Goal: Task Accomplishment & Management: Use online tool/utility

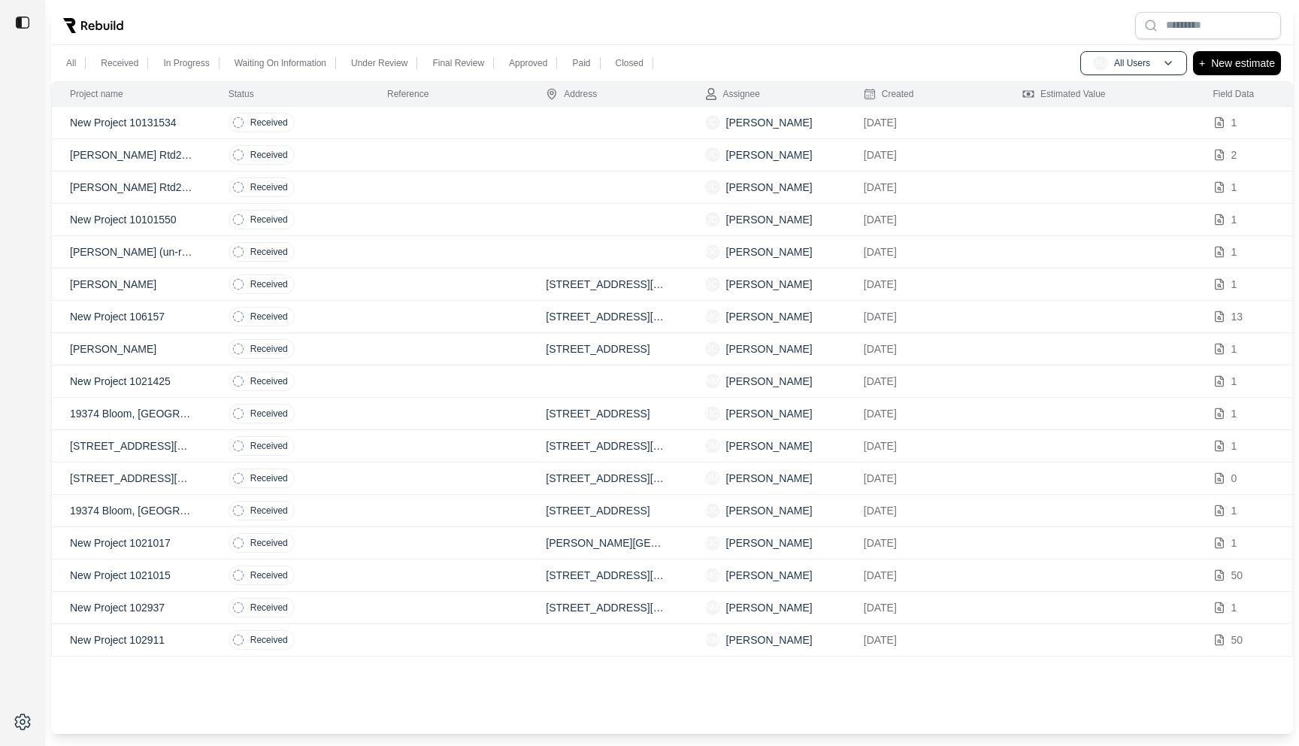
click at [397, 123] on td at bounding box center [448, 123] width 159 height 32
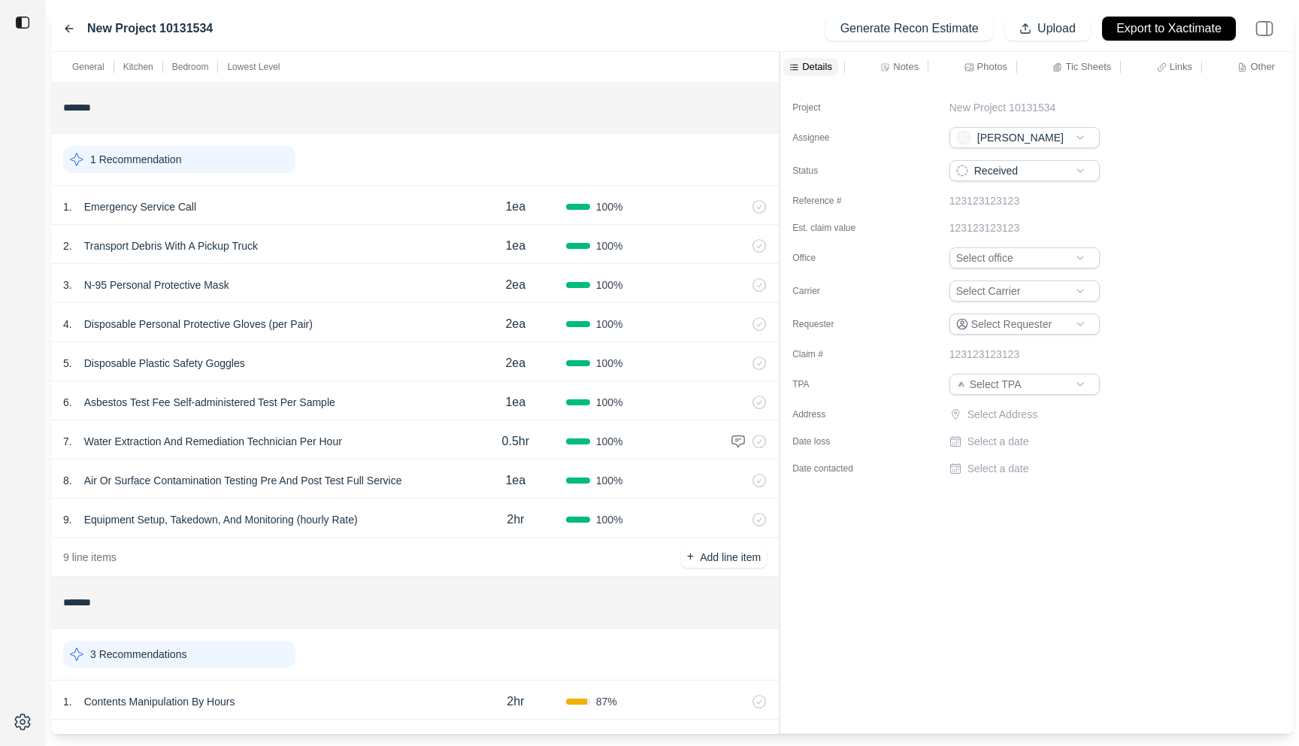
click at [777, 124] on div "General Kitchen Bedroom Lowest Level ******* 1 Recommendation 1 . Emergency Ser…" at bounding box center [672, 393] width 1242 height 682
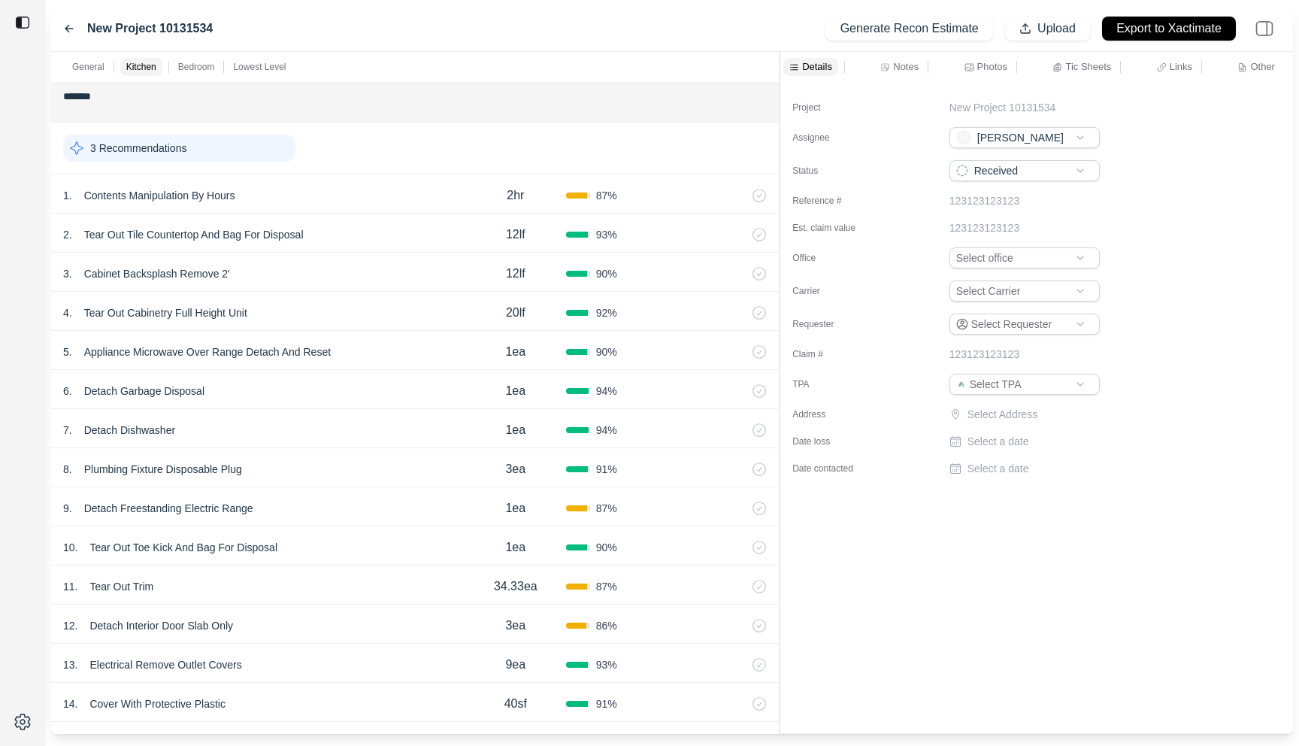
scroll to position [502, 0]
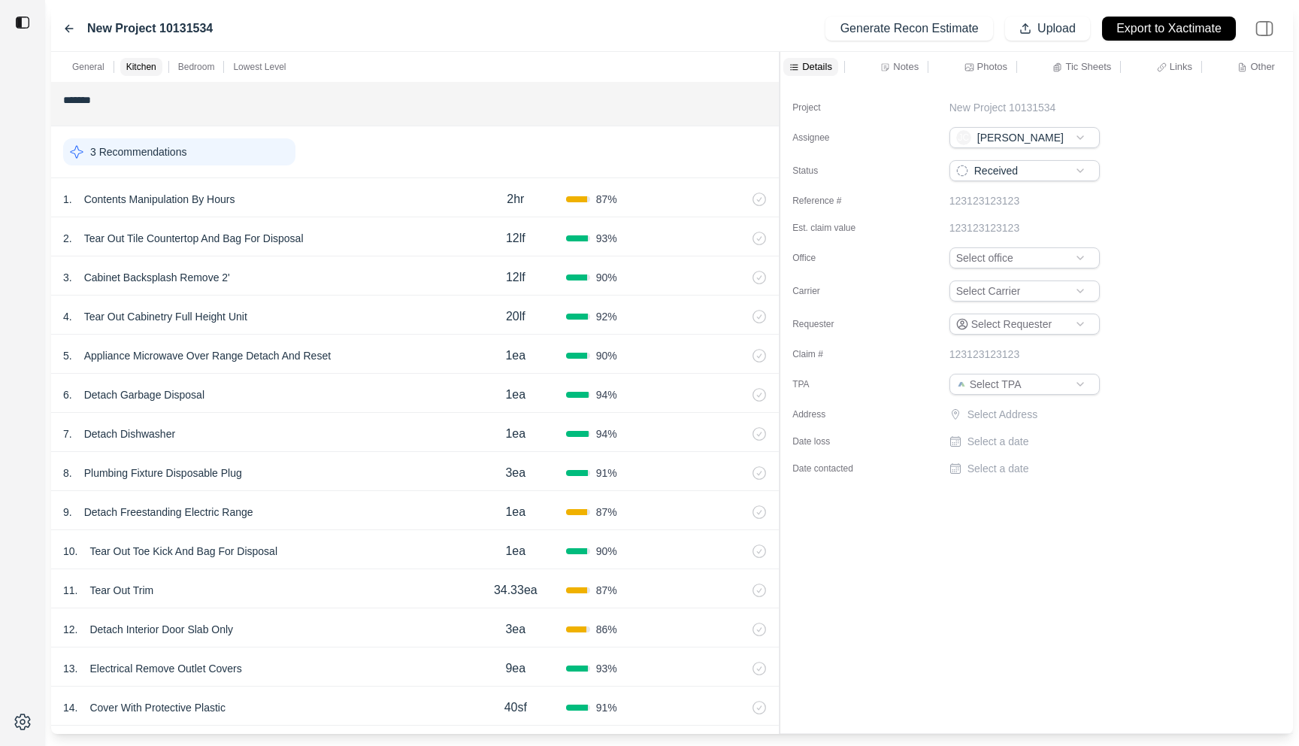
click at [384, 211] on div "1 . Contents Manipulation By Hours 2hr 87 %" at bounding box center [415, 197] width 728 height 39
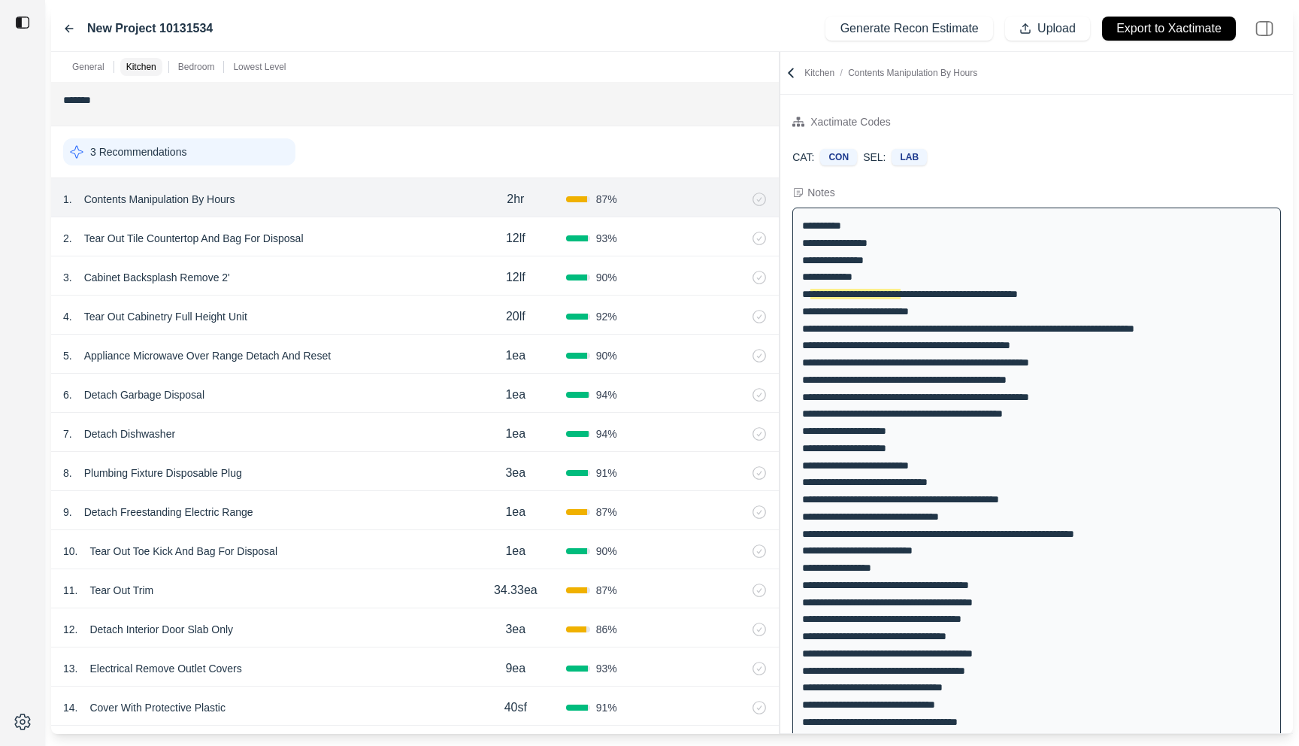
click at [382, 237] on div "2 . Tear Out Tile Countertop And Bag For Disposal" at bounding box center [264, 238] width 402 height 21
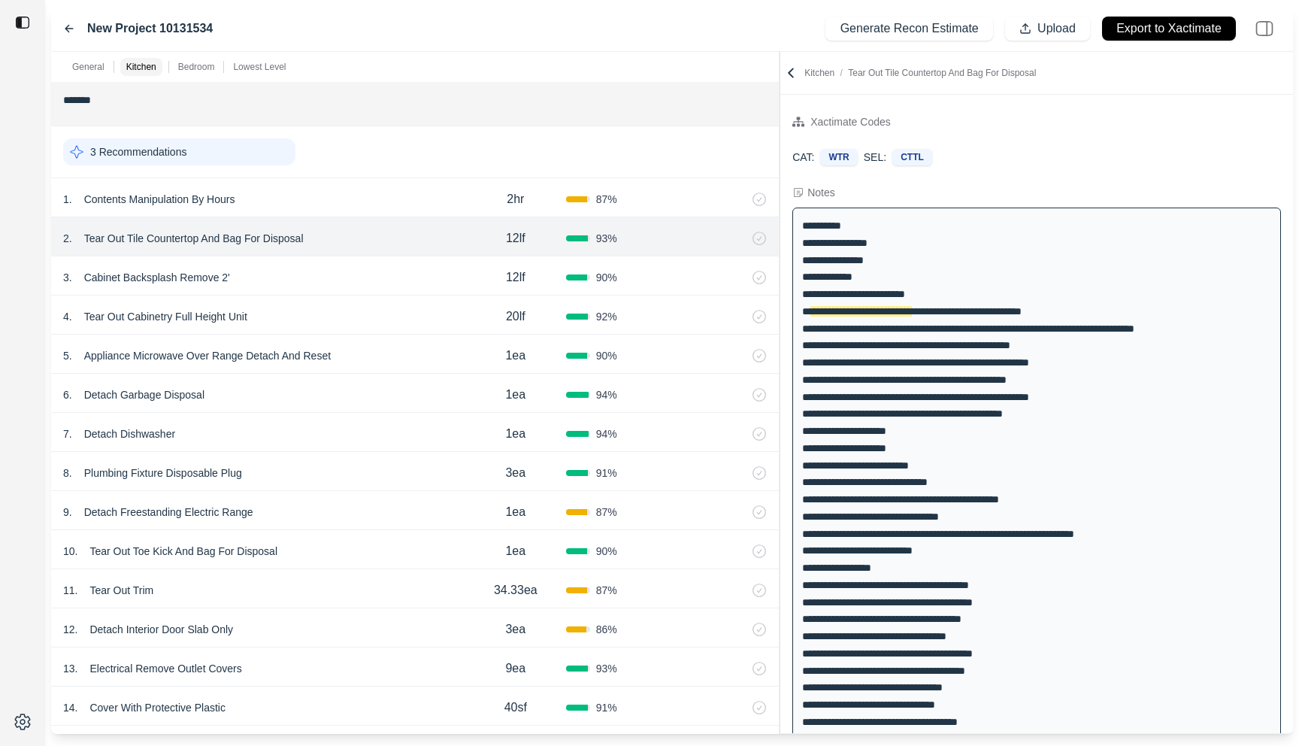
scroll to position [513, 0]
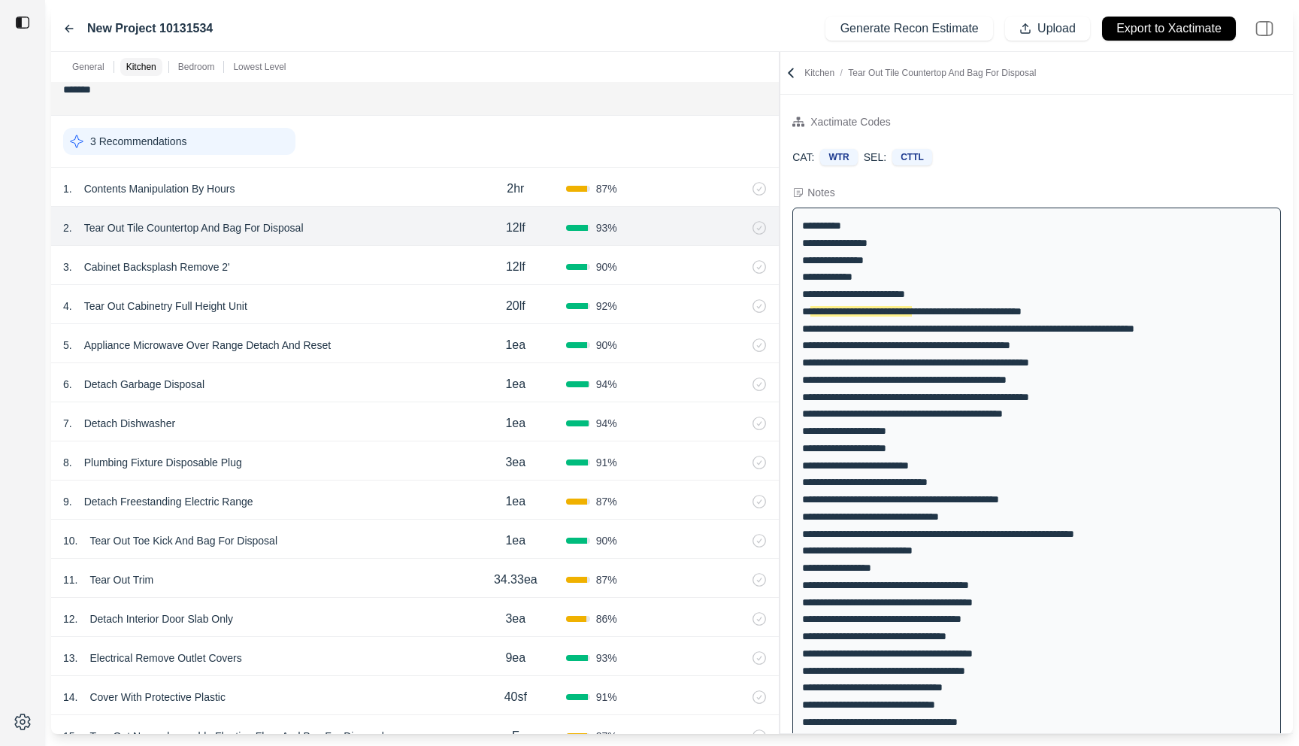
click at [375, 263] on div "3 . Cabinet Backsplash Remove 2'" at bounding box center [264, 266] width 402 height 21
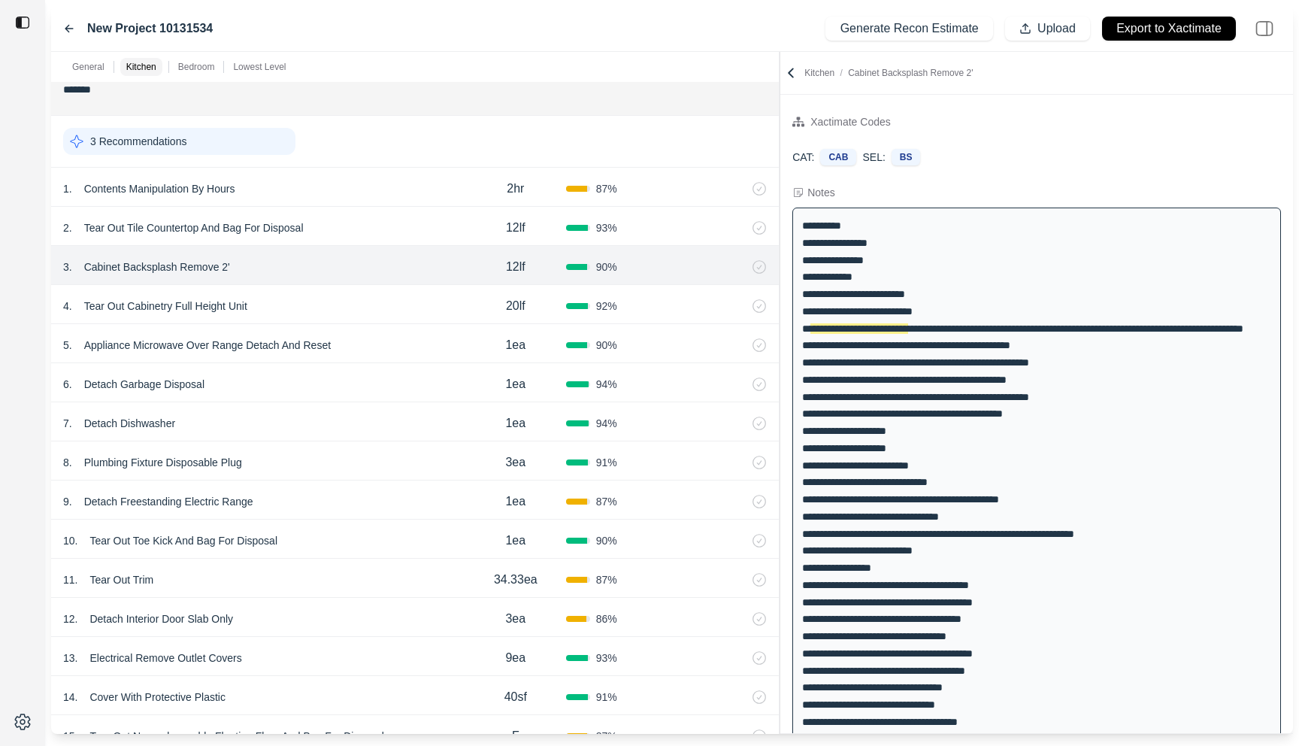
click at [375, 302] on div "4 . Tear Out Cabinetry Full Height Unit" at bounding box center [264, 305] width 402 height 21
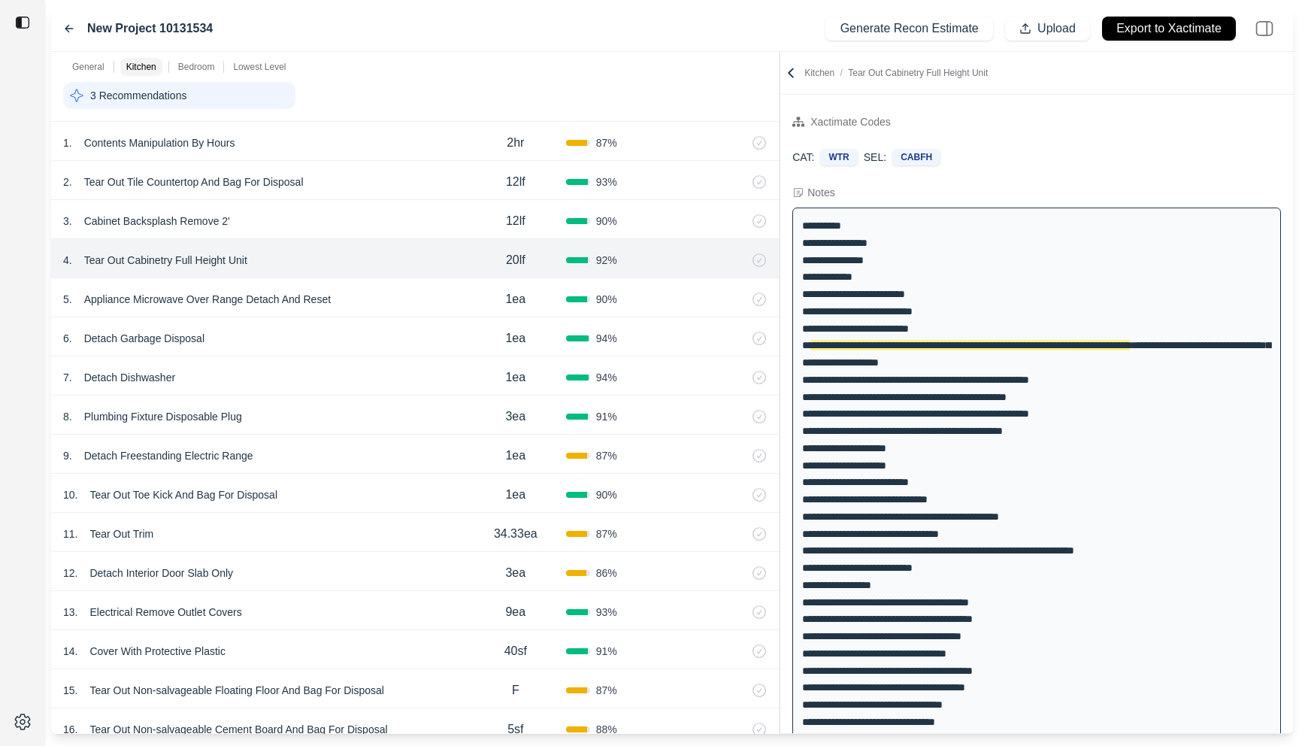
scroll to position [562, 0]
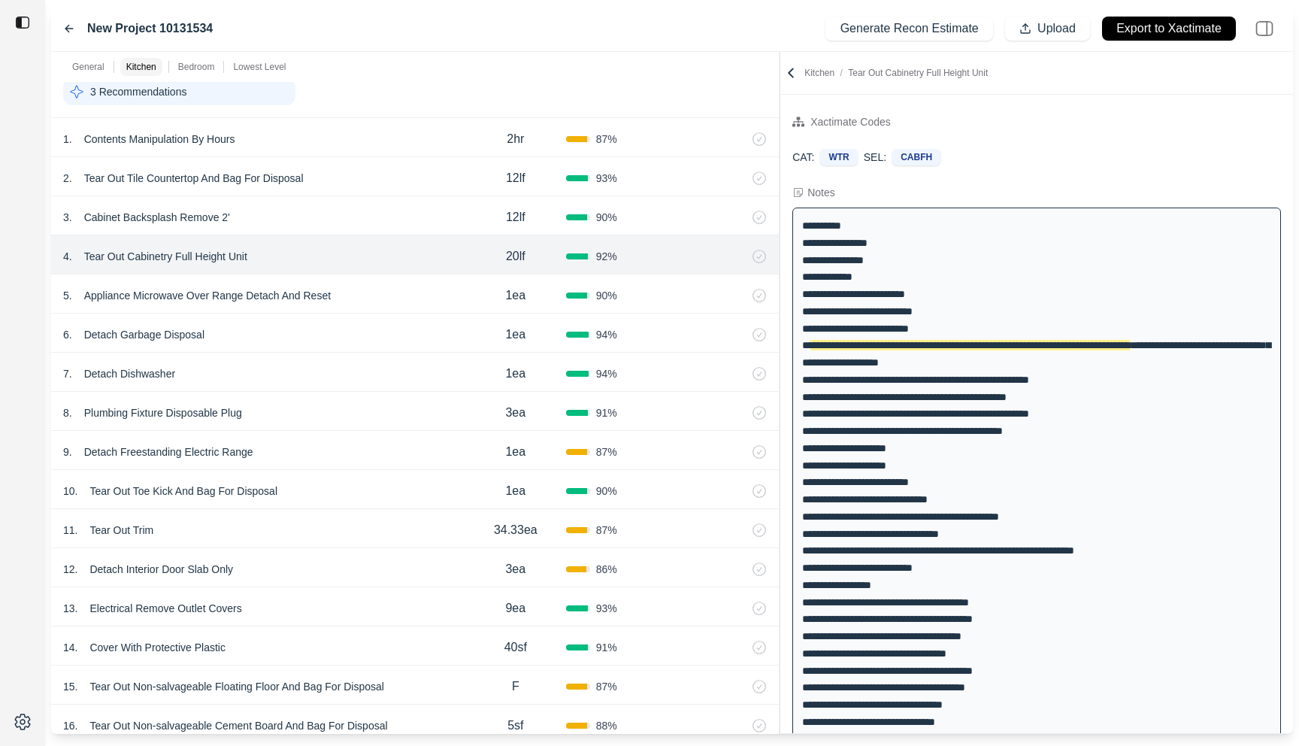
click at [411, 304] on div "5 . Appliance Microwave Over Range Detach And Reset" at bounding box center [264, 295] width 402 height 21
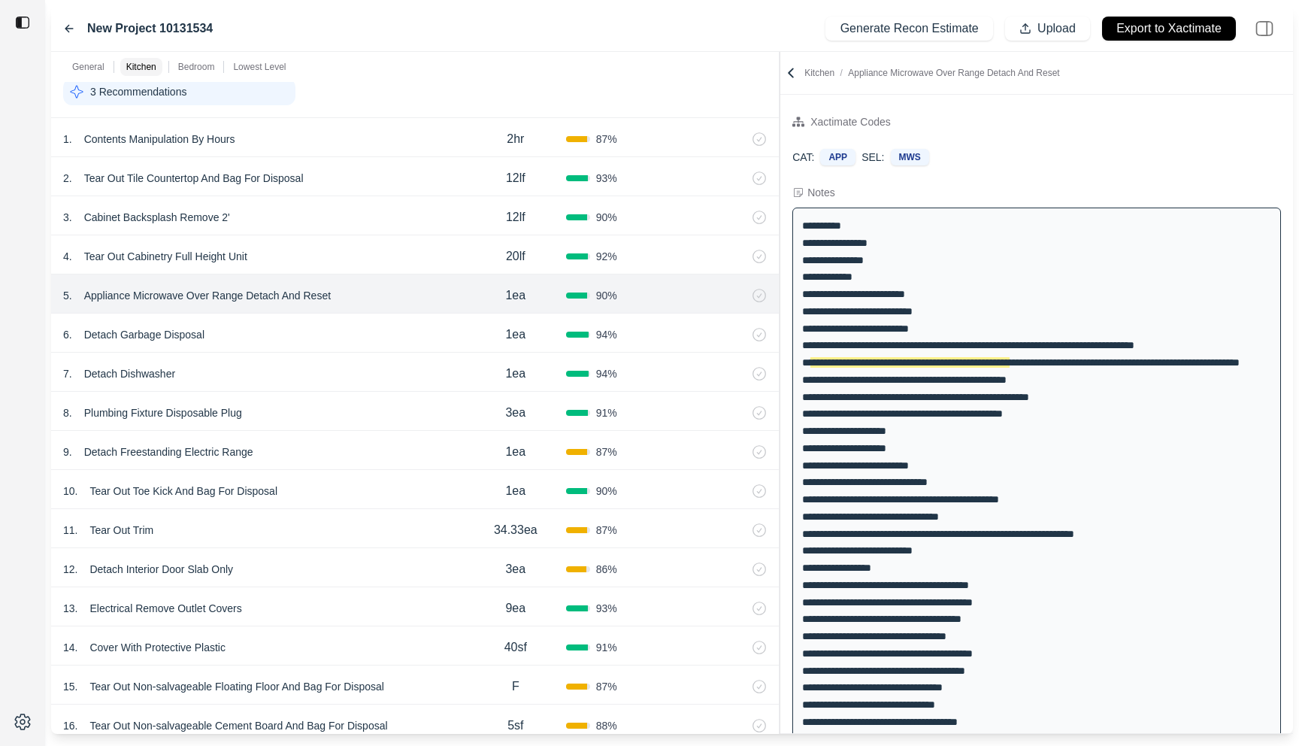
click at [388, 335] on div "6 . Detach Garbage Disposal" at bounding box center [264, 334] width 402 height 21
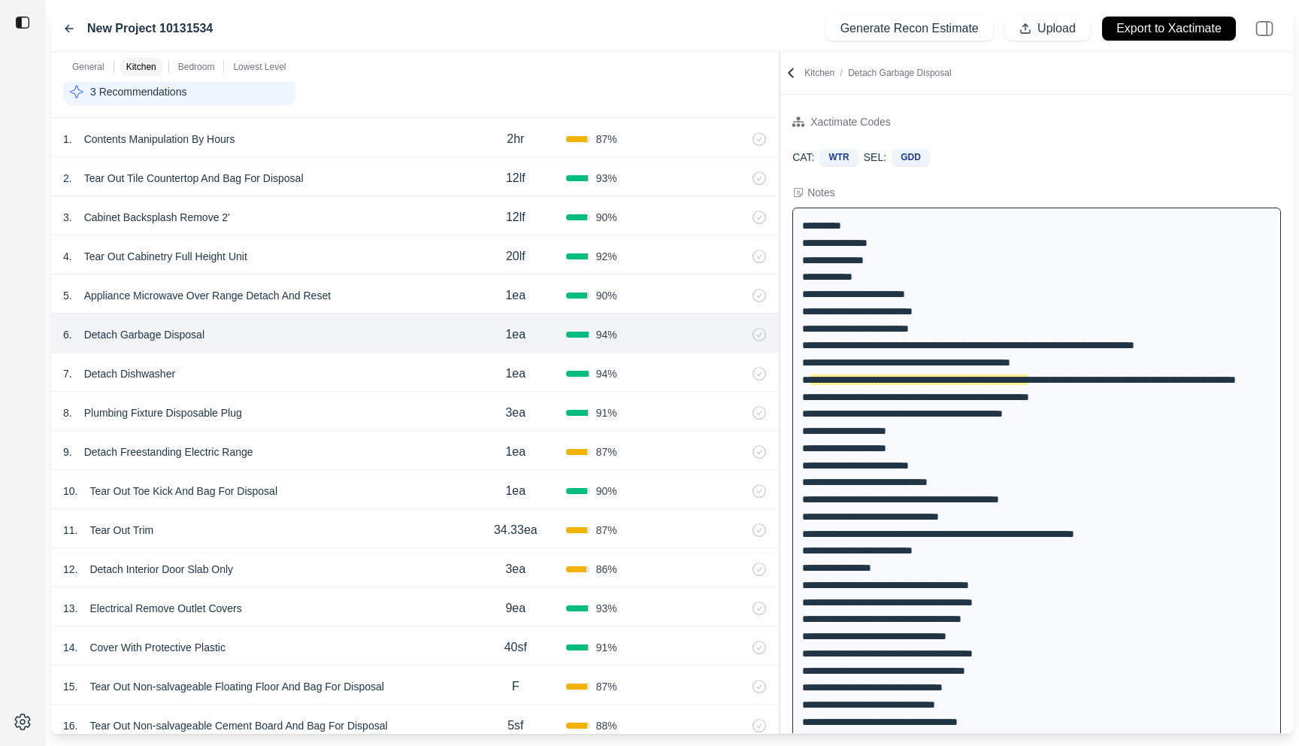
click at [381, 370] on div "7 . Detach Dishwasher" at bounding box center [264, 373] width 402 height 21
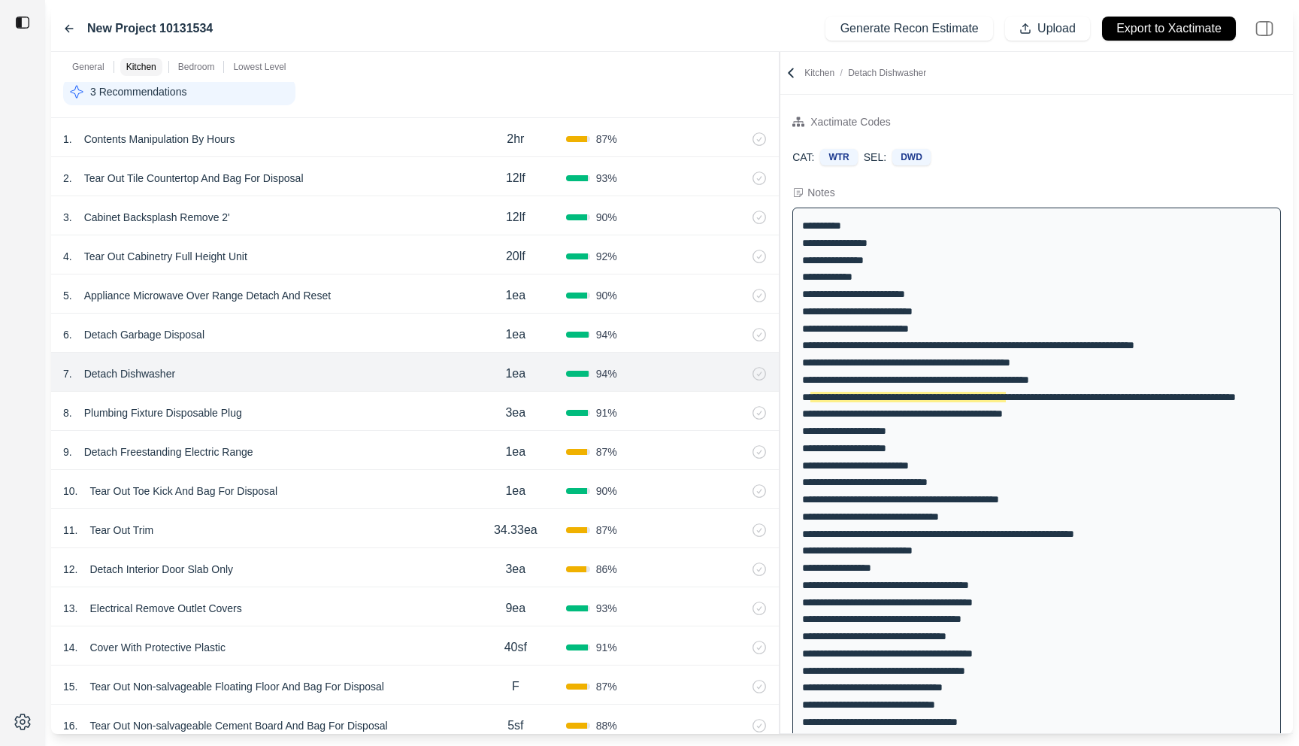
click at [380, 404] on div "8 . Plumbing Fixture Disposable Plug" at bounding box center [264, 412] width 402 height 21
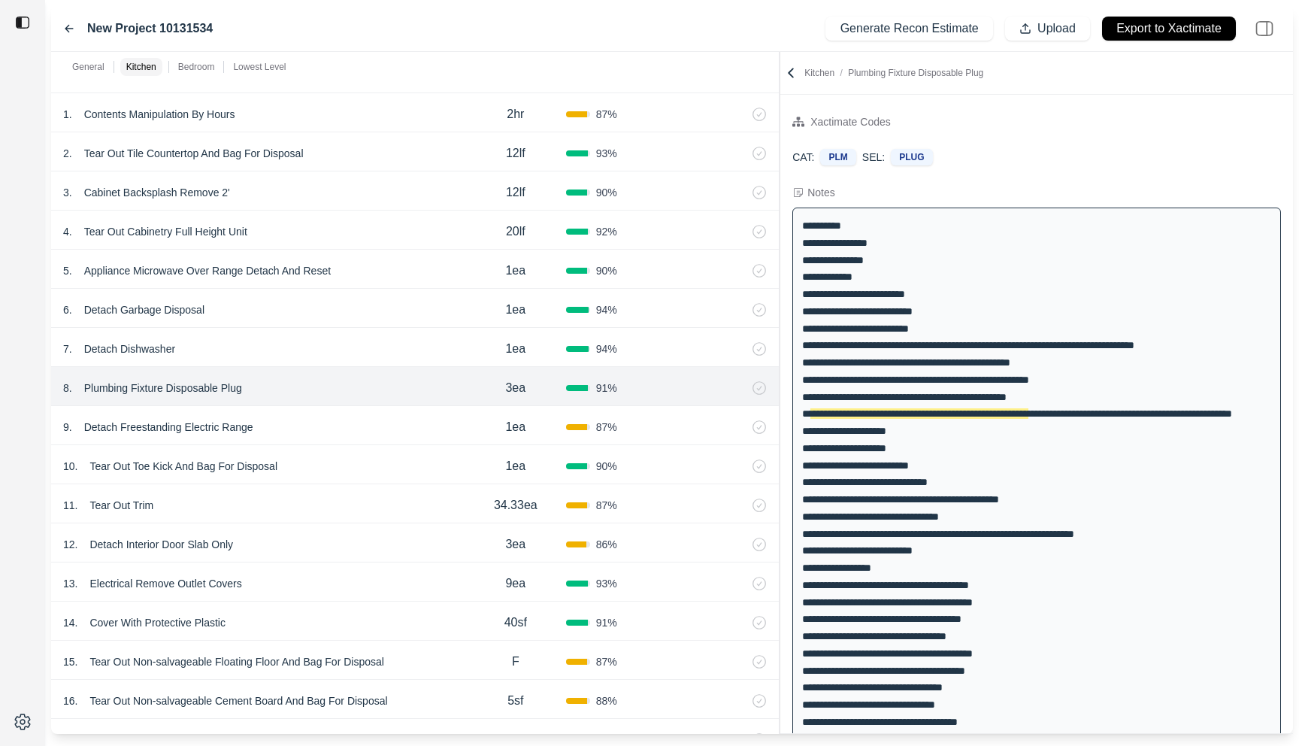
scroll to position [588, 0]
click at [378, 426] on div "9 . Detach Freestanding Electric Range" at bounding box center [264, 426] width 402 height 21
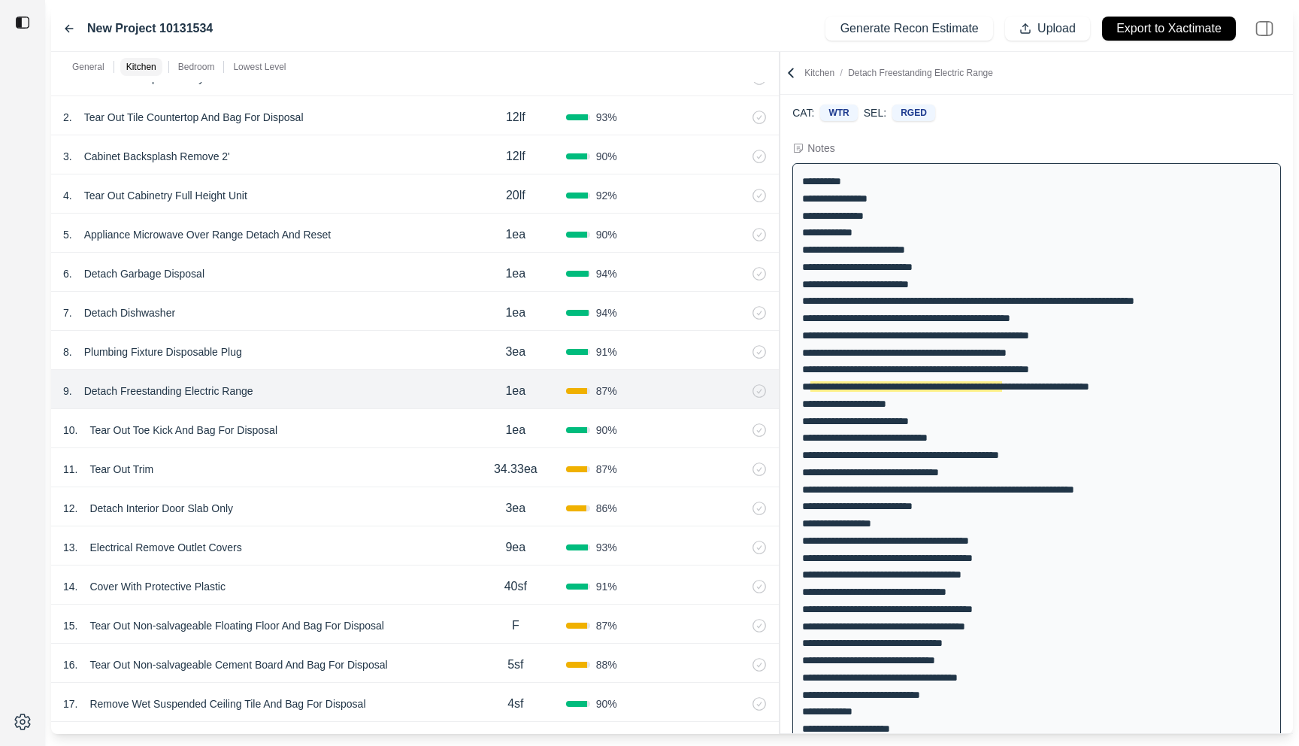
scroll to position [47, 0]
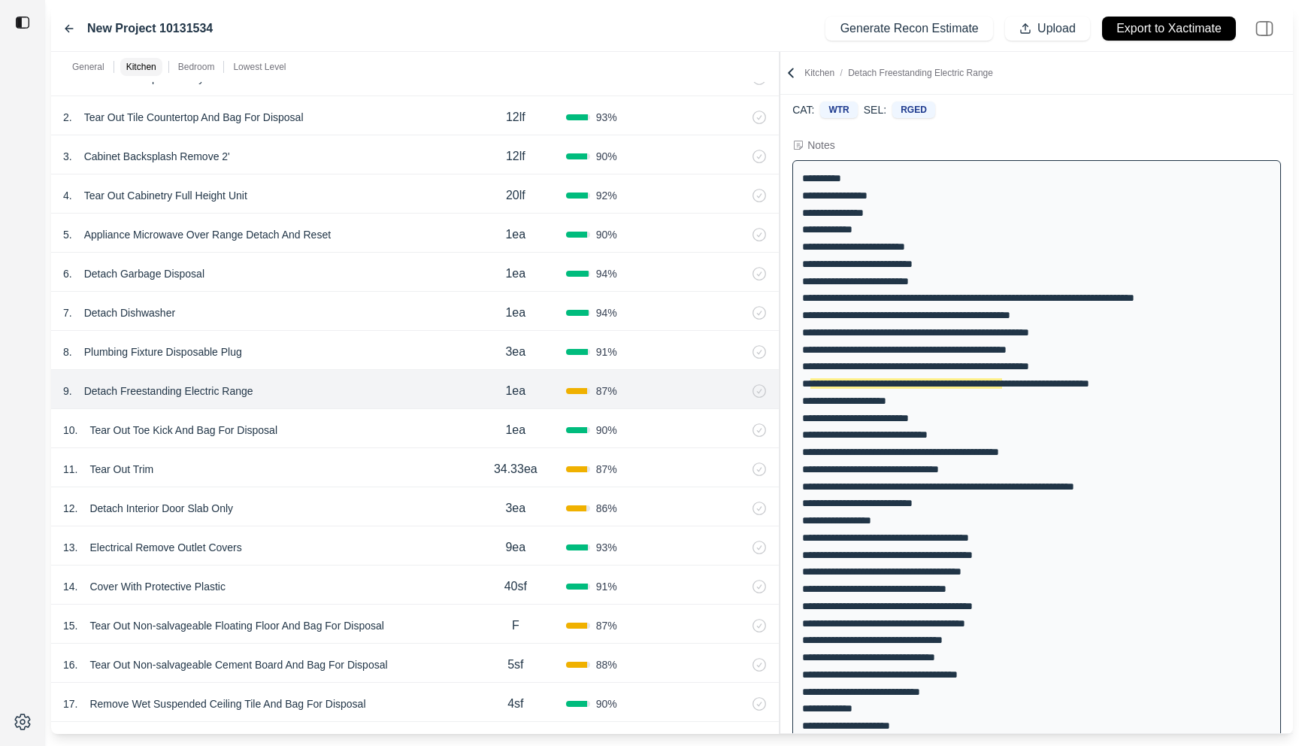
click at [364, 426] on div "10 . Tear Out Toe Kick And Bag For Disposal" at bounding box center [264, 430] width 402 height 21
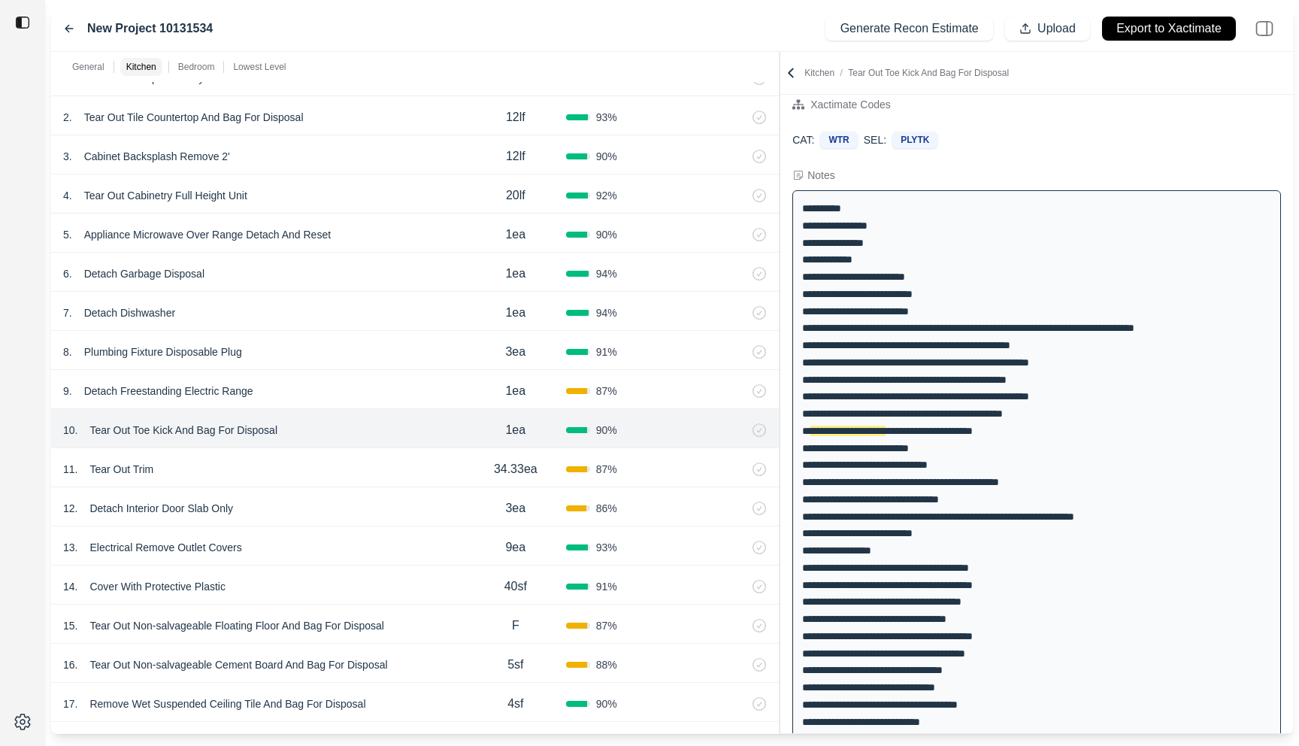
scroll to position [634, 0]
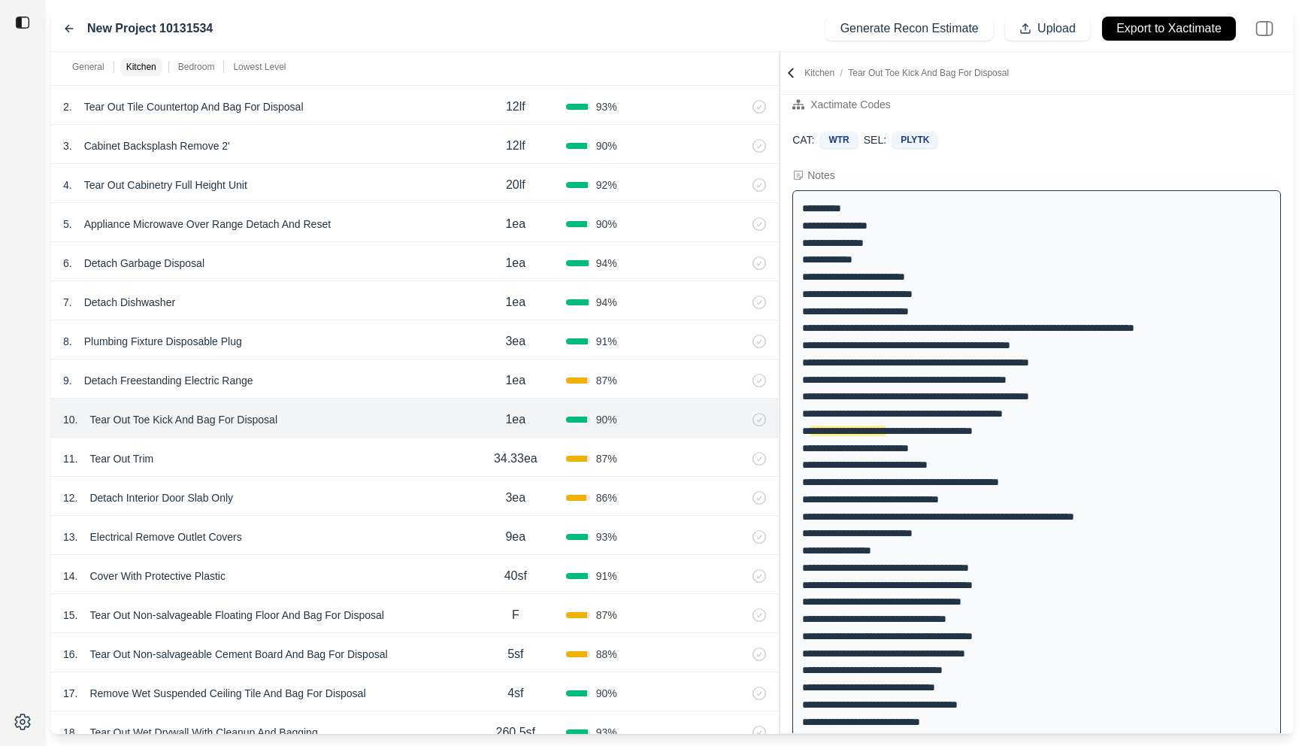
click at [353, 456] on div "11 . Tear Out Trim" at bounding box center [264, 458] width 402 height 21
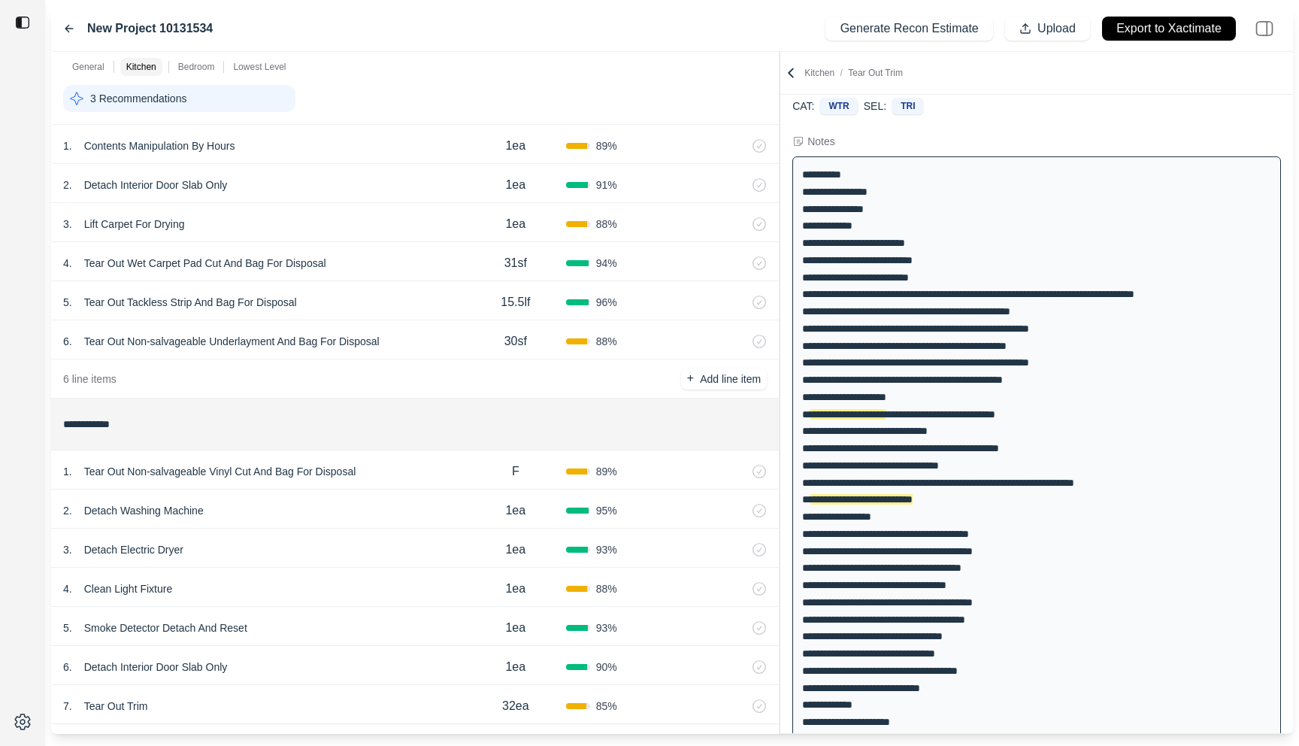
scroll to position [1886, 0]
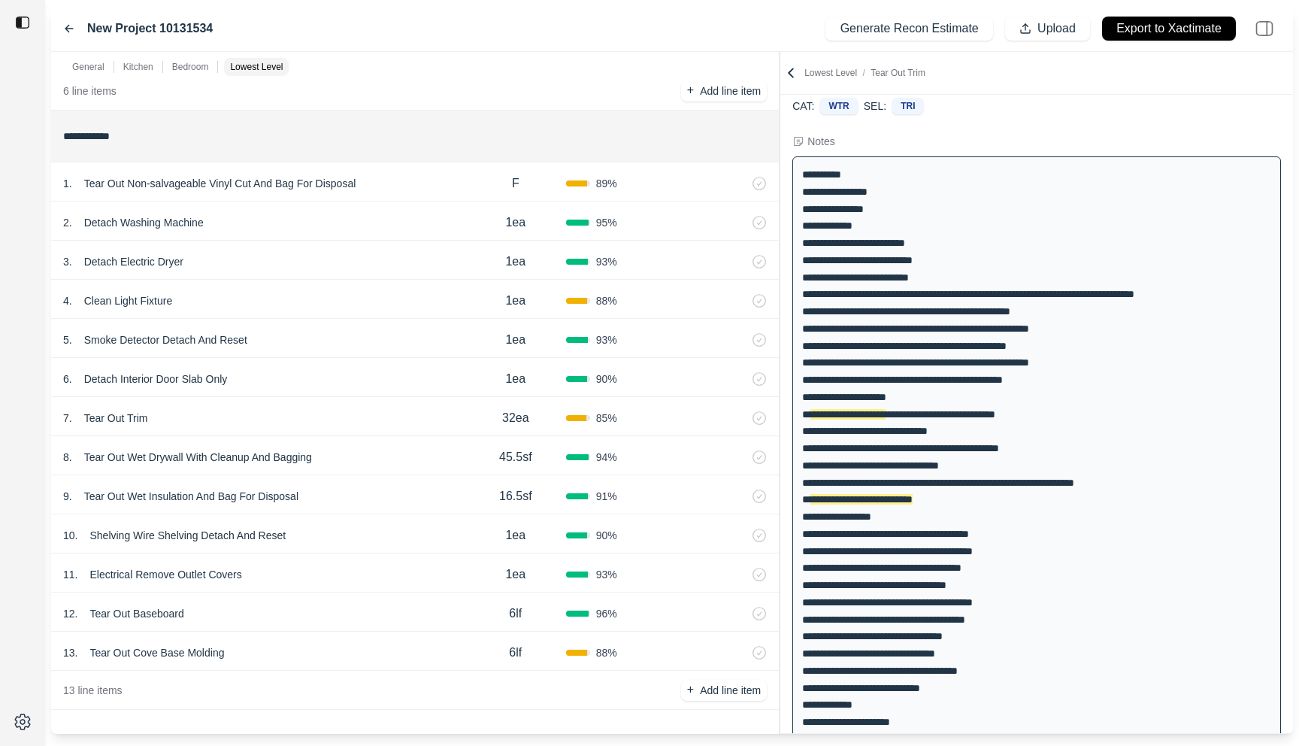
click at [339, 416] on div "7 . Tear Out Trim" at bounding box center [264, 417] width 402 height 21
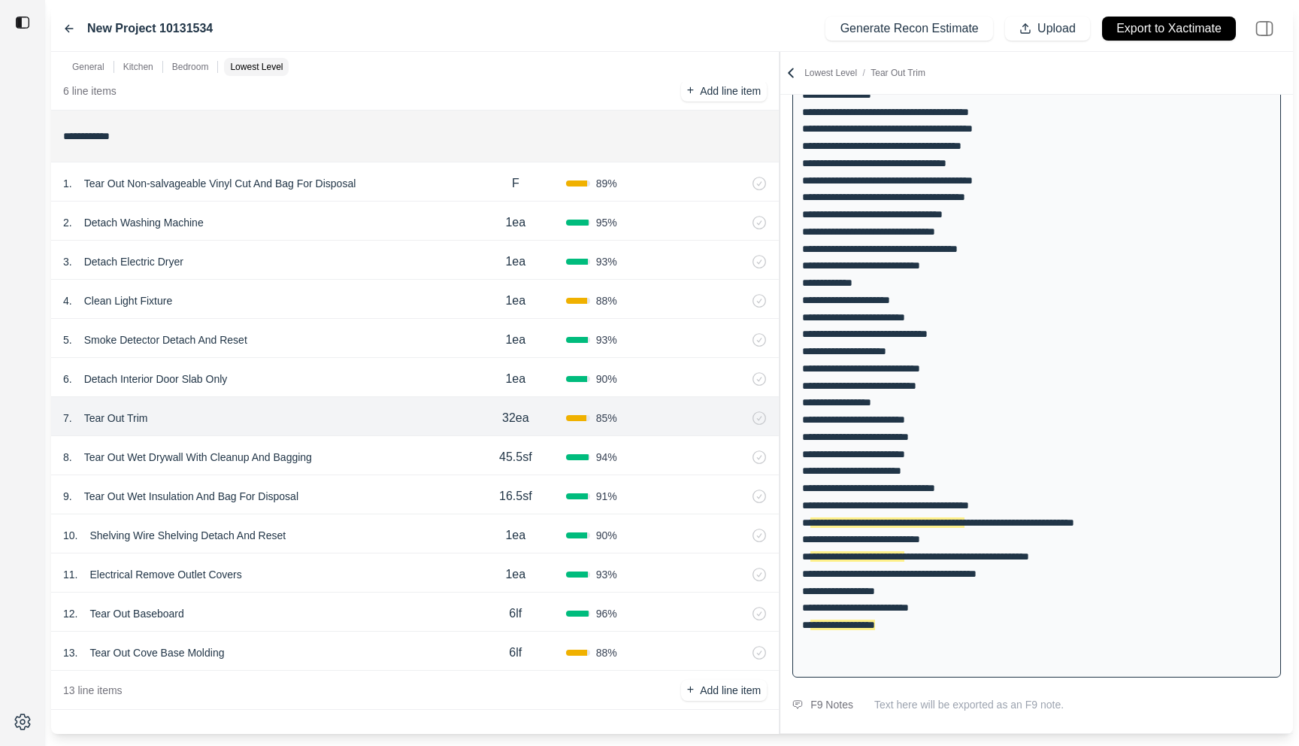
scroll to position [495, 0]
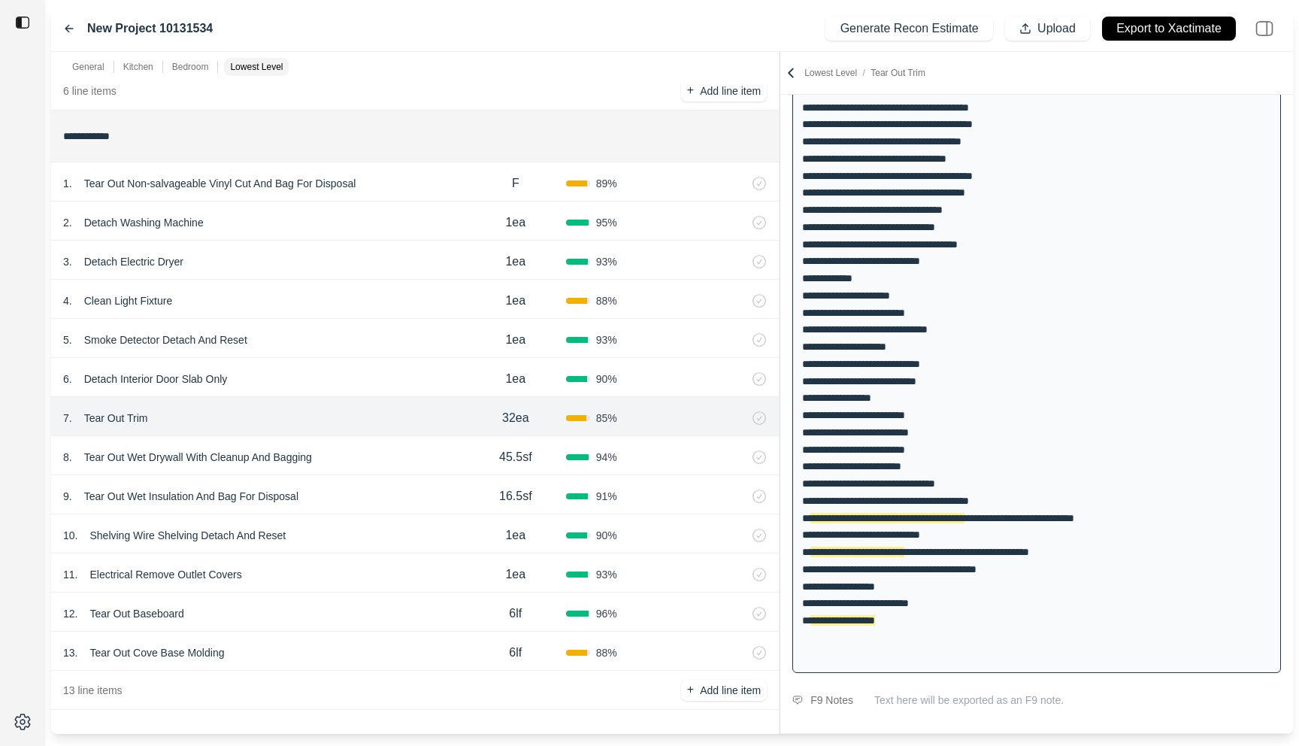
click at [393, 452] on div "8 . Tear Out Wet Drywall With Cleanup And Bagging" at bounding box center [264, 457] width 402 height 21
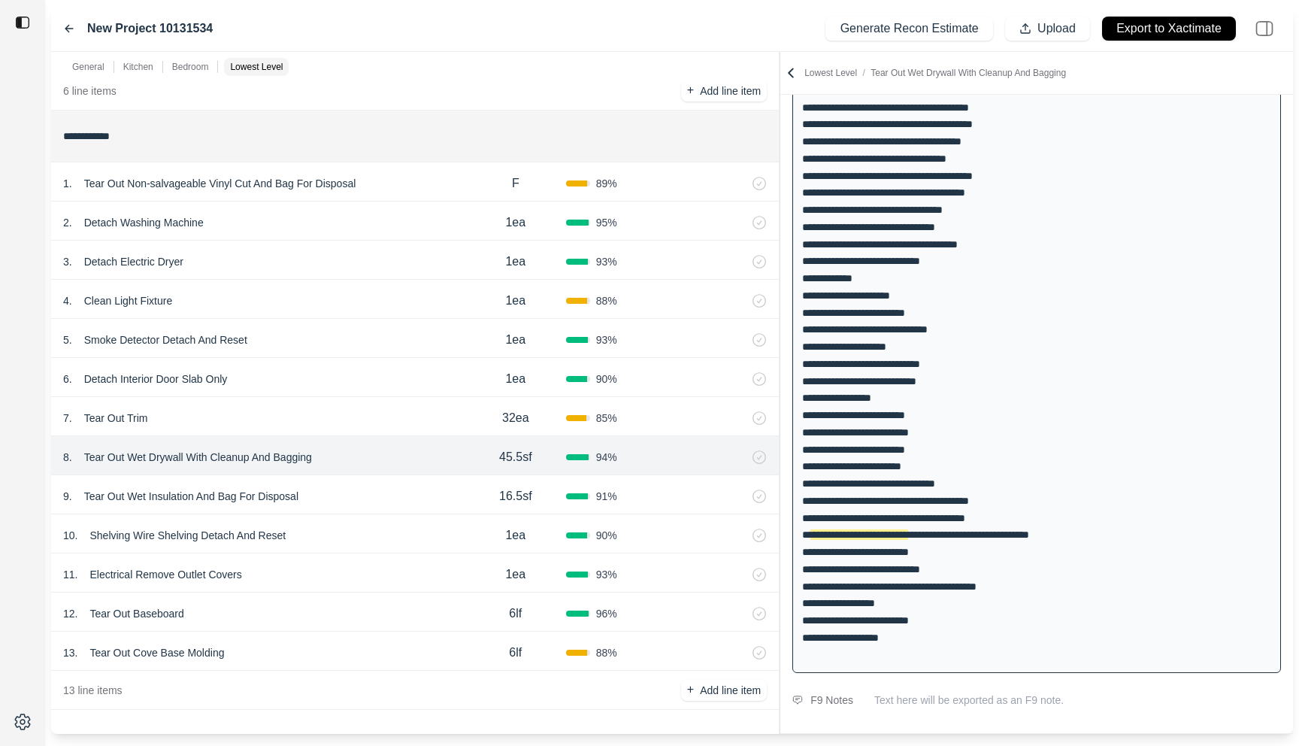
click at [395, 503] on div "9 . Tear Out Wet Insulation And Bag For Disposal" at bounding box center [264, 496] width 402 height 21
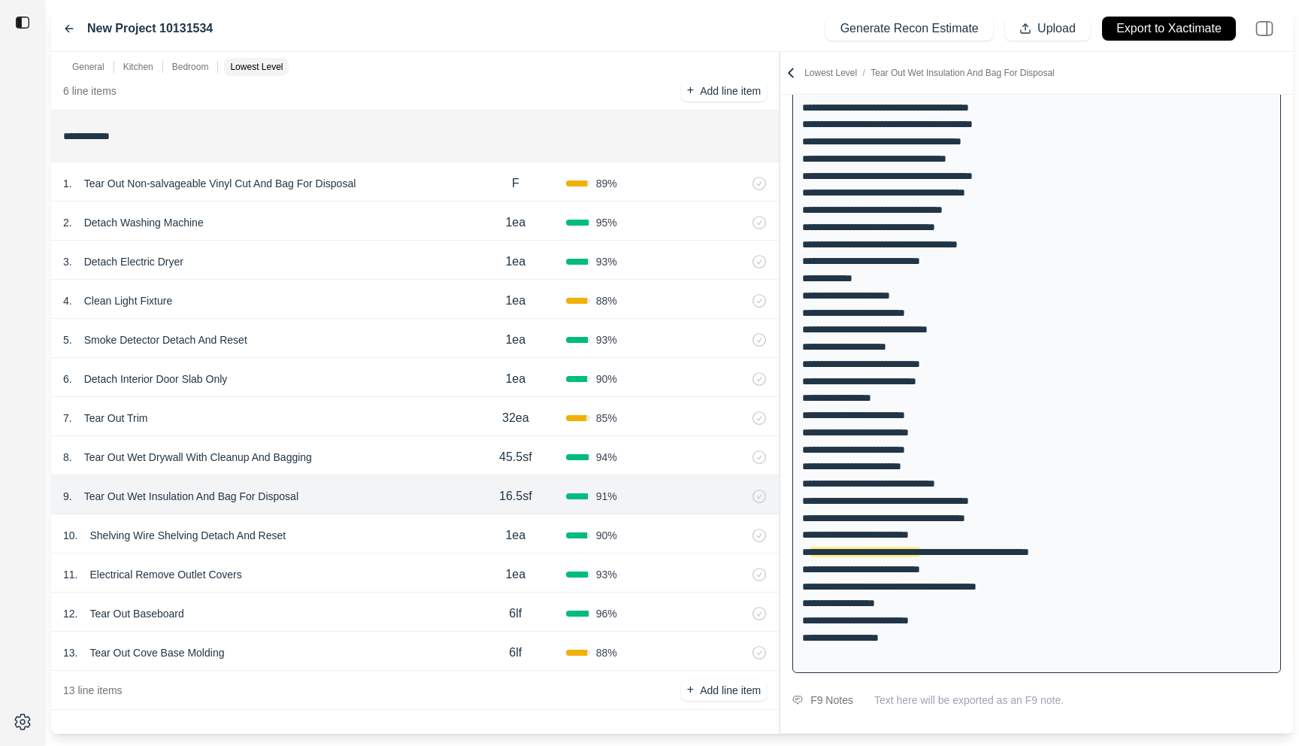
click at [386, 417] on div "7 . Tear Out Trim" at bounding box center [264, 417] width 402 height 21
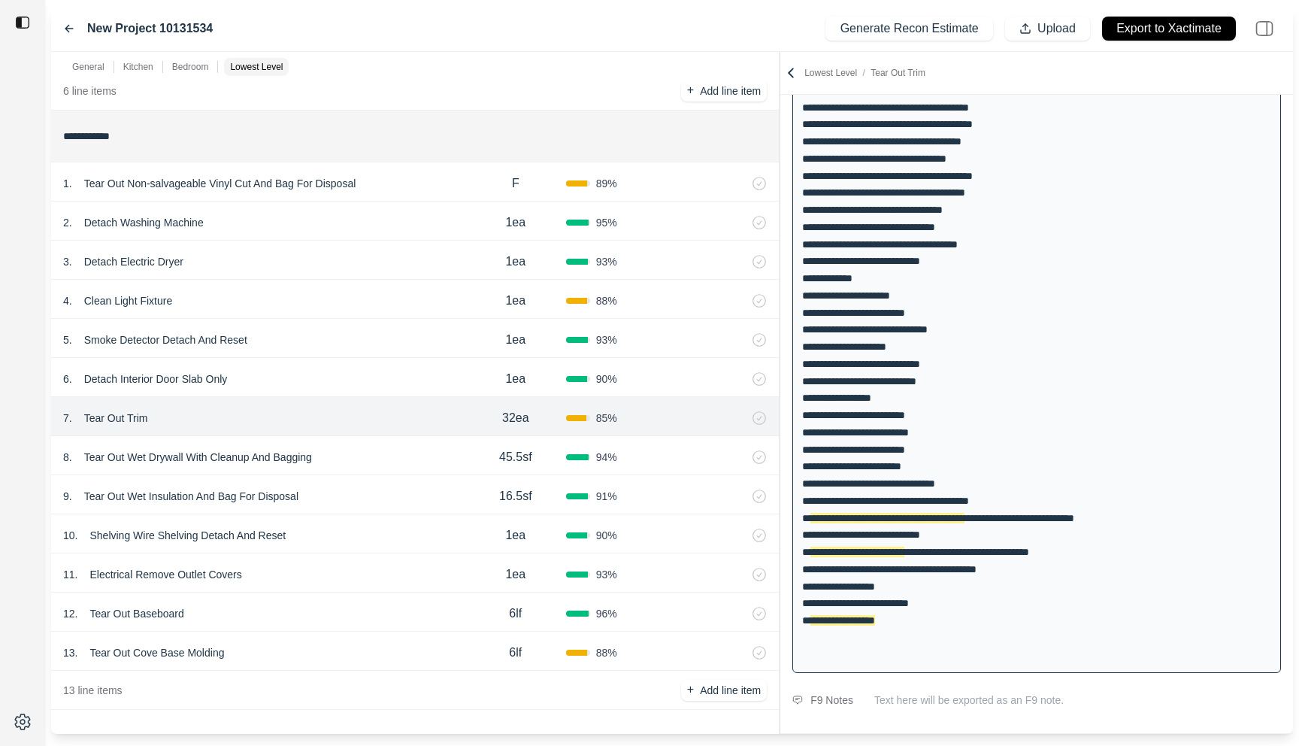
click at [376, 649] on div "13 . Tear Out Cove Base Molding" at bounding box center [264, 652] width 402 height 21
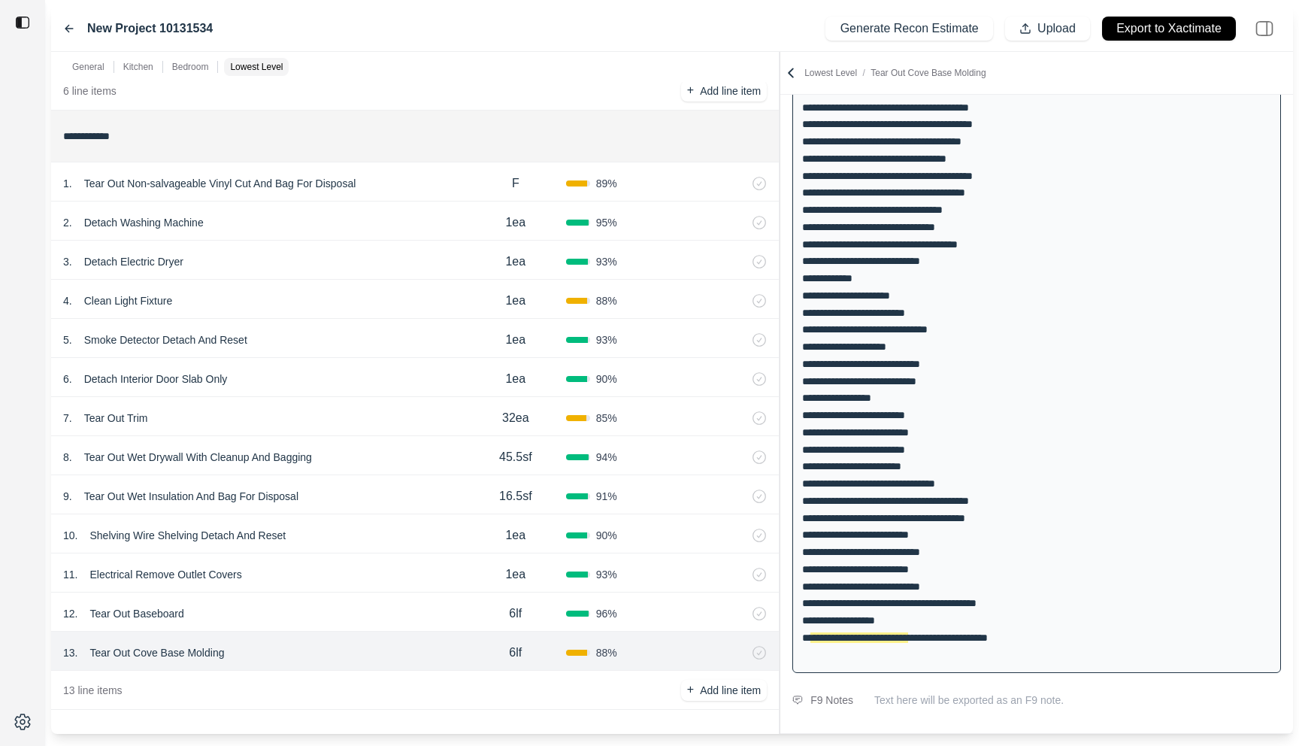
click at [359, 595] on div "12 . Tear Out Baseboard 6lf 96 %" at bounding box center [415, 611] width 728 height 39
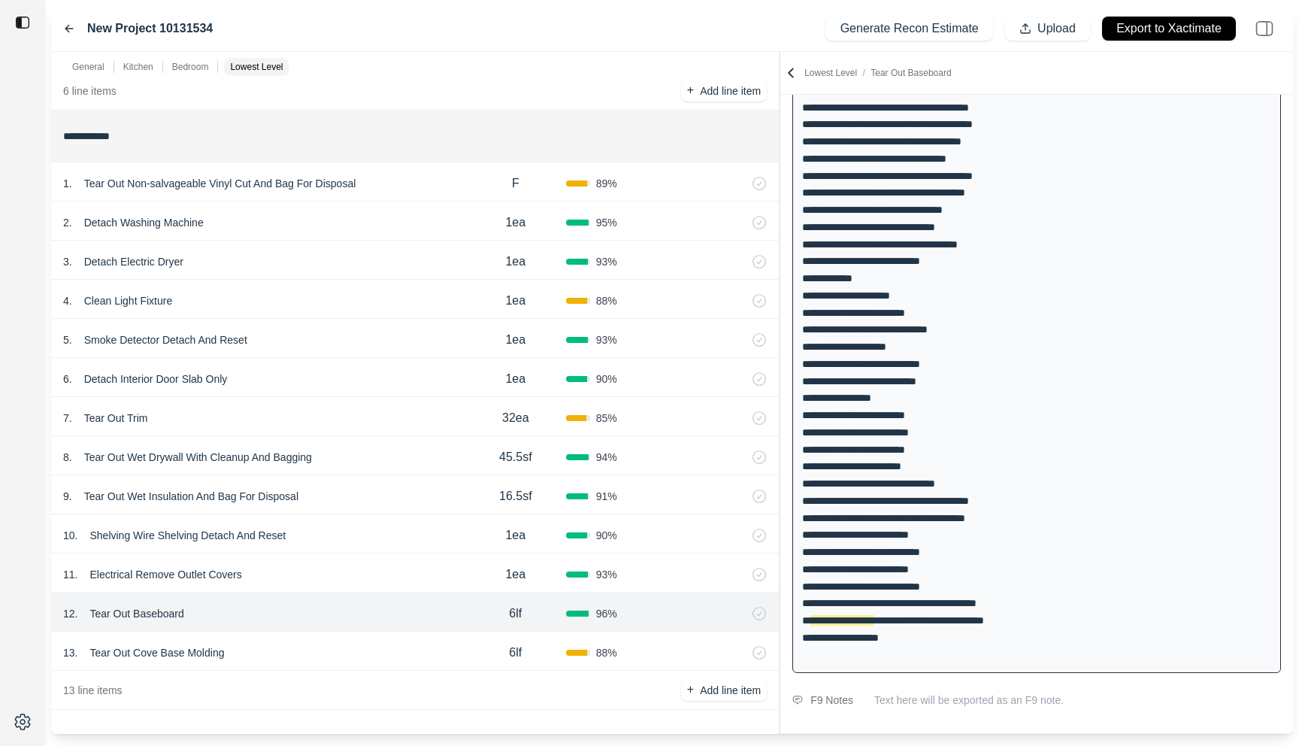
click at [370, 567] on div "11 . Electrical Remove Outlet Covers" at bounding box center [264, 574] width 402 height 21
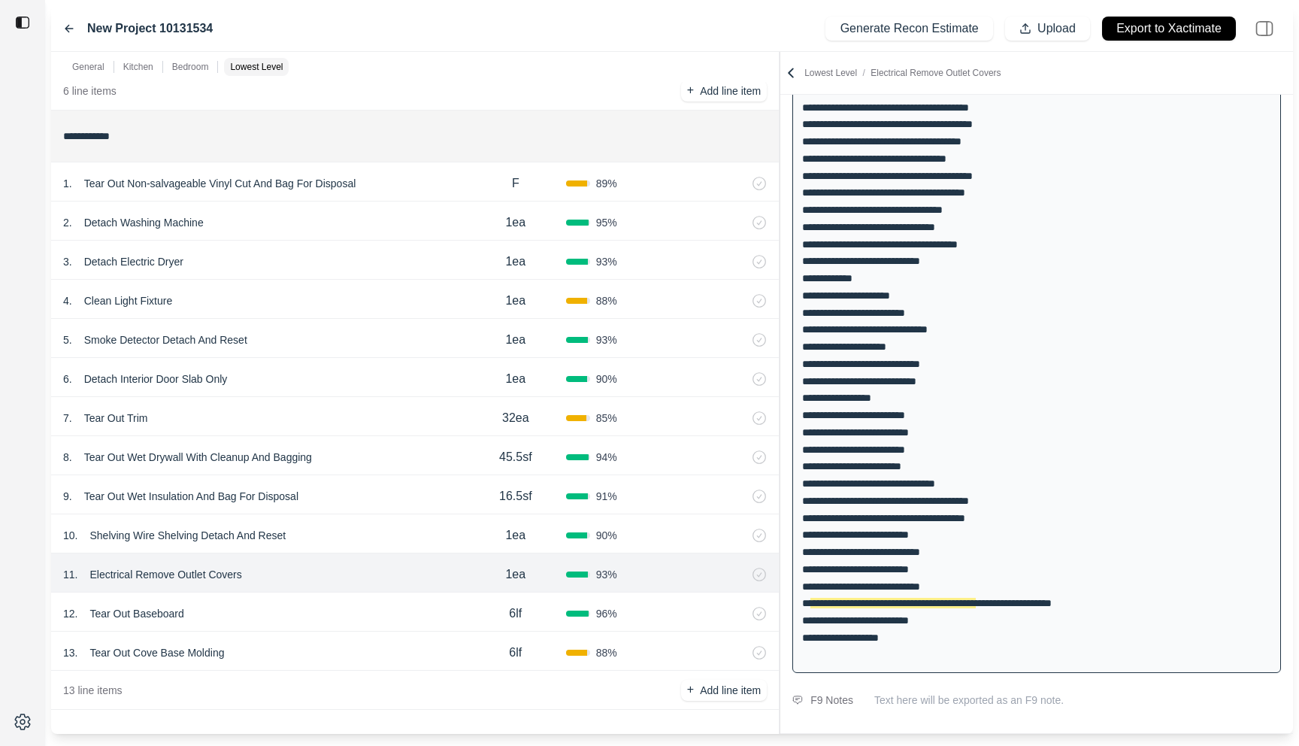
click at [382, 528] on div "10 . Shelving Wire Shelving Detach And Reset" at bounding box center [264, 535] width 402 height 21
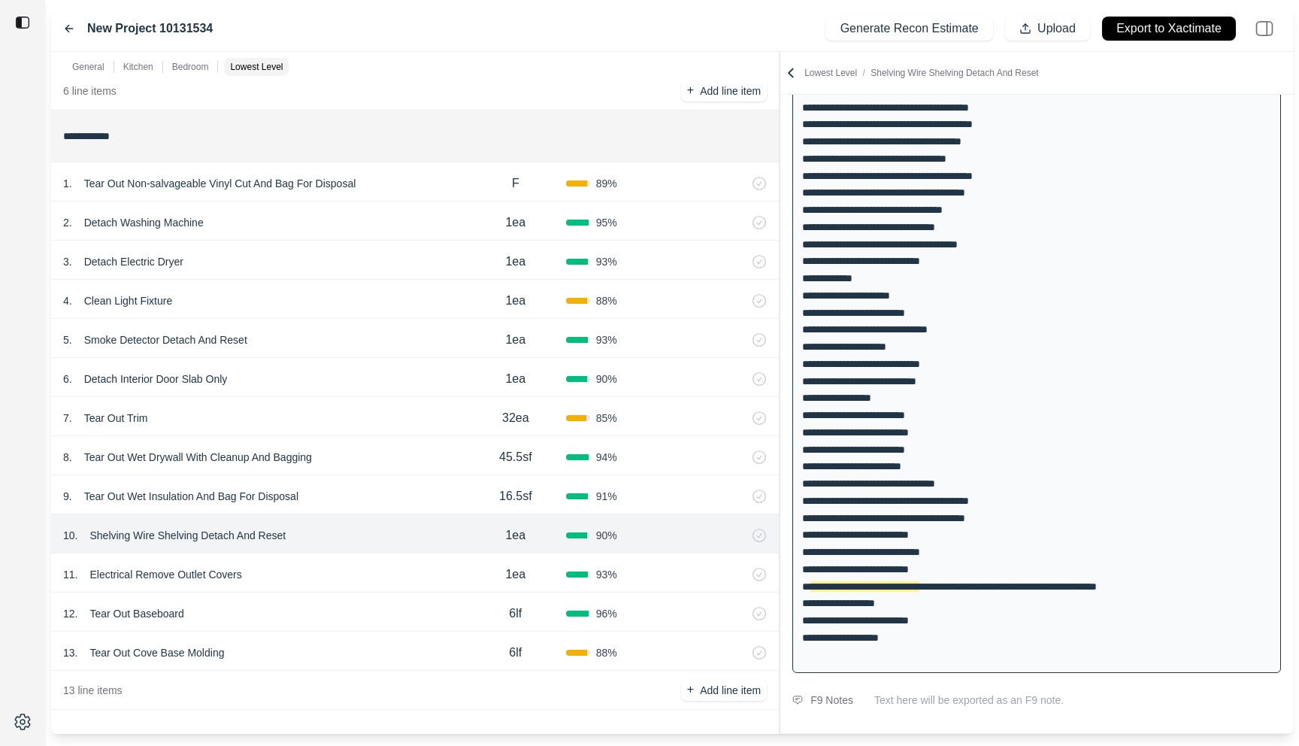
click at [396, 487] on div "9 . Tear Out Wet Insulation And Bag For Disposal" at bounding box center [264, 496] width 402 height 21
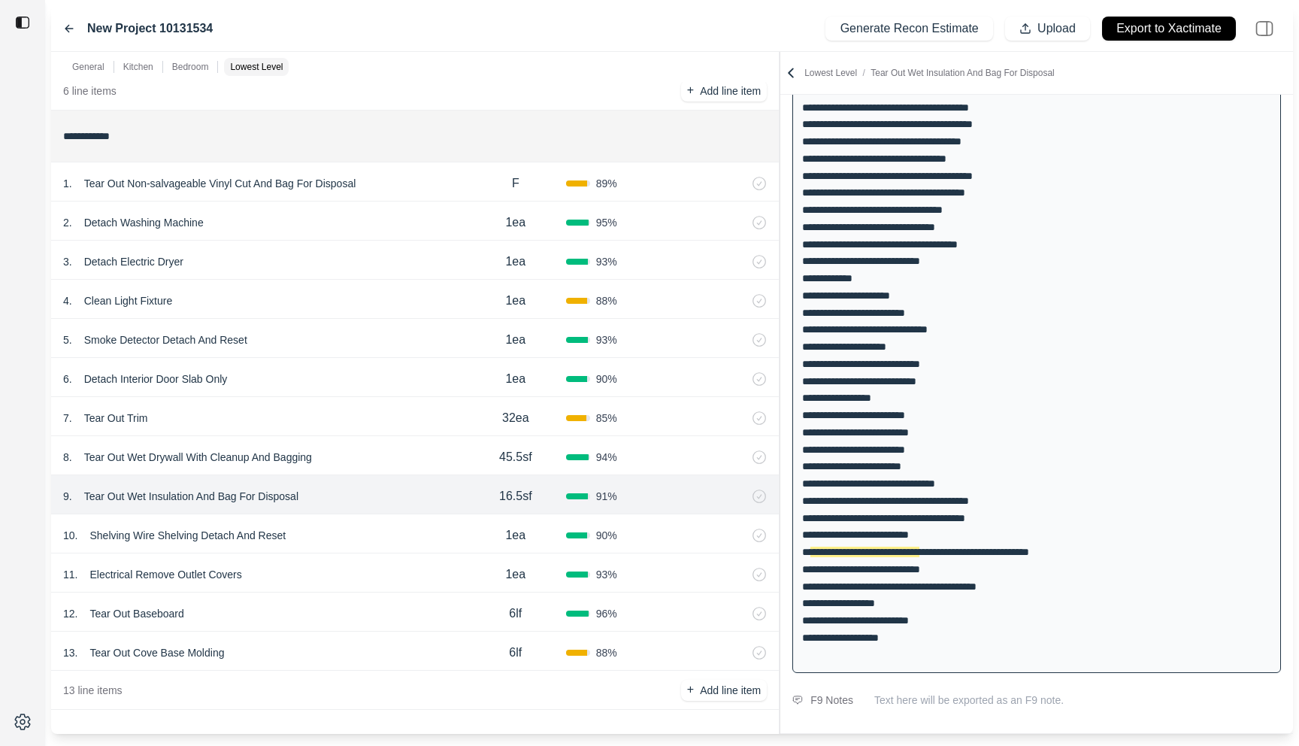
click at [423, 190] on div "1 . Tear Out Non-salvageable Vinyl Cut And Bag For Disposal" at bounding box center [264, 183] width 402 height 21
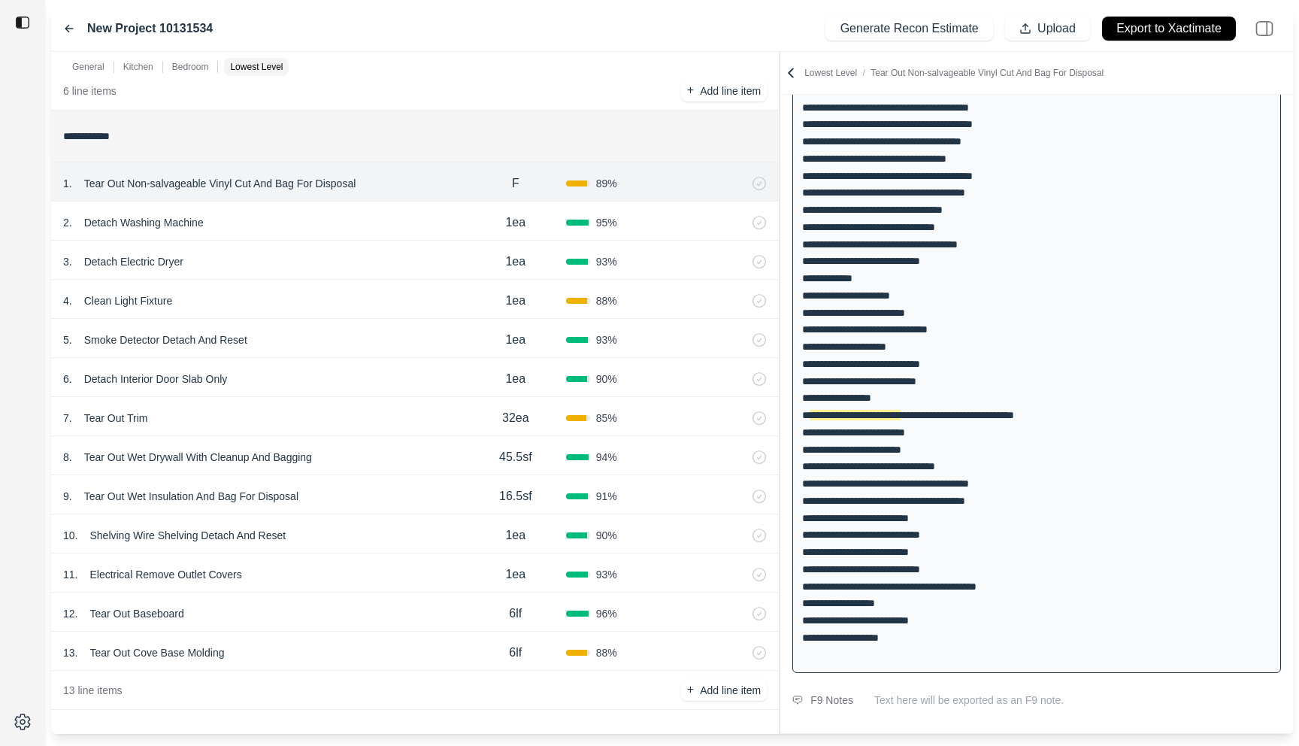
click at [408, 225] on div "2 . Detach Washing Machine" at bounding box center [264, 222] width 402 height 21
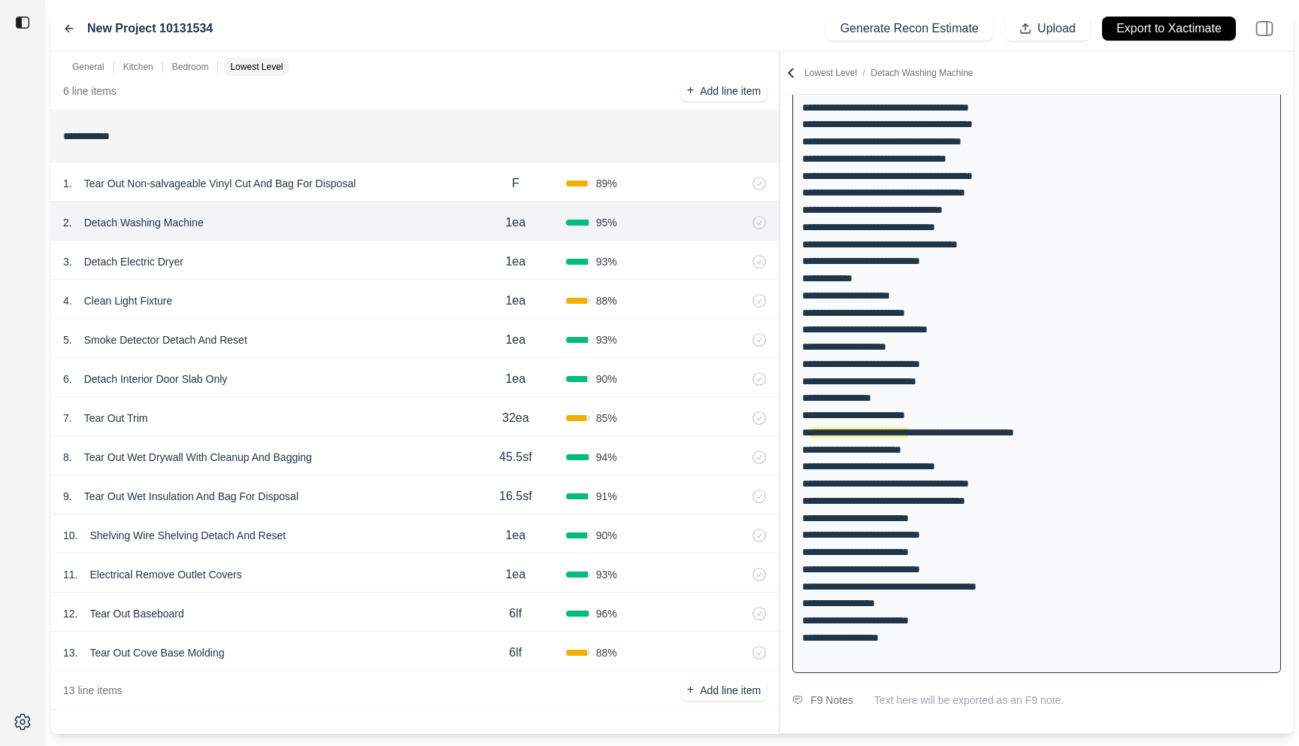
click at [415, 177] on div "1 . Tear Out Non-salvageable Vinyl Cut And Bag For Disposal" at bounding box center [264, 183] width 402 height 21
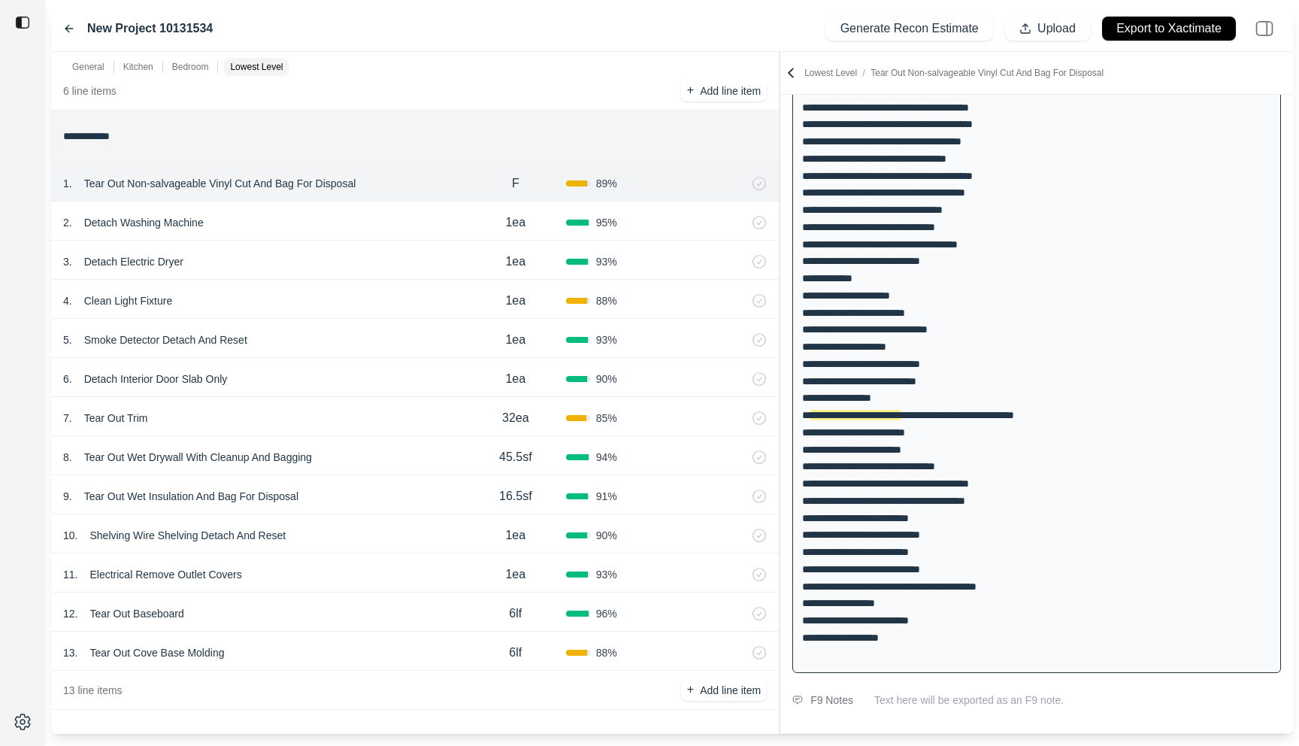
click at [384, 413] on div "7 . Tear Out Trim" at bounding box center [264, 417] width 402 height 21
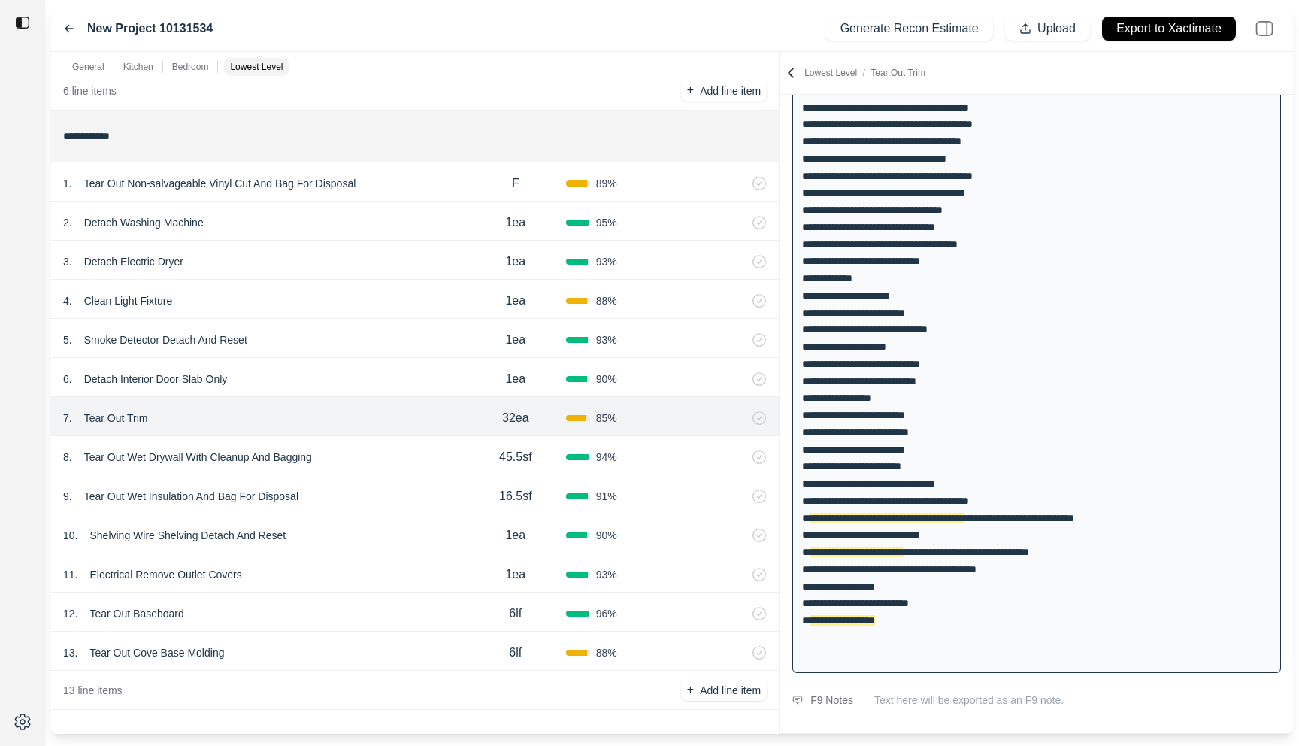
click at [380, 666] on div "13 . Tear Out Cove Base Molding 6lf 88 %" at bounding box center [415, 651] width 728 height 39
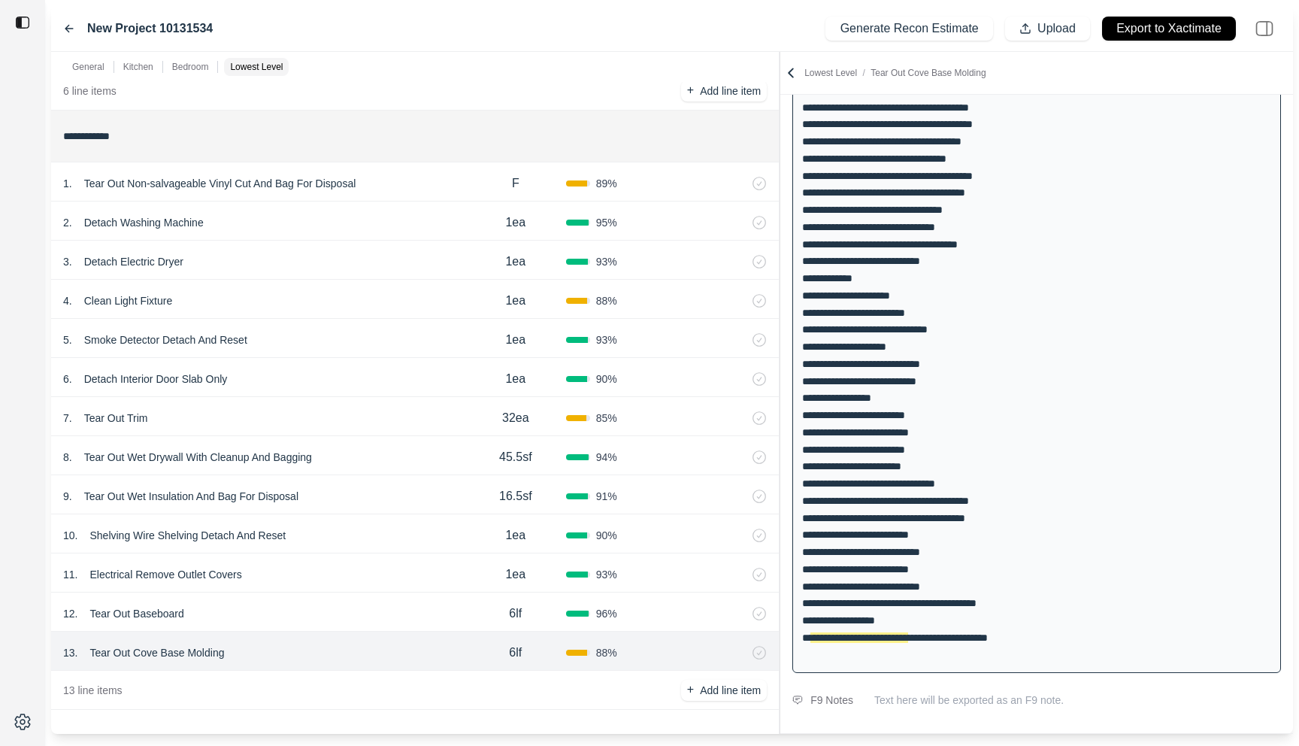
scroll to position [1847, 0]
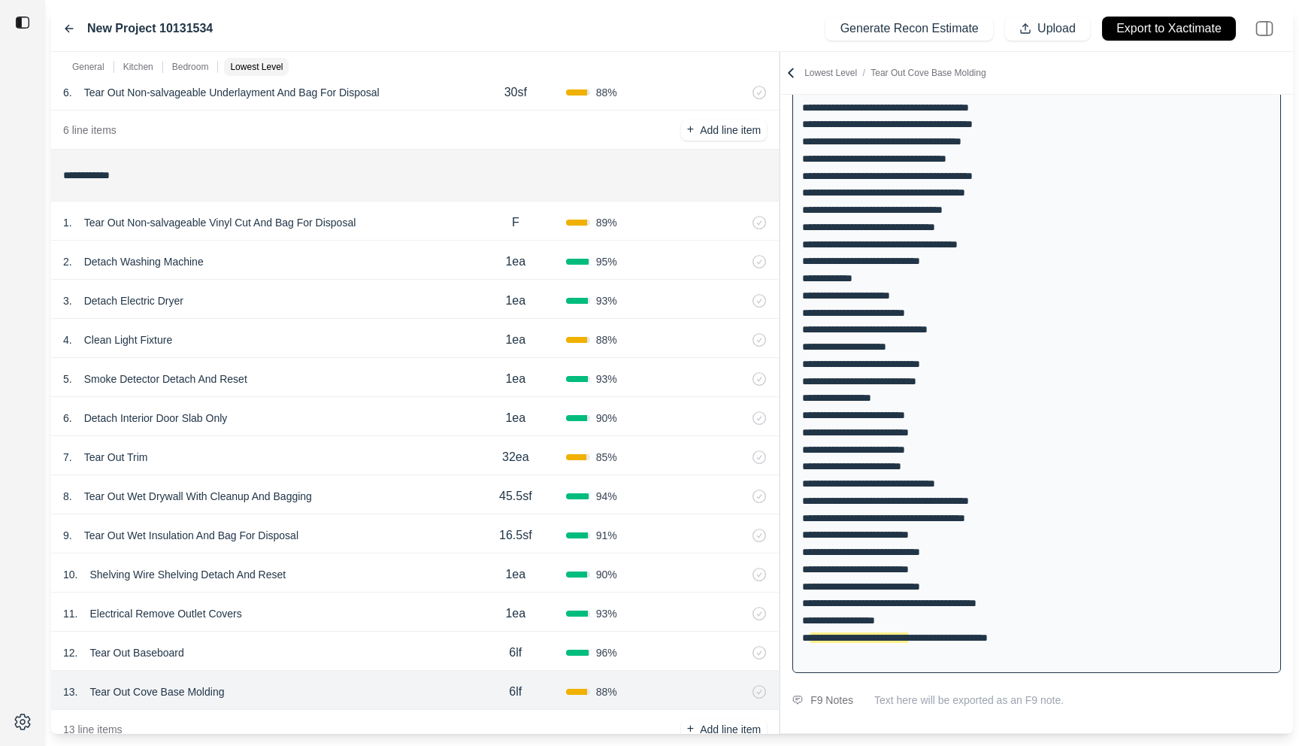
click at [420, 208] on div "1 . Tear Out Non-salvageable Vinyl Cut And Bag For Disposal F 89 %" at bounding box center [415, 220] width 728 height 39
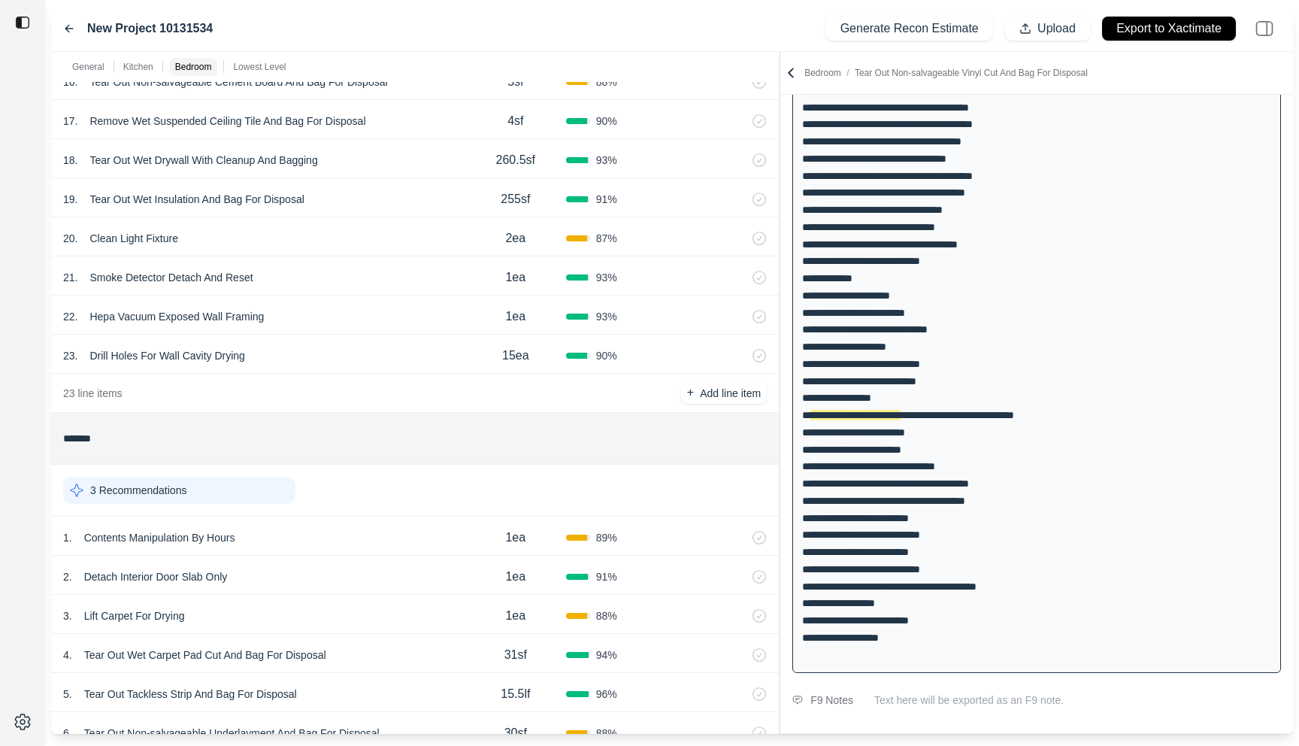
scroll to position [1201, 0]
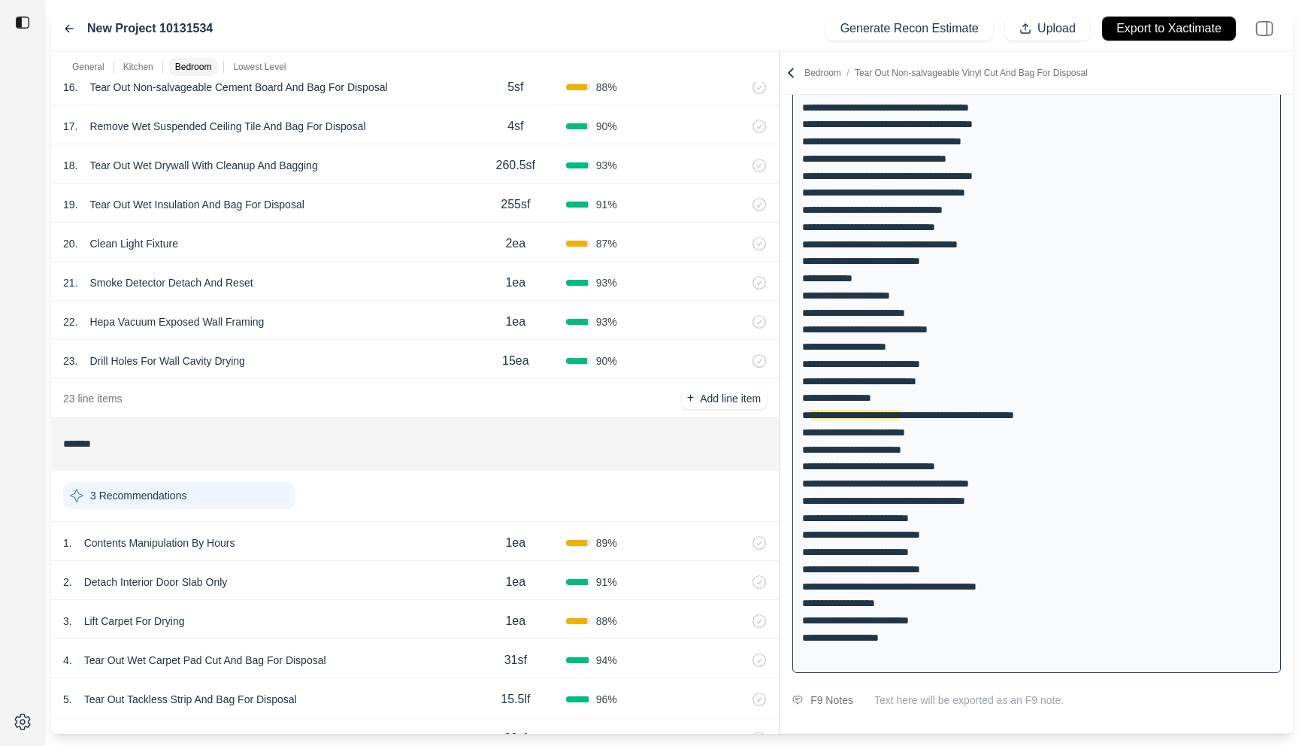
click at [438, 103] on div "16 . Tear Out Non-salvageable Cement Board And Bag For Disposal 5sf 88 %" at bounding box center [415, 85] width 728 height 39
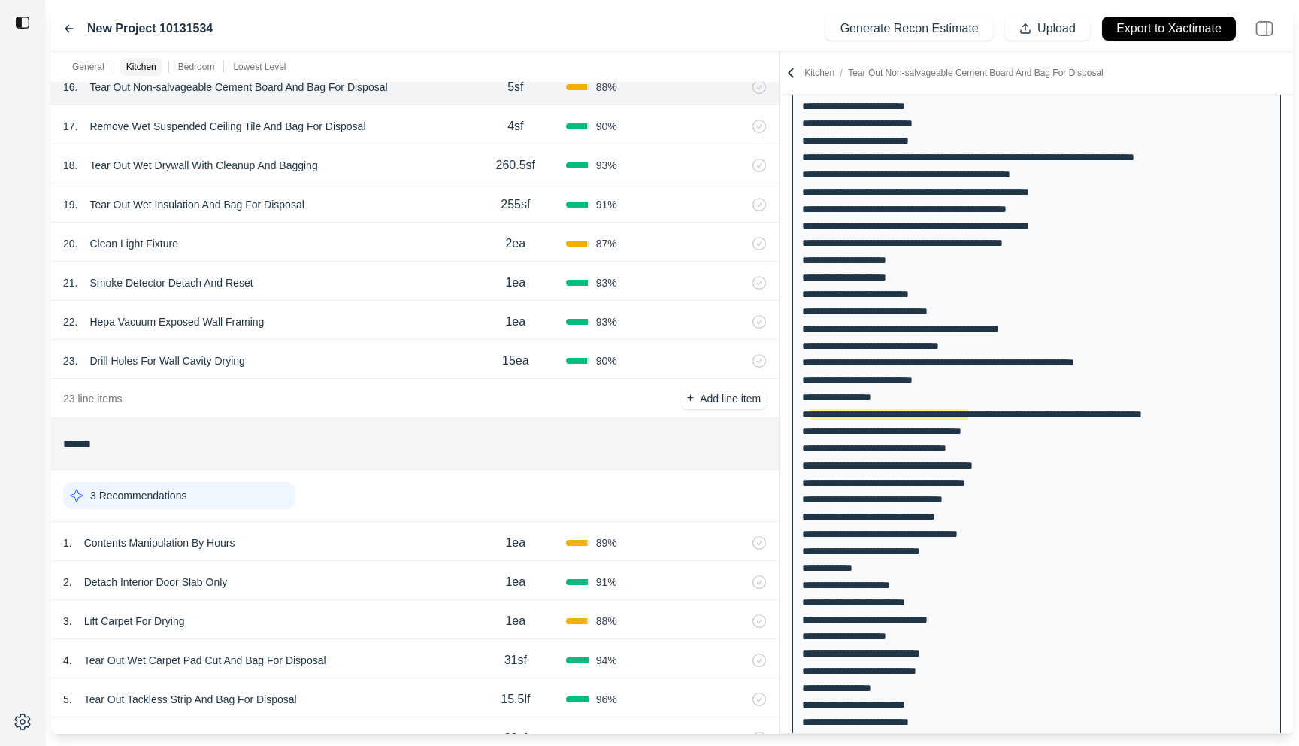
click at [435, 131] on div "17 . Remove Wet Suspended Ceiling Tile And Bag For Disposal" at bounding box center [264, 126] width 402 height 21
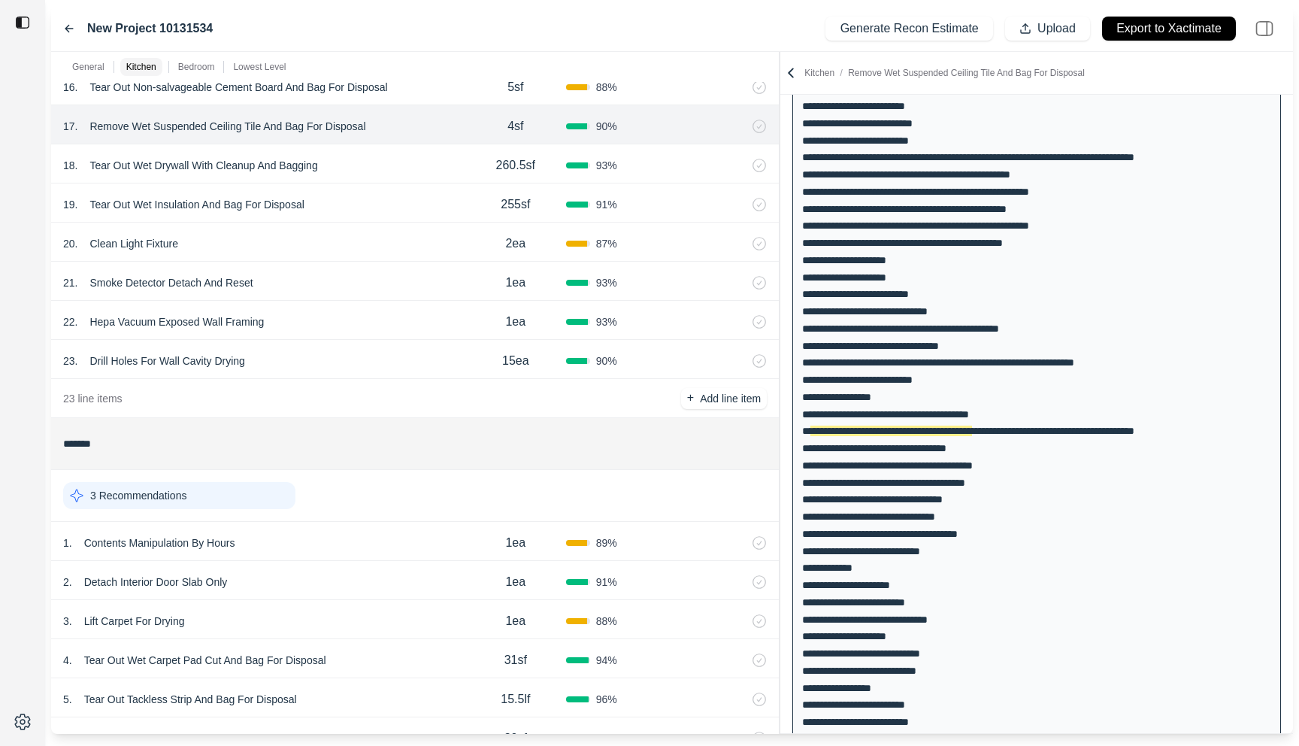
scroll to position [205, 0]
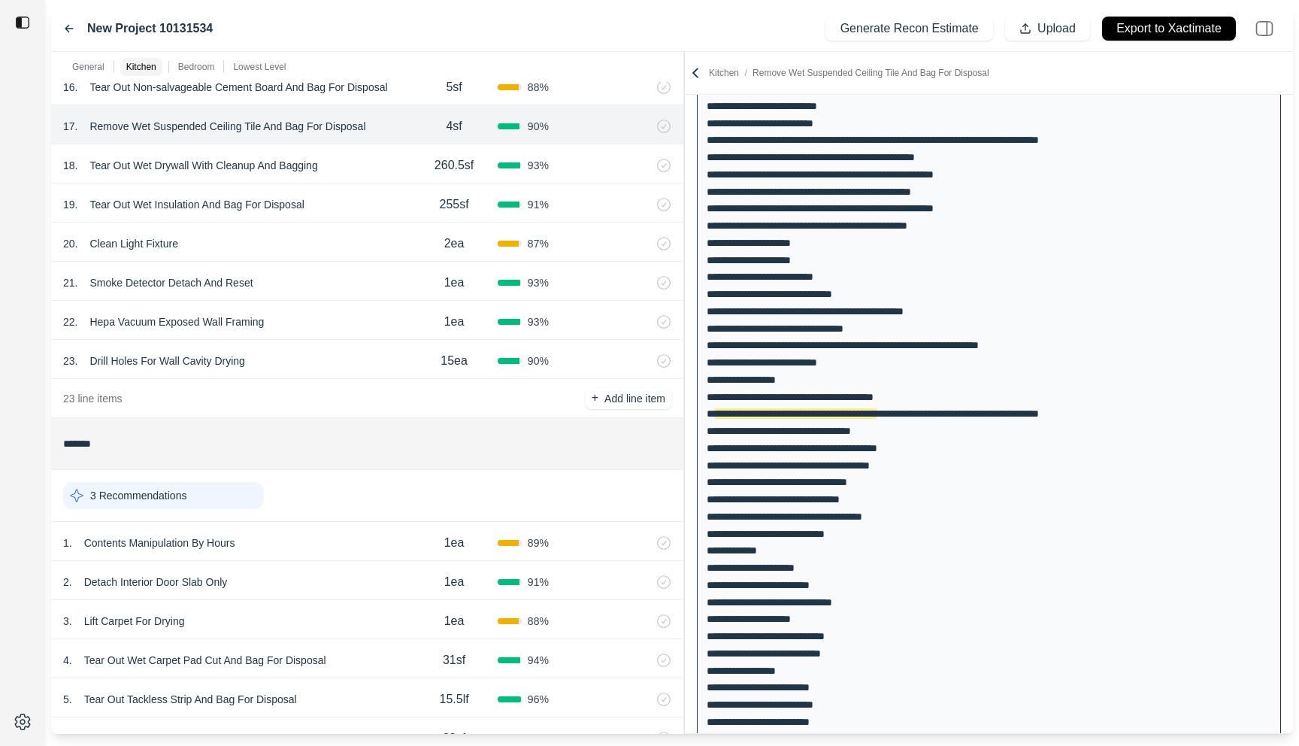
click at [685, 150] on div at bounding box center [684, 393] width 1 height 682
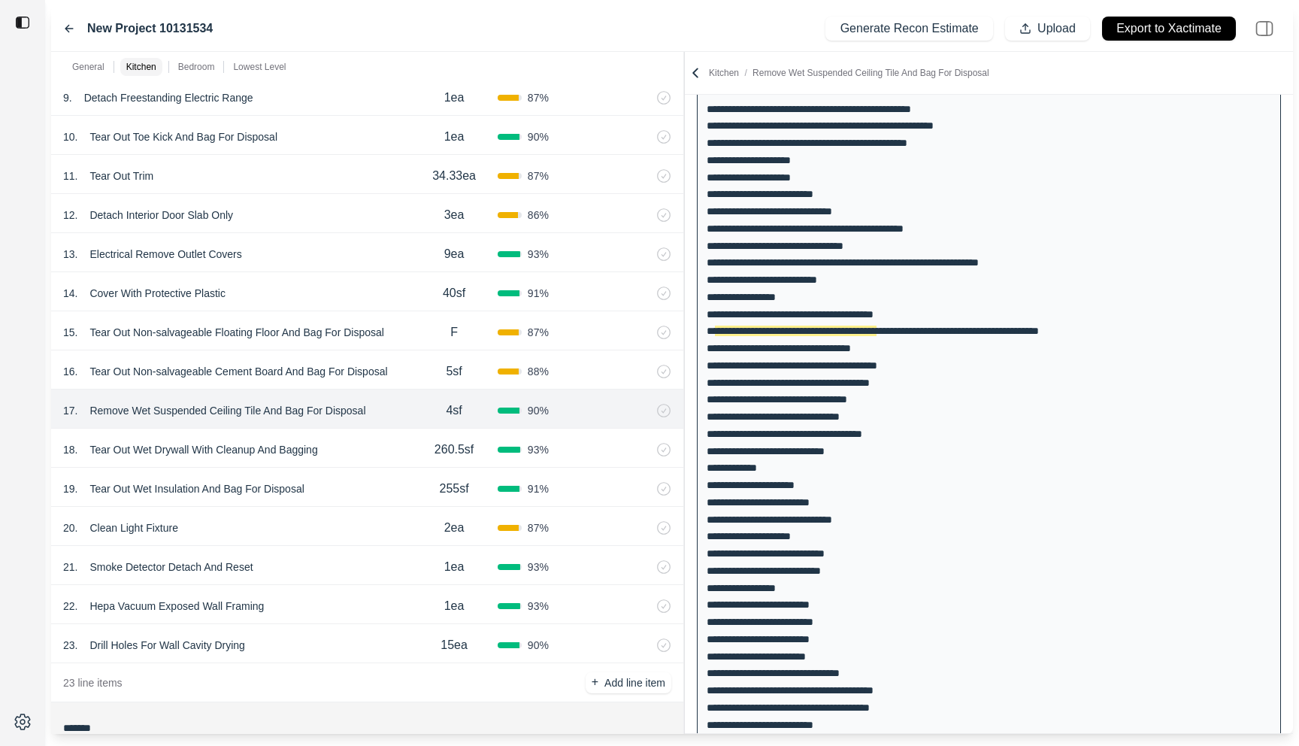
scroll to position [925, 0]
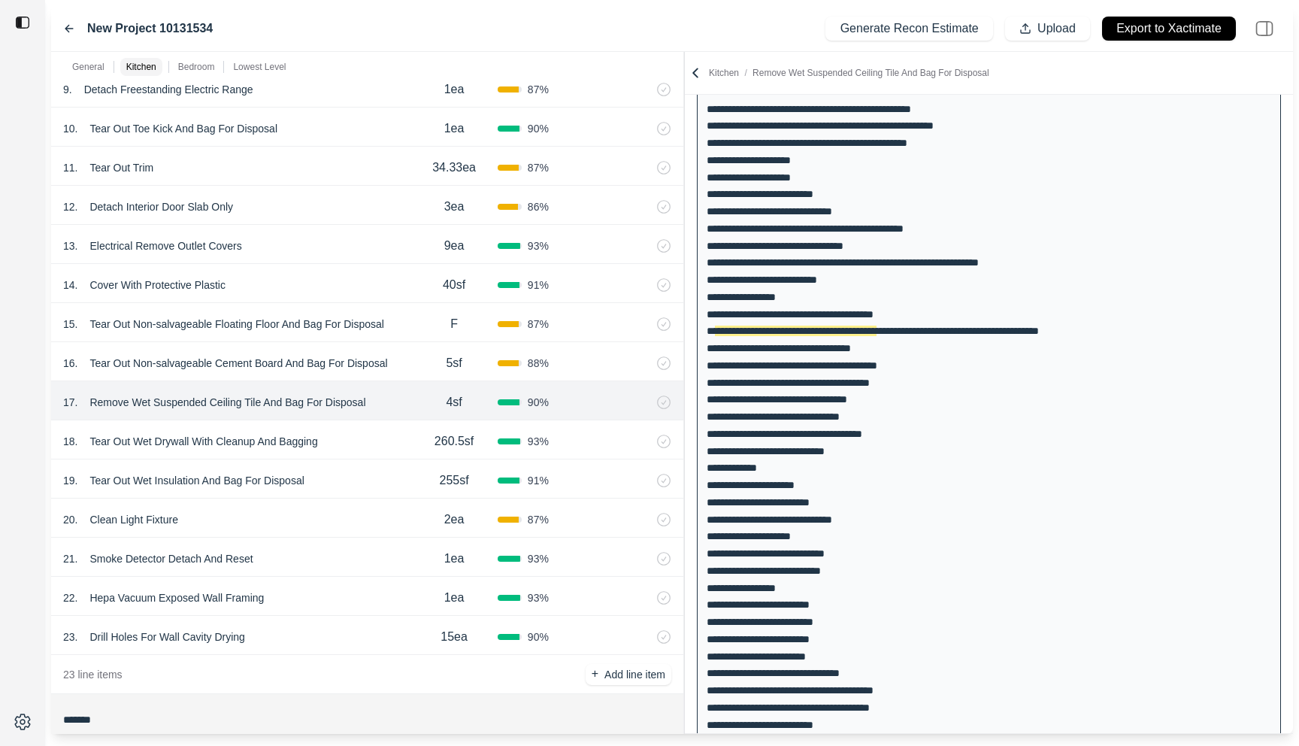
click at [375, 438] on div "18 . Tear Out Wet Drywall With Cleanup And Bagging" at bounding box center [236, 441] width 347 height 21
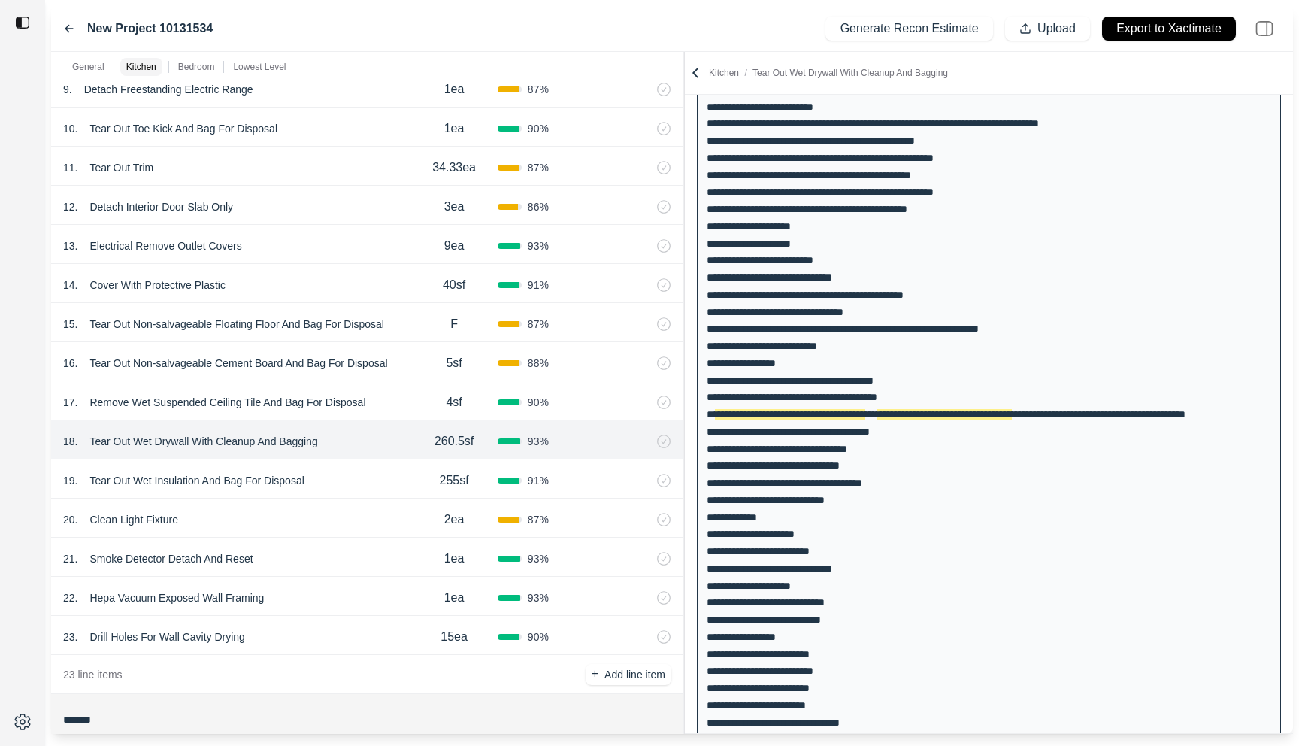
click at [404, 393] on div "17 . Remove Wet Suspended Ceiling Tile And Bag For Disposal" at bounding box center [236, 402] width 347 height 21
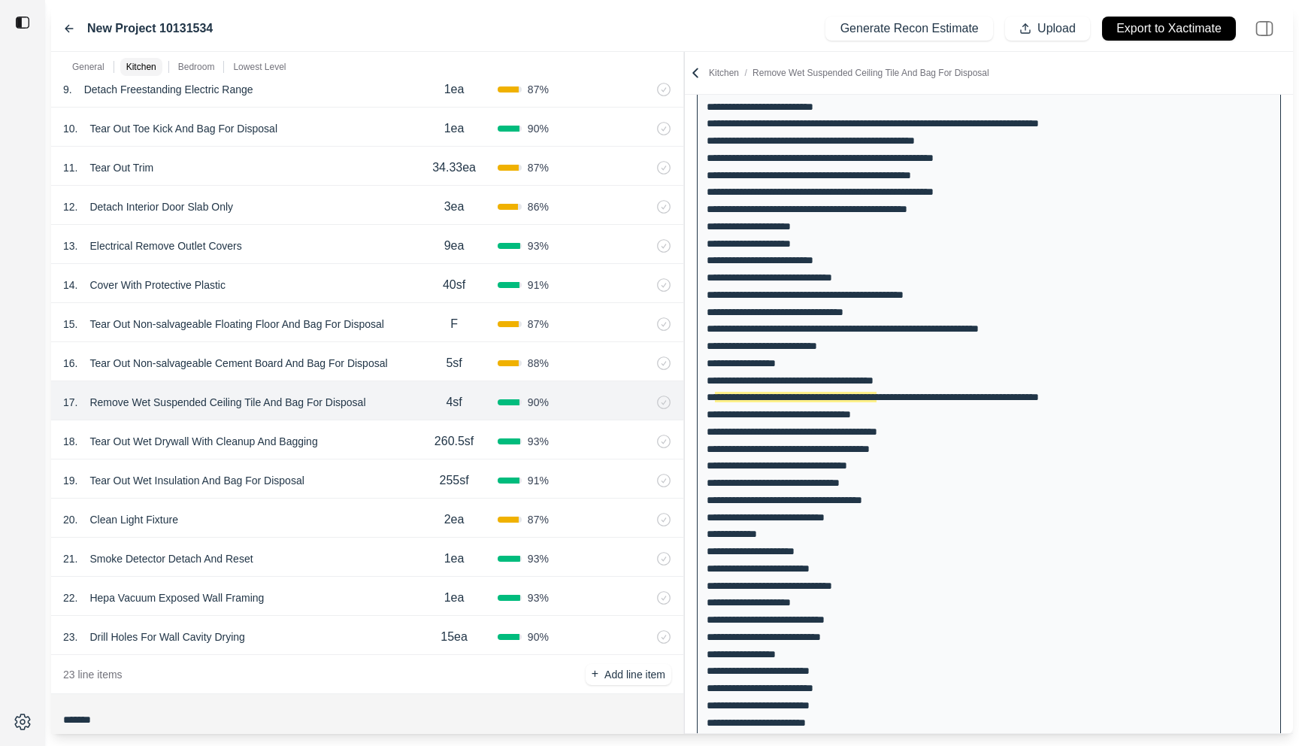
scroll to position [205, 0]
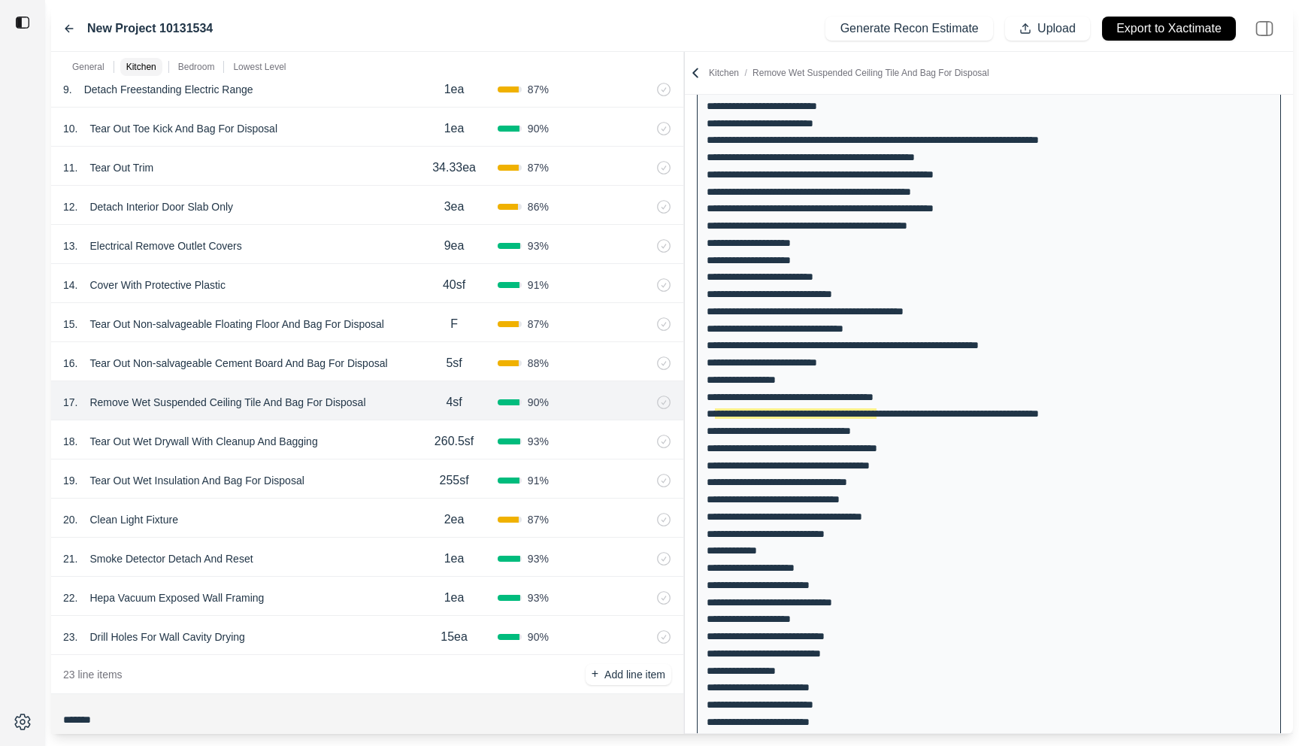
click at [415, 332] on div "F" at bounding box center [454, 324] width 87 height 30
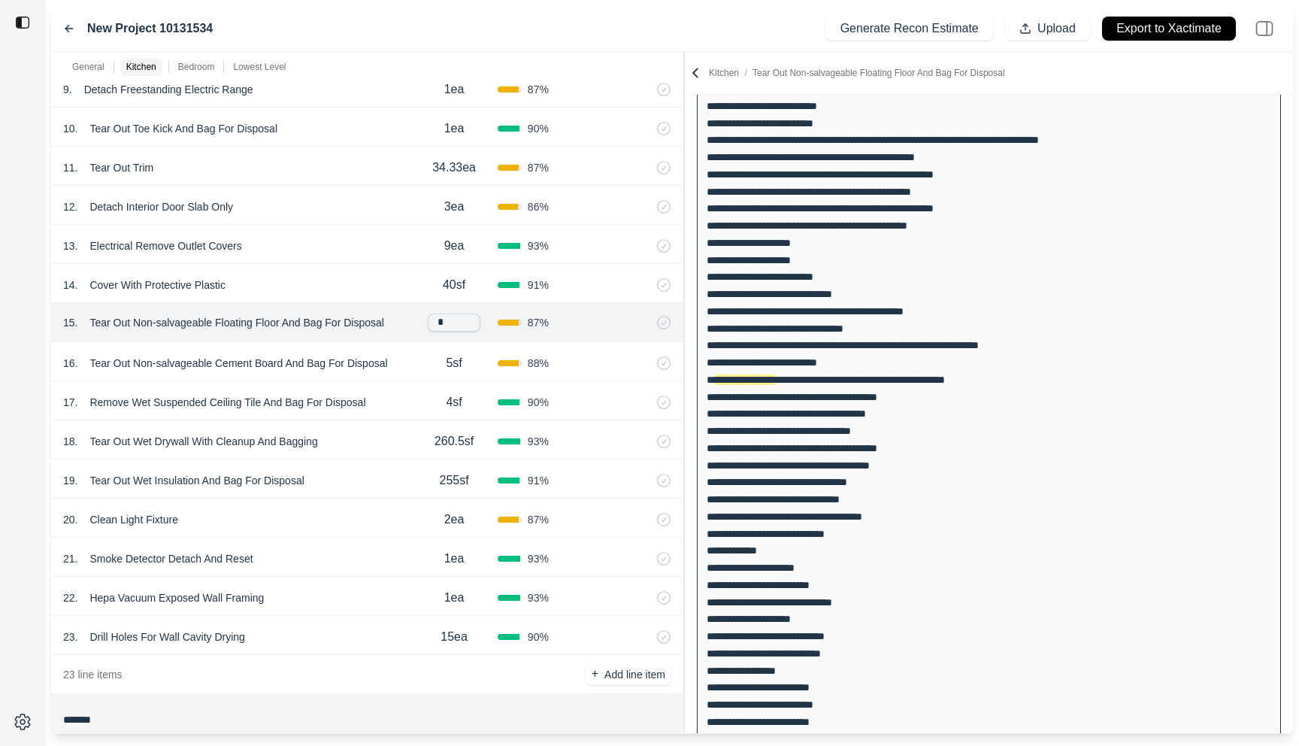
scroll to position [171, 0]
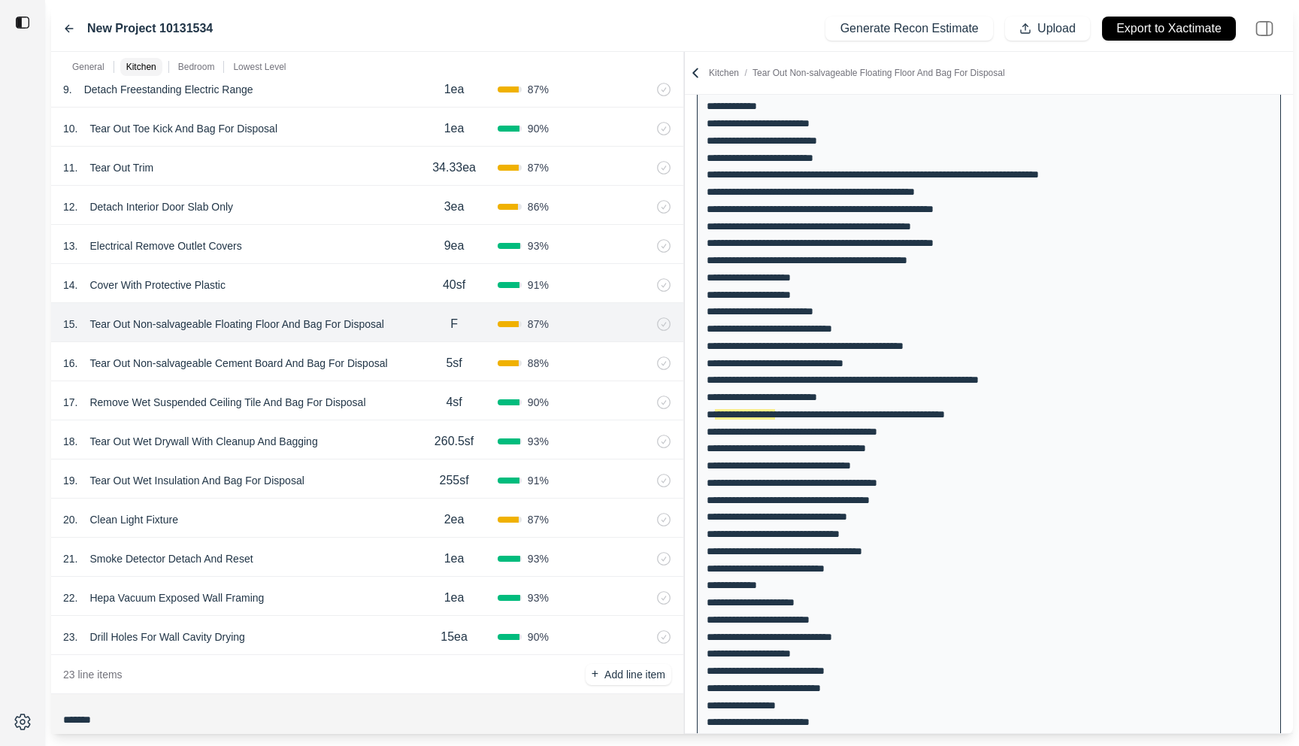
click at [2, 437] on div at bounding box center [22, 373] width 45 height 746
click at [404, 372] on div "16 . Tear Out Non-salvageable Cement Board And Bag For Disposal" at bounding box center [236, 363] width 347 height 21
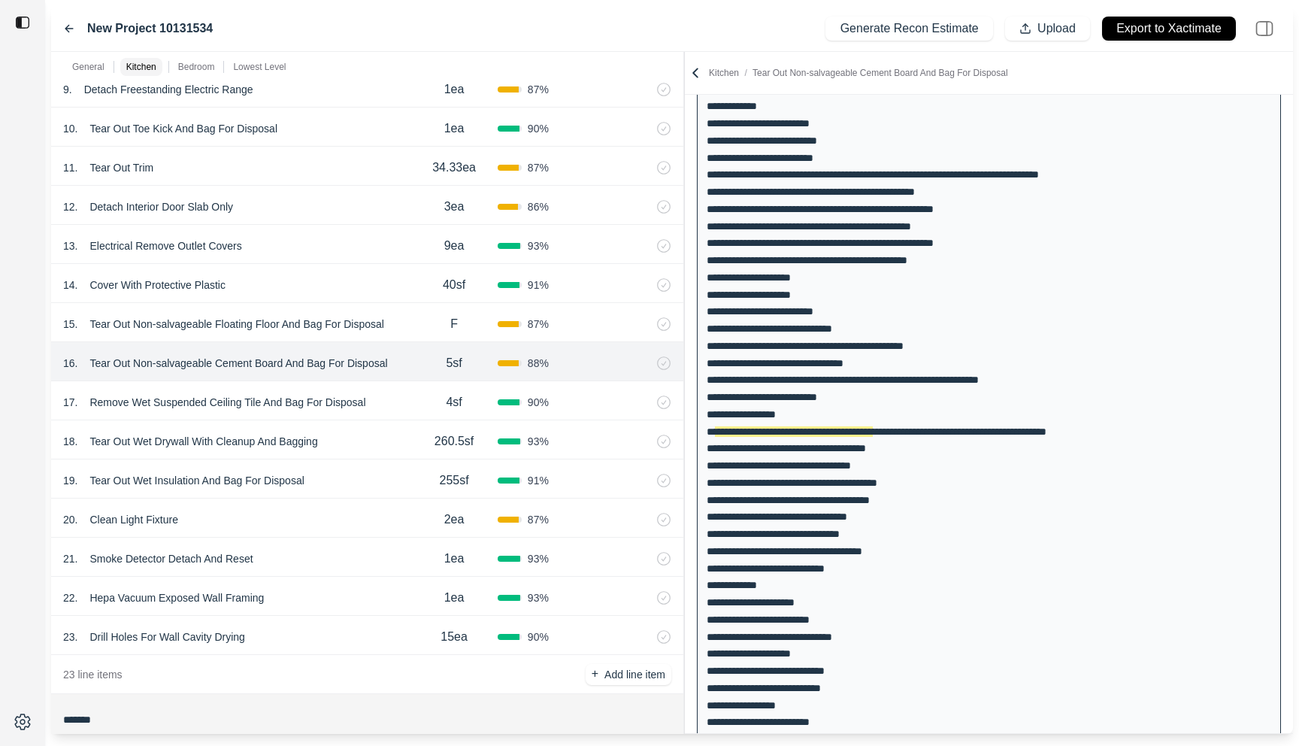
scroll to position [188, 0]
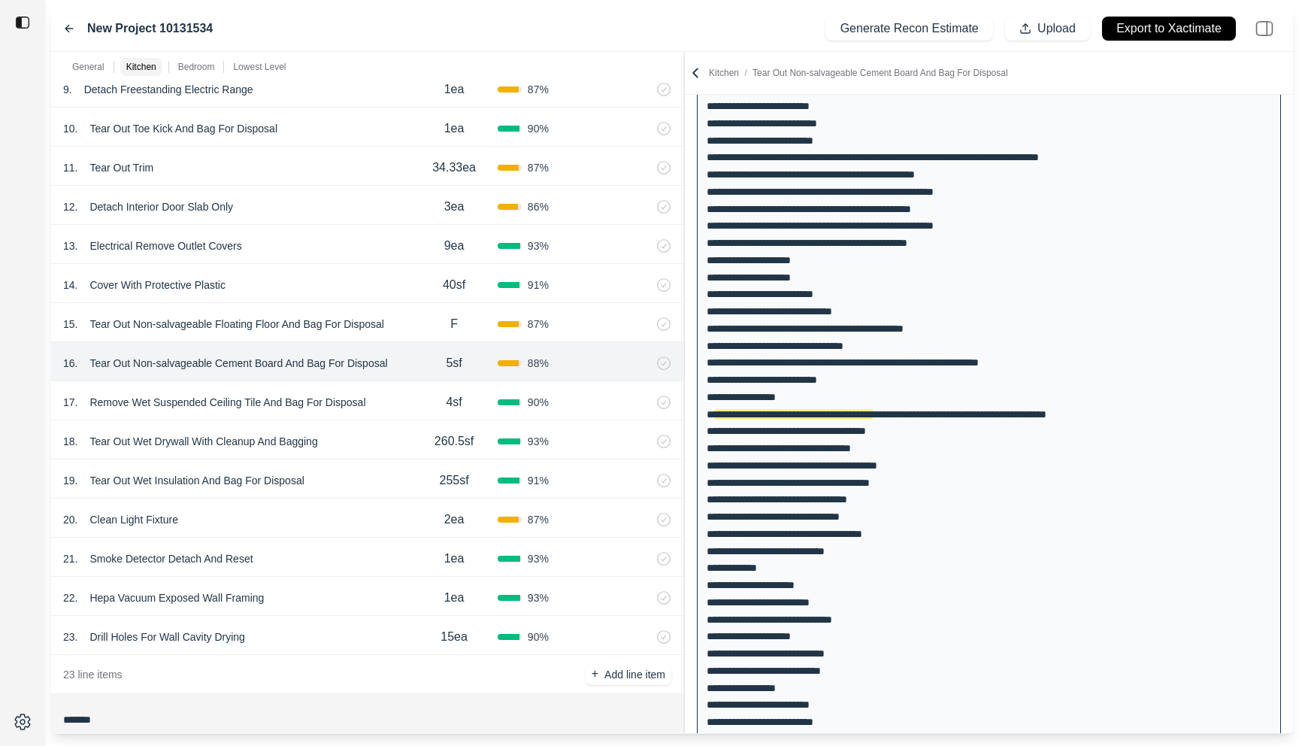
click at [388, 408] on div "17 . Remove Wet Suspended Ceiling Tile And Bag For Disposal" at bounding box center [236, 402] width 347 height 21
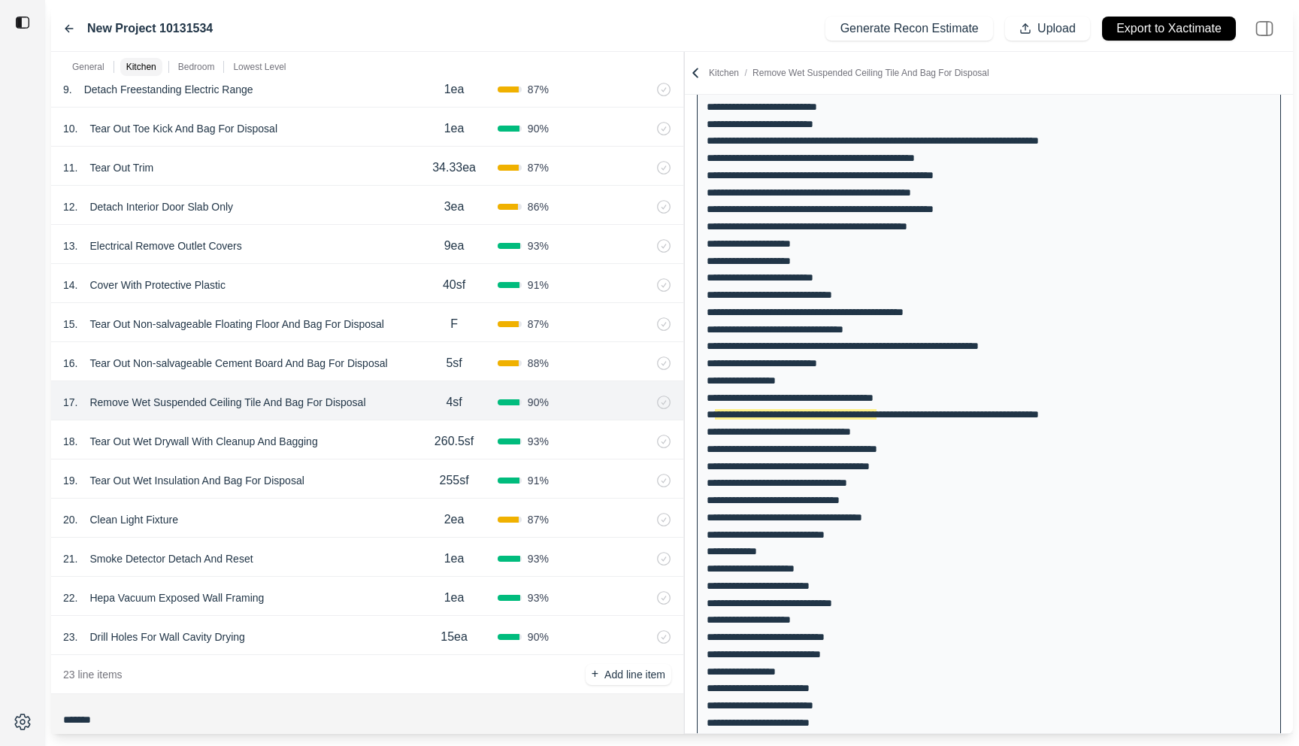
scroll to position [205, 0]
click at [395, 444] on div "18 . Tear Out Wet Drywall With Cleanup And Bagging" at bounding box center [236, 441] width 347 height 21
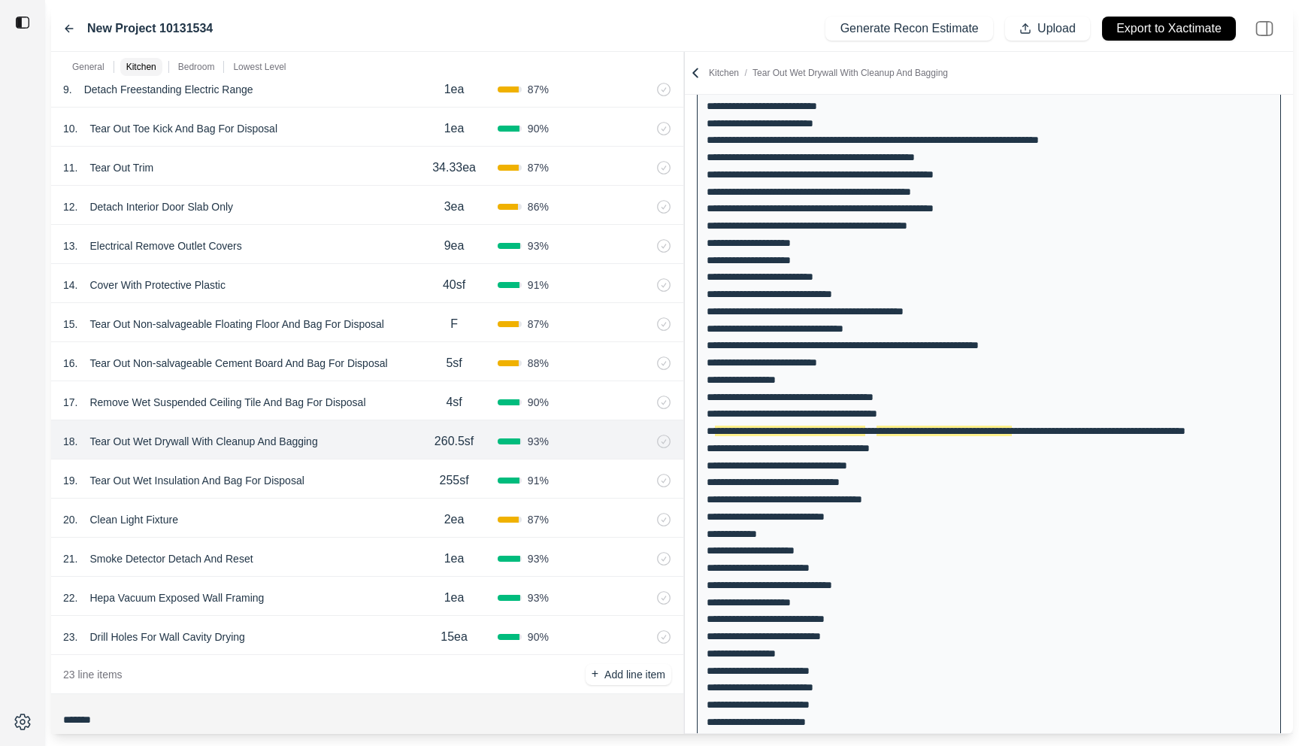
scroll to position [222, 0]
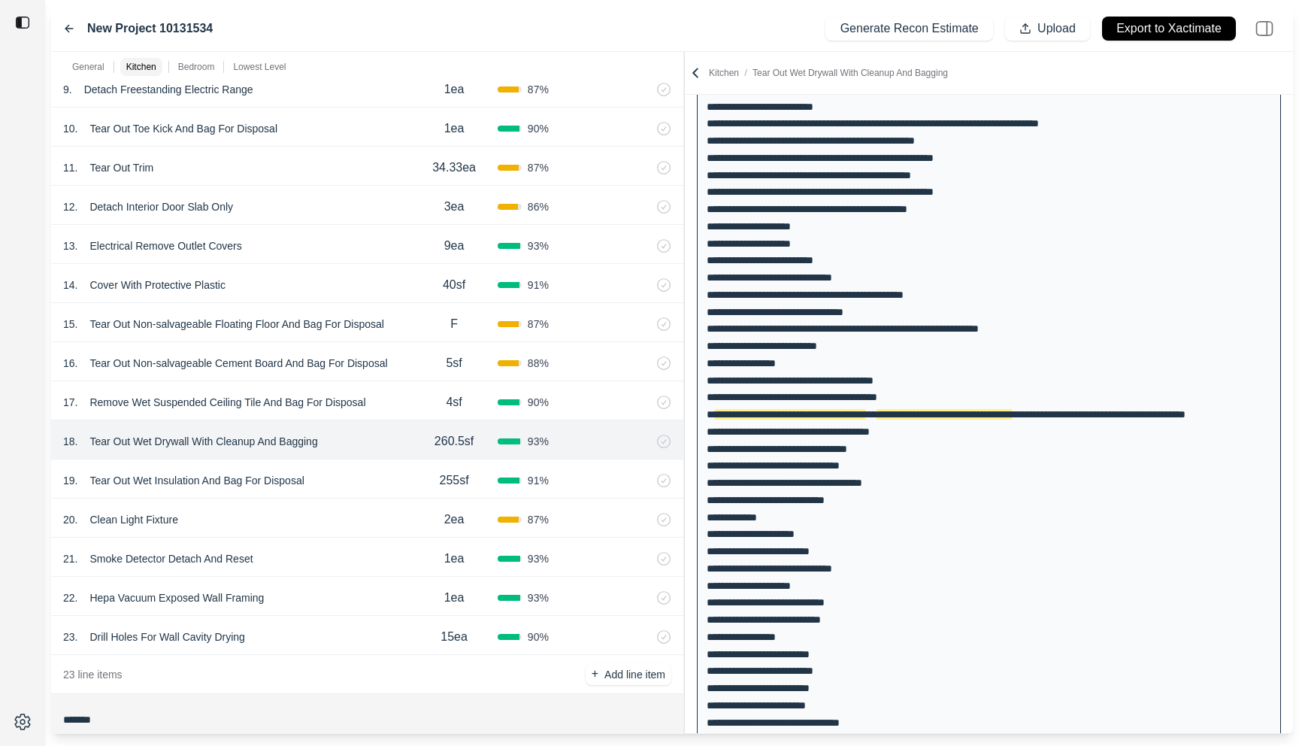
click at [369, 486] on div "19 . Tear Out Wet Insulation And Bag For Disposal" at bounding box center [236, 480] width 347 height 21
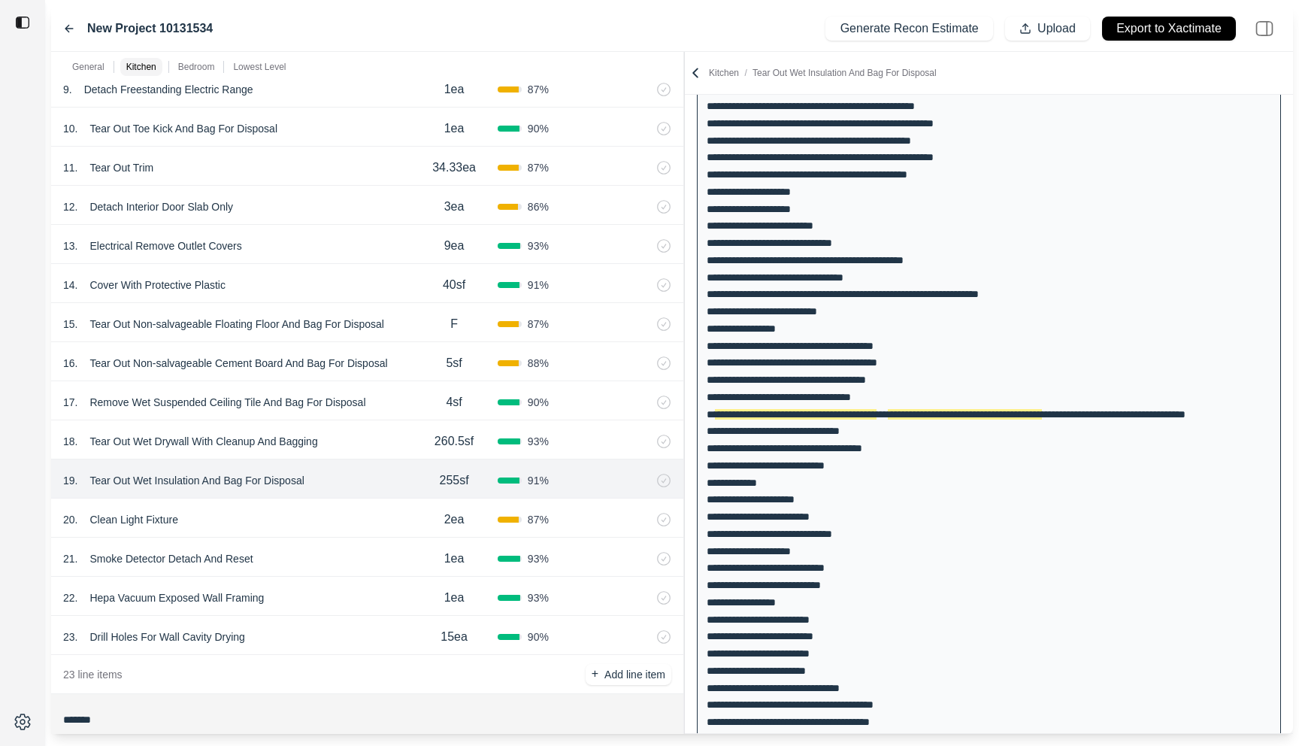
click at [365, 517] on div "20 . Clean Light Fixture" at bounding box center [236, 519] width 347 height 21
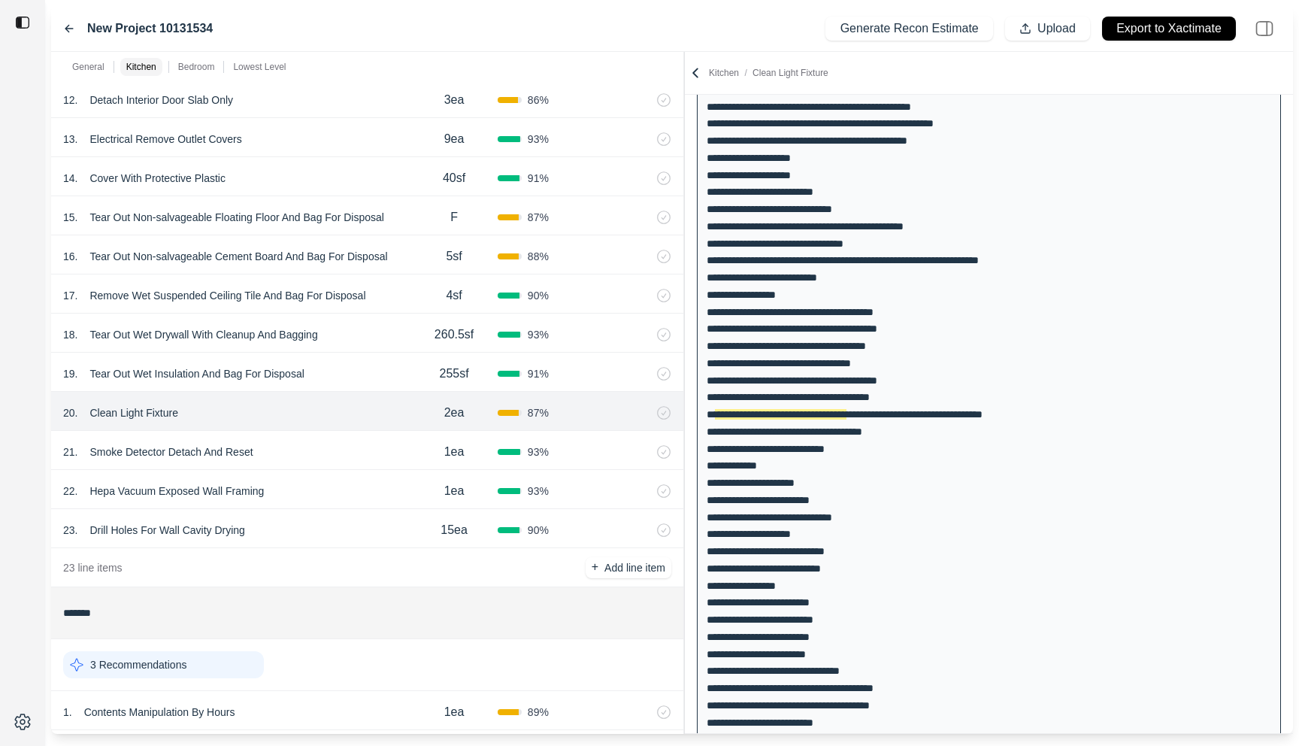
scroll to position [1021, 0]
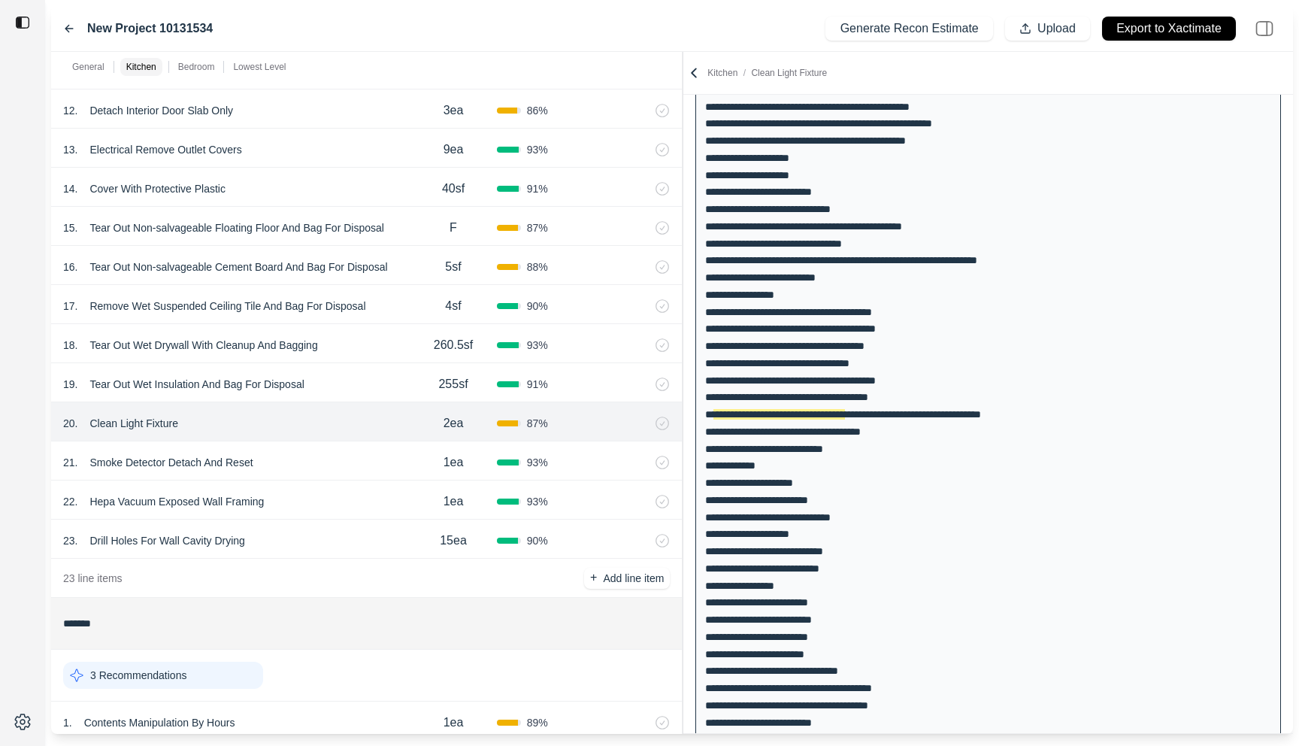
click at [683, 111] on div at bounding box center [683, 393] width 1 height 682
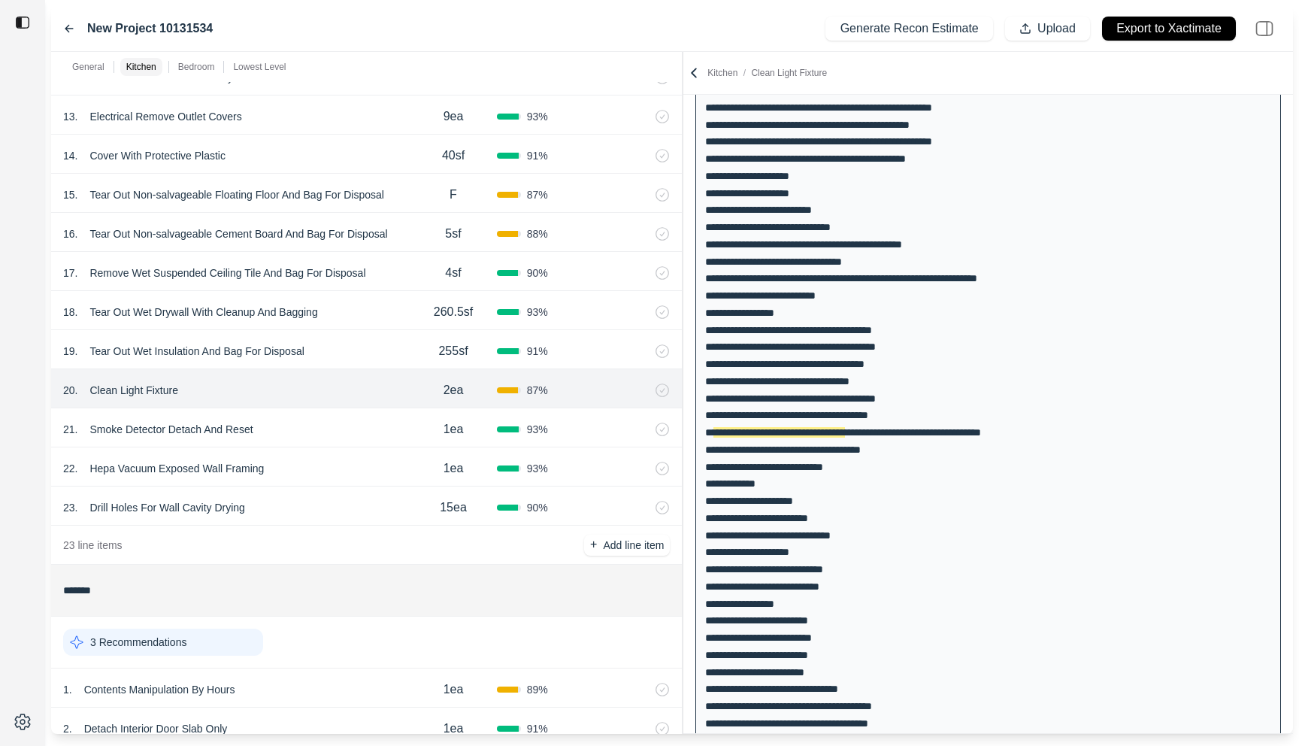
scroll to position [1057, 0]
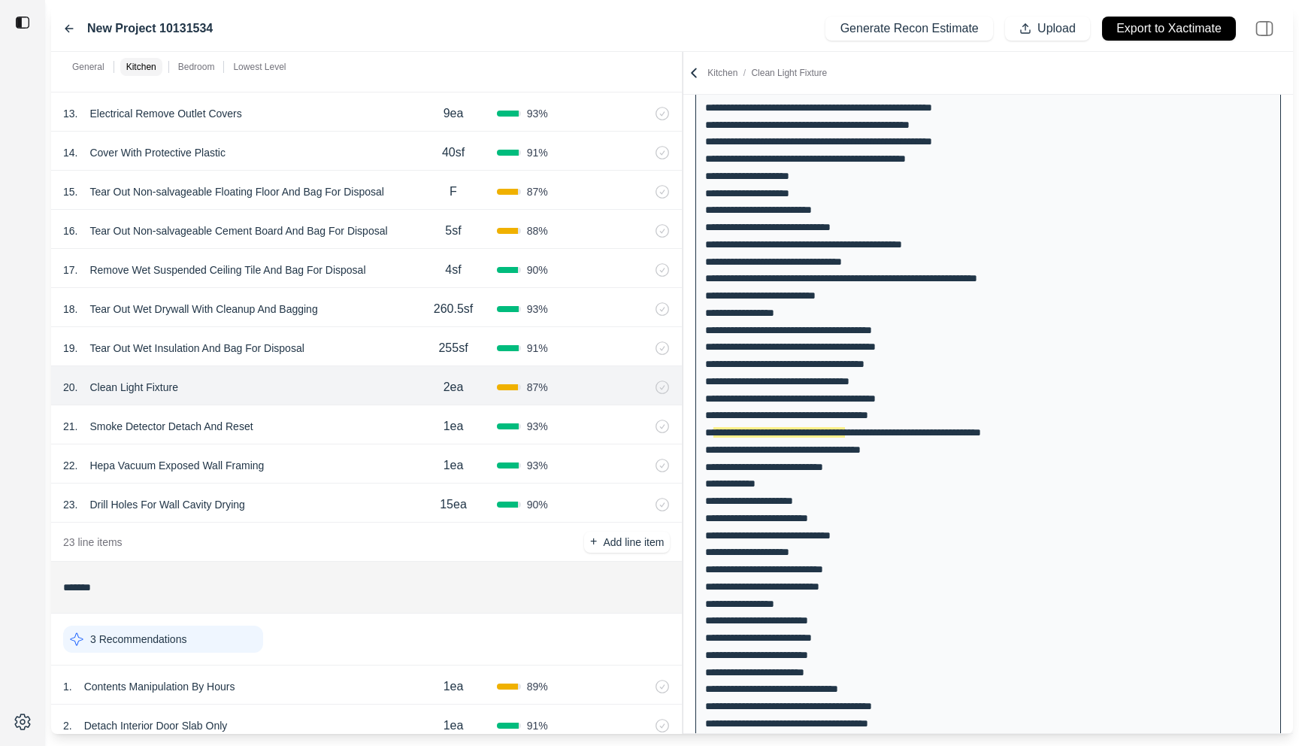
click at [336, 459] on div "22 . Hepa Vacuum Exposed Wall Framing" at bounding box center [236, 465] width 347 height 21
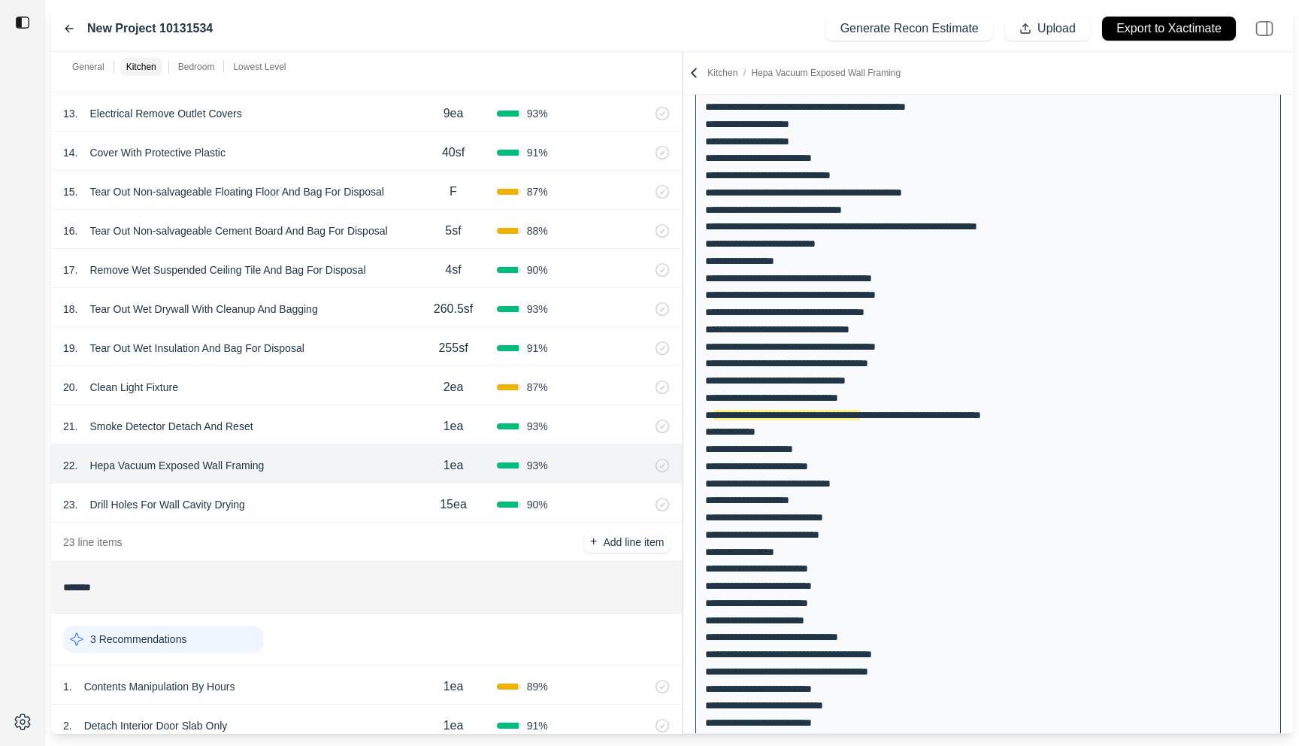
scroll to position [325, 0]
click at [313, 494] on div "23 . Drill Holes For Wall Cavity Drying" at bounding box center [236, 504] width 347 height 21
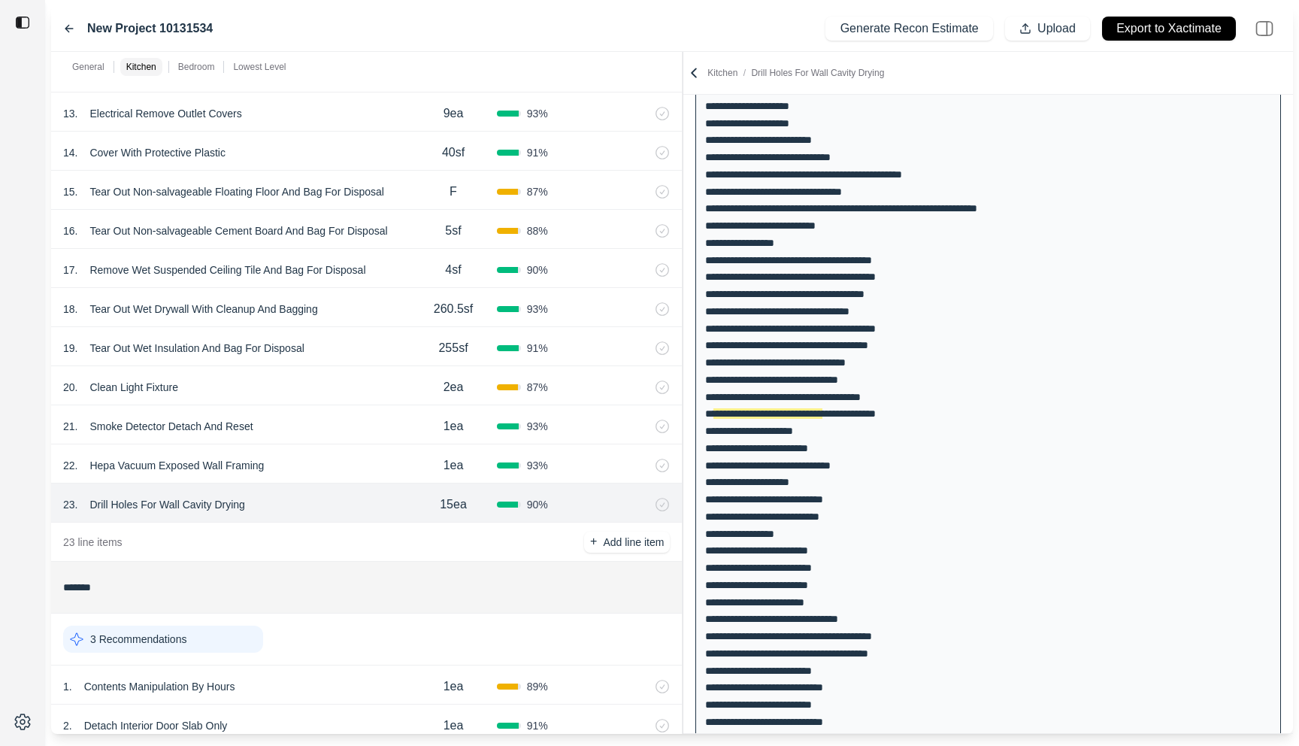
click at [319, 447] on div "22 . Hepa Vacuum Exposed Wall Framing 1ea 93 %" at bounding box center [366, 463] width 631 height 39
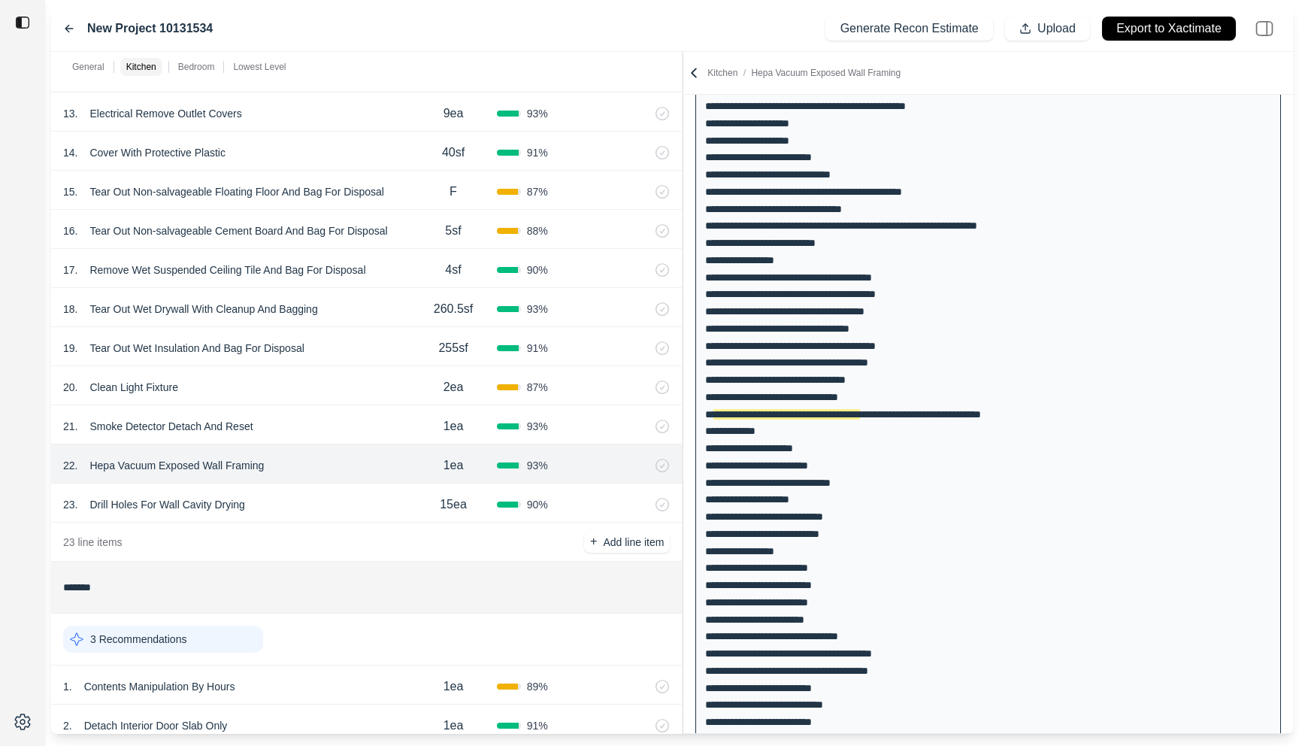
click at [211, 459] on p "Hepa Vacuum Exposed Wall Framing" at bounding box center [176, 465] width 186 height 21
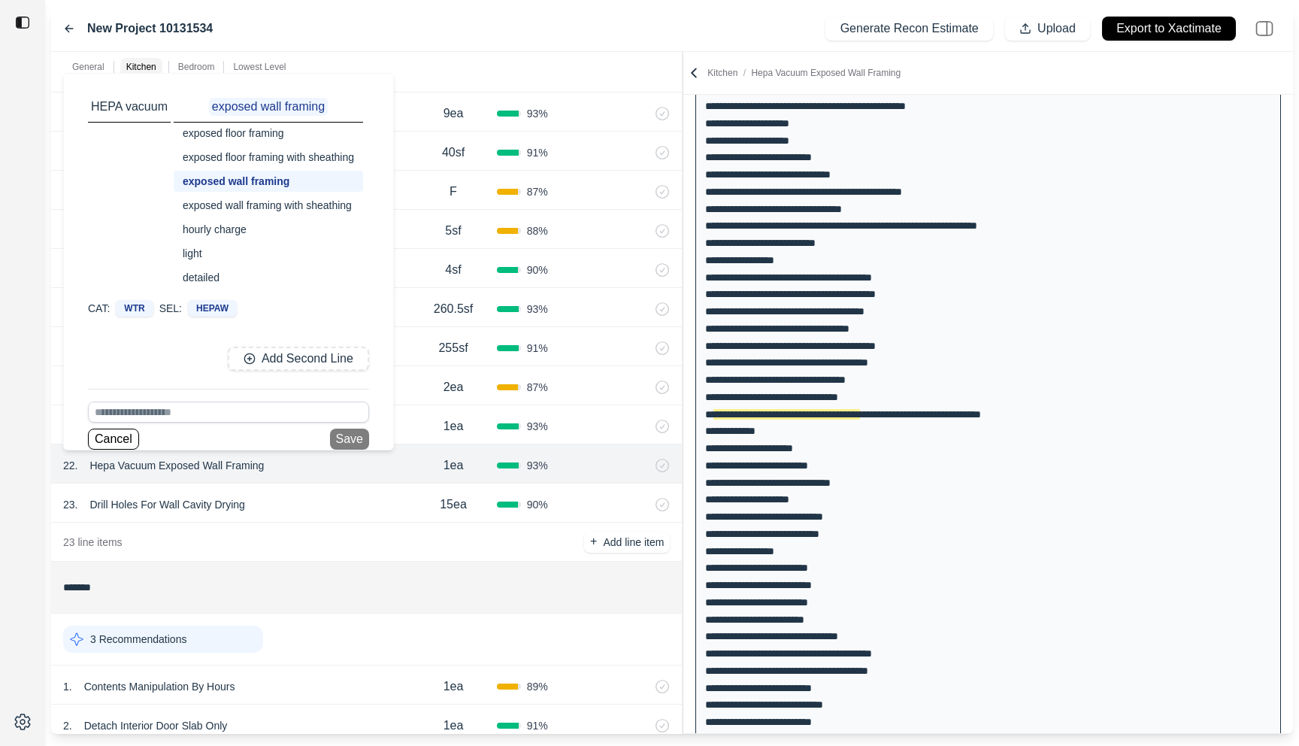
click at [12, 553] on div at bounding box center [22, 373] width 45 height 746
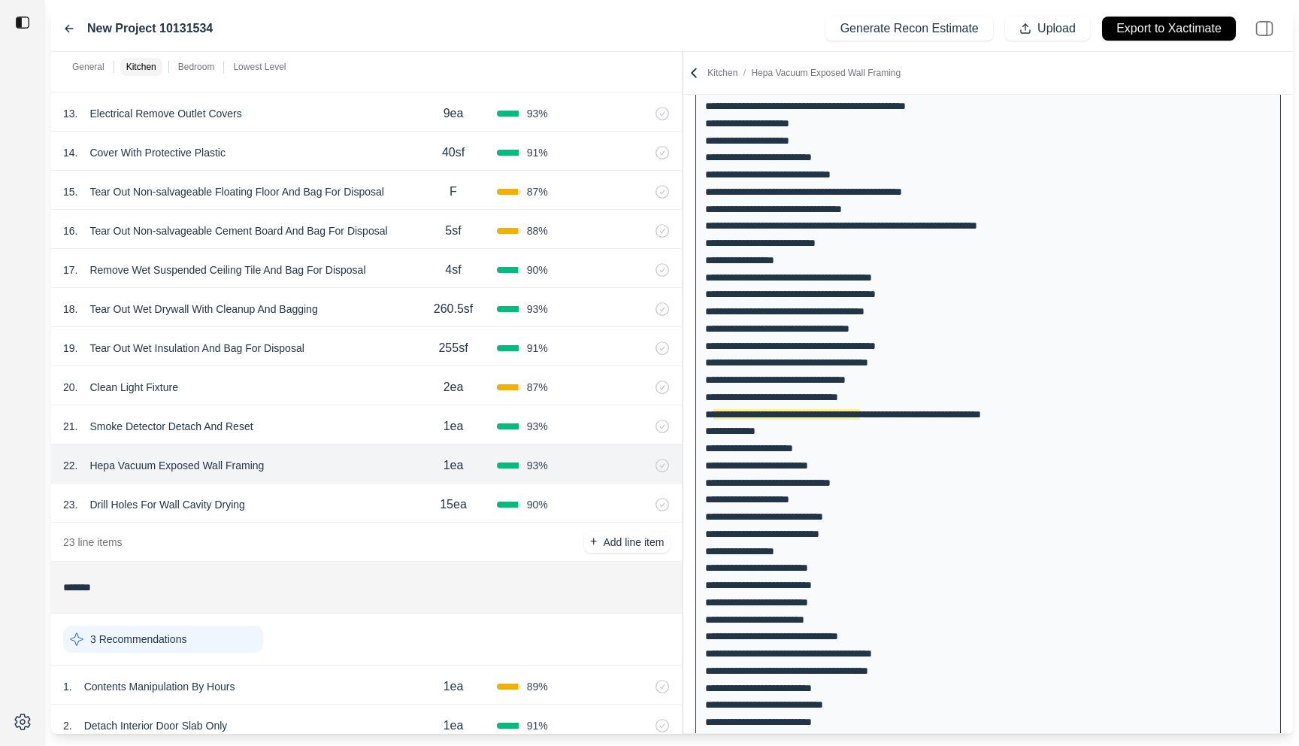
click at [198, 463] on p "Hepa Vacuum Exposed Wall Framing" at bounding box center [176, 465] width 186 height 21
click at [32, 571] on div at bounding box center [22, 373] width 45 height 746
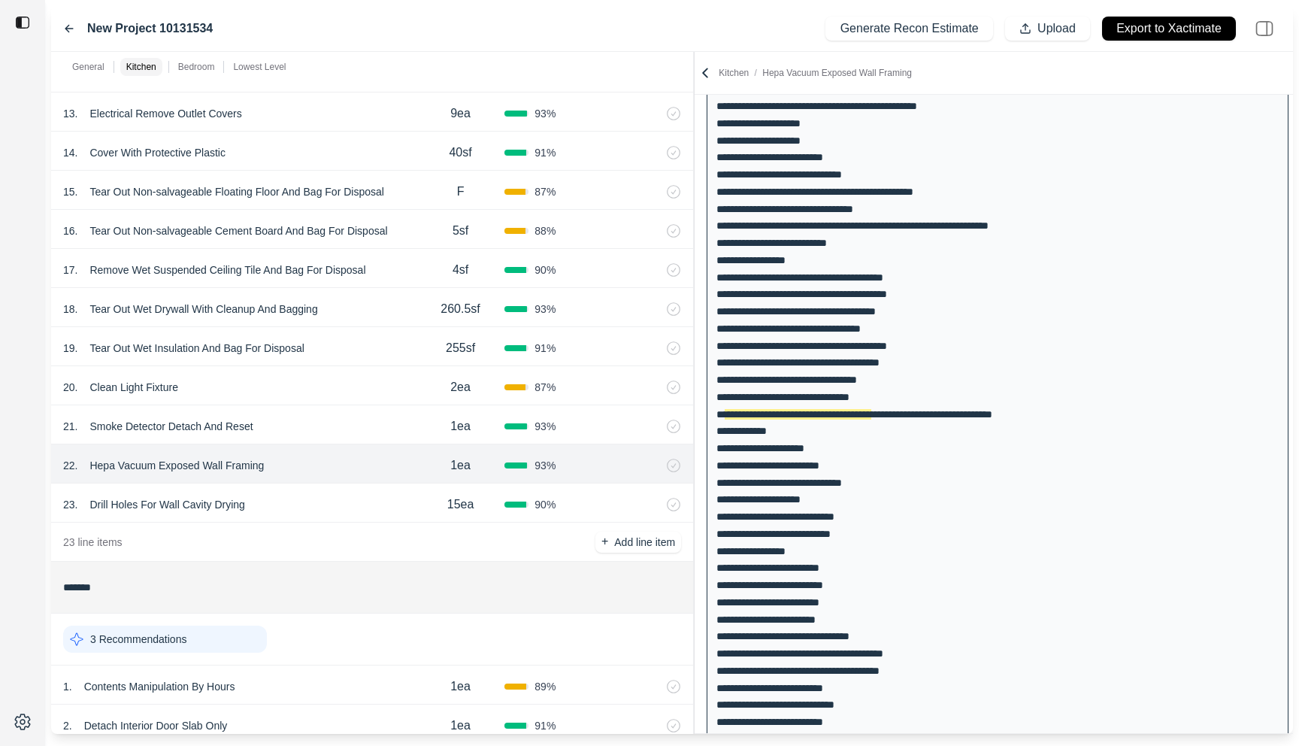
click at [716, 314] on div "General Kitchen Bedroom Lowest Level ******* 1 Recommendation 1 . Emergency Ser…" at bounding box center [672, 393] width 1242 height 682
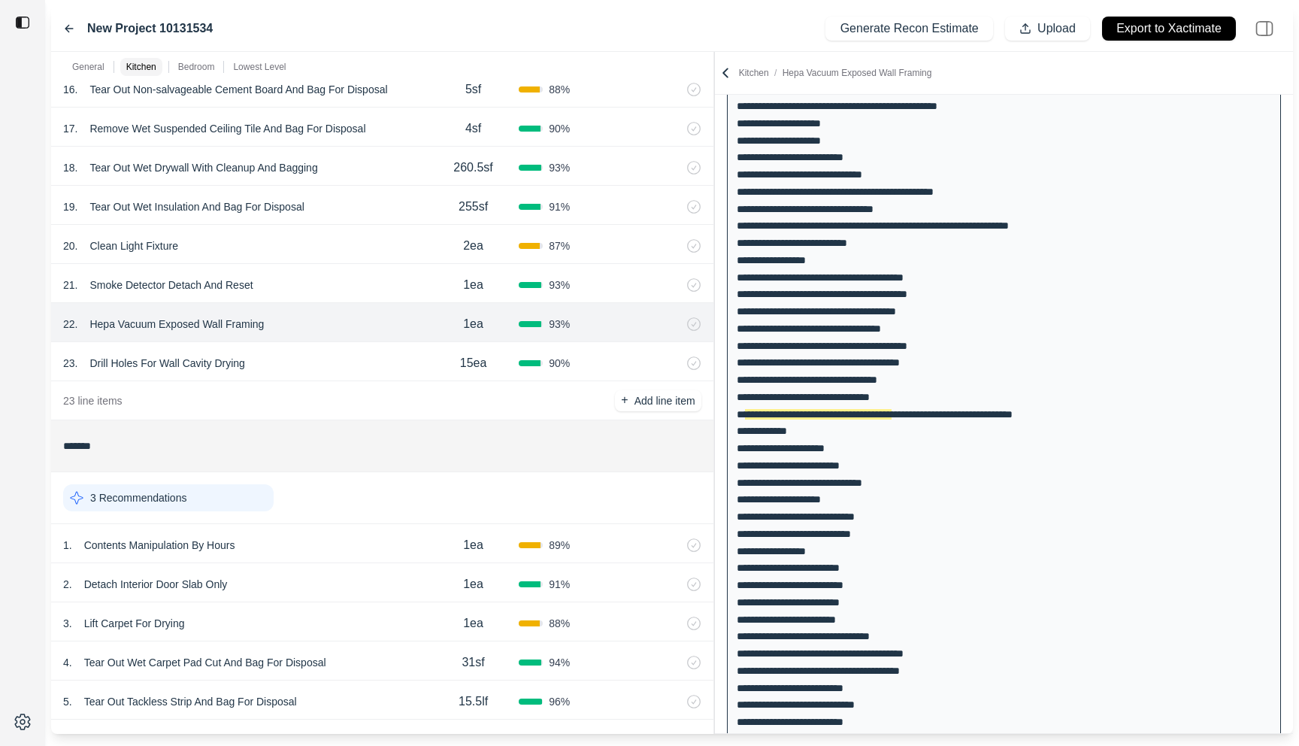
scroll to position [1198, 0]
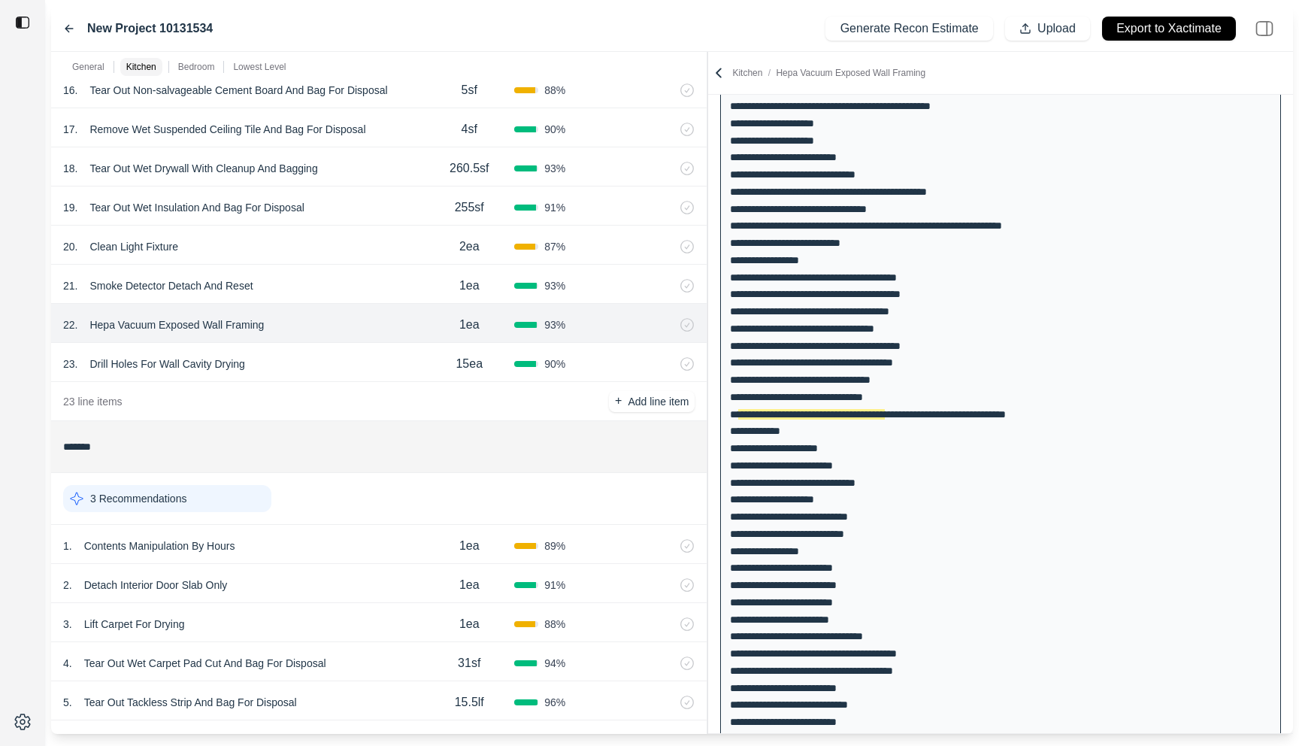
click at [707, 201] on div at bounding box center [707, 393] width 1 height 682
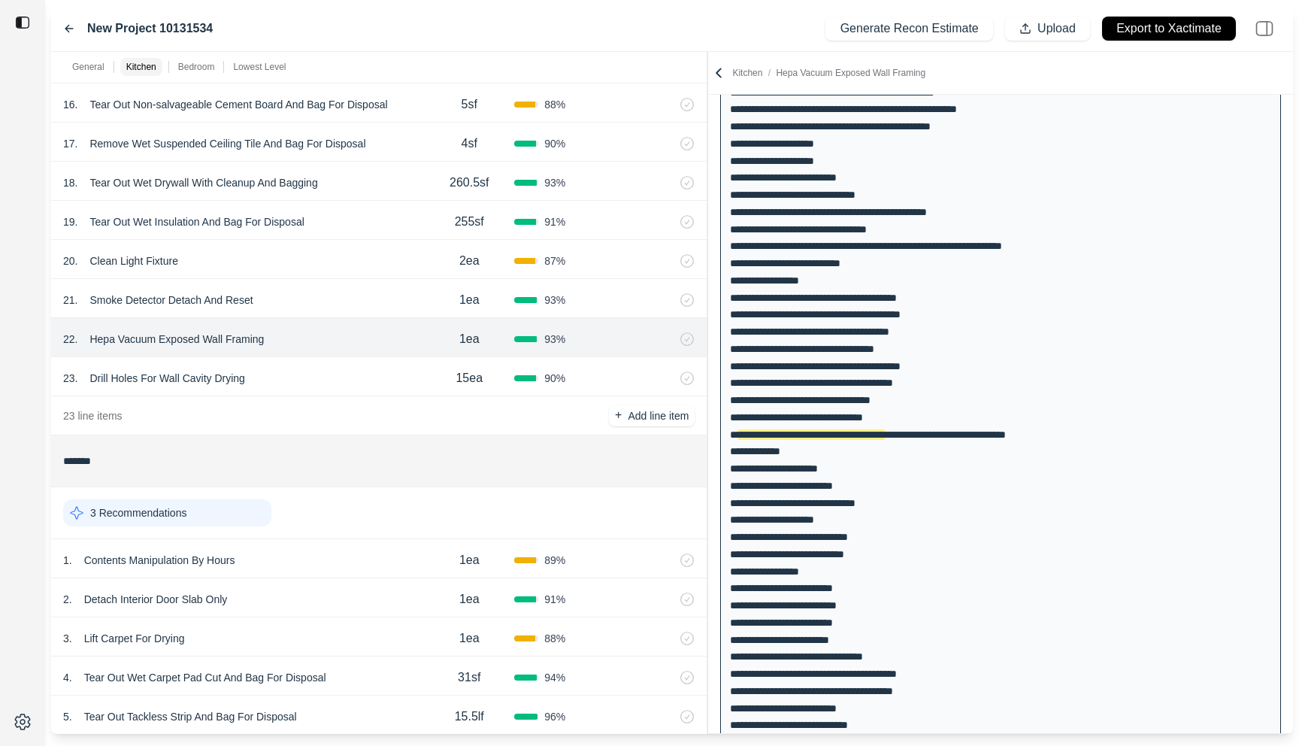
scroll to position [1175, 0]
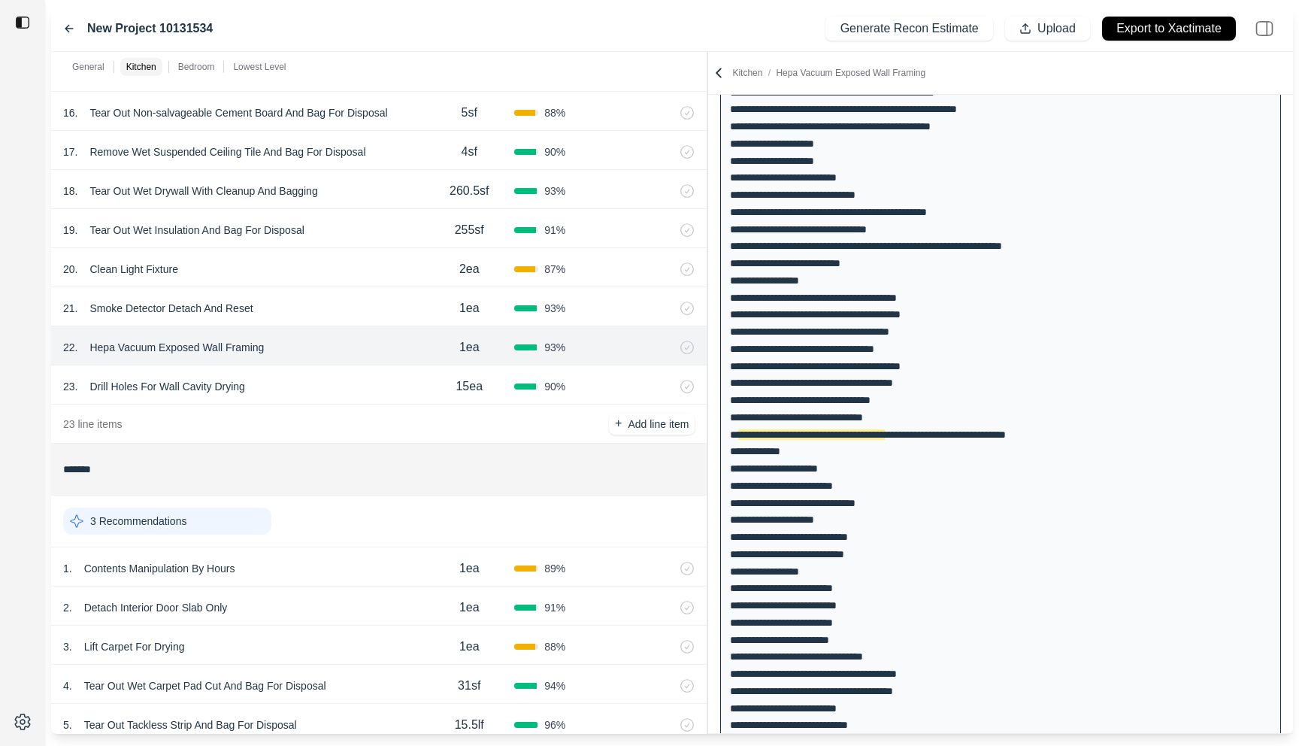
click at [342, 386] on div "23 . Drill Holes For Wall Cavity Drying" at bounding box center [243, 386] width 361 height 21
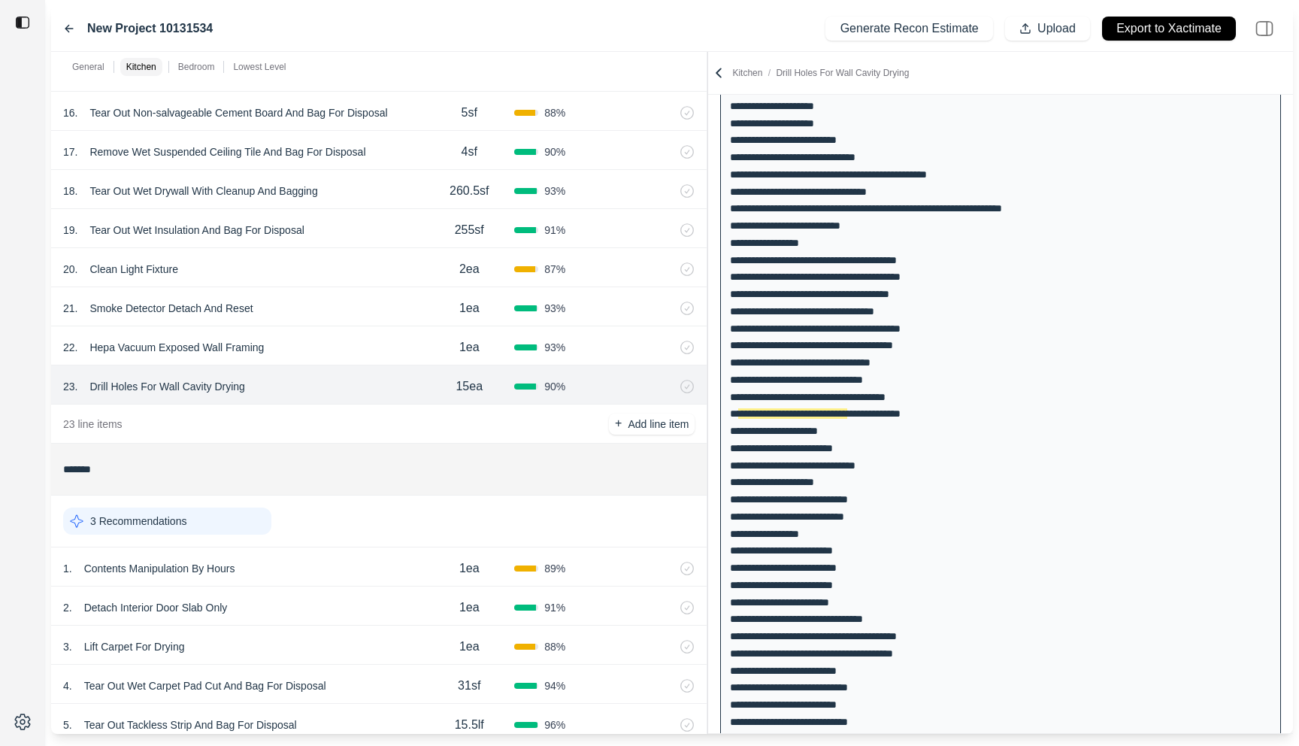
click at [354, 355] on div "22 . Hepa Vacuum Exposed Wall Framing" at bounding box center [243, 347] width 361 height 21
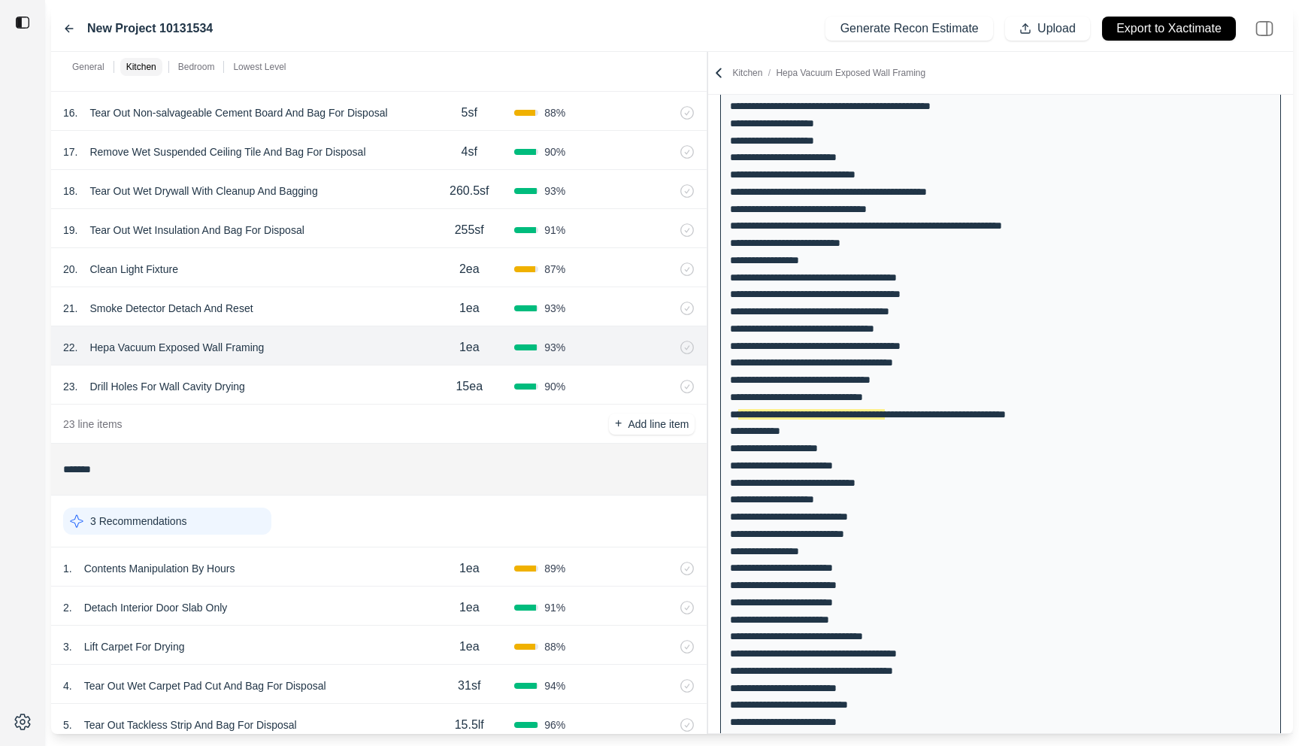
click at [354, 377] on div "23 . Drill Holes For Wall Cavity Drying" at bounding box center [243, 386] width 361 height 21
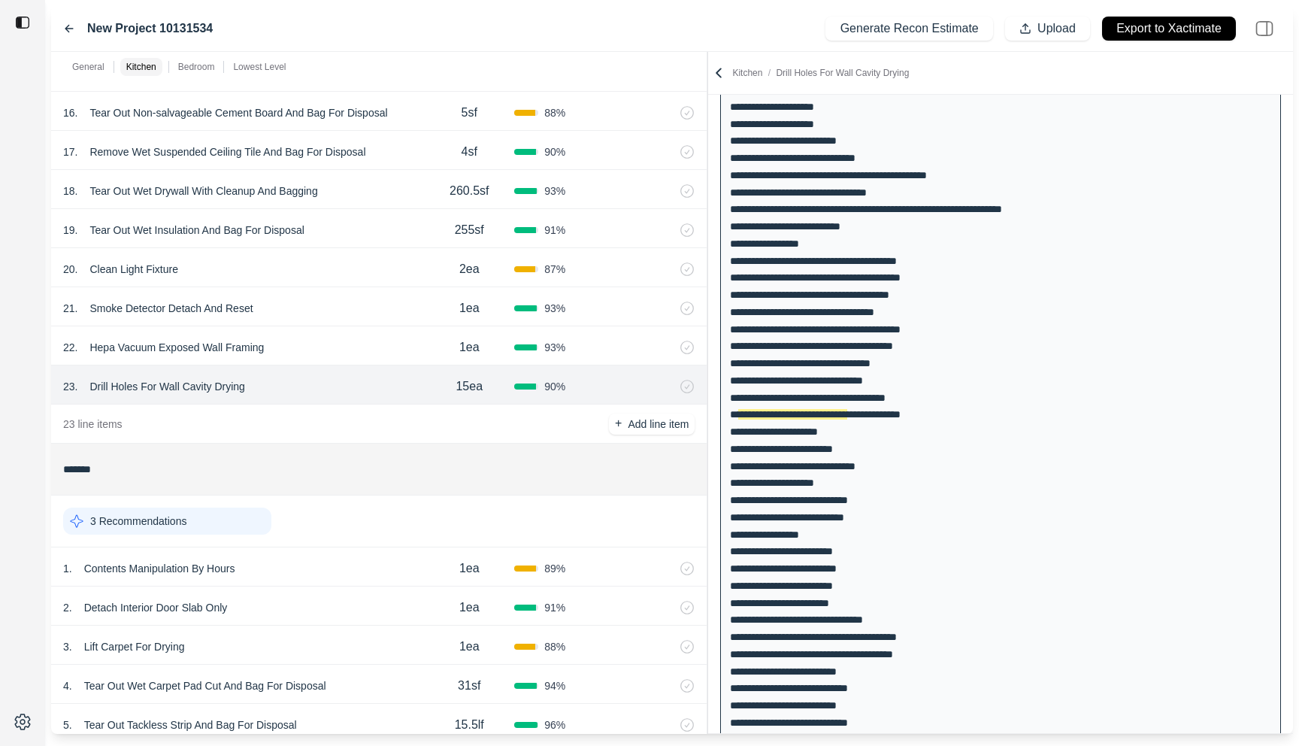
click at [354, 356] on div "22 . Hepa Vacuum Exposed Wall Framing" at bounding box center [243, 347] width 361 height 21
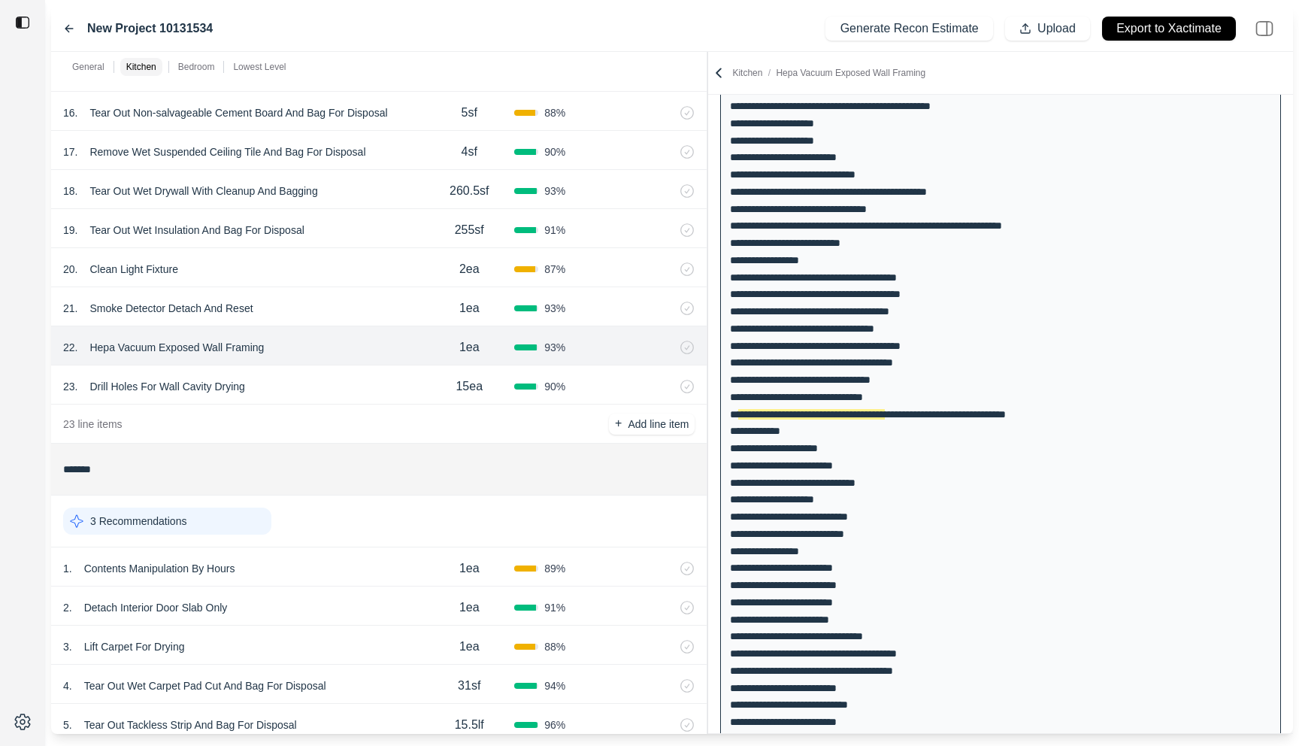
scroll to position [325, 0]
click at [314, 390] on div "23 . Drill Holes For Wall Cavity Drying" at bounding box center [243, 386] width 361 height 21
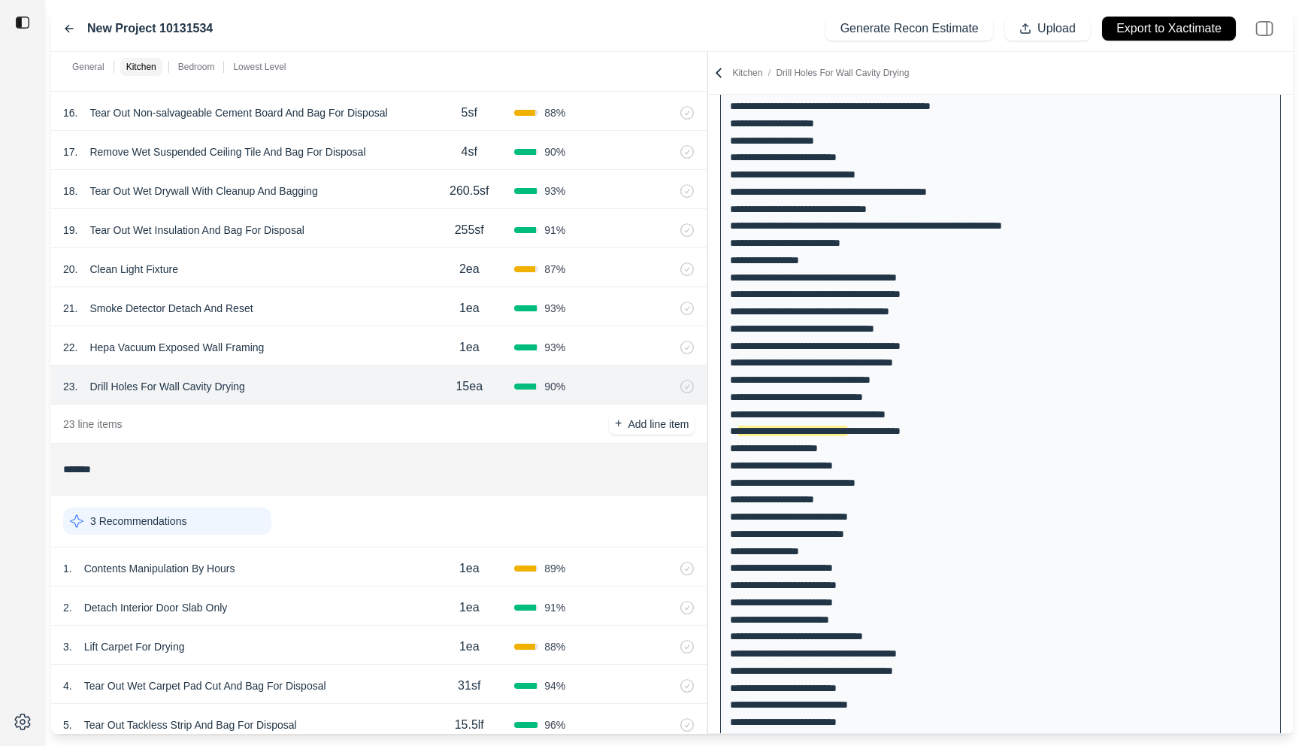
scroll to position [342, 0]
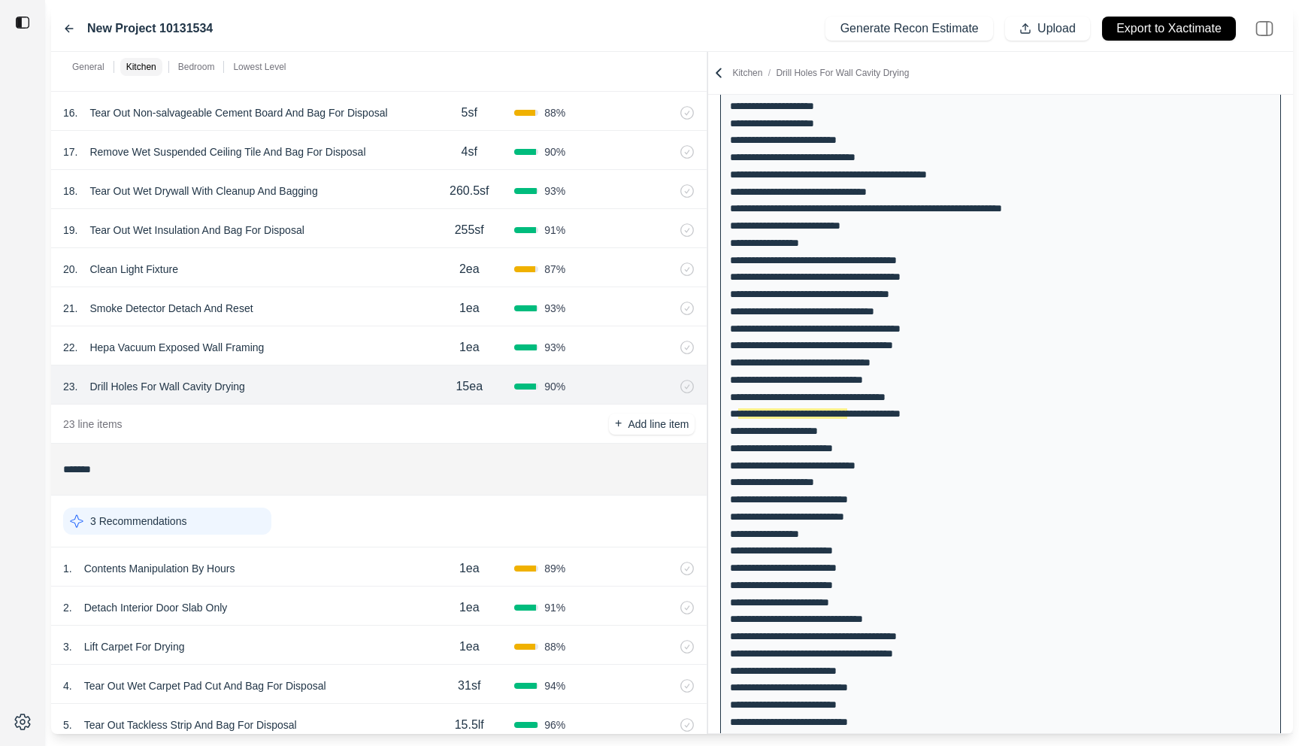
click at [317, 353] on div "22 . Hepa Vacuum Exposed Wall Framing" at bounding box center [243, 347] width 361 height 21
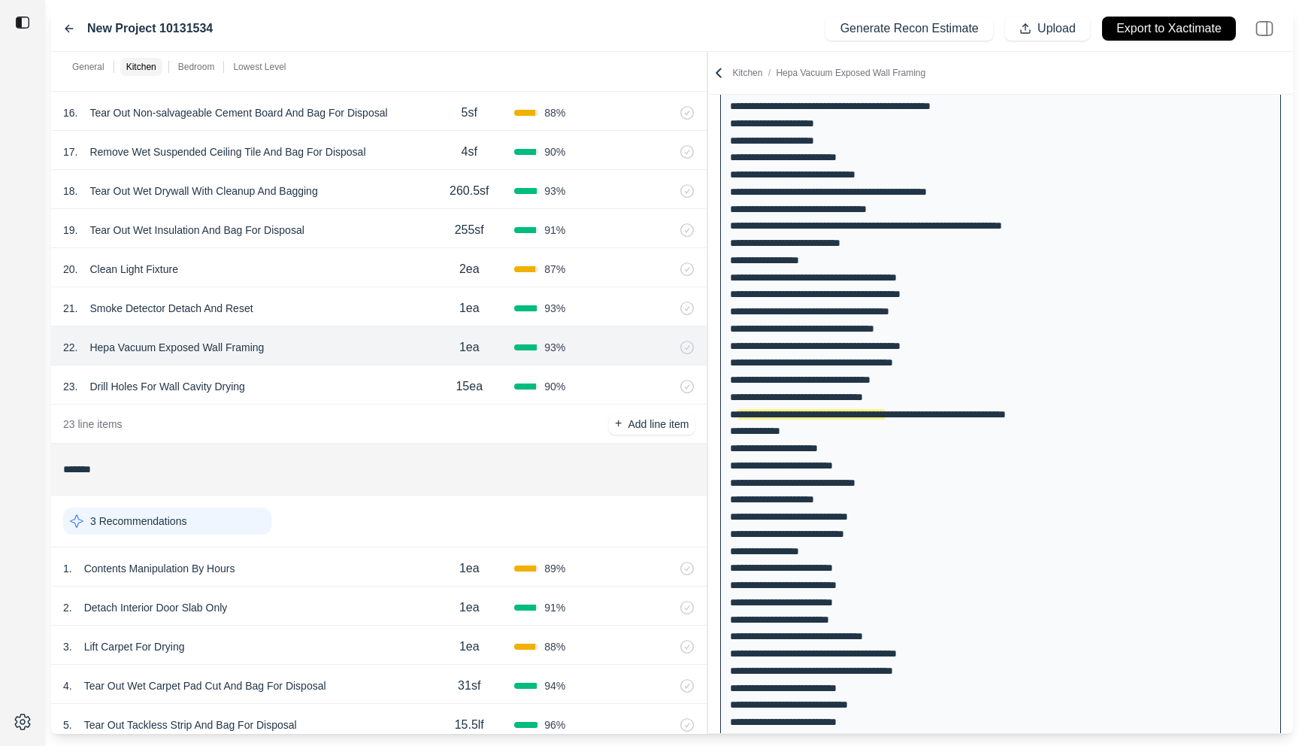
click at [323, 289] on div "21 . Smoke Detector Detach And Reset 1ea 93 %" at bounding box center [379, 306] width 656 height 39
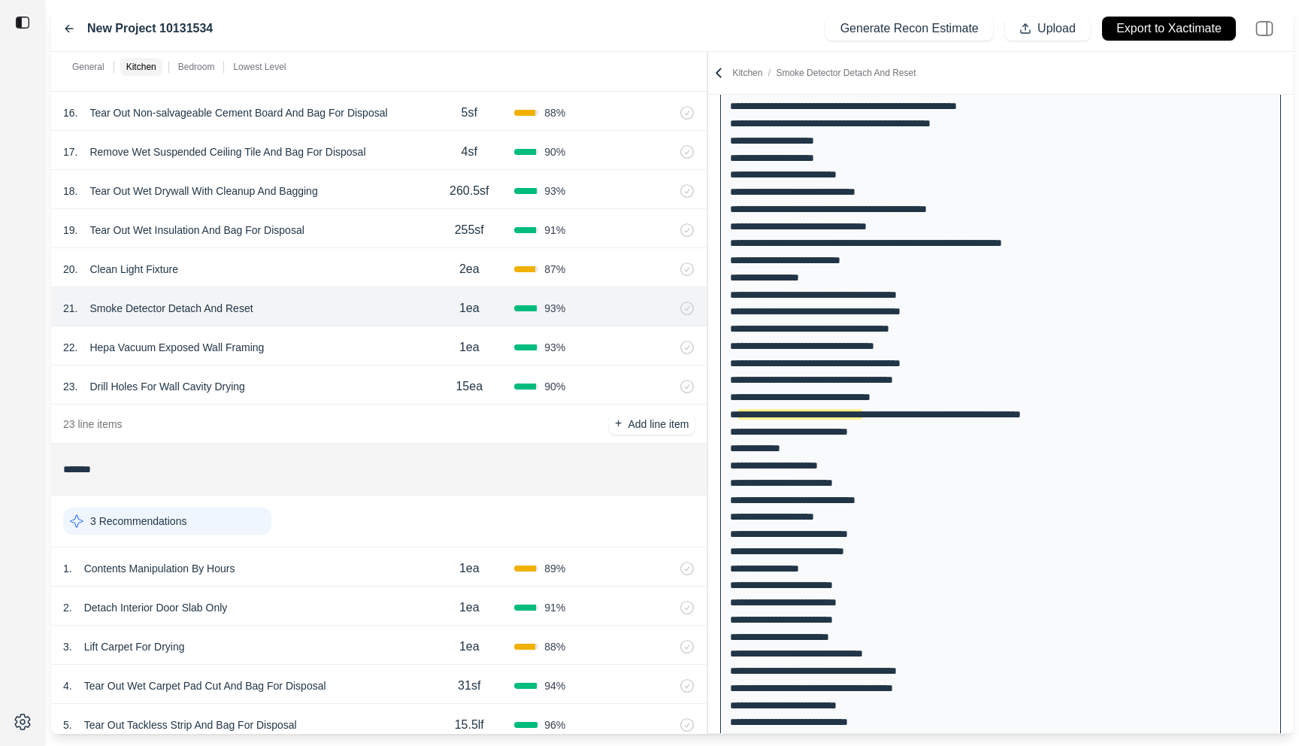
click at [323, 270] on div "20 . Clean Light Fixture" at bounding box center [243, 269] width 361 height 21
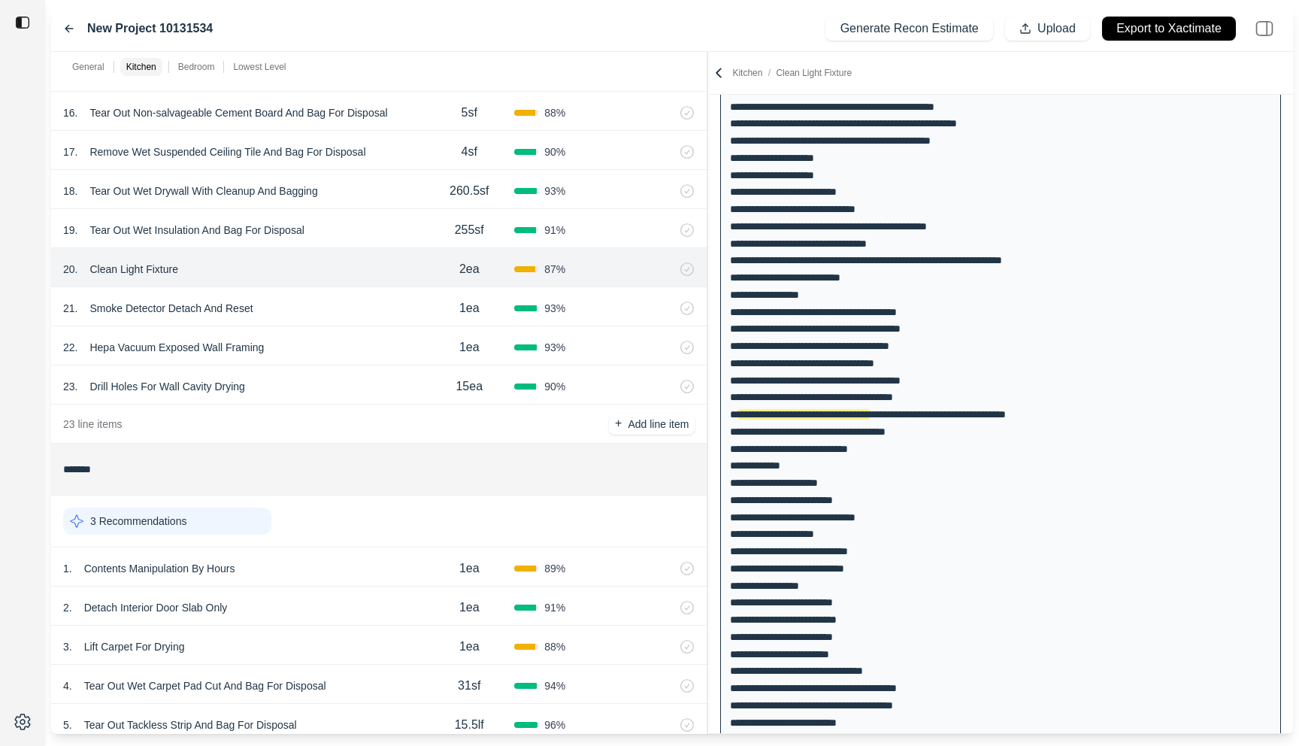
click at [326, 298] on div "21 . Smoke Detector Detach And Reset" at bounding box center [243, 308] width 361 height 21
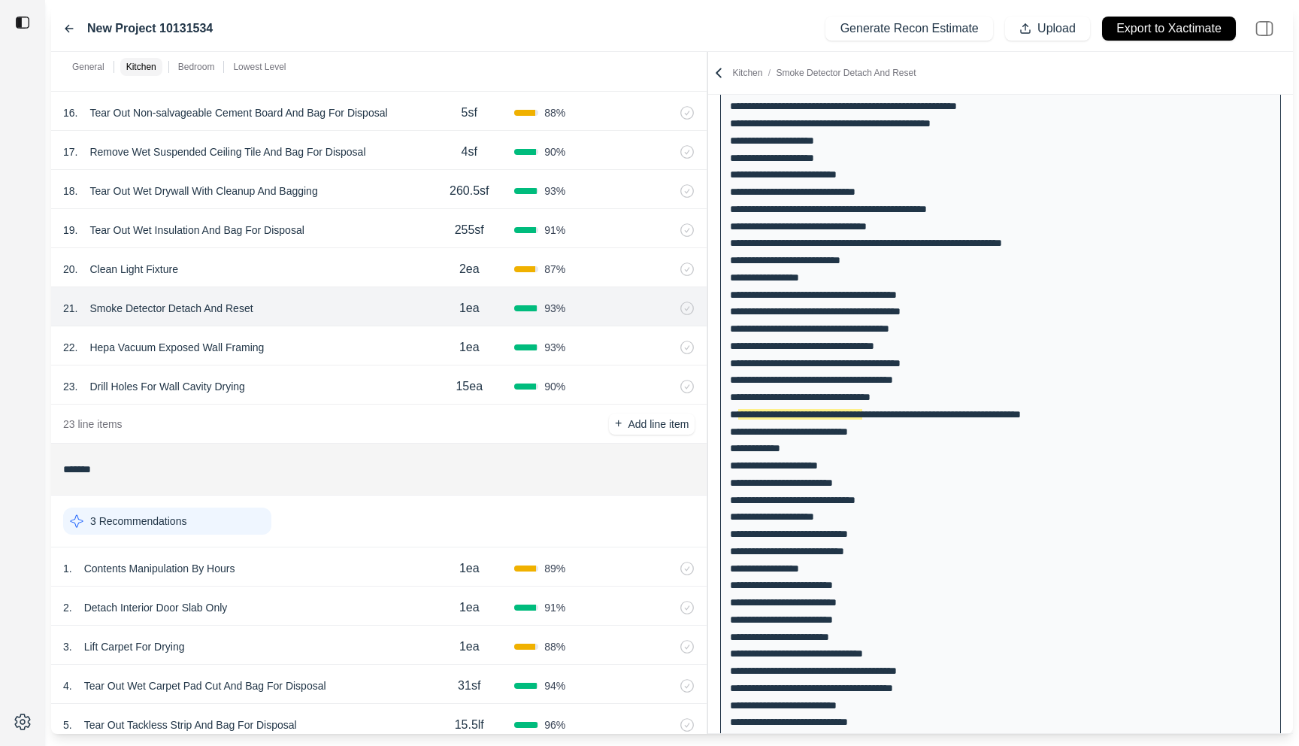
click at [326, 324] on div "21 . Smoke Detector Detach And Reset 1ea 93 %" at bounding box center [379, 306] width 656 height 39
click at [326, 342] on div "22 . Hepa Vacuum Exposed Wall Framing" at bounding box center [243, 347] width 361 height 21
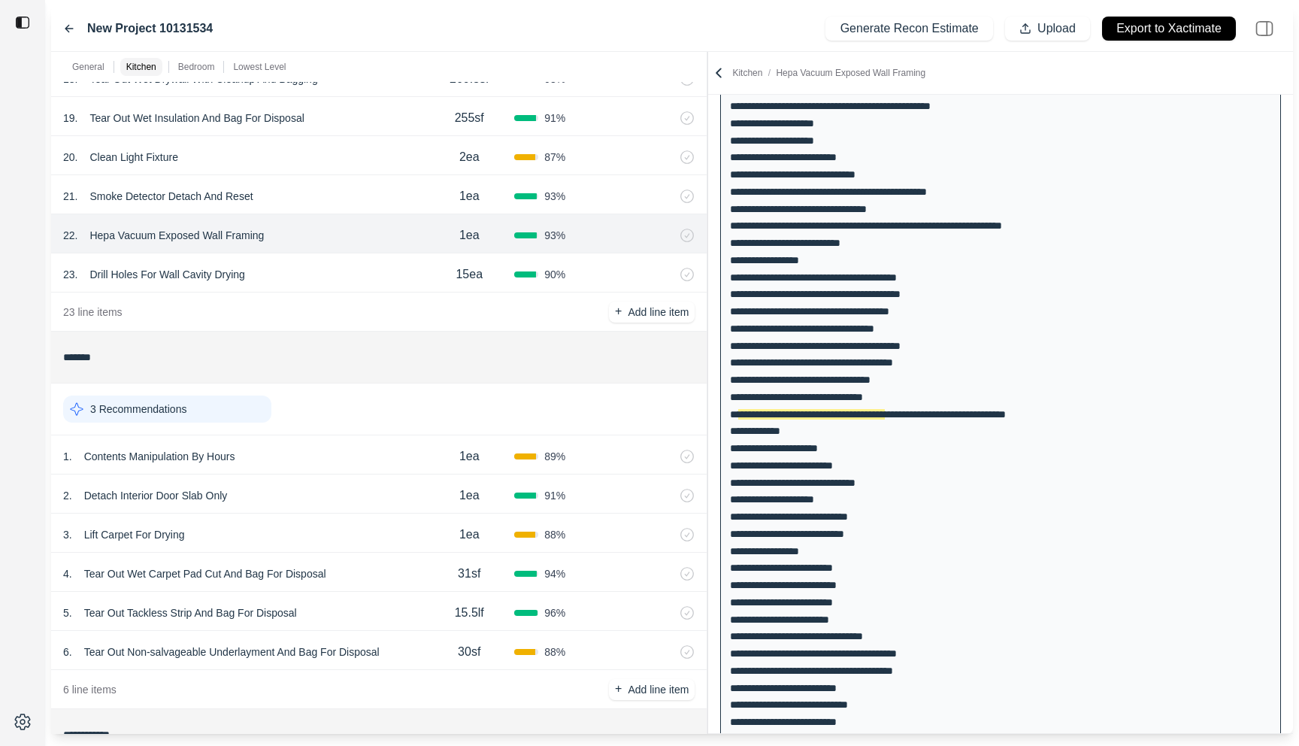
scroll to position [1288, 0]
click at [315, 465] on div "1 . Contents Manipulation By Hours" at bounding box center [243, 455] width 361 height 21
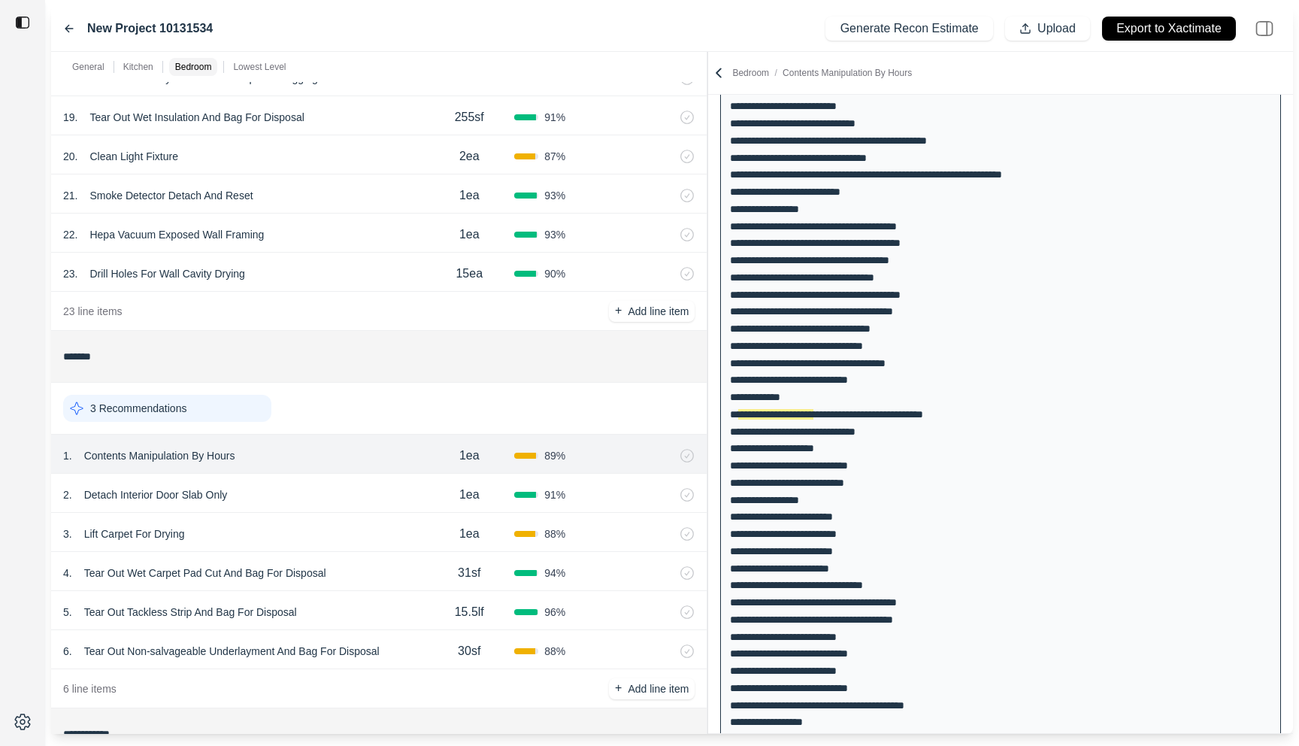
click at [325, 489] on div "2 . Detach Interior Door Slab Only" at bounding box center [243, 494] width 361 height 21
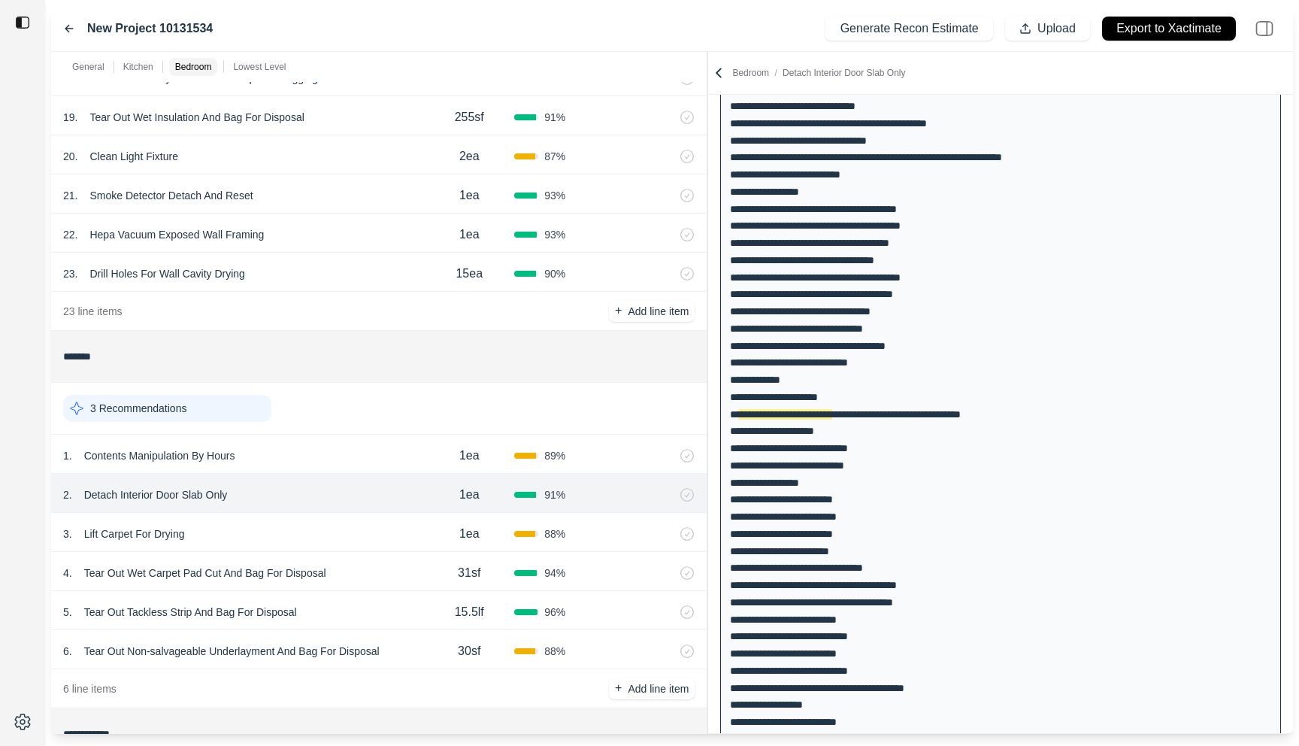
click at [337, 454] on div "1 . Contents Manipulation By Hours" at bounding box center [243, 455] width 361 height 21
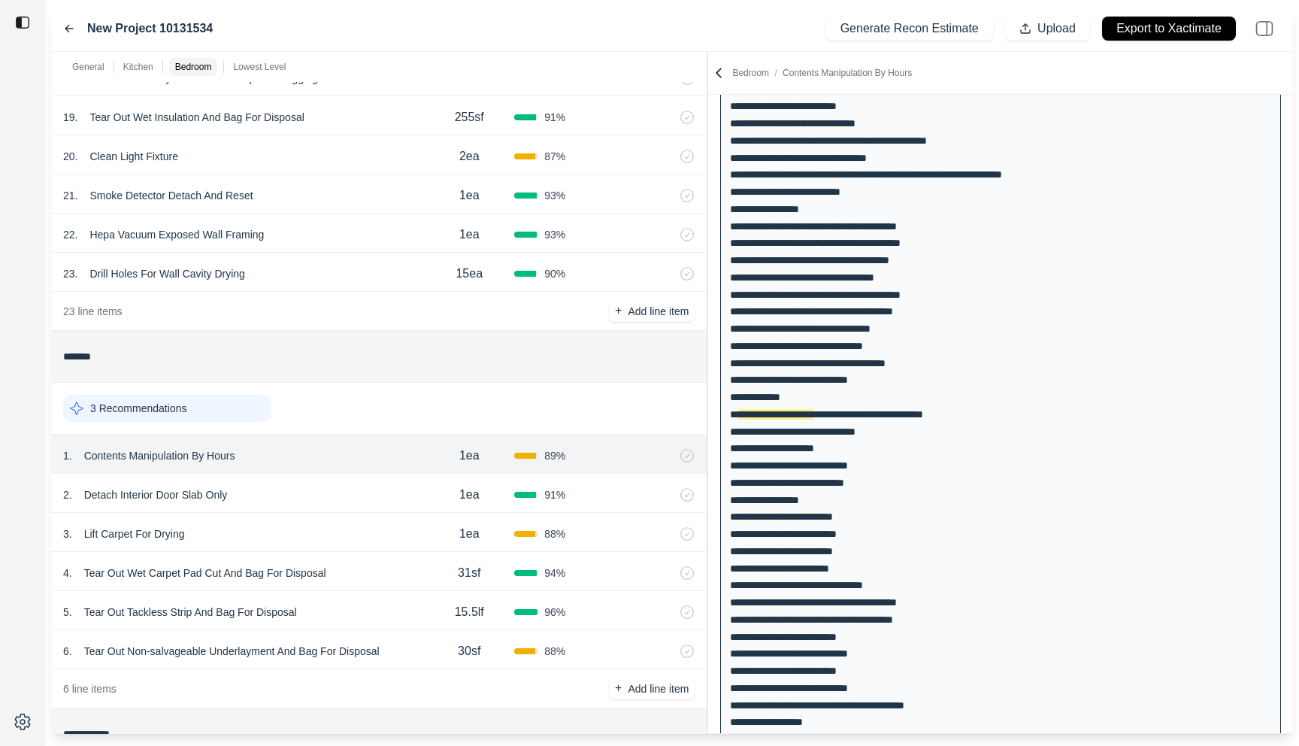
click at [341, 490] on div "2 . Detach Interior Door Slab Only" at bounding box center [243, 494] width 361 height 21
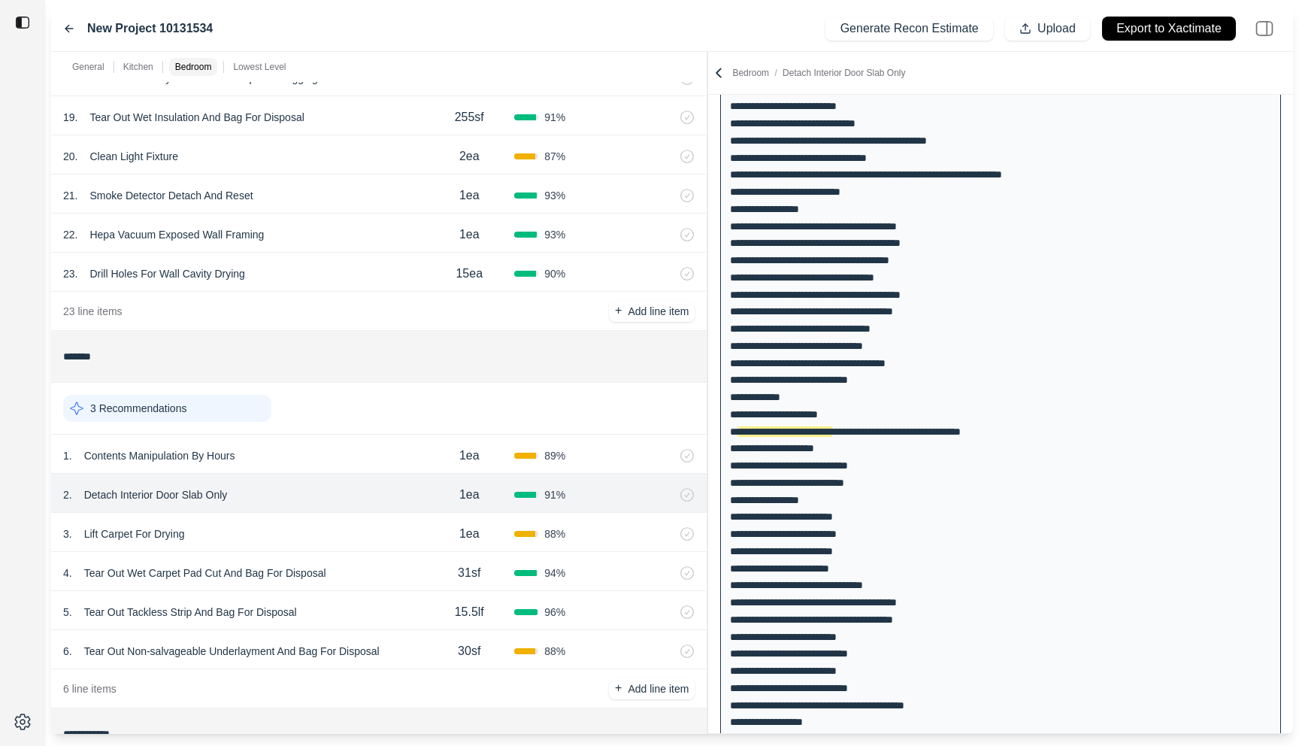
scroll to position [393, 0]
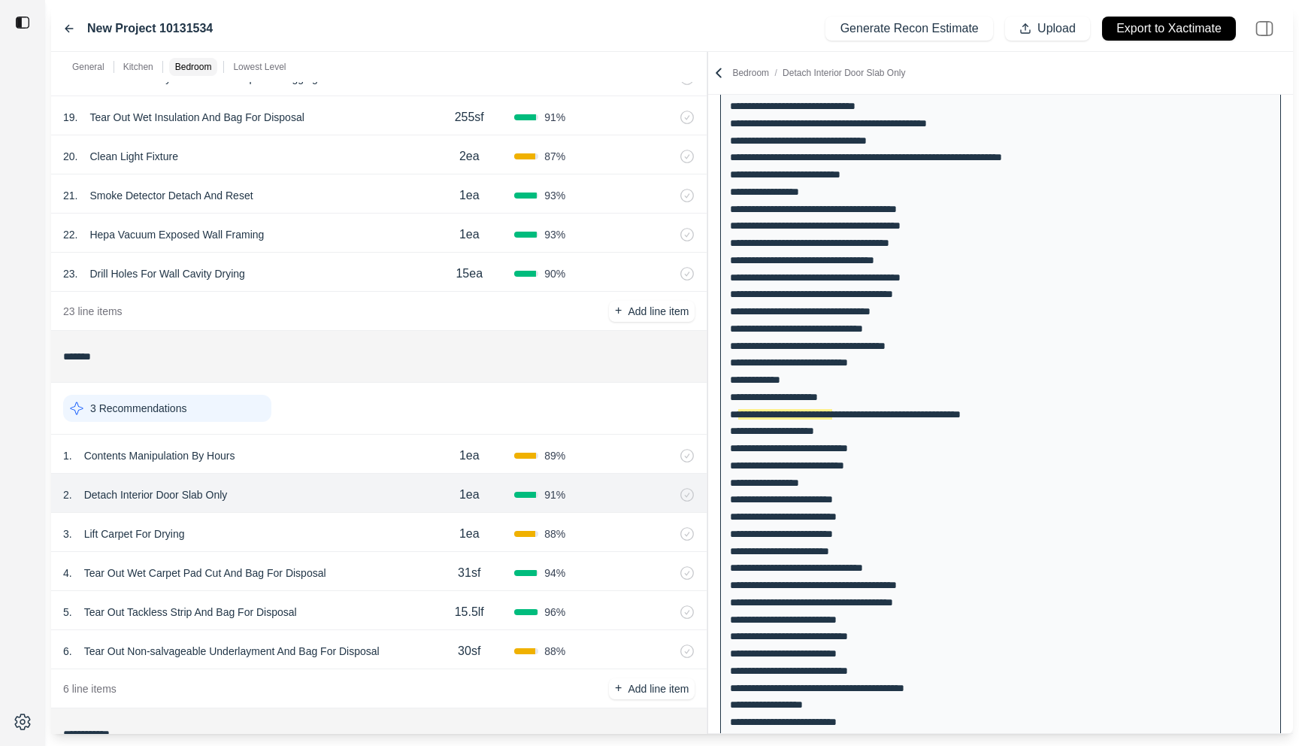
click at [343, 531] on div "3 . Lift Carpet For Drying" at bounding box center [243, 533] width 361 height 21
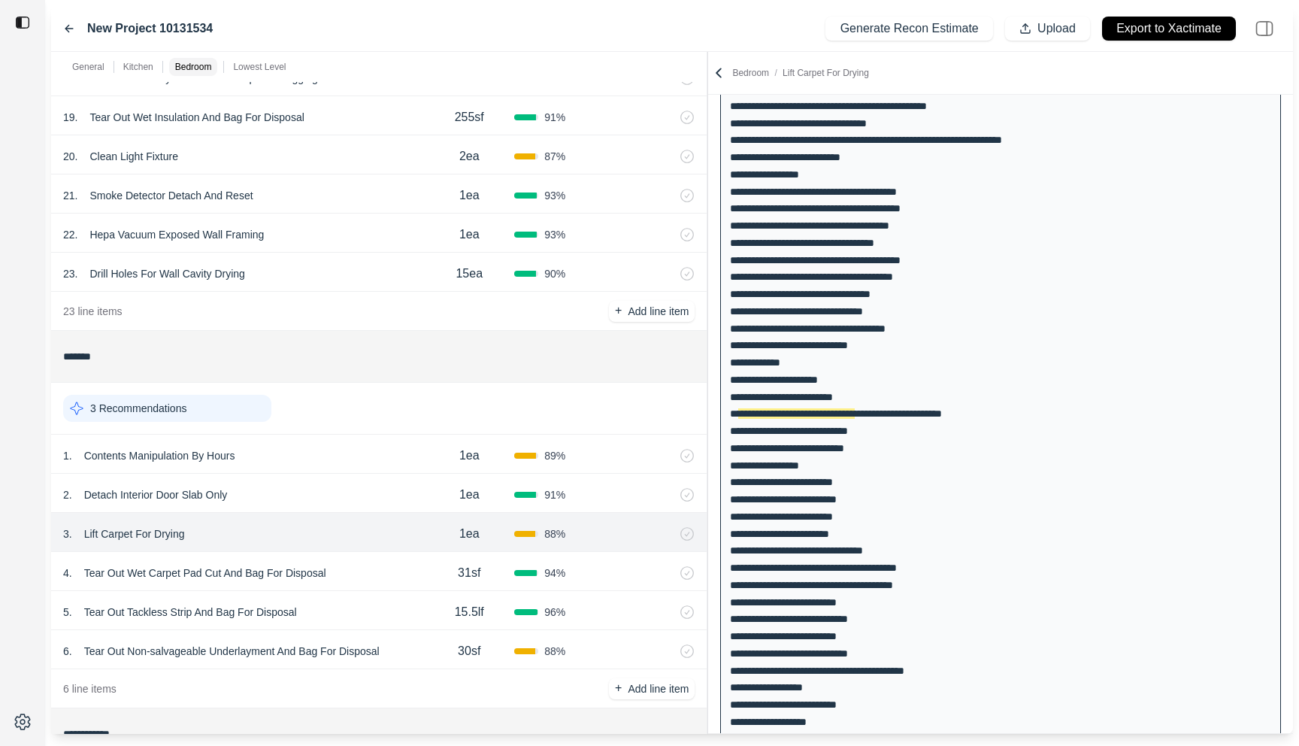
click at [371, 571] on div "4 . Tear Out Wet Carpet Pad Cut And Bag For Disposal" at bounding box center [243, 572] width 361 height 21
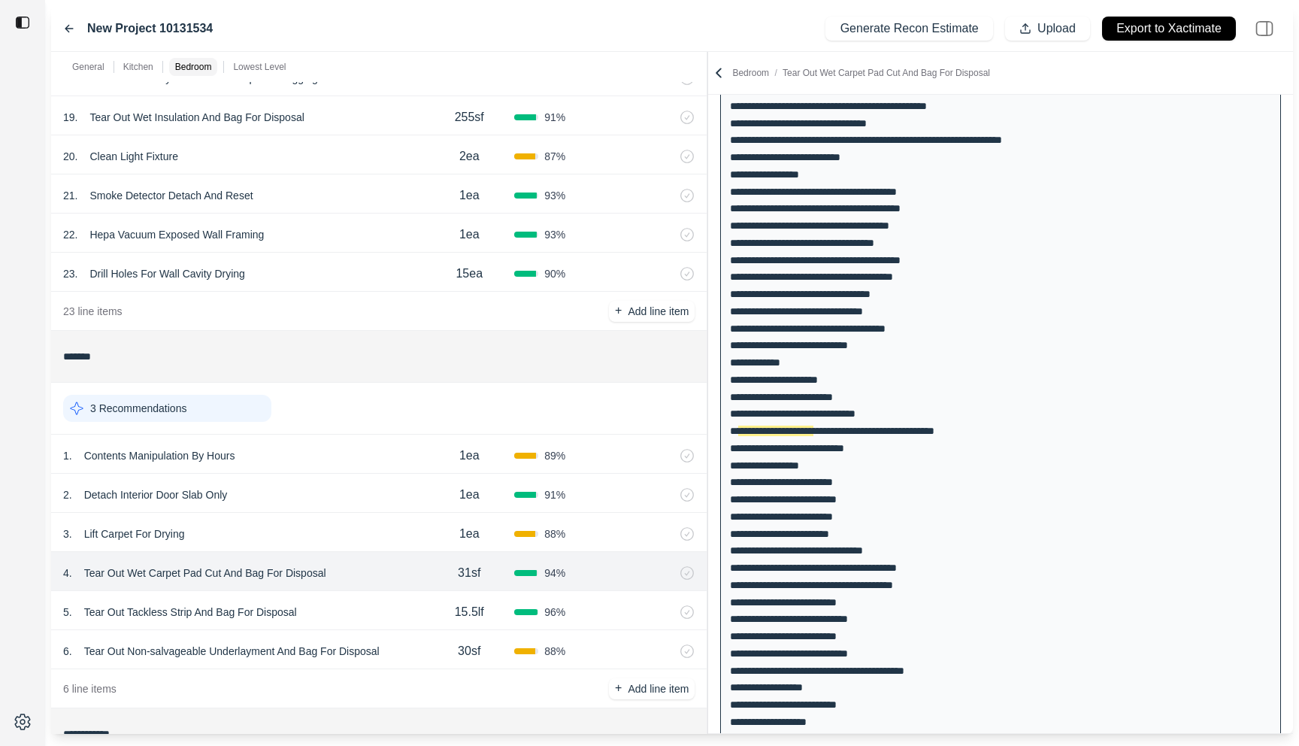
scroll to position [427, 0]
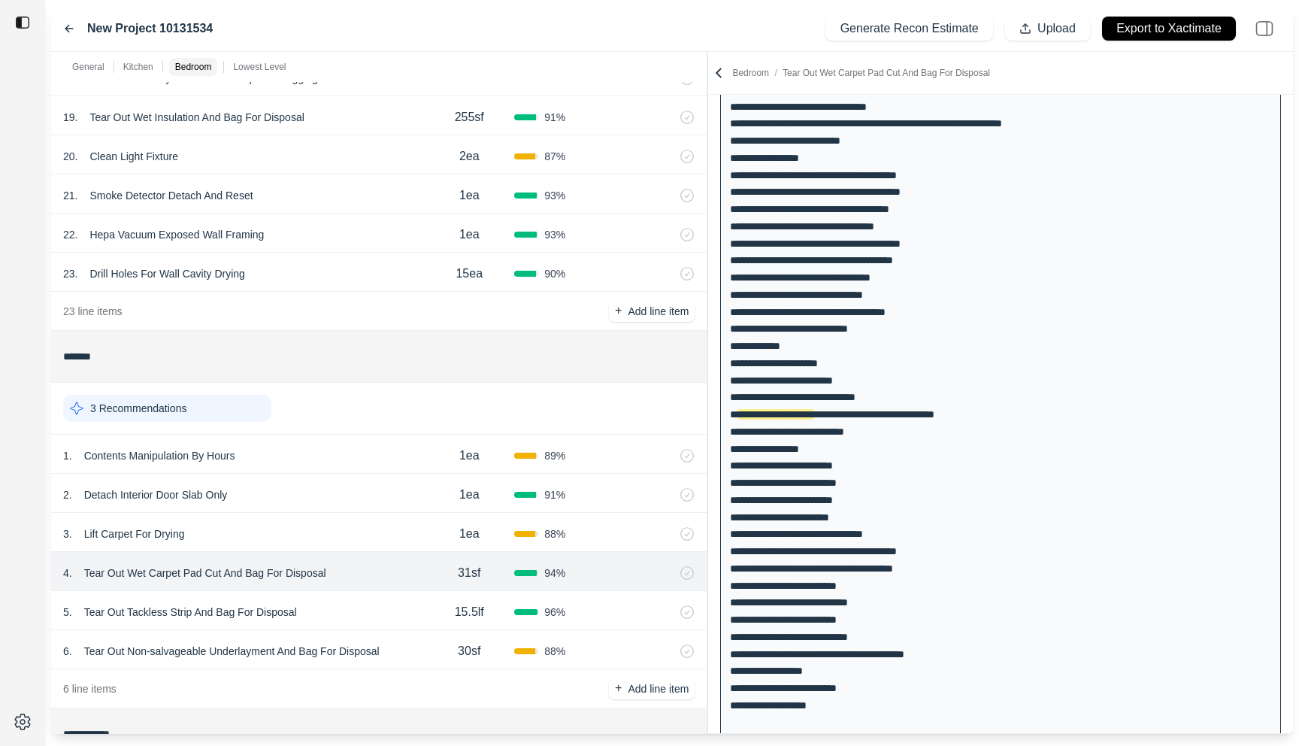
click at [371, 602] on div "5 . Tear Out Tackless Strip And Bag For Disposal" at bounding box center [243, 611] width 361 height 21
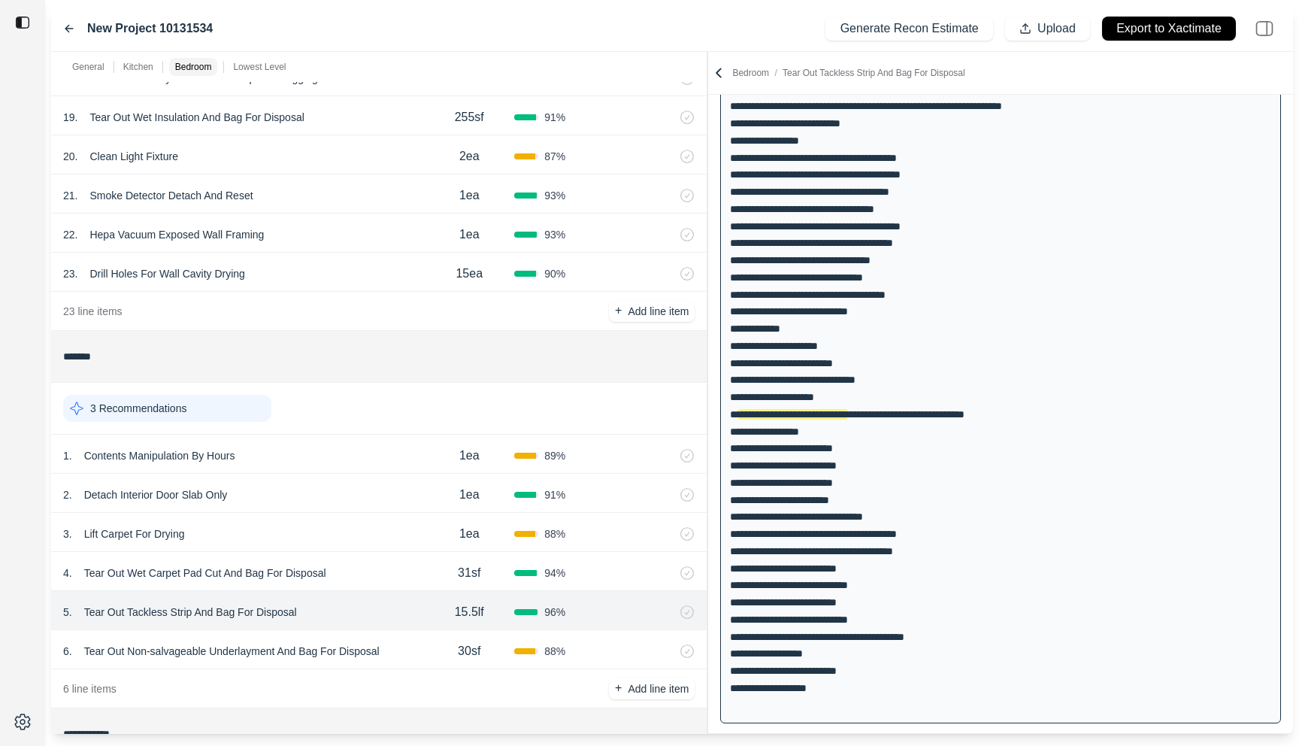
scroll to position [444, 0]
click at [411, 650] on div "6 . Tear Out Non-salvageable Underlayment And Bag For Disposal" at bounding box center [243, 651] width 361 height 21
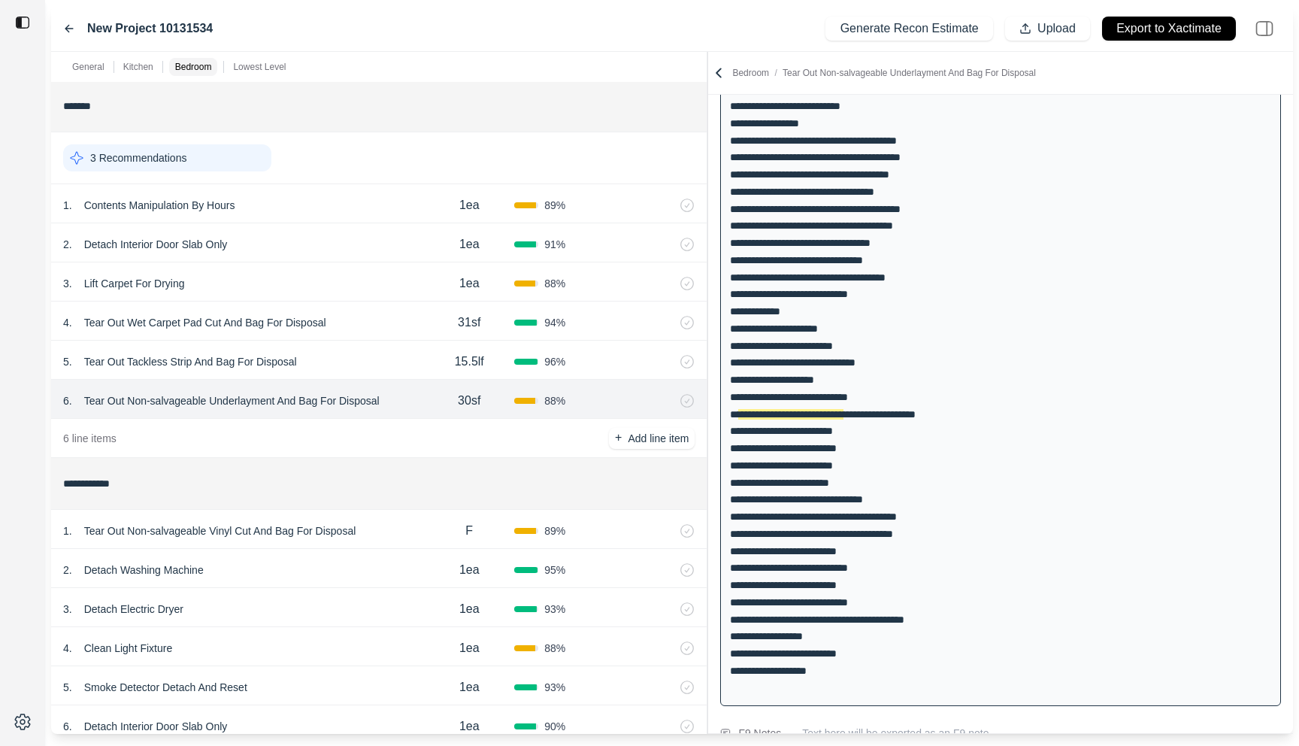
scroll to position [1544, 0]
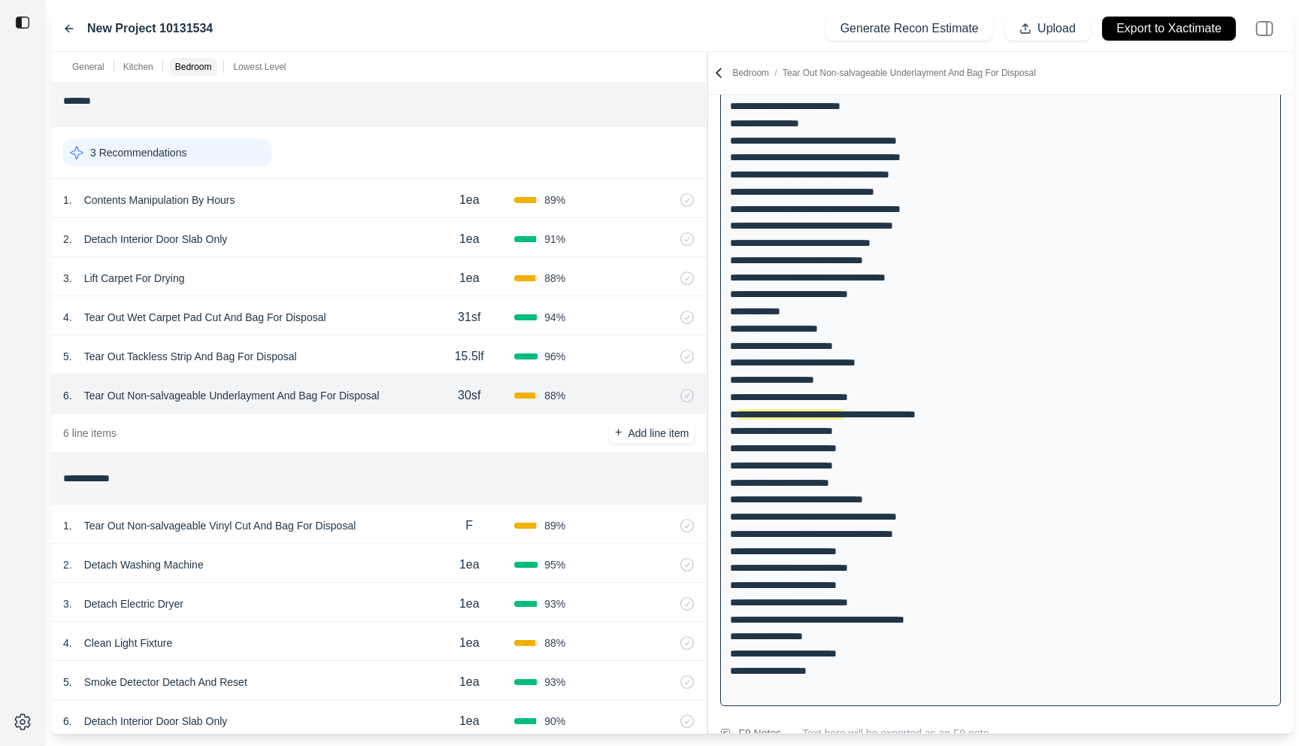
click at [332, 556] on div "2 . Detach Washing Machine" at bounding box center [243, 564] width 361 height 21
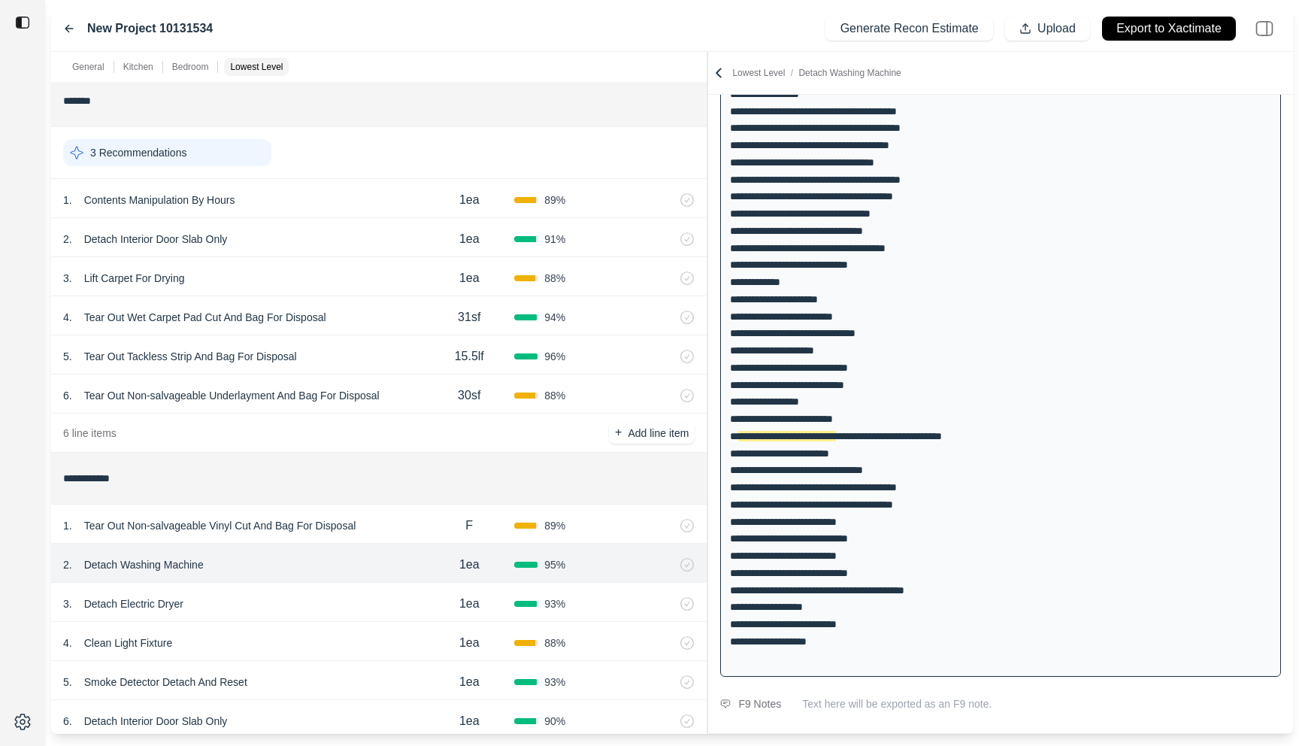
scroll to position [495, 0]
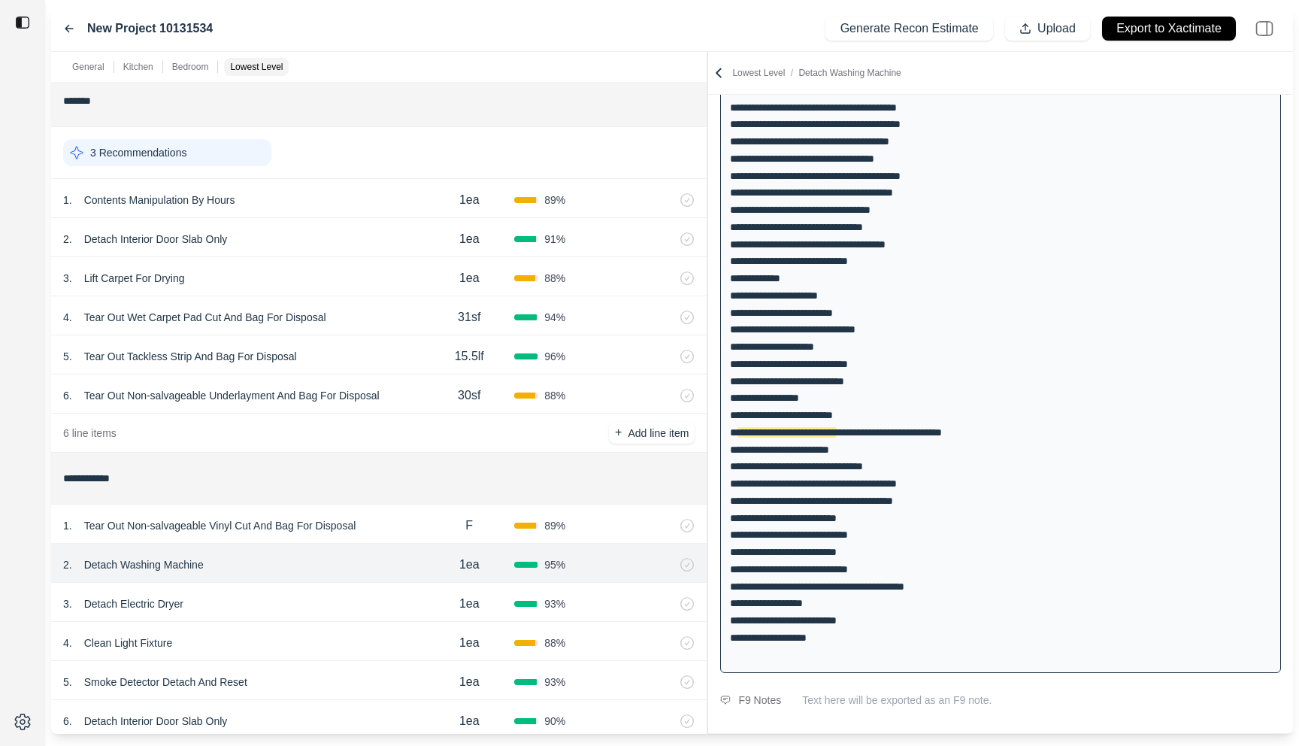
click at [397, 526] on div "1 . Tear Out Non-salvageable Vinyl Cut And Bag For Disposal" at bounding box center [243, 525] width 361 height 21
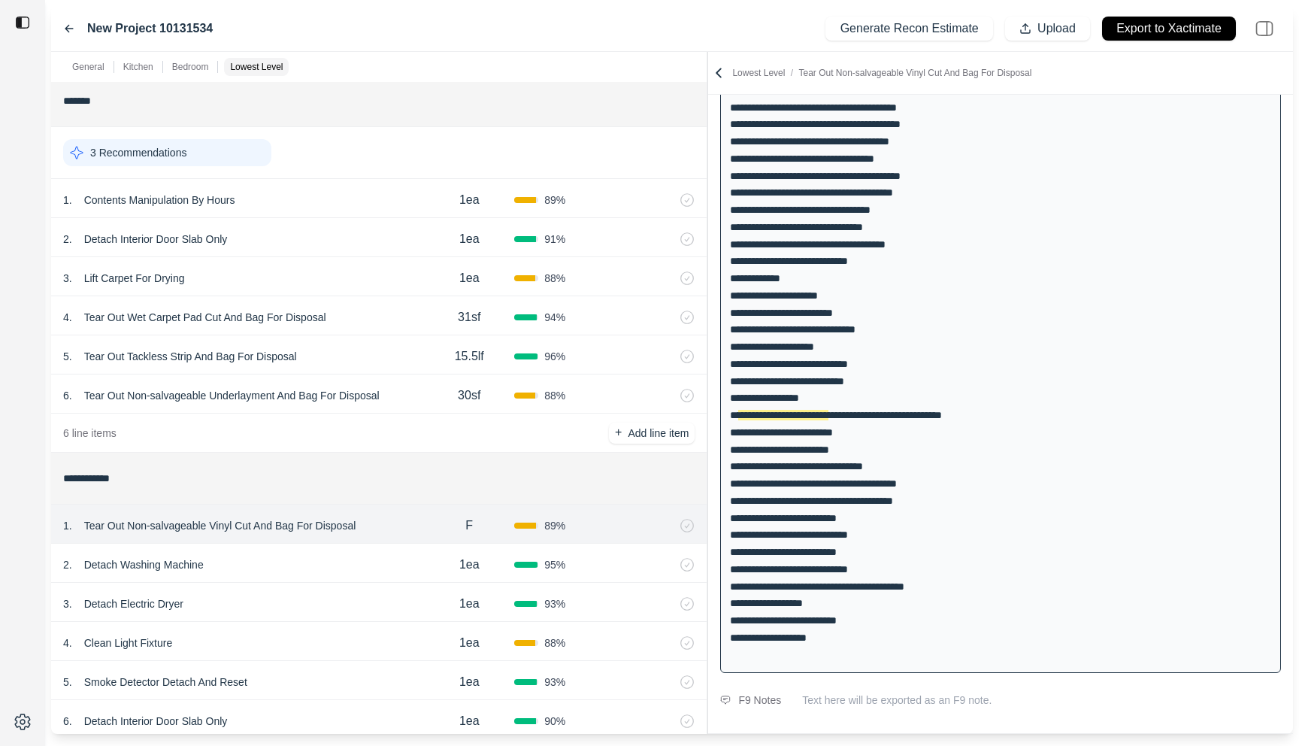
click at [382, 564] on div "2 . Detach Washing Machine" at bounding box center [243, 564] width 361 height 21
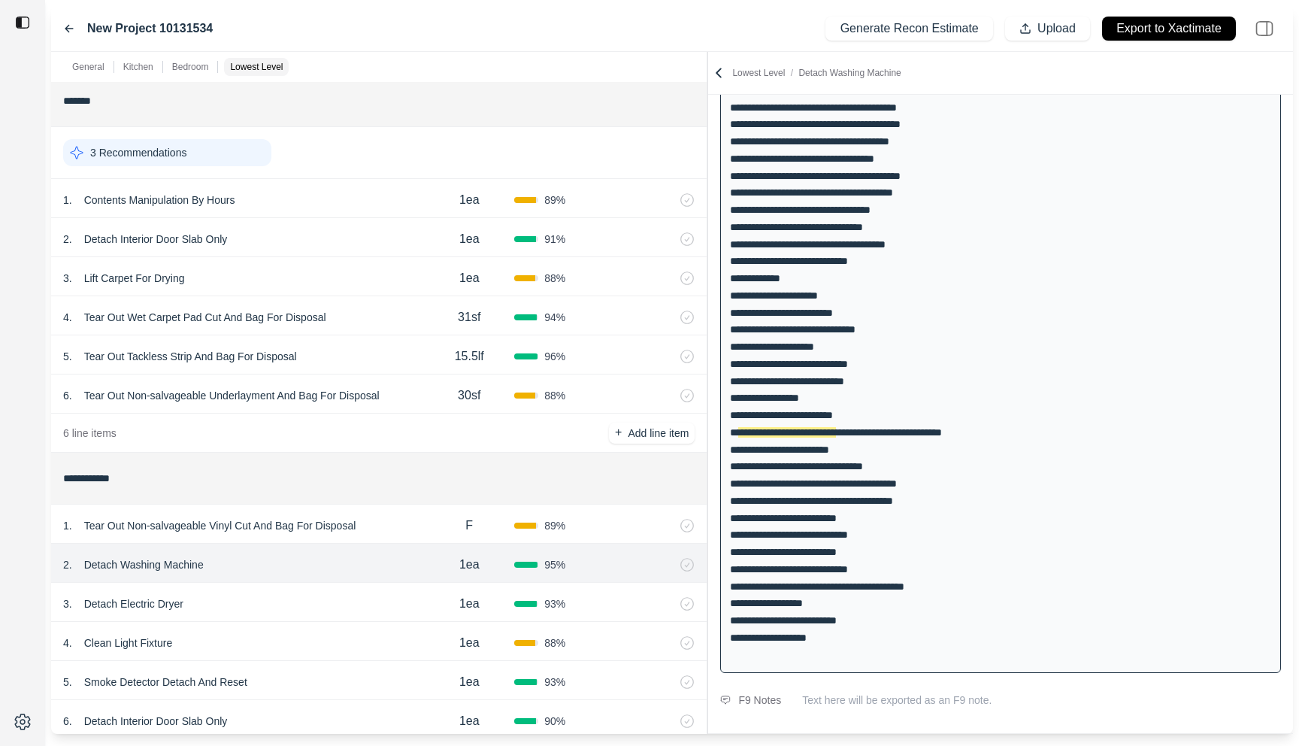
click at [379, 598] on div "3 . Detach Electric Dryer" at bounding box center [243, 603] width 361 height 21
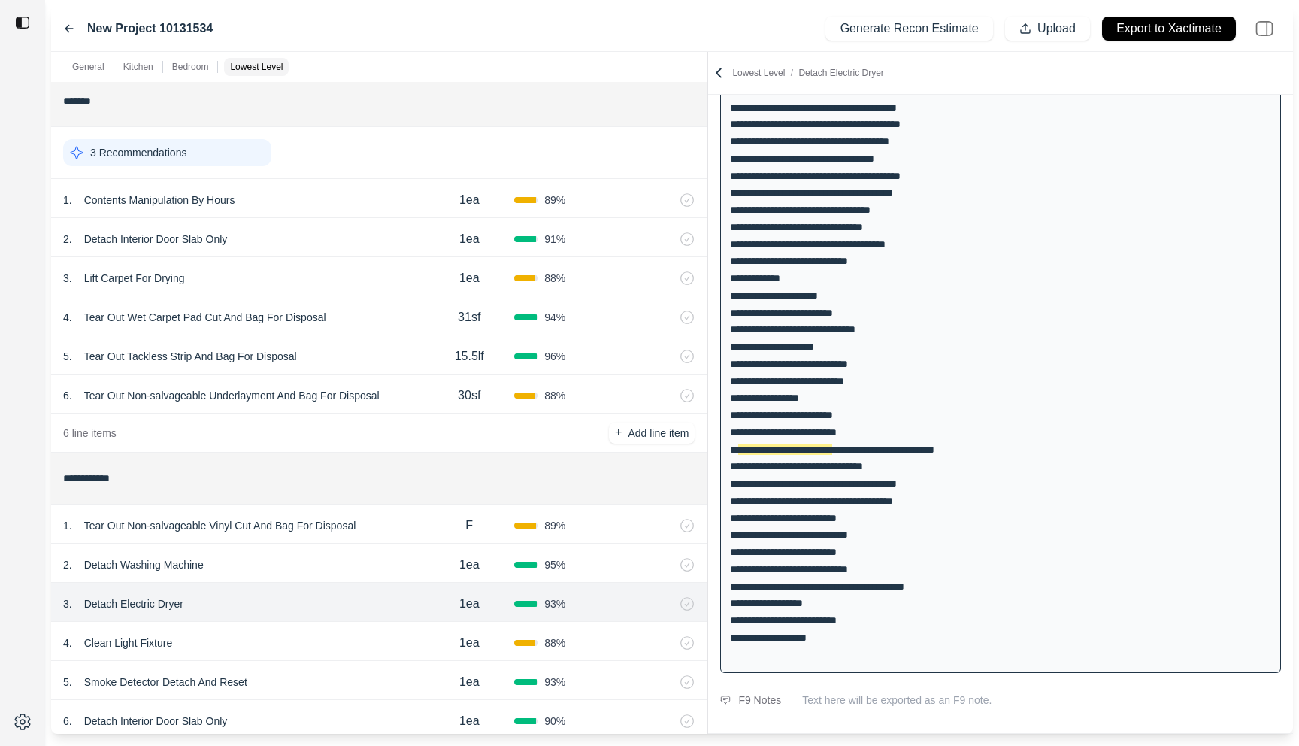
click at [382, 649] on div "4 . Clean Light Fixture" at bounding box center [243, 642] width 361 height 21
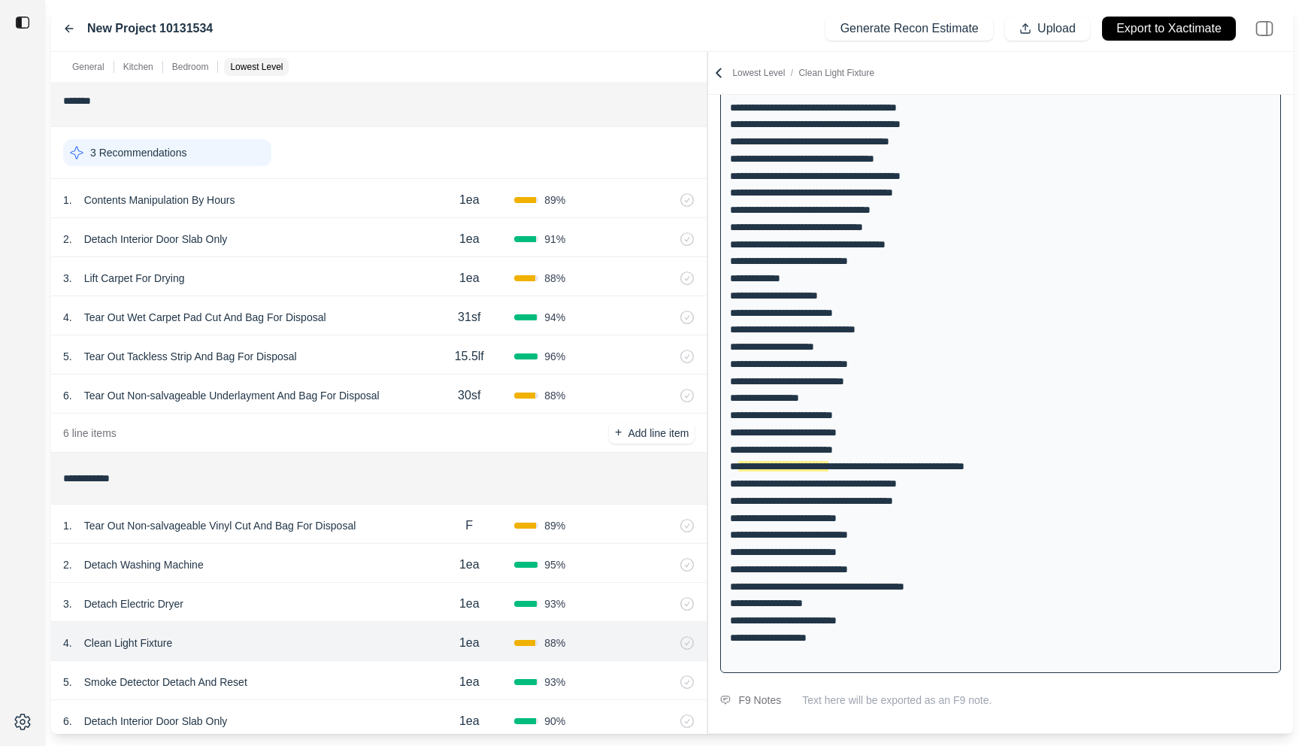
scroll to position [1616, 0]
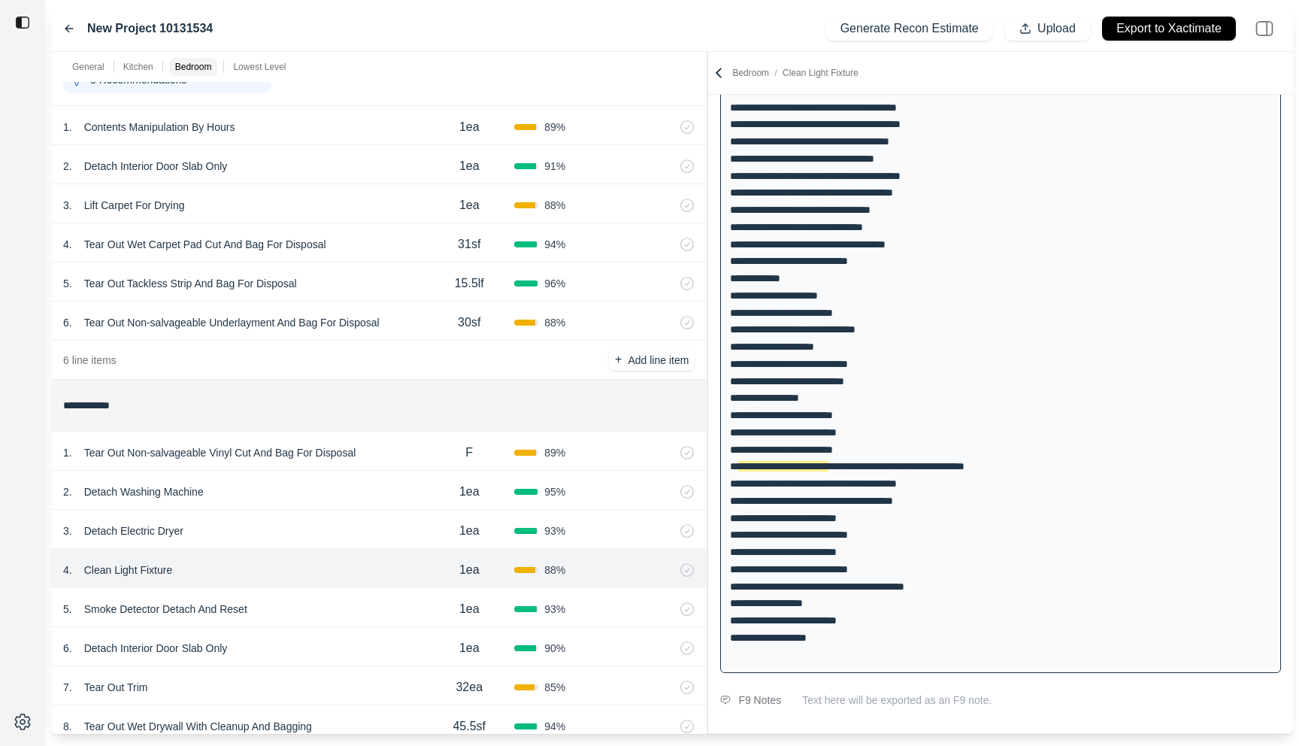
click at [389, 589] on div "5 . Smoke Detector Detach And Reset 1ea 93 %" at bounding box center [379, 607] width 656 height 39
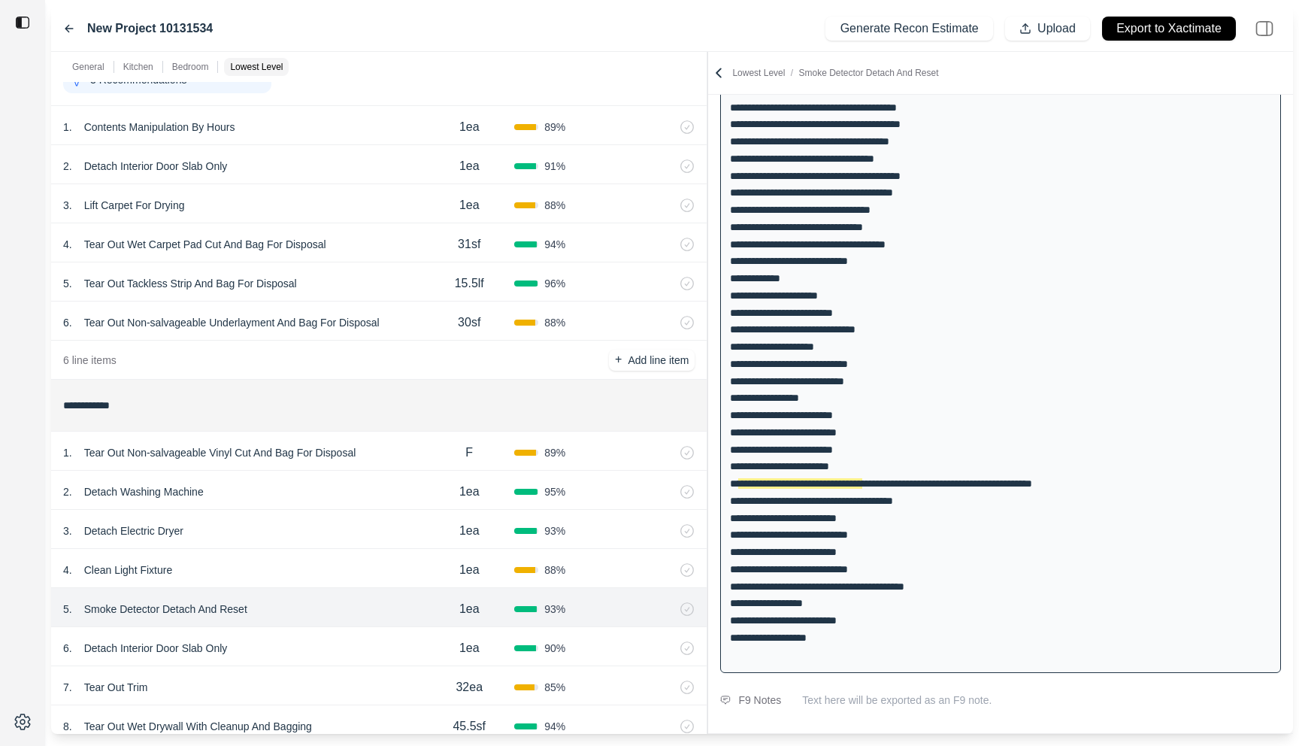
click at [383, 618] on div "5 . Smoke Detector Detach And Reset" at bounding box center [243, 608] width 361 height 21
click at [383, 586] on div "4 . Clean Light Fixture 1ea 88 %" at bounding box center [379, 568] width 656 height 39
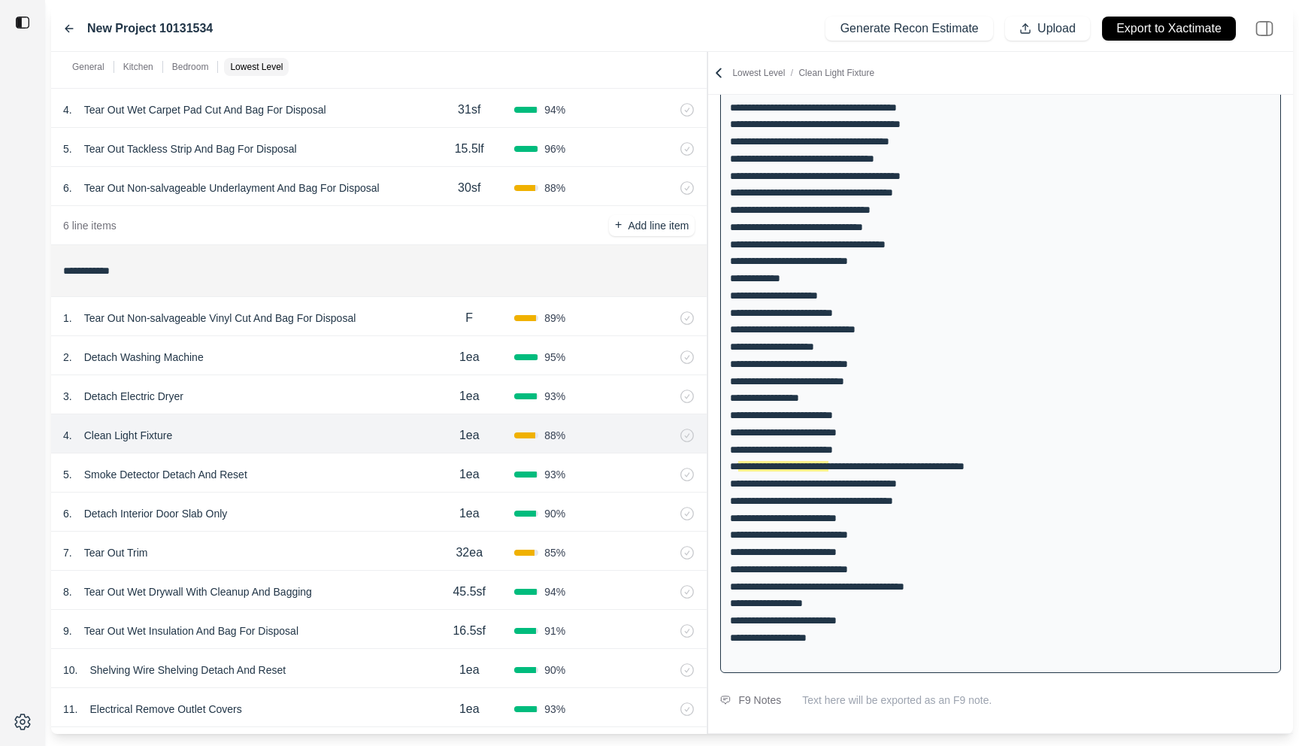
scroll to position [1748, 0]
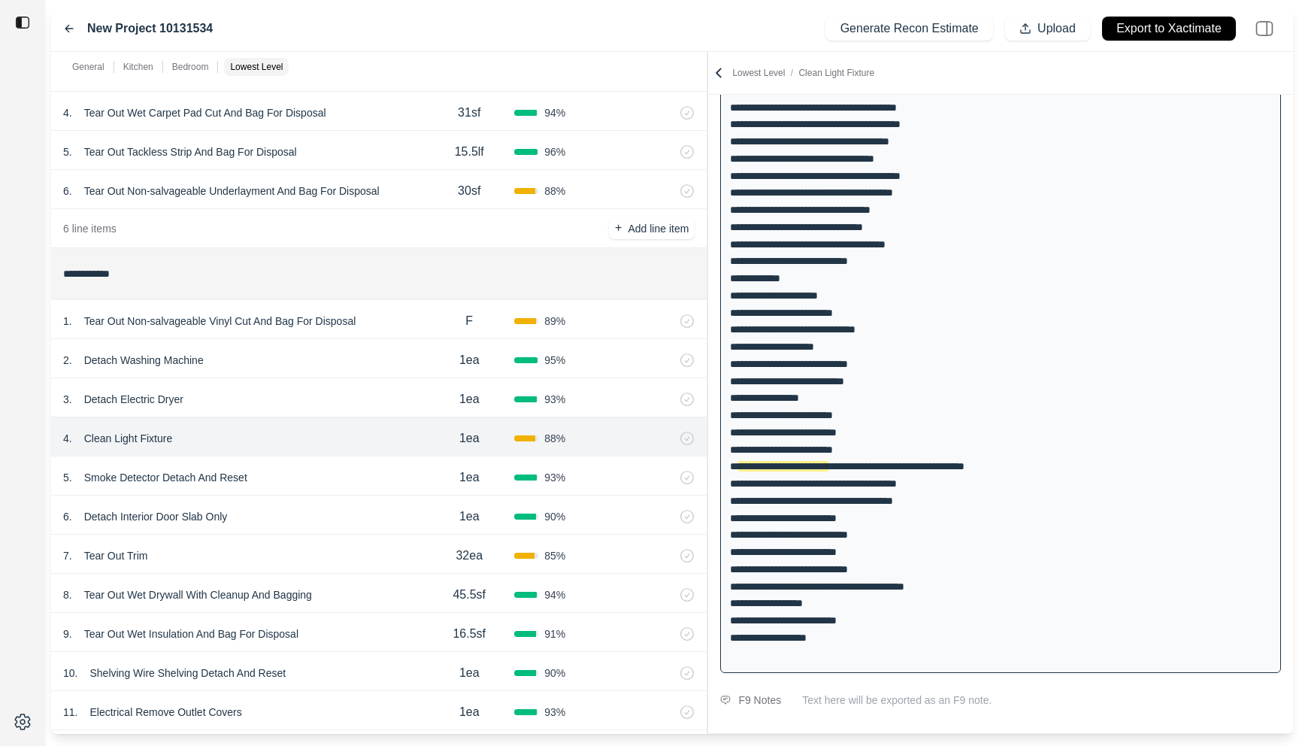
click at [317, 514] on div "6 . Detach Interior Door Slab Only" at bounding box center [243, 516] width 361 height 21
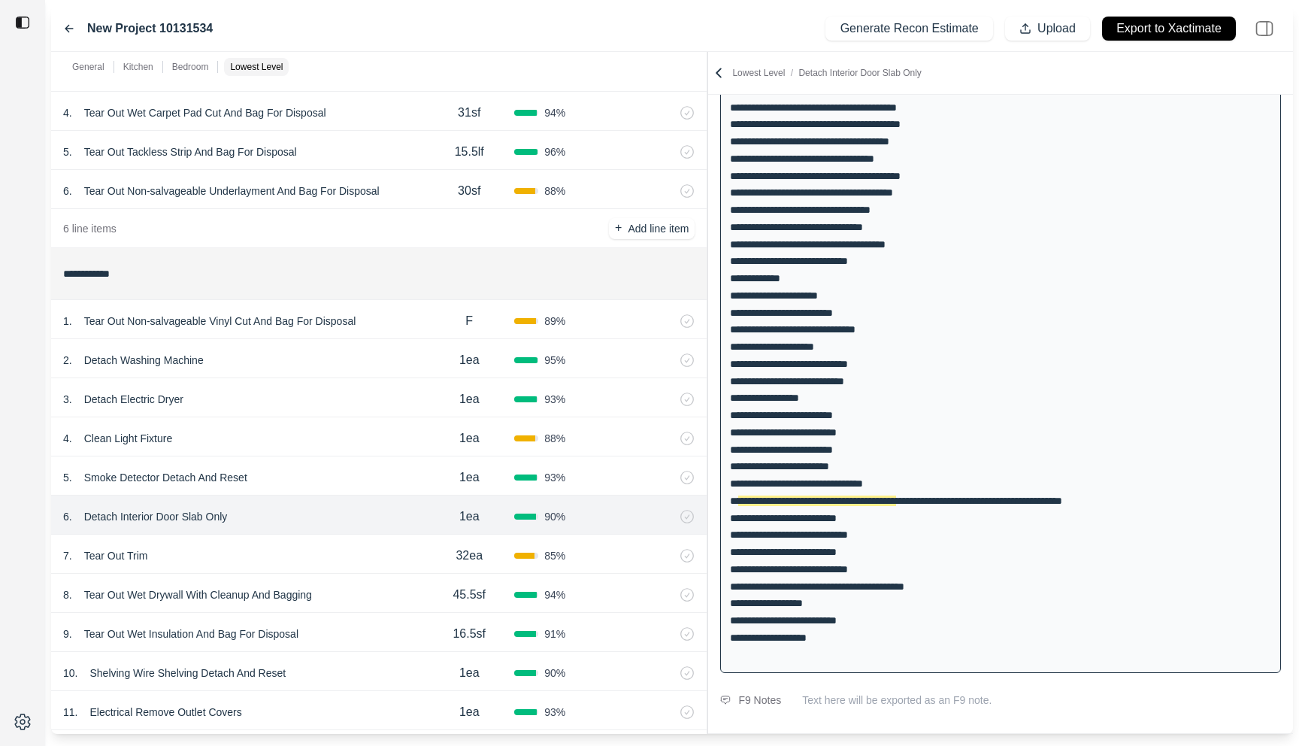
click at [323, 476] on div "5 . Smoke Detector Detach And Reset" at bounding box center [243, 477] width 361 height 21
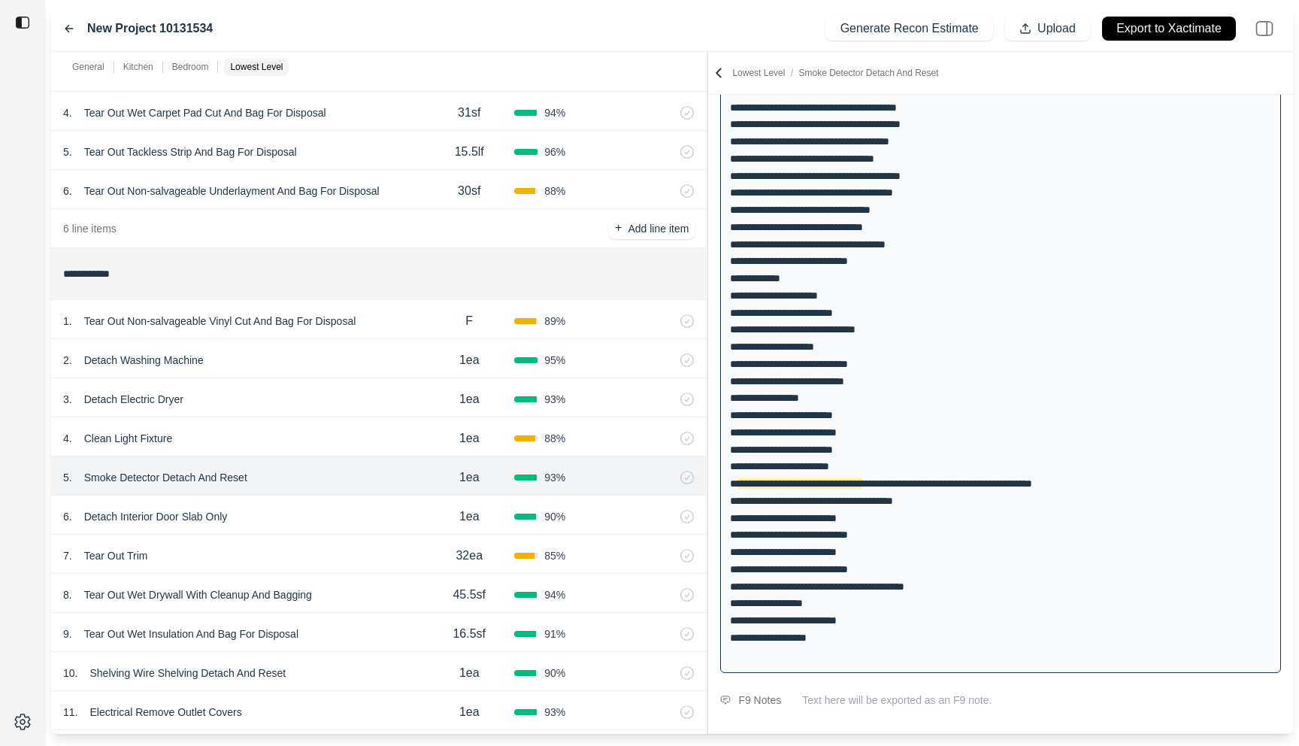
click at [323, 512] on div "6 . Detach Interior Door Slab Only" at bounding box center [243, 516] width 361 height 21
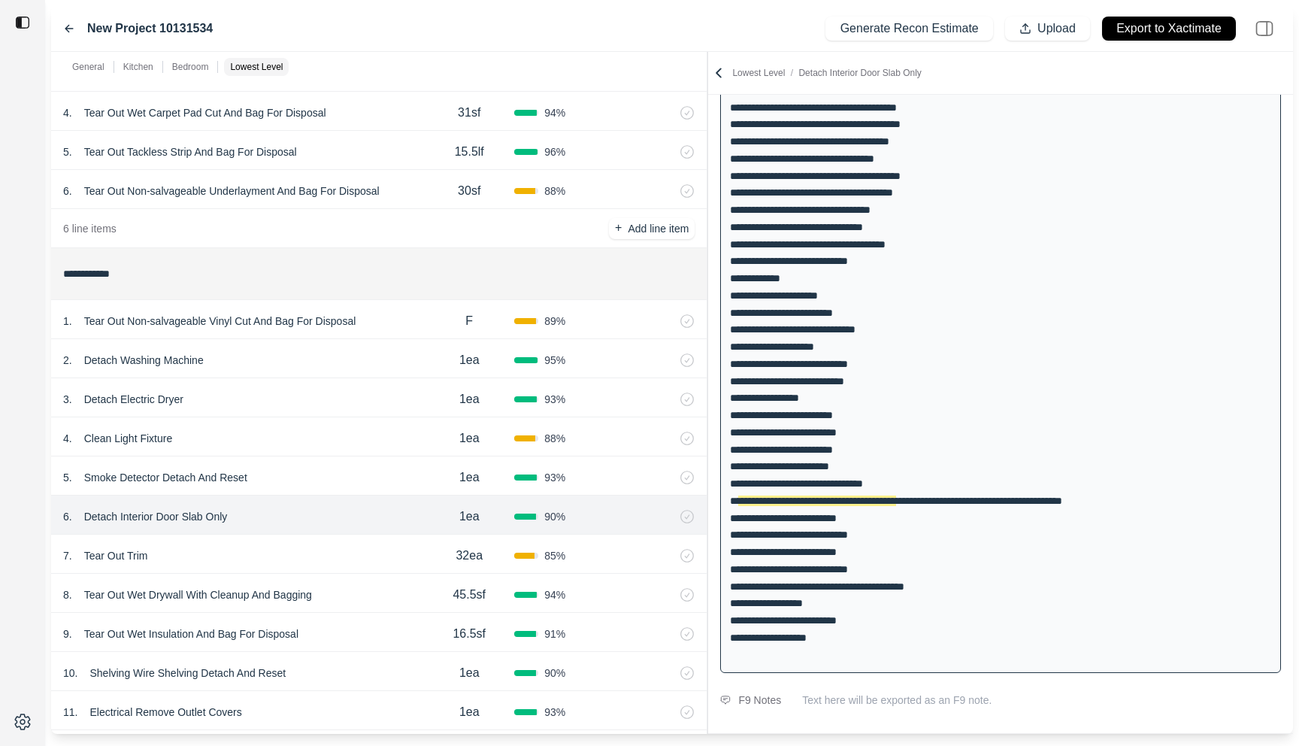
click at [323, 533] on div "6 . Detach Interior Door Slab Only 1ea 90 %" at bounding box center [379, 514] width 656 height 39
click at [359, 466] on div "5 . Smoke Detector Detach And Reset 1ea 93 %" at bounding box center [379, 475] width 656 height 39
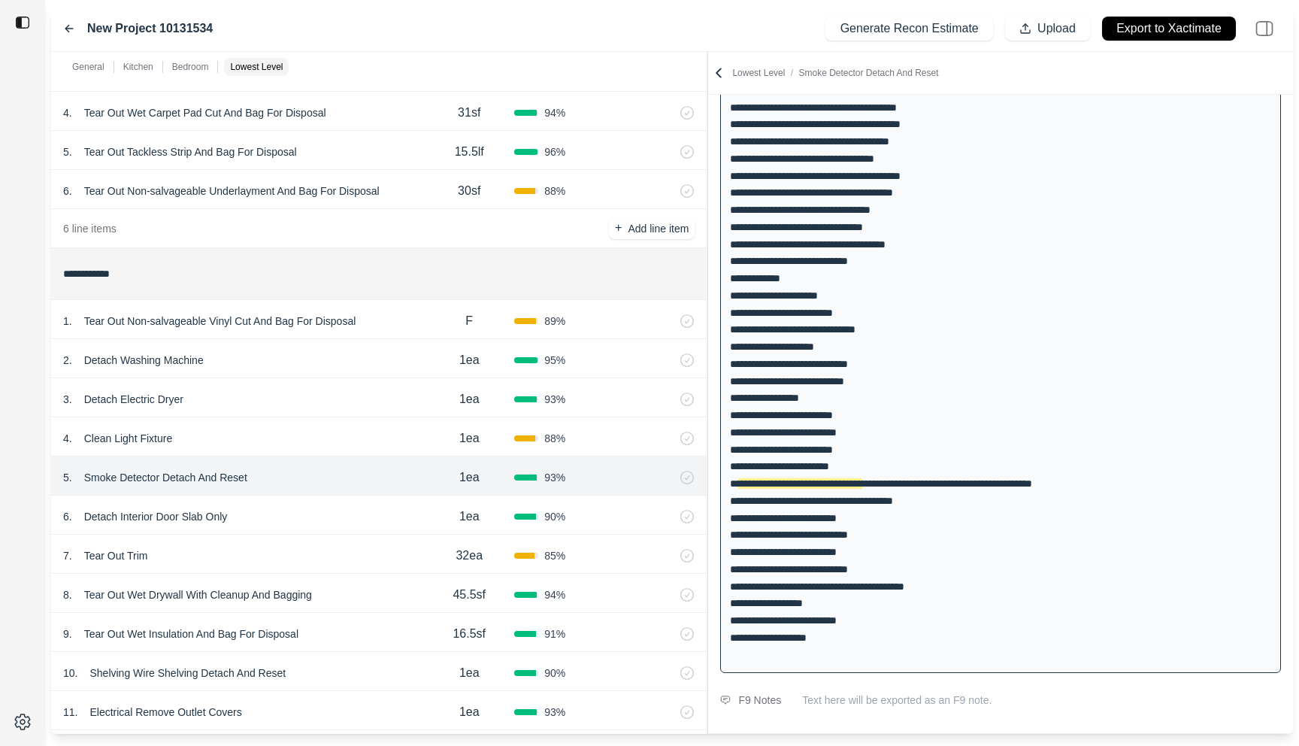
click at [344, 507] on div "6 . Detach Interior Door Slab Only" at bounding box center [243, 516] width 361 height 21
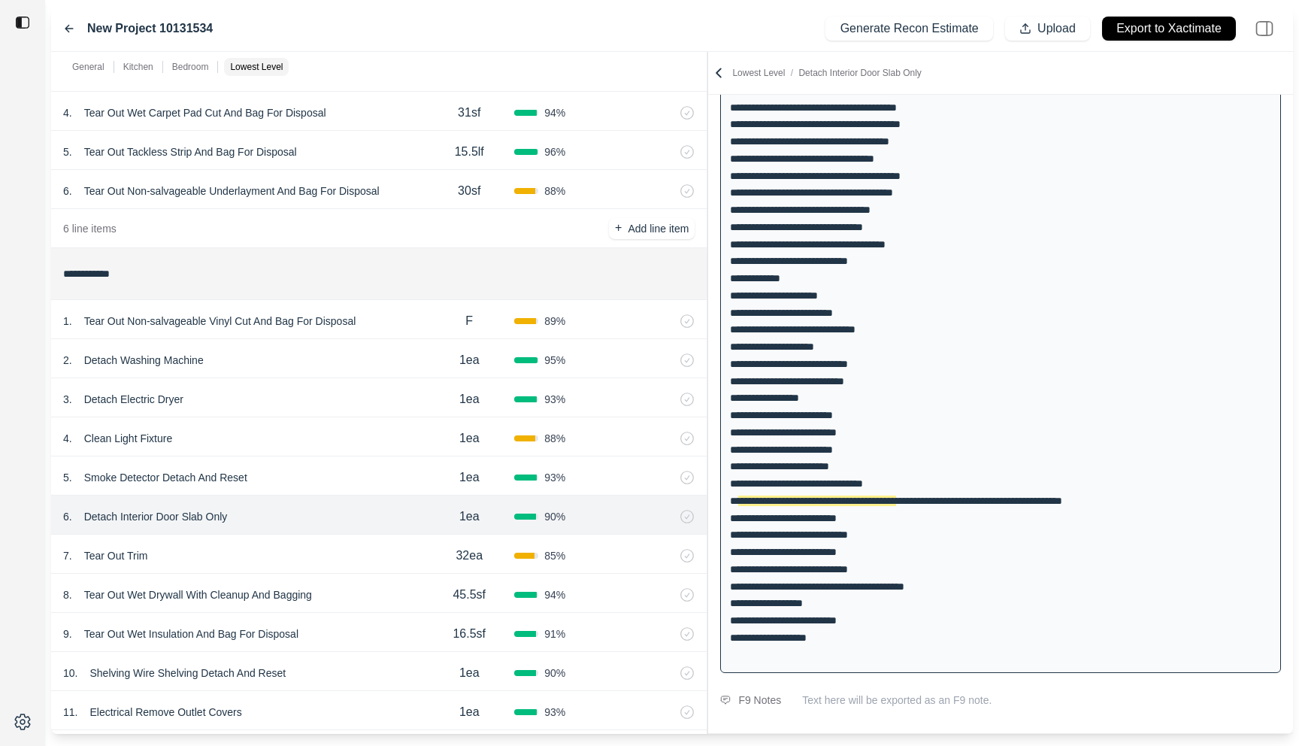
click at [344, 535] on div "7 . Tear Out Trim 32ea 85 %" at bounding box center [379, 554] width 656 height 39
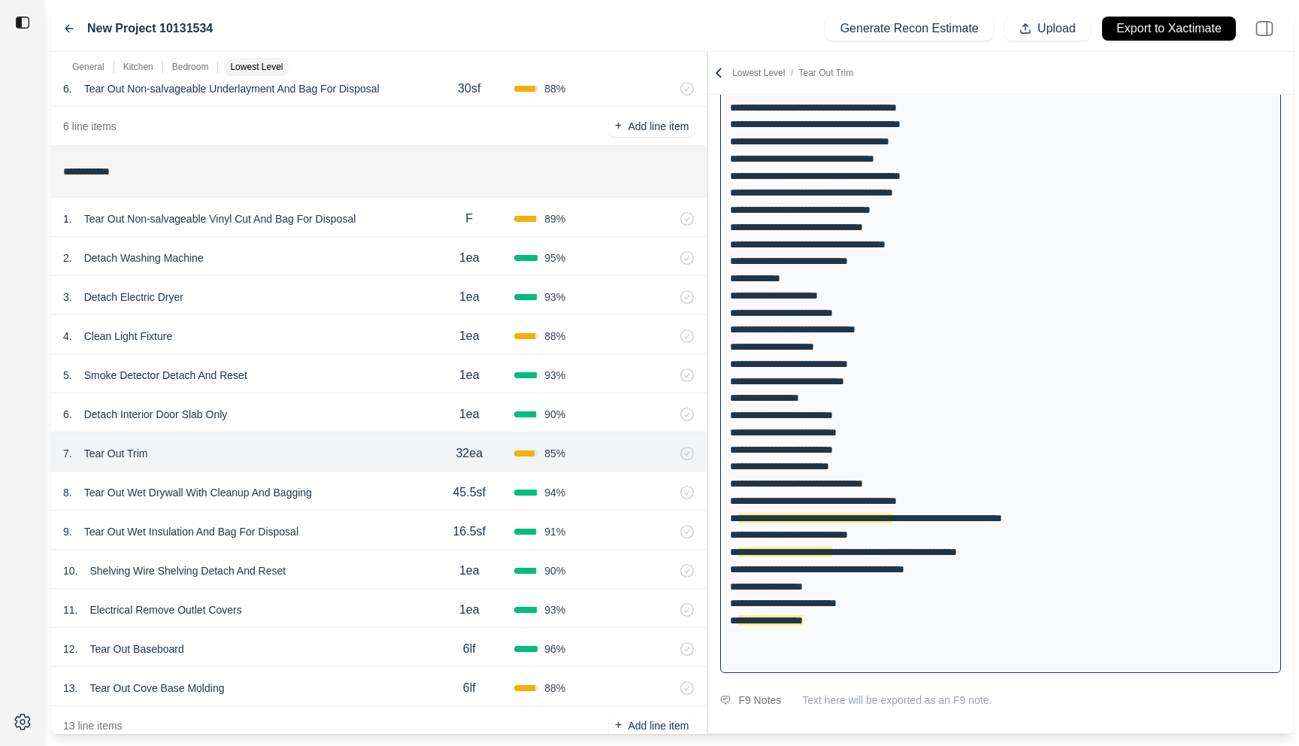
scroll to position [1849, 0]
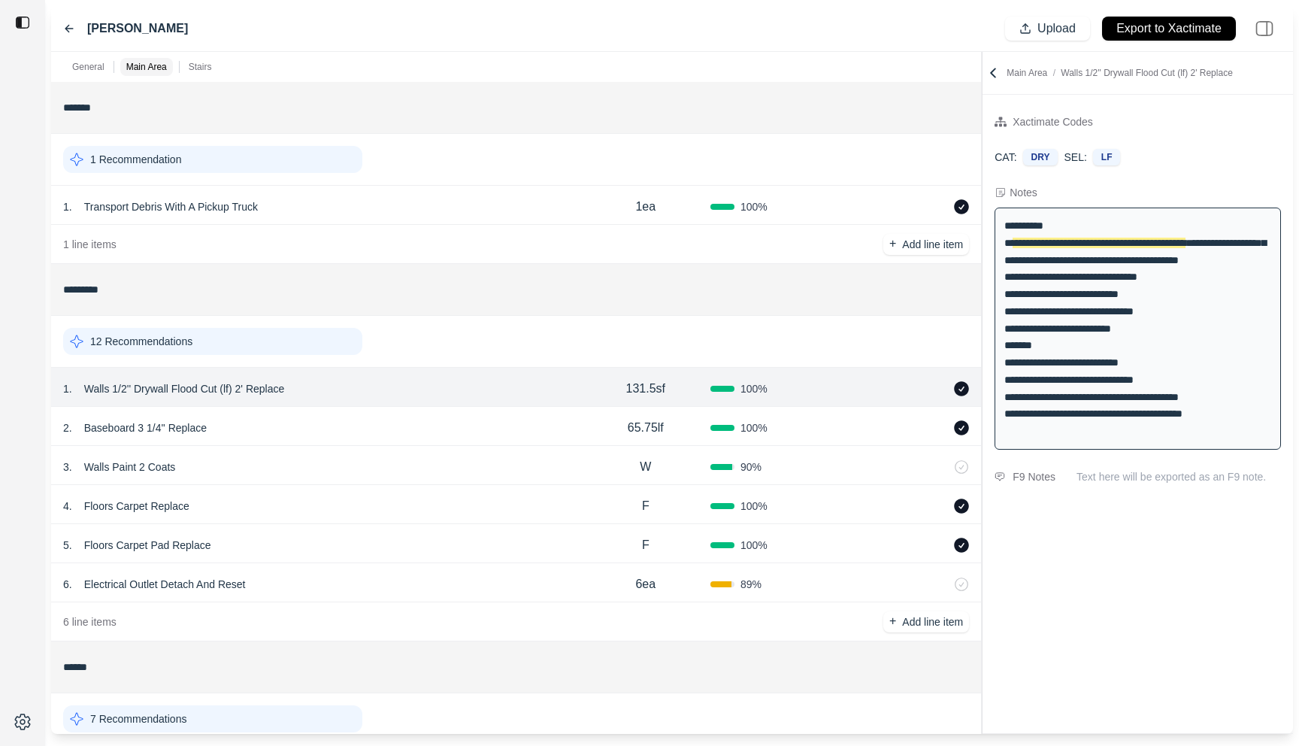
click at [423, 429] on div "2 . Baseboard 3 1/4'' Replace" at bounding box center [322, 427] width 518 height 21
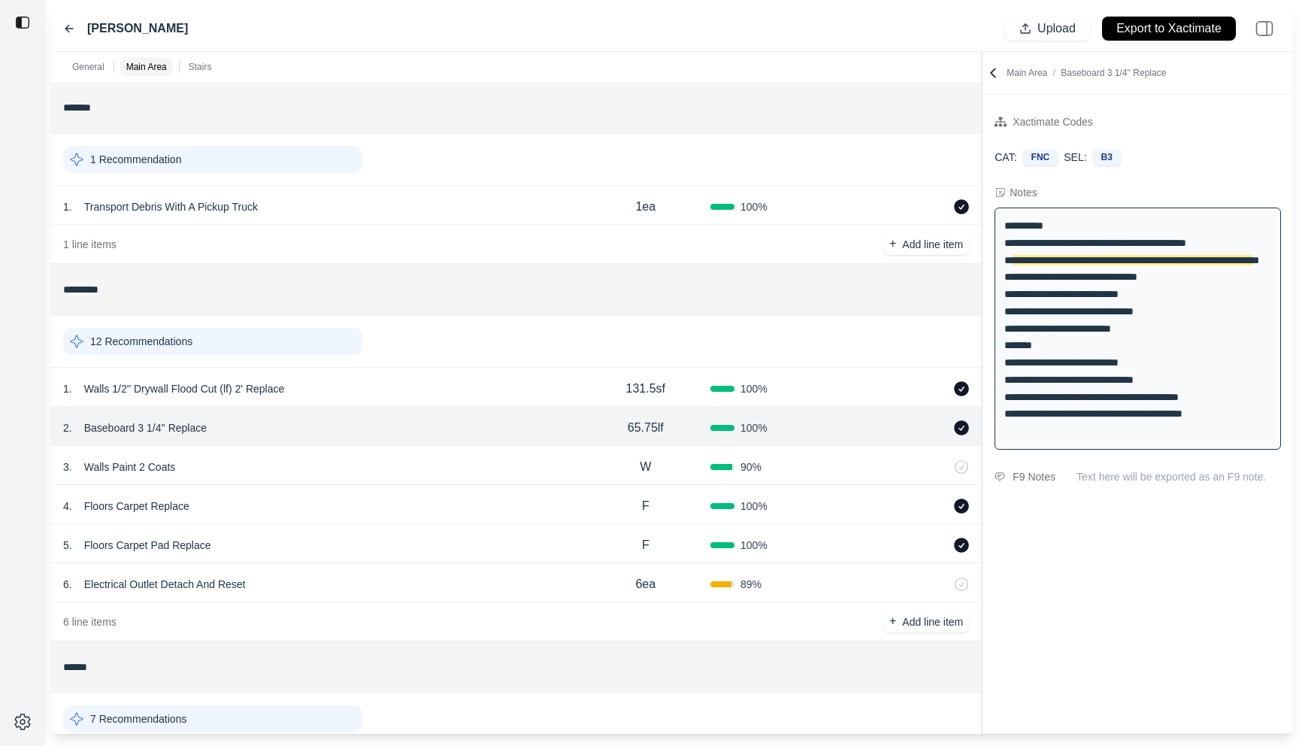
click at [412, 460] on div "3 . Walls Paint 2 Coats" at bounding box center [322, 466] width 518 height 21
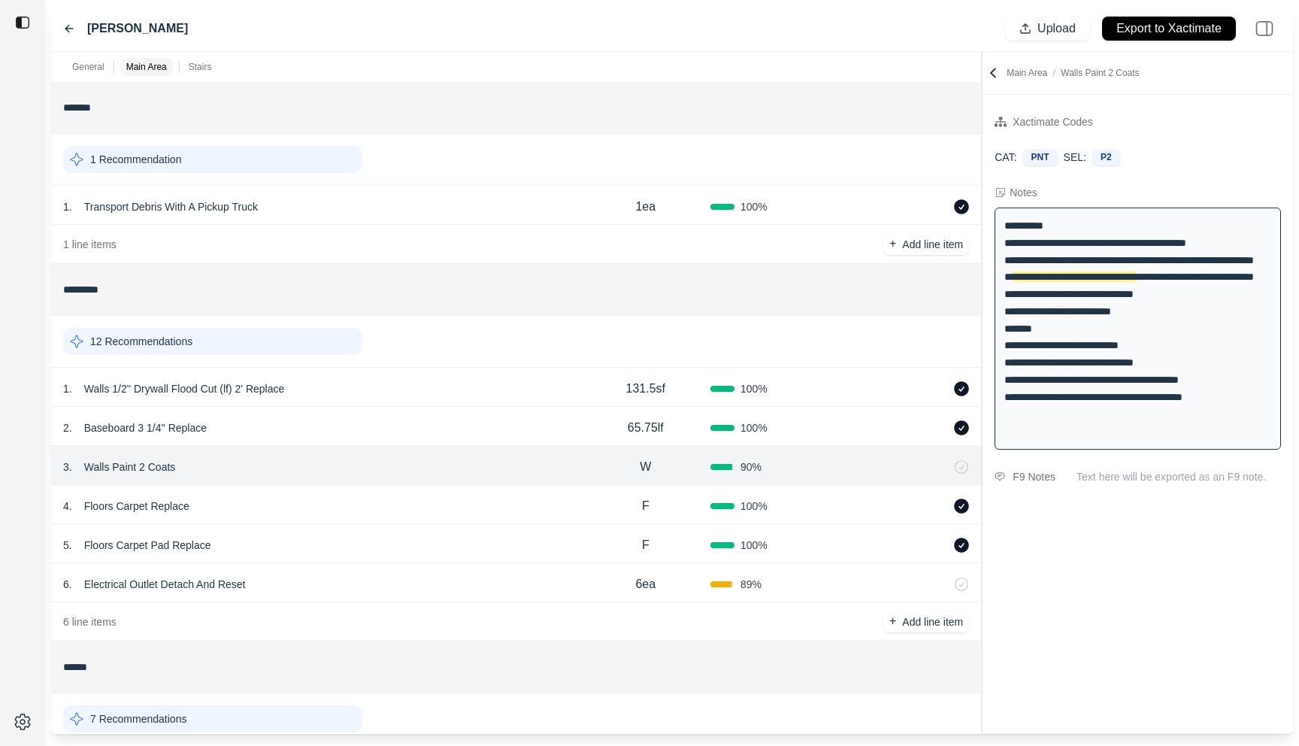
click at [414, 432] on div "2 . Baseboard 3 1/4'' Replace" at bounding box center [322, 427] width 518 height 21
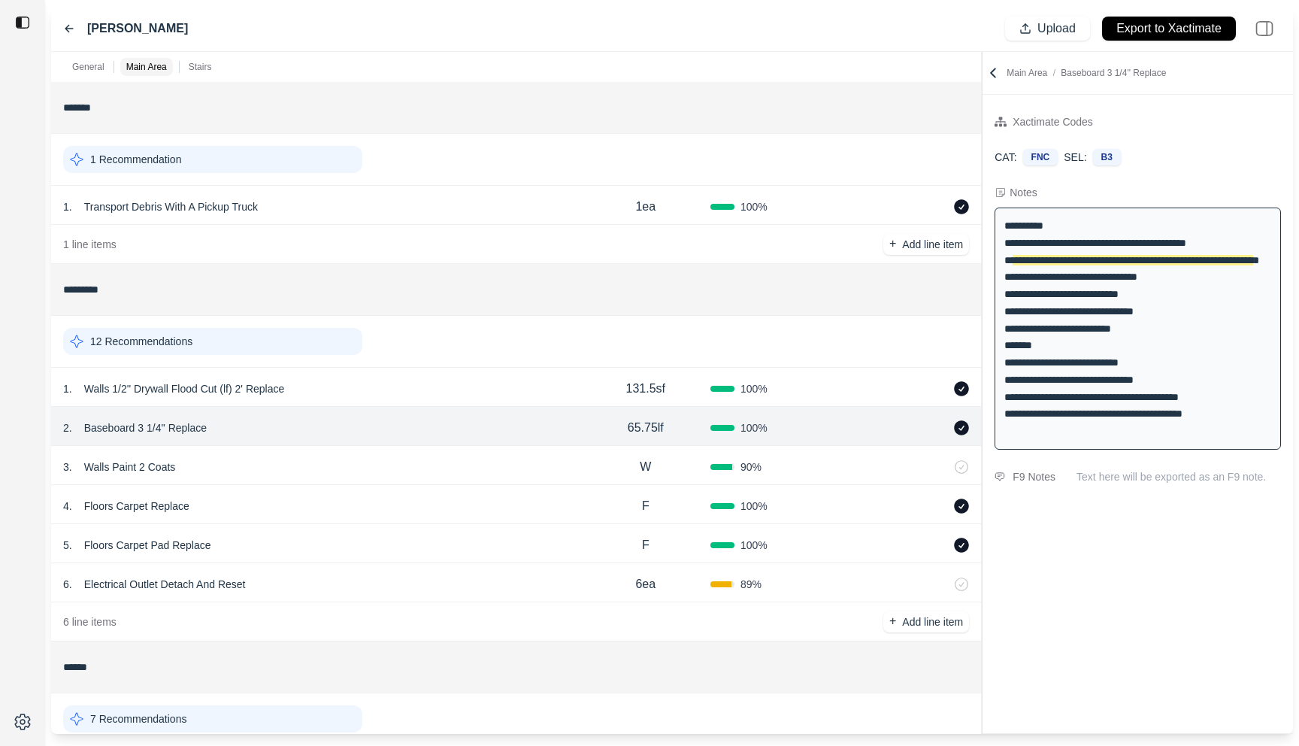
click at [365, 389] on div "1 . Walls 1/2'' Drywall Flood Cut (lf) 2' Replace" at bounding box center [322, 388] width 518 height 21
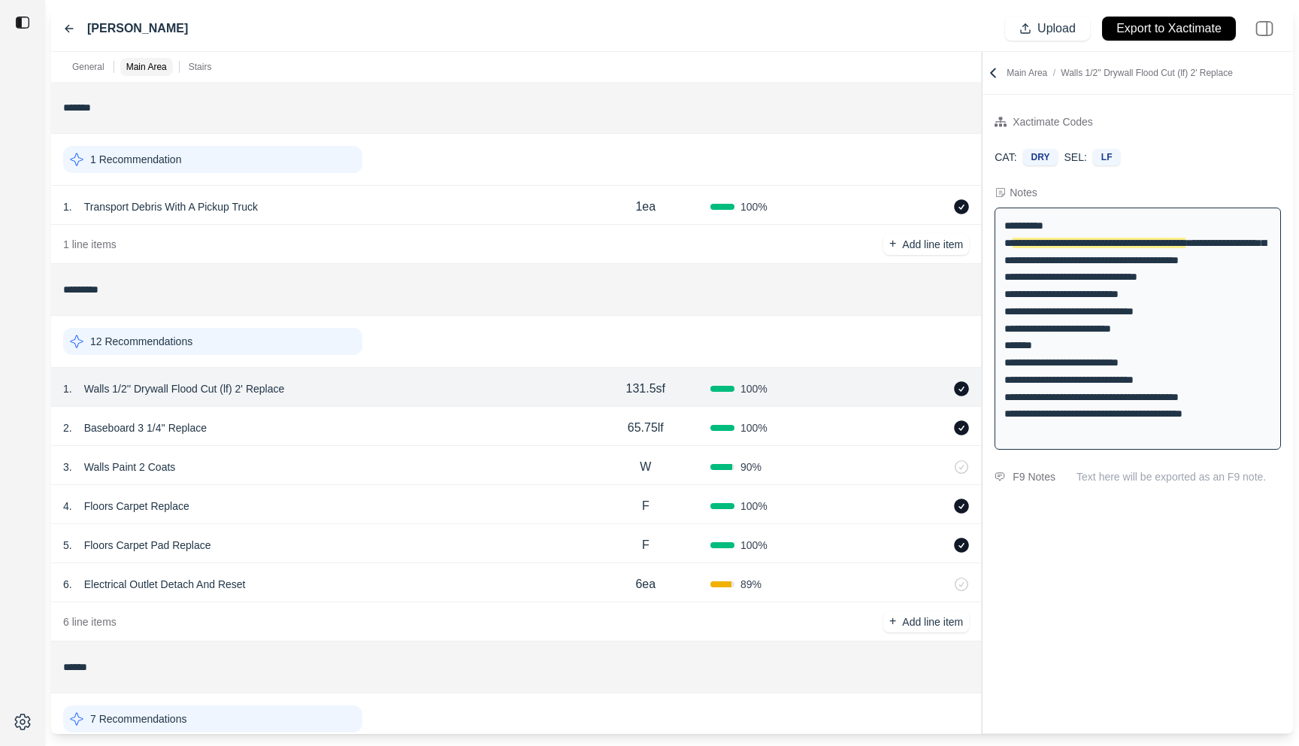
click at [359, 424] on div "2 . Baseboard 3 1/4'' Replace" at bounding box center [322, 427] width 518 height 21
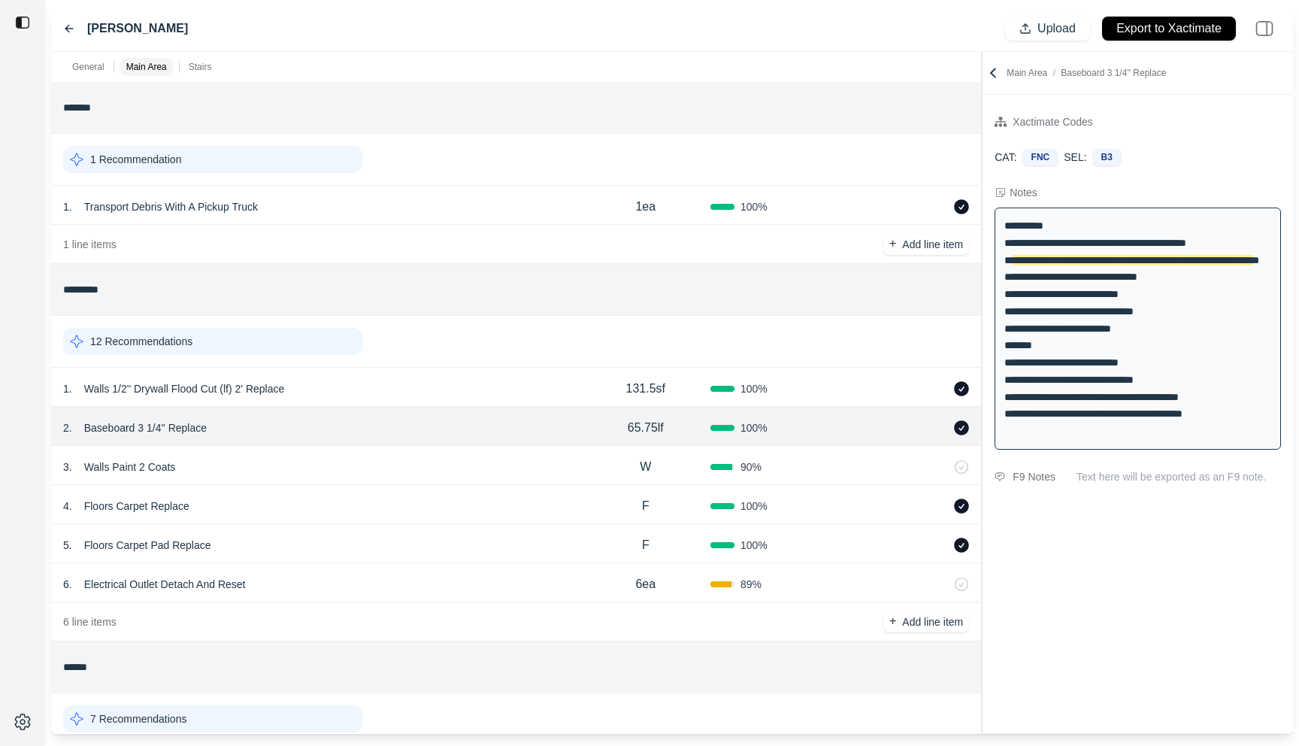
scroll to position [31, 0]
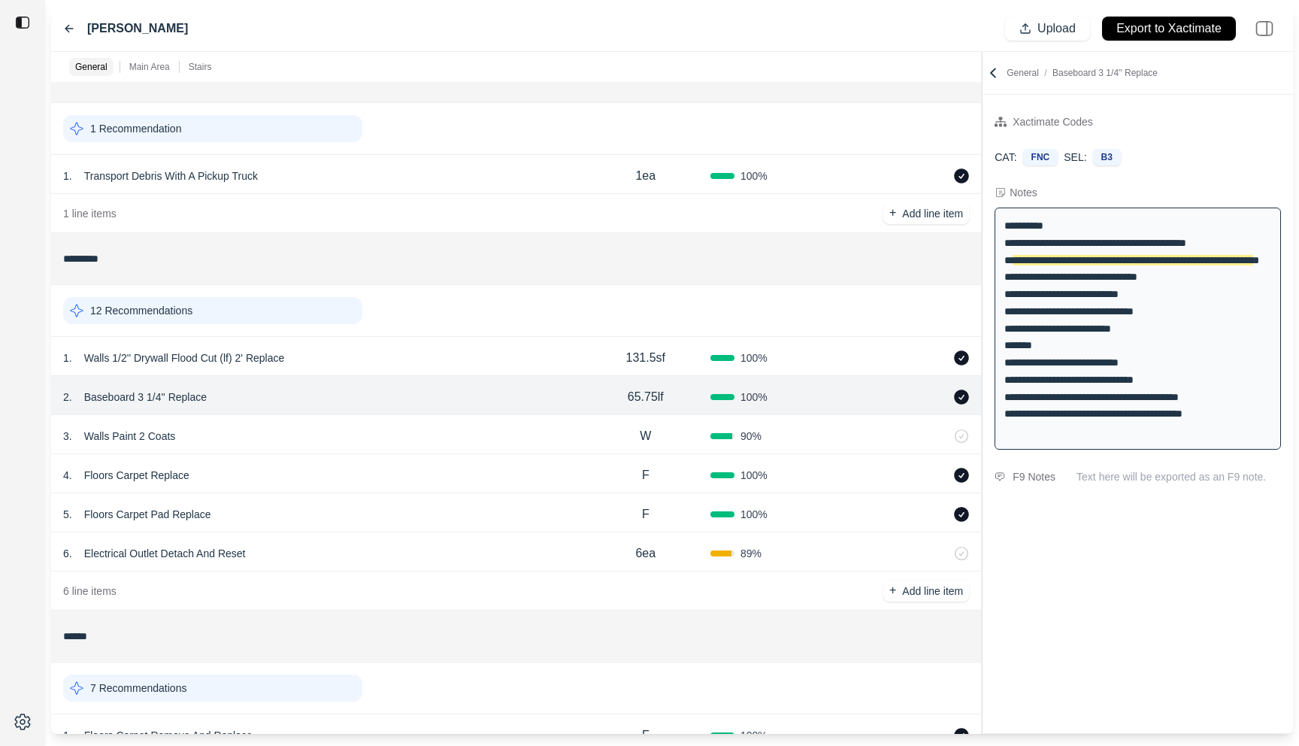
click at [359, 430] on div "3 . Walls Paint 2 Coats" at bounding box center [322, 436] width 518 height 21
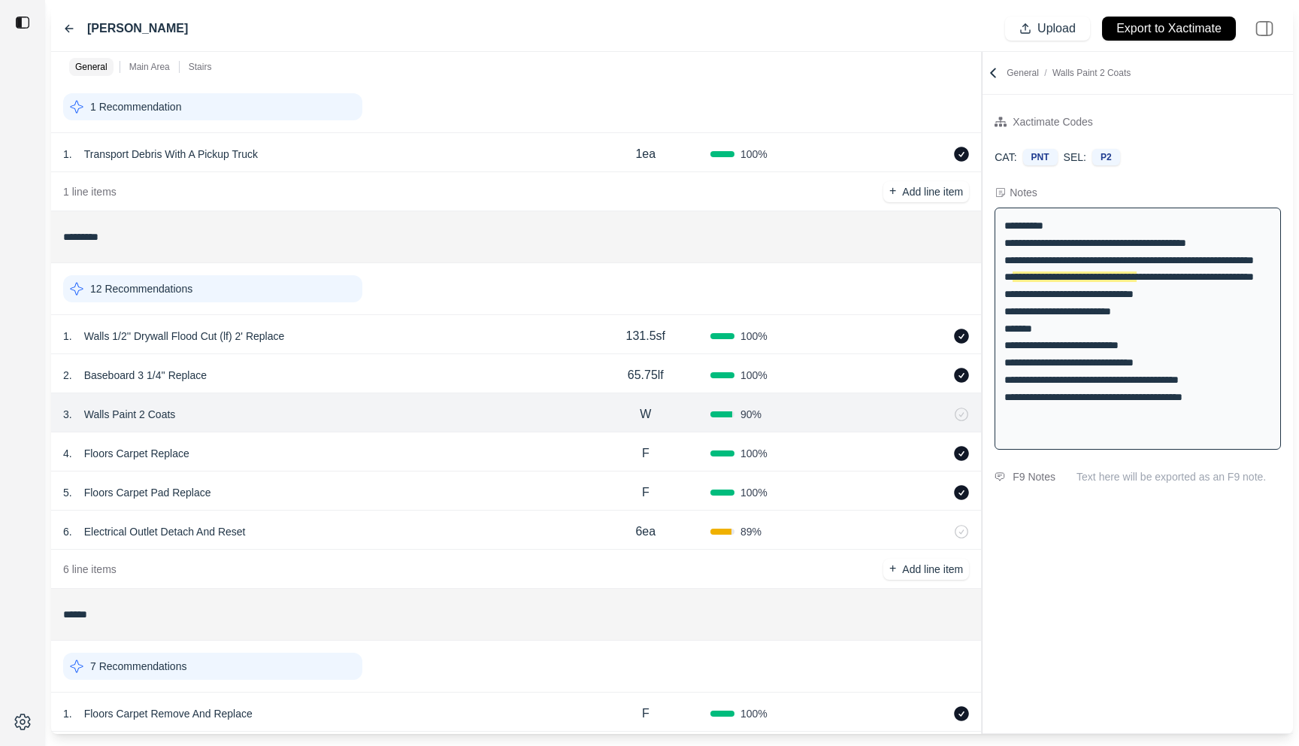
scroll to position [71, 0]
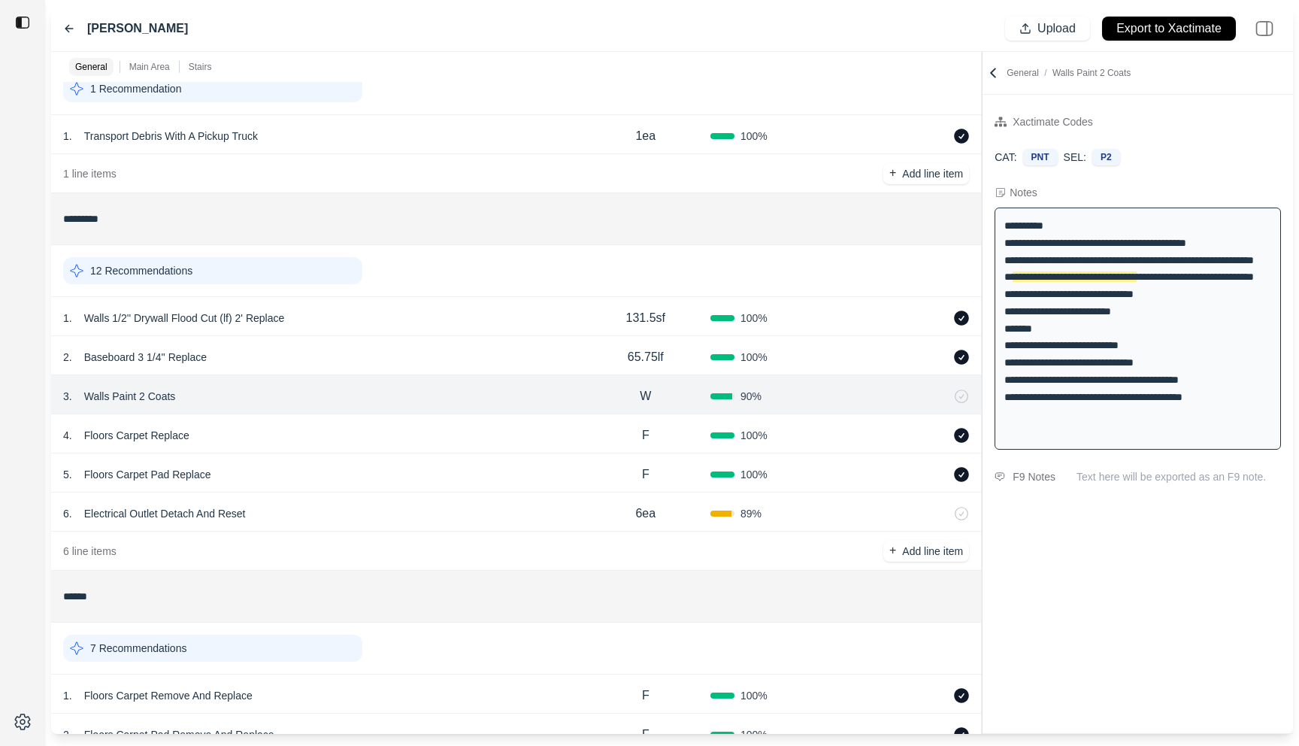
click at [378, 426] on div "4 . Floors Carpet Replace" at bounding box center [322, 435] width 518 height 21
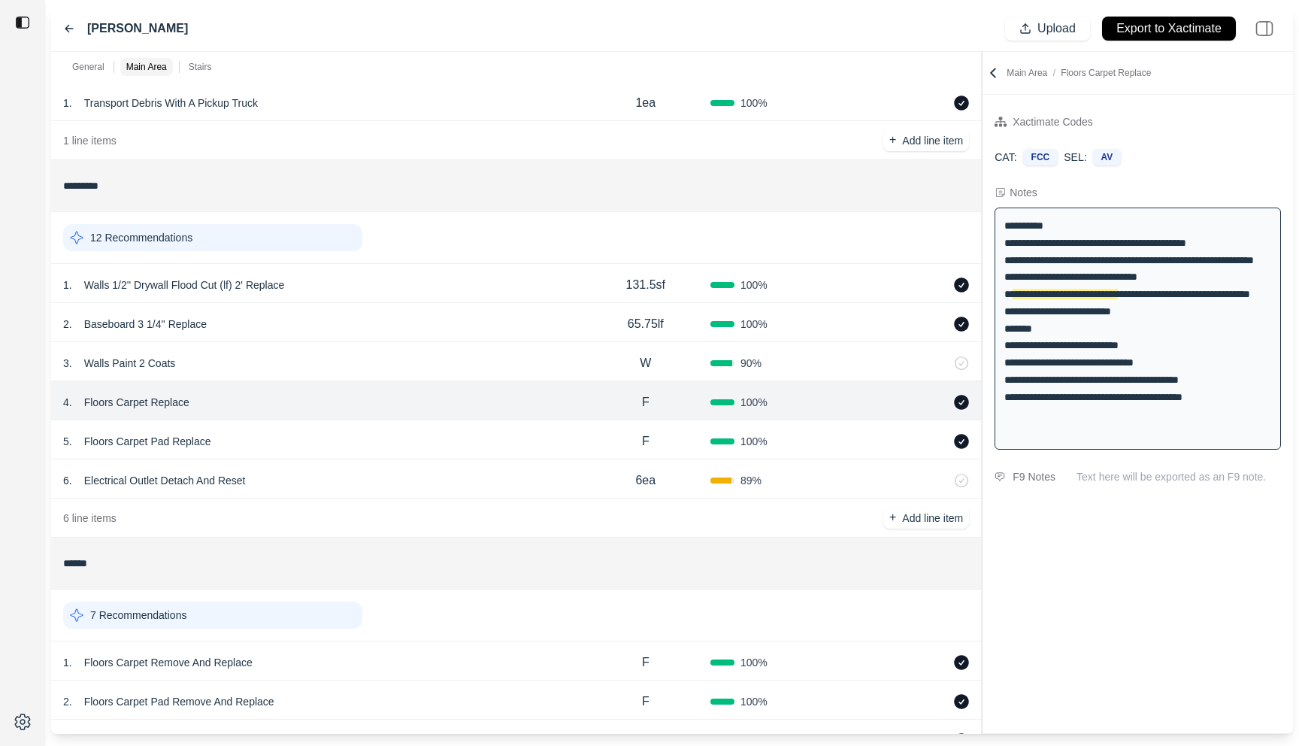
scroll to position [111, 0]
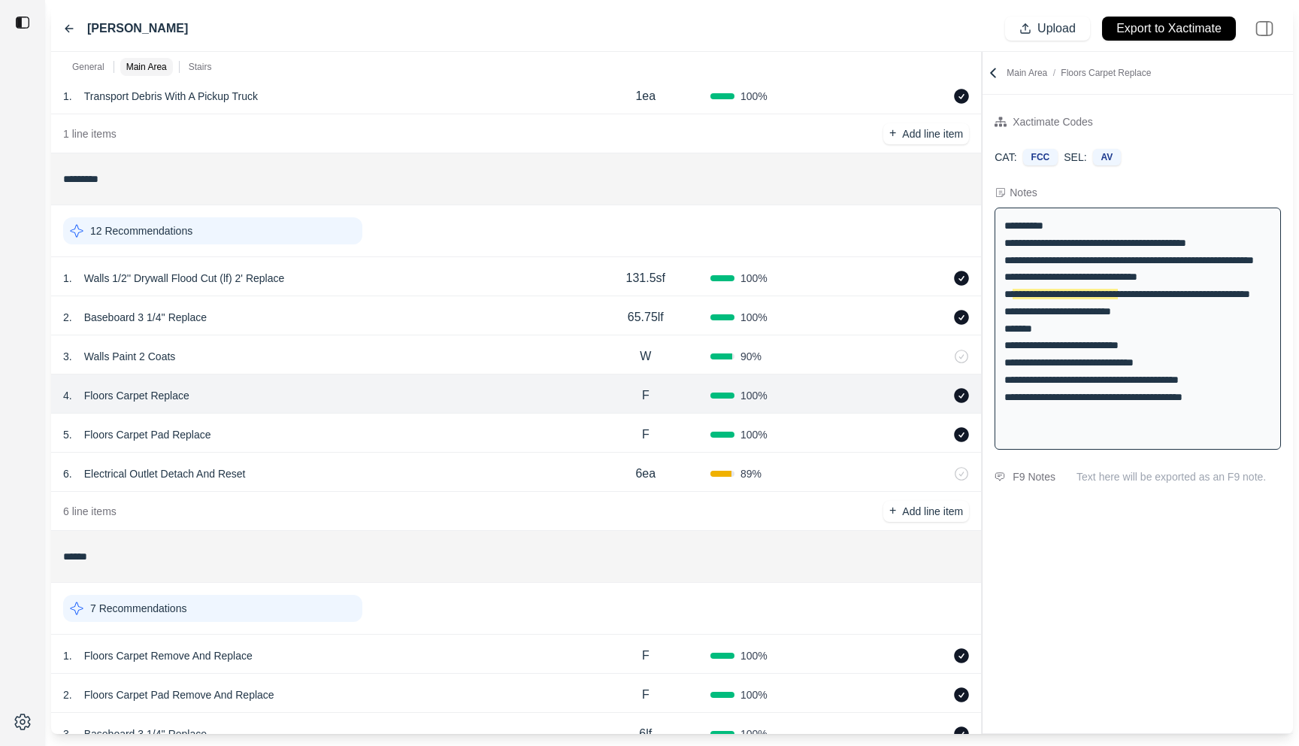
click at [377, 434] on div "5 . Floors Carpet Pad Replace" at bounding box center [322, 434] width 518 height 21
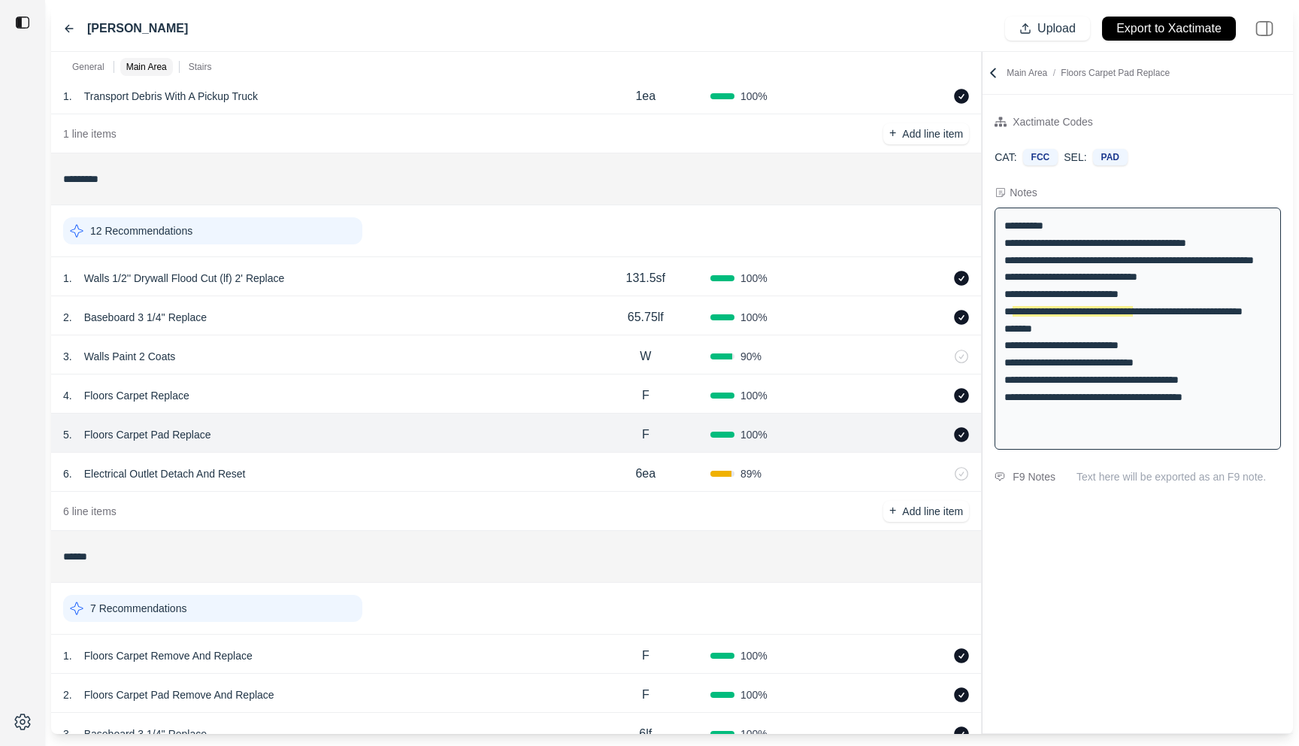
click at [374, 471] on div "6 . Electrical Outlet Detach And Reset" at bounding box center [322, 473] width 518 height 21
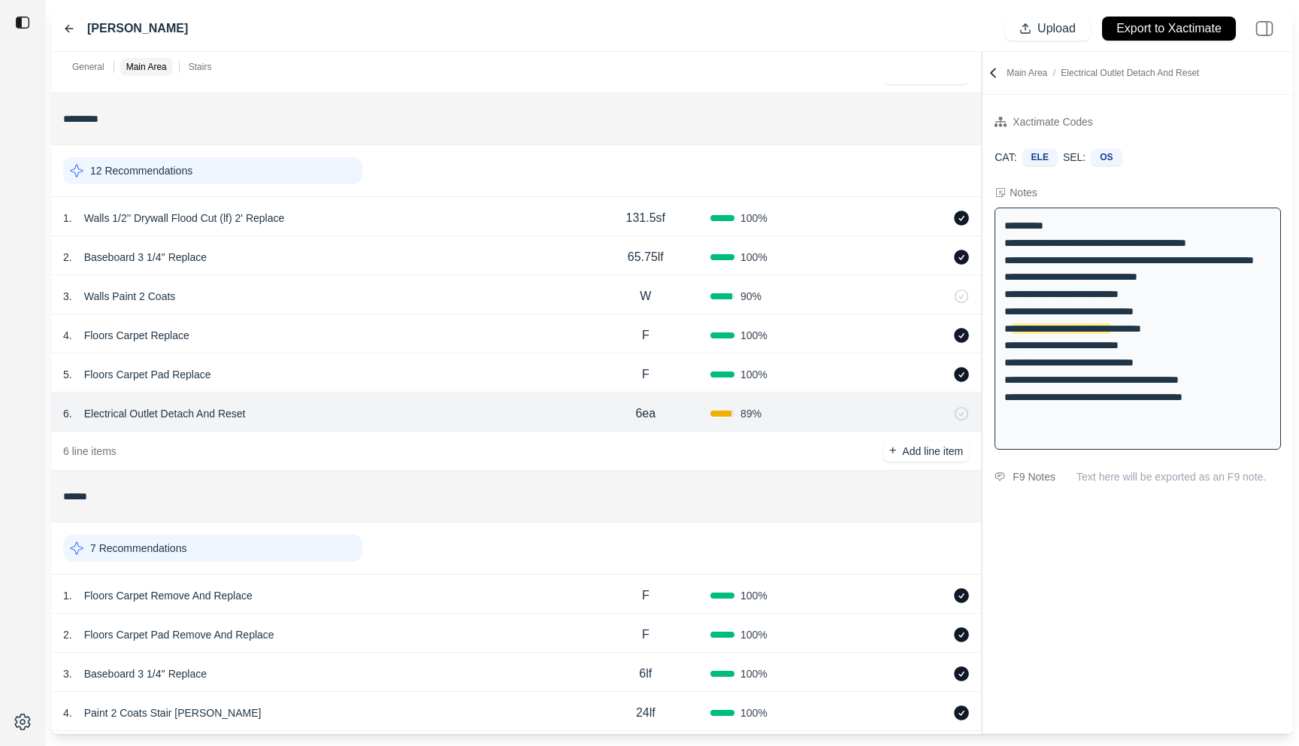
scroll to position [231, 0]
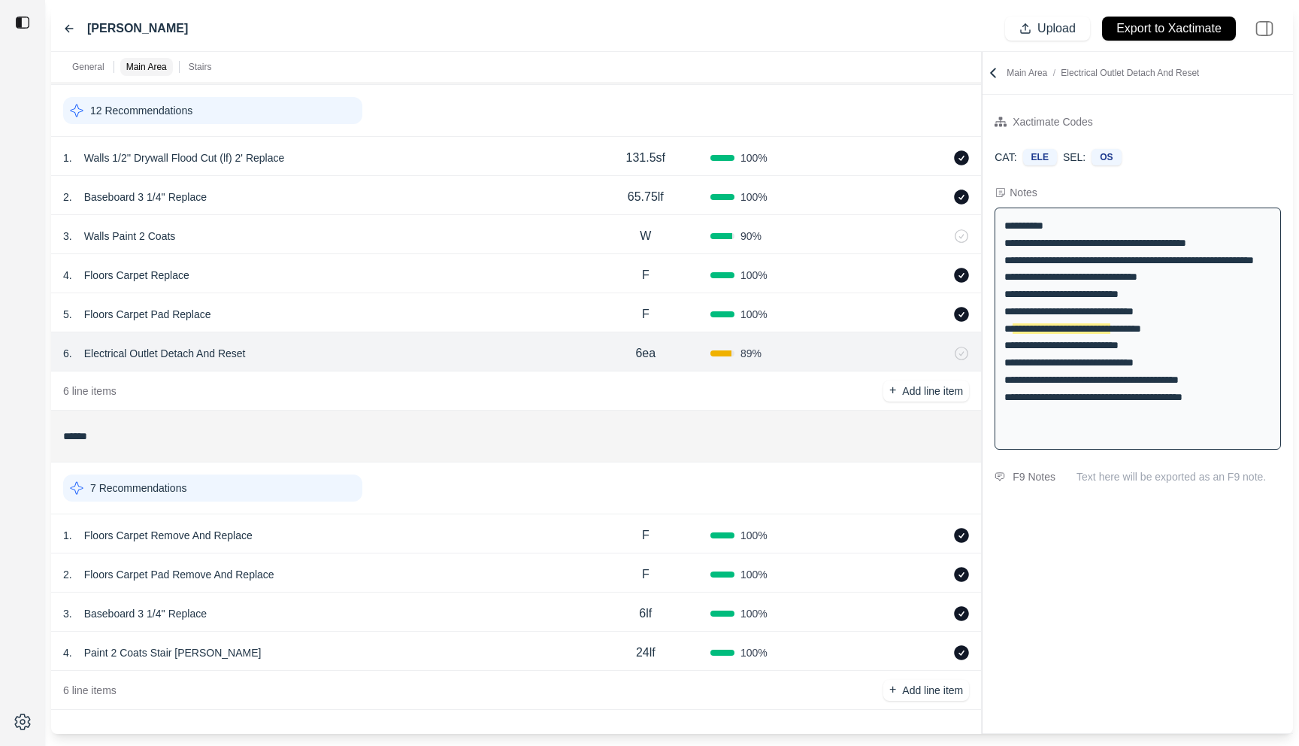
click at [389, 538] on div "1 . Floors Carpet Remove And Replace" at bounding box center [322, 535] width 518 height 21
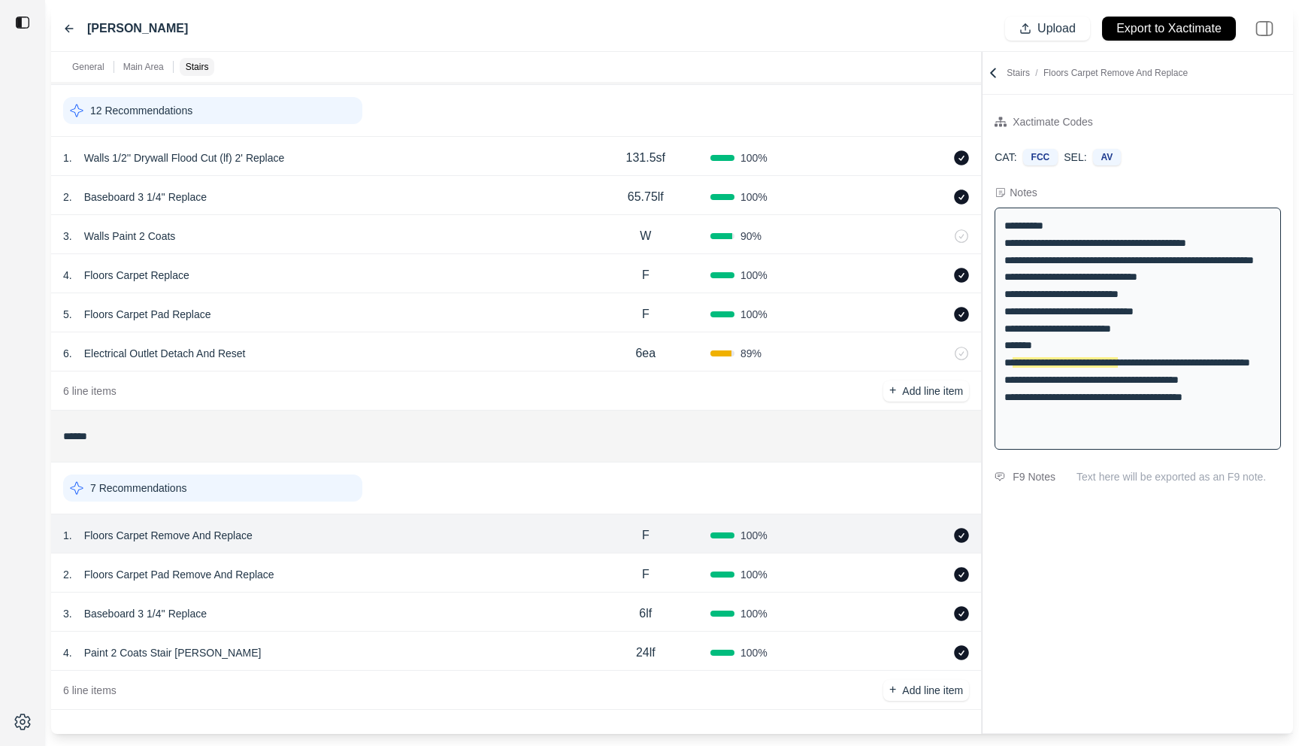
click at [450, 569] on div "2 . Floors Carpet Pad Remove And Replace" at bounding box center [322, 574] width 518 height 21
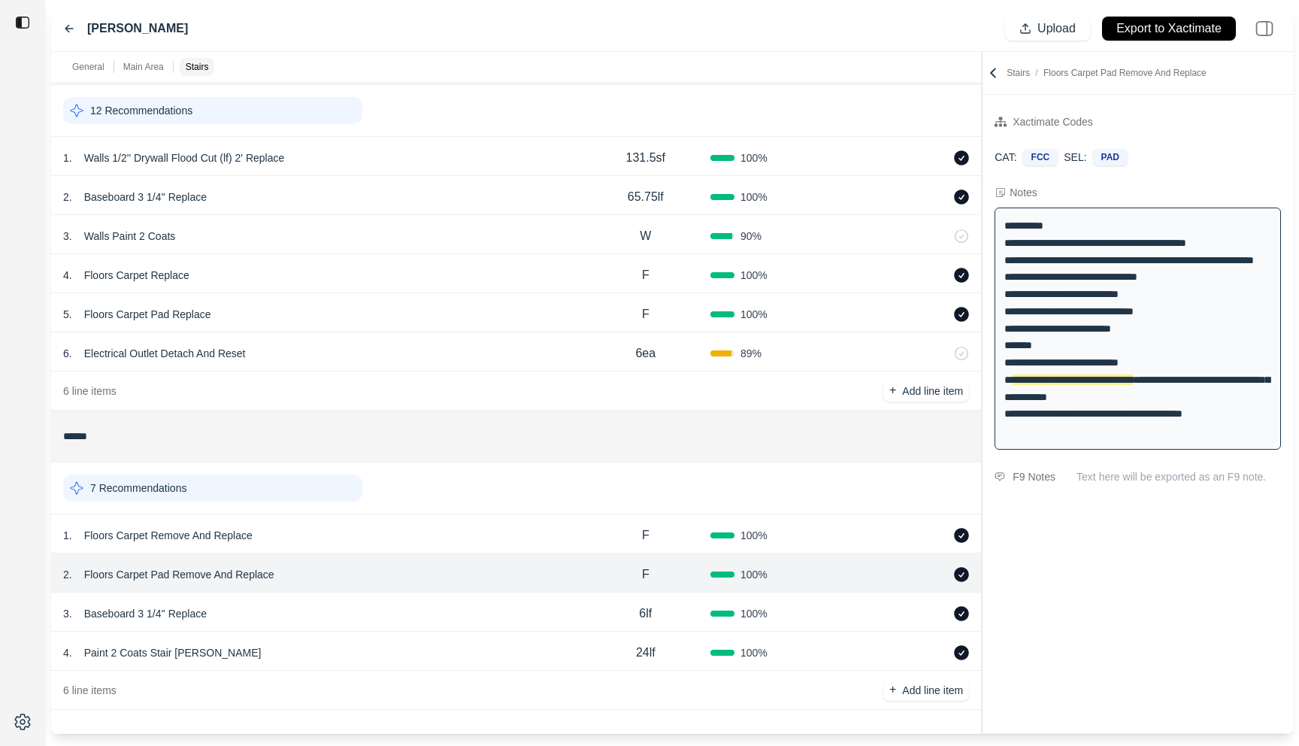
click at [444, 603] on div "3 . Baseboard 3 1/4'' Replace" at bounding box center [322, 613] width 518 height 21
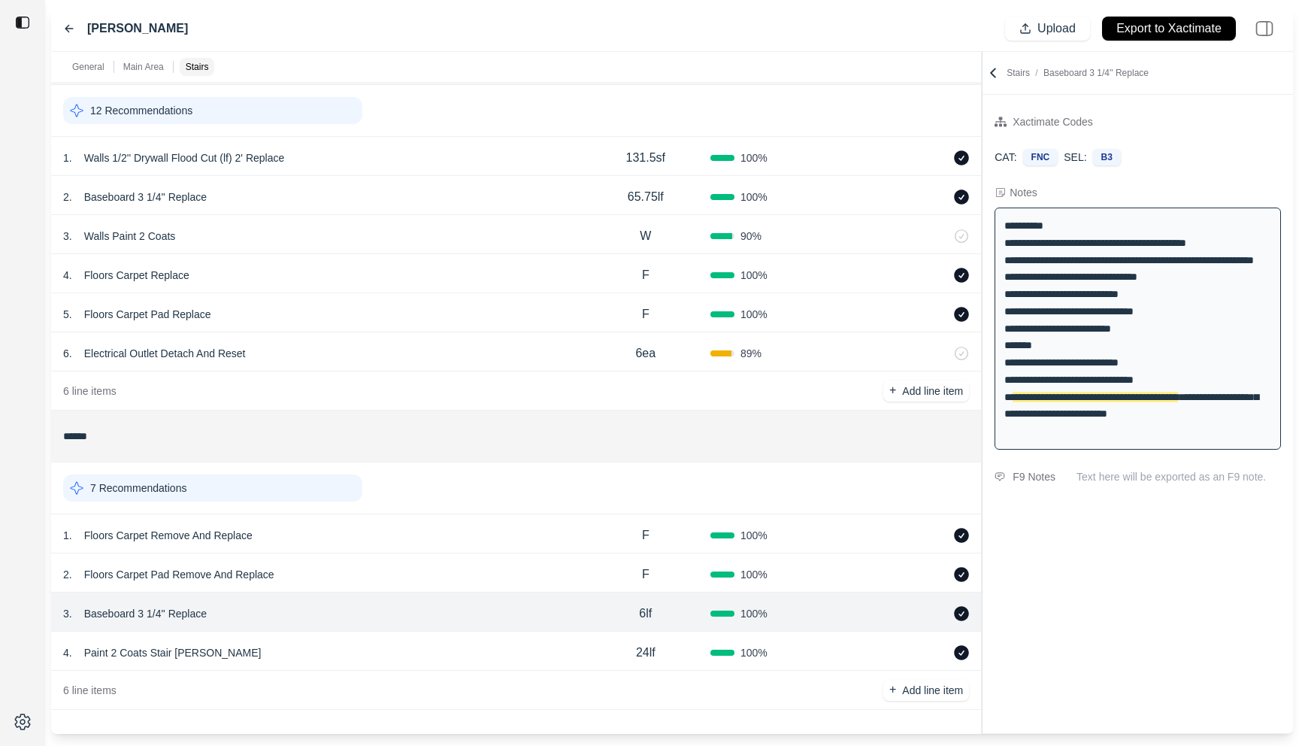
click at [439, 632] on div "4 . Paint 2 Coats Stair Stringer 24lf 100 %" at bounding box center [516, 651] width 930 height 39
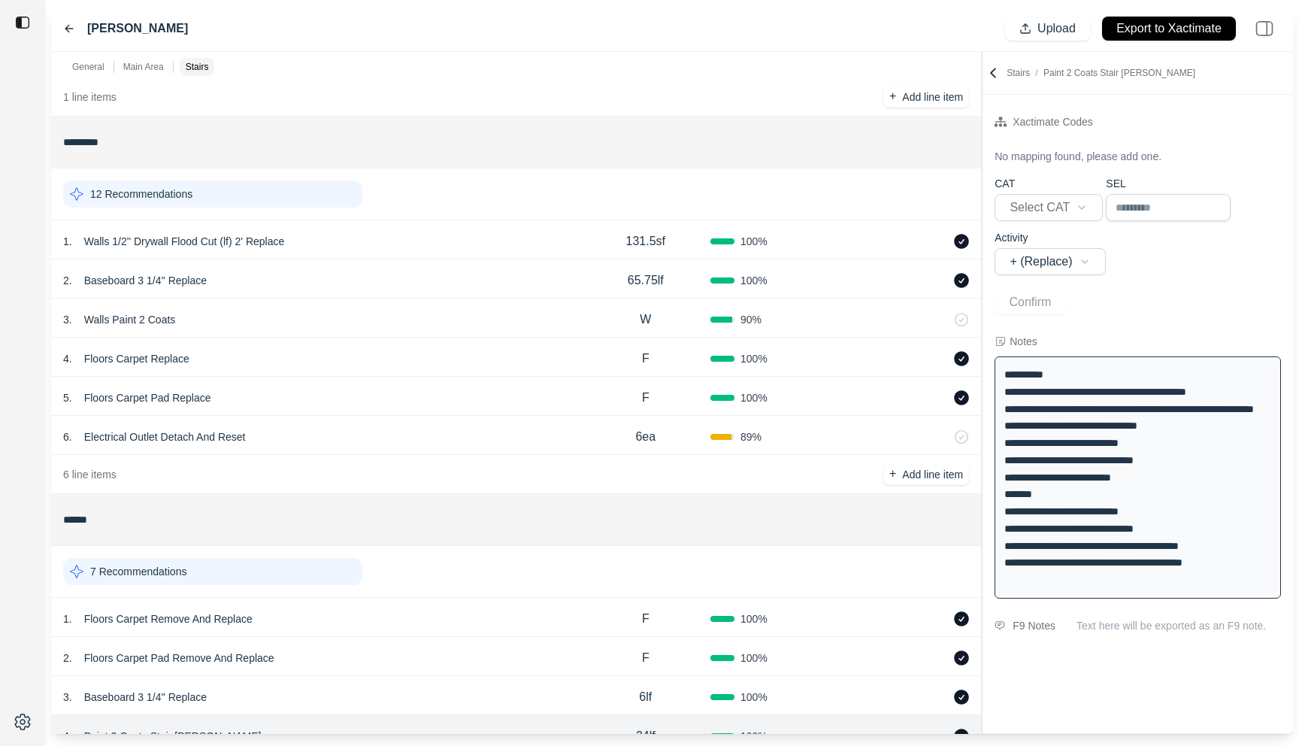
scroll to position [142, 0]
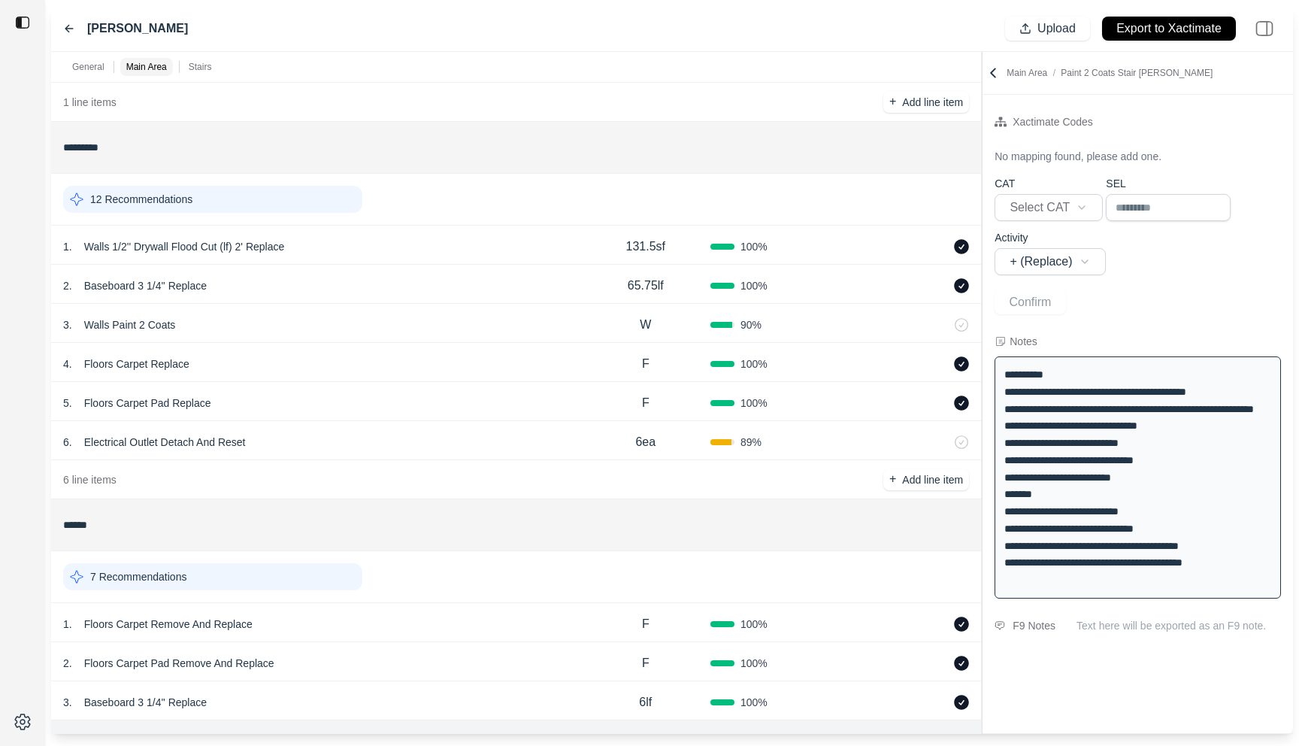
click at [352, 238] on div "1 . Walls 1/2'' Drywall Flood Cut (lf) 2' Replace" at bounding box center [322, 246] width 518 height 21
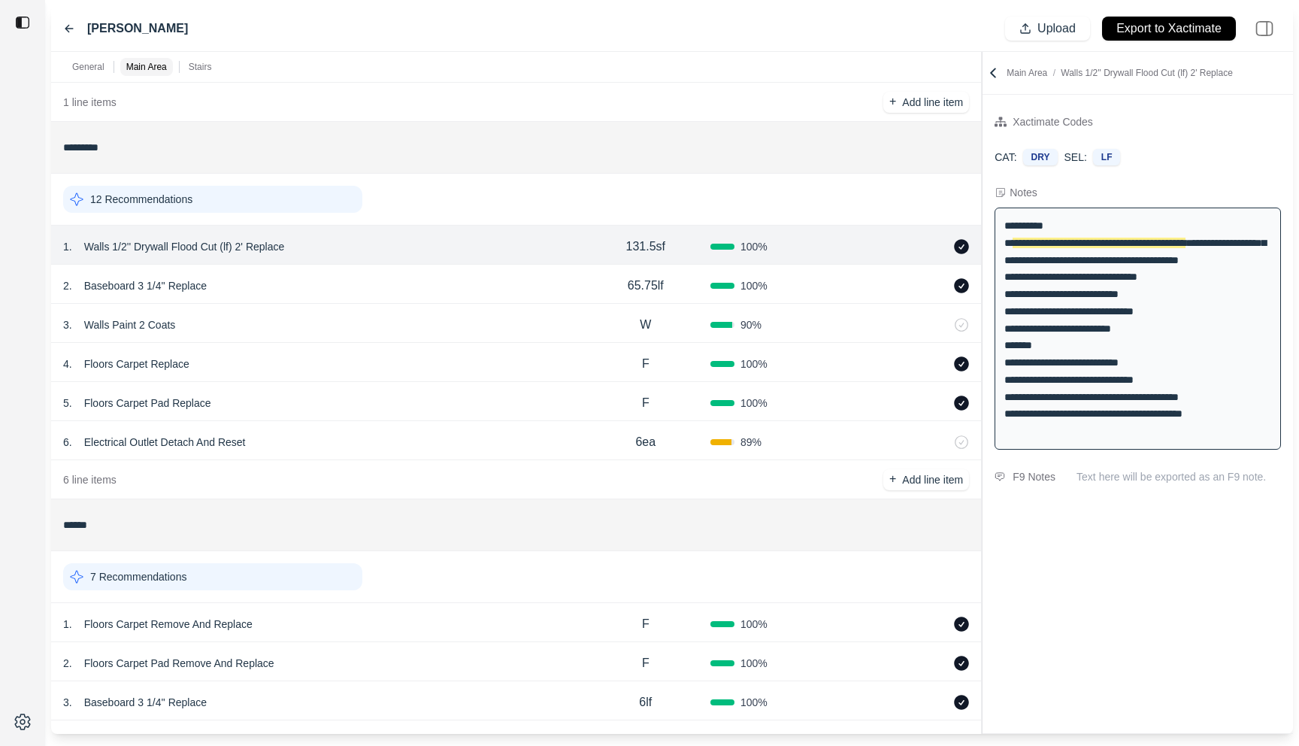
click at [943, 125] on div "**********" at bounding box center [672, 393] width 1242 height 682
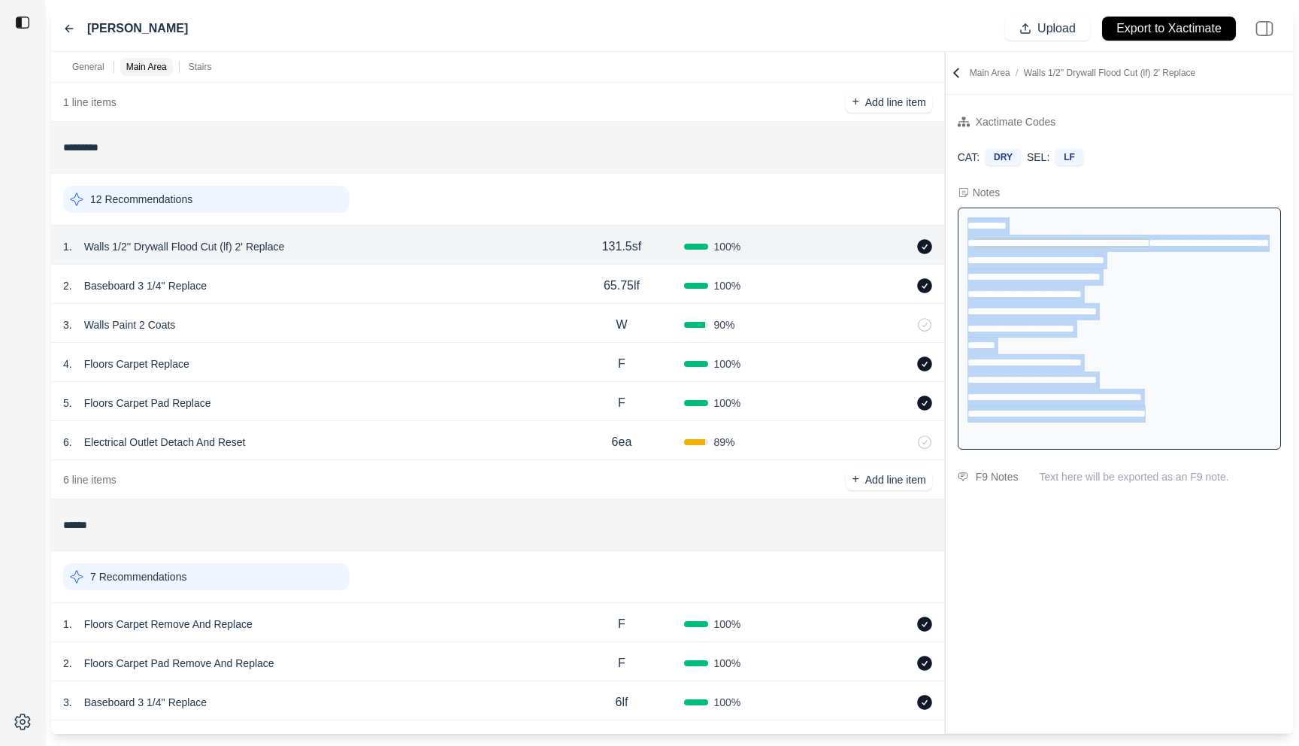
drag, startPoint x: 1176, startPoint y: 428, endPoint x: 967, endPoint y: 227, distance: 289.8
click at [967, 227] on div "**********" at bounding box center [1119, 329] width 323 height 242
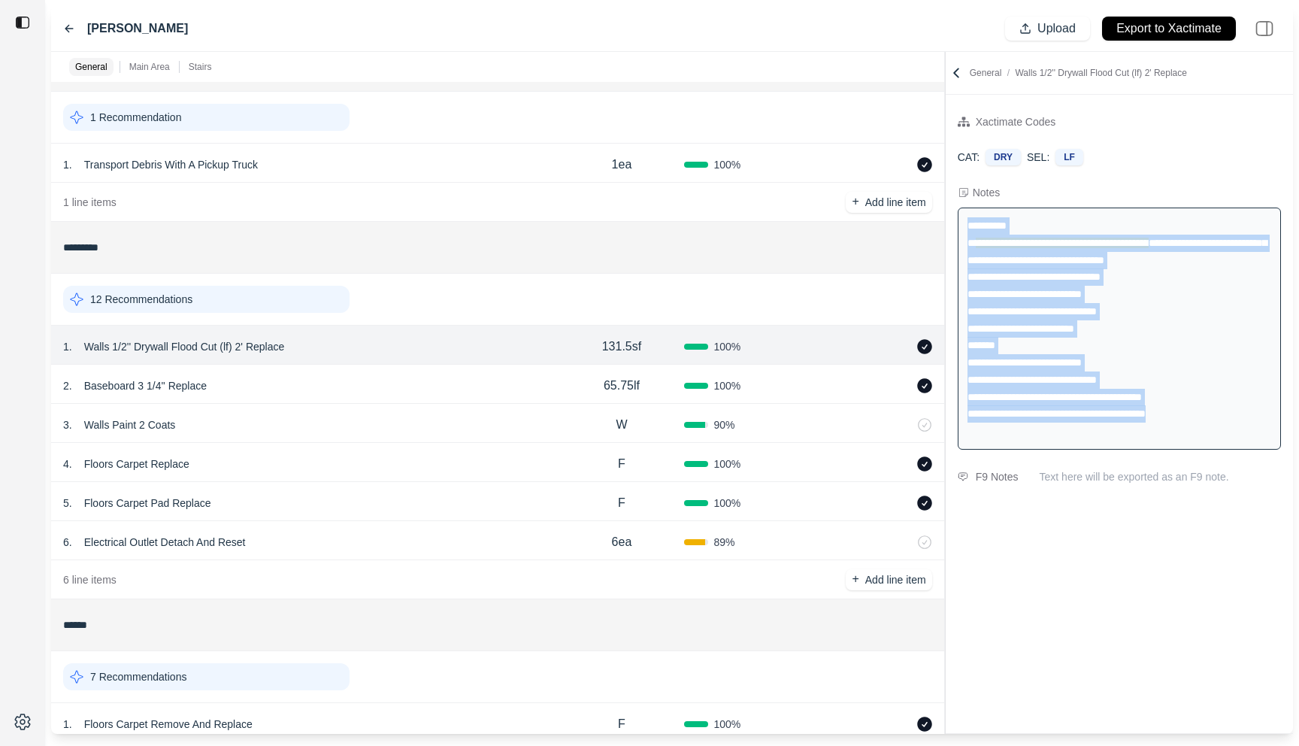
scroll to position [41, 0]
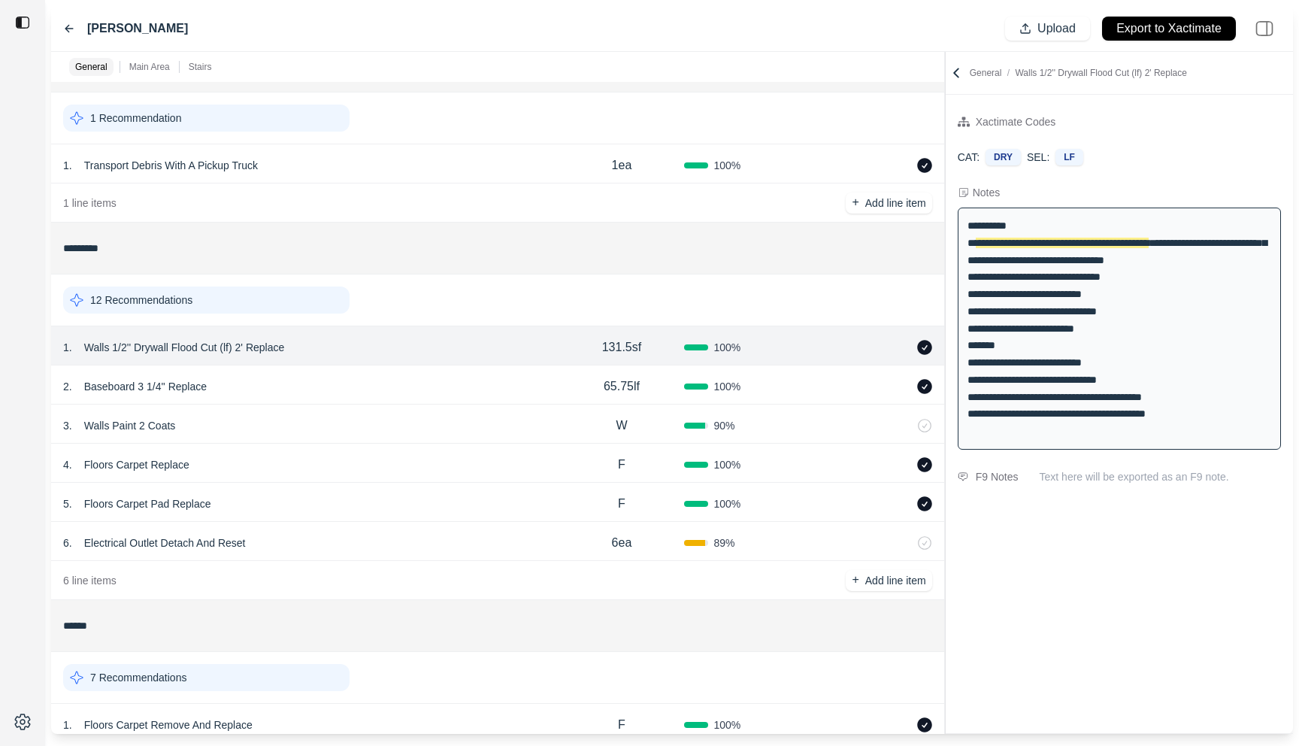
click at [488, 381] on div "2 . Baseboard 3 1/4'' Replace" at bounding box center [311, 386] width 496 height 21
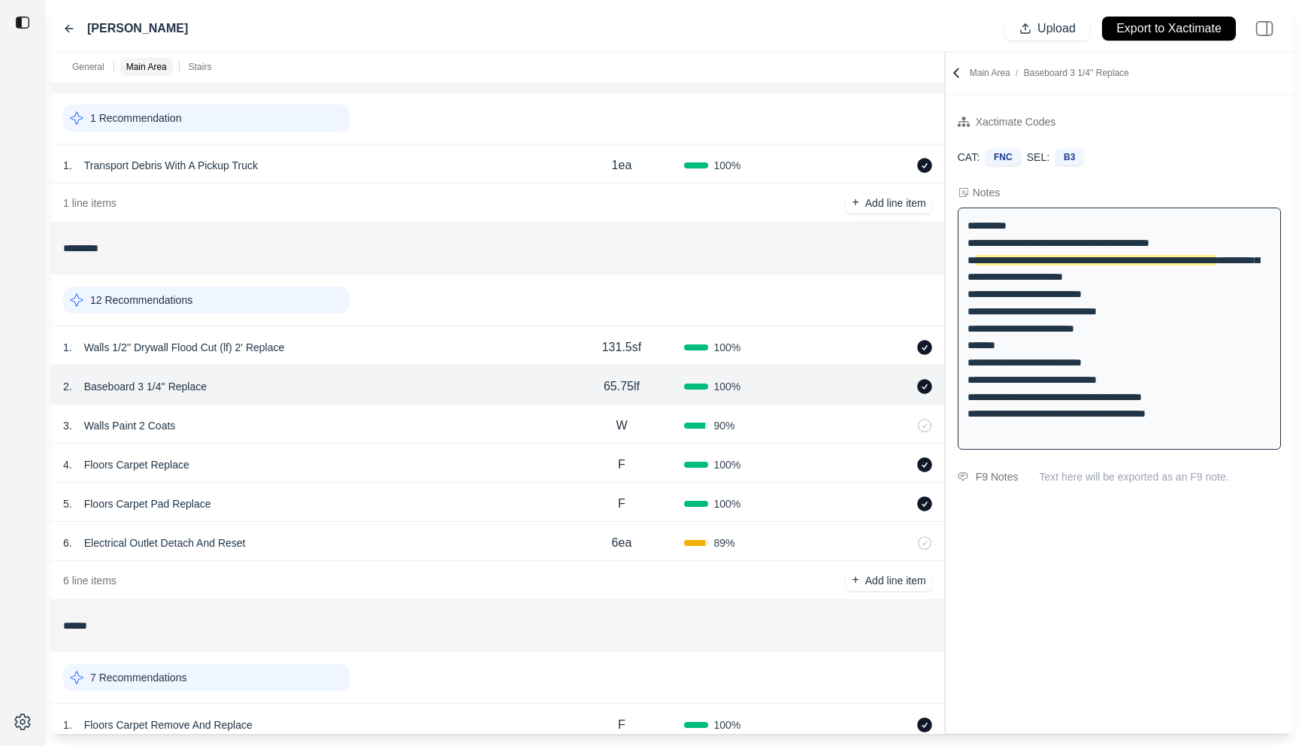
click at [486, 340] on div "1 . Walls 1/2'' Drywall Flood Cut (lf) 2' Replace" at bounding box center [311, 347] width 496 height 21
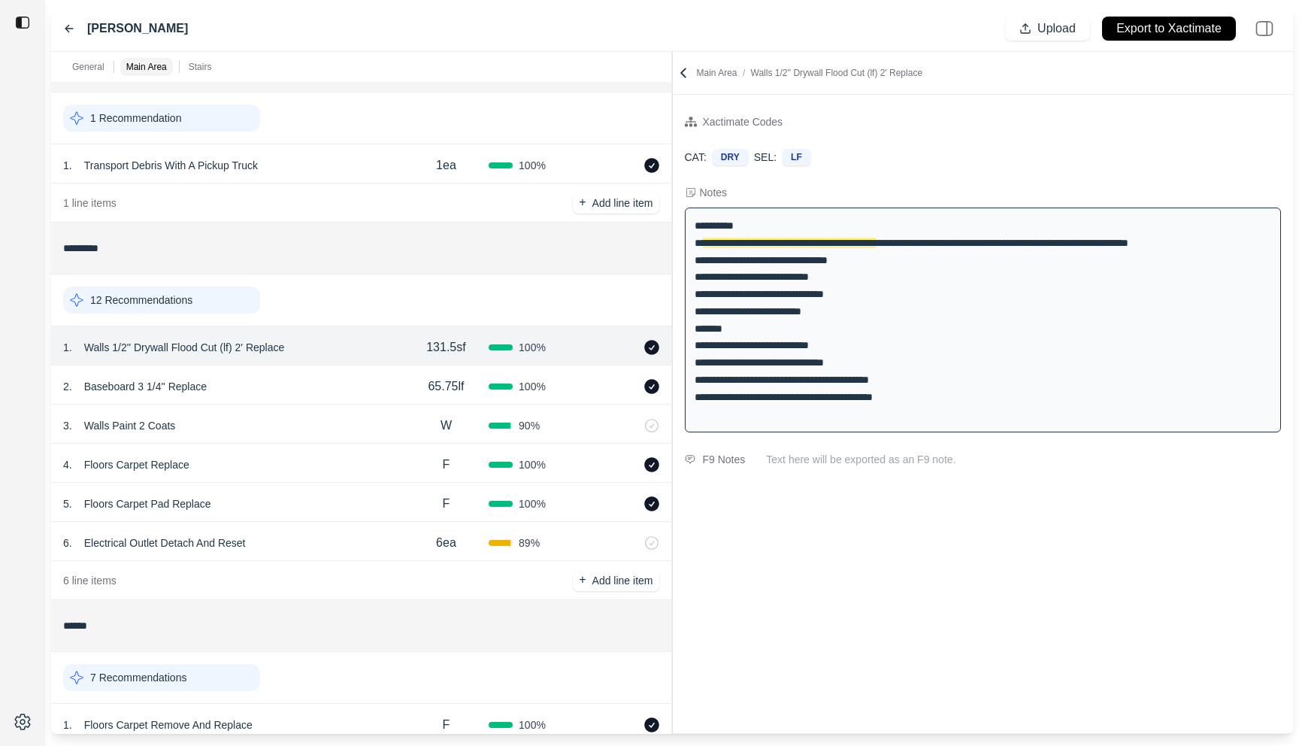
click at [576, 99] on div "**********" at bounding box center [672, 393] width 1242 height 682
click at [846, 626] on div "**********" at bounding box center [983, 414] width 621 height 638
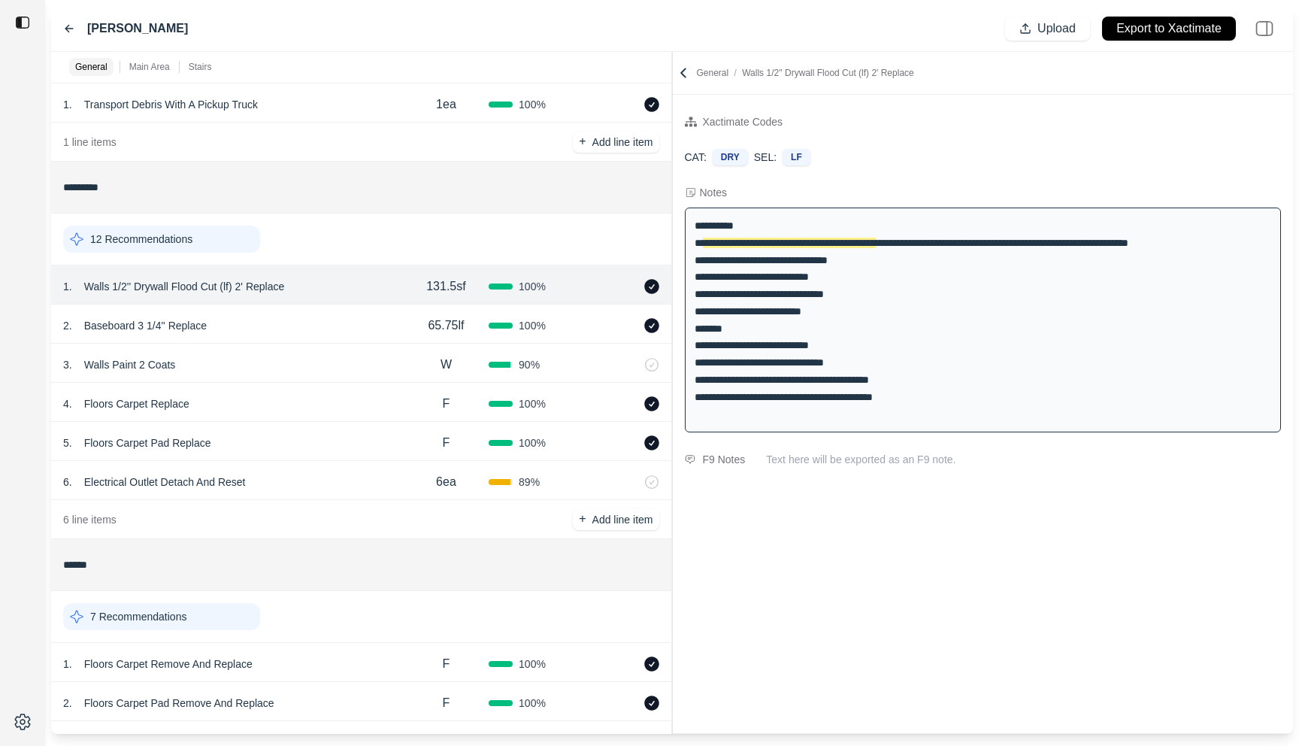
scroll to position [100, 0]
click at [849, 632] on div "**********" at bounding box center [983, 414] width 621 height 638
click at [720, 86] on div "**********" at bounding box center [672, 393] width 1242 height 682
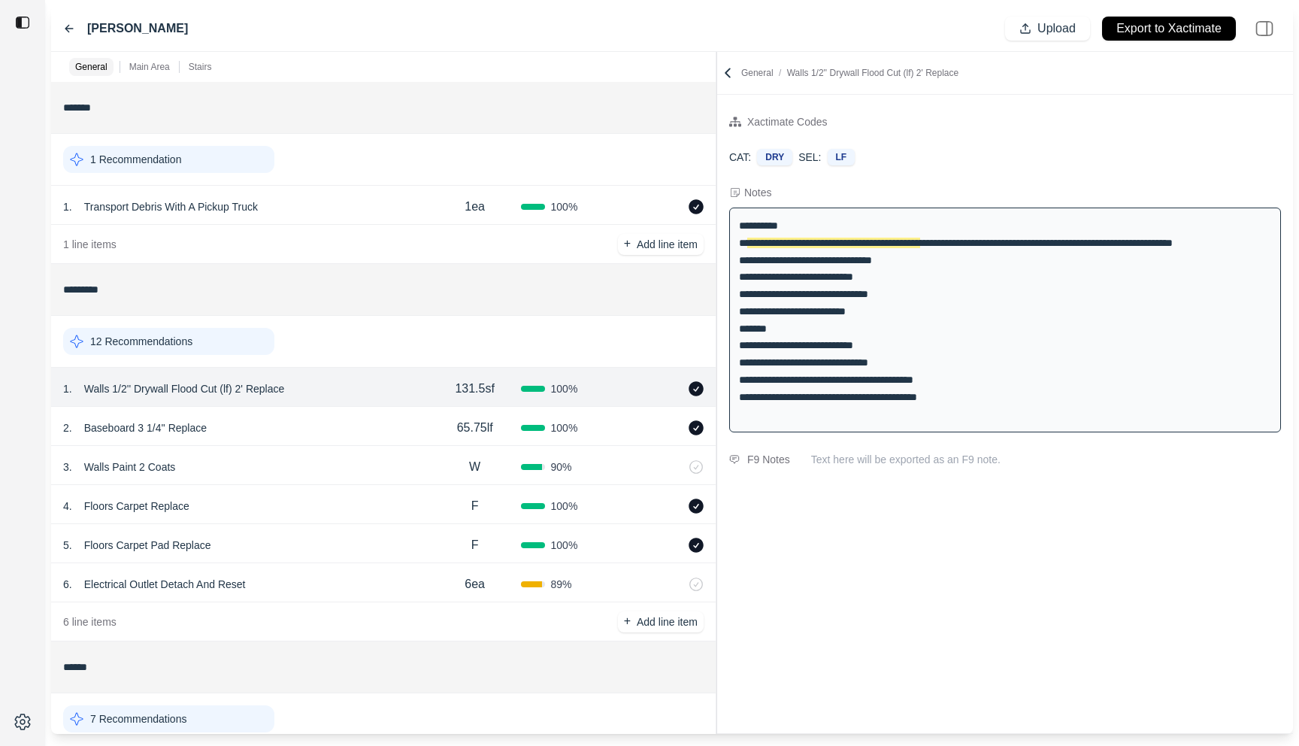
scroll to position [231, 0]
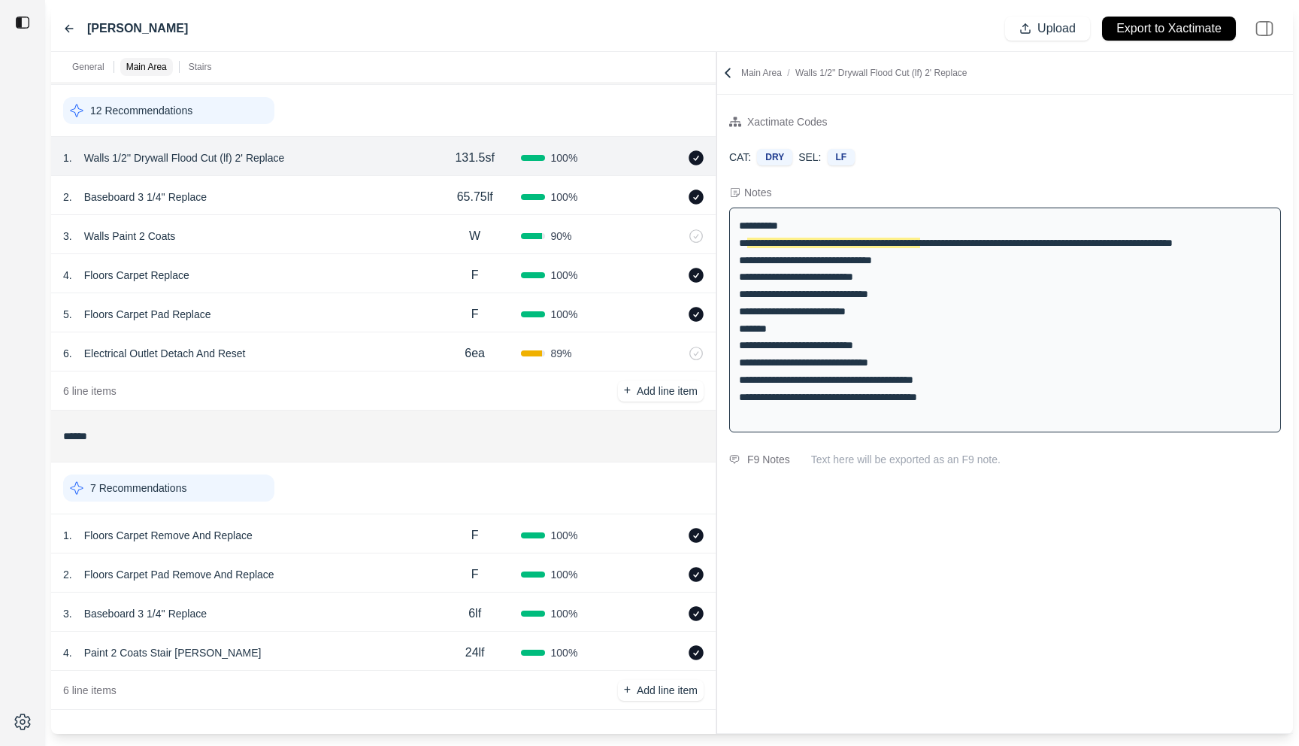
click at [372, 196] on div "2 . Baseboard 3 1/4'' Replace" at bounding box center [246, 196] width 366 height 21
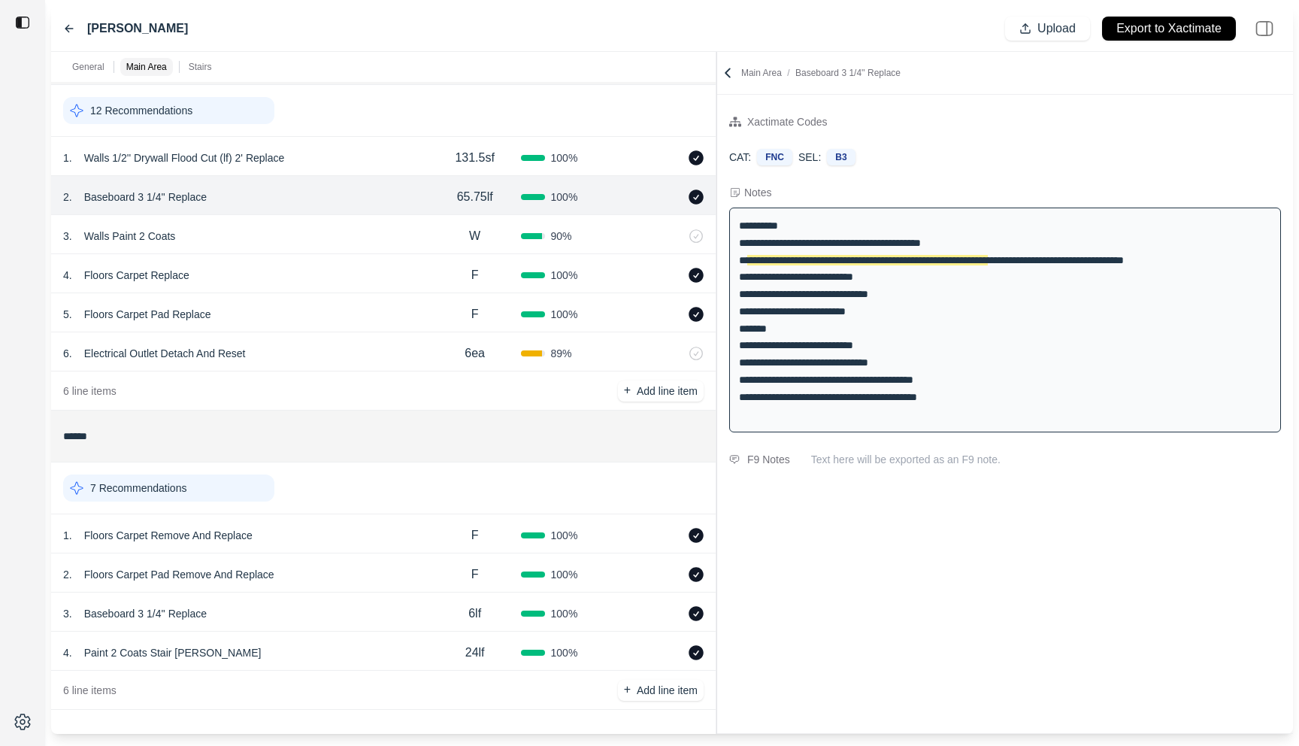
click at [362, 234] on div "3 . Walls Paint 2 Coats" at bounding box center [246, 236] width 366 height 21
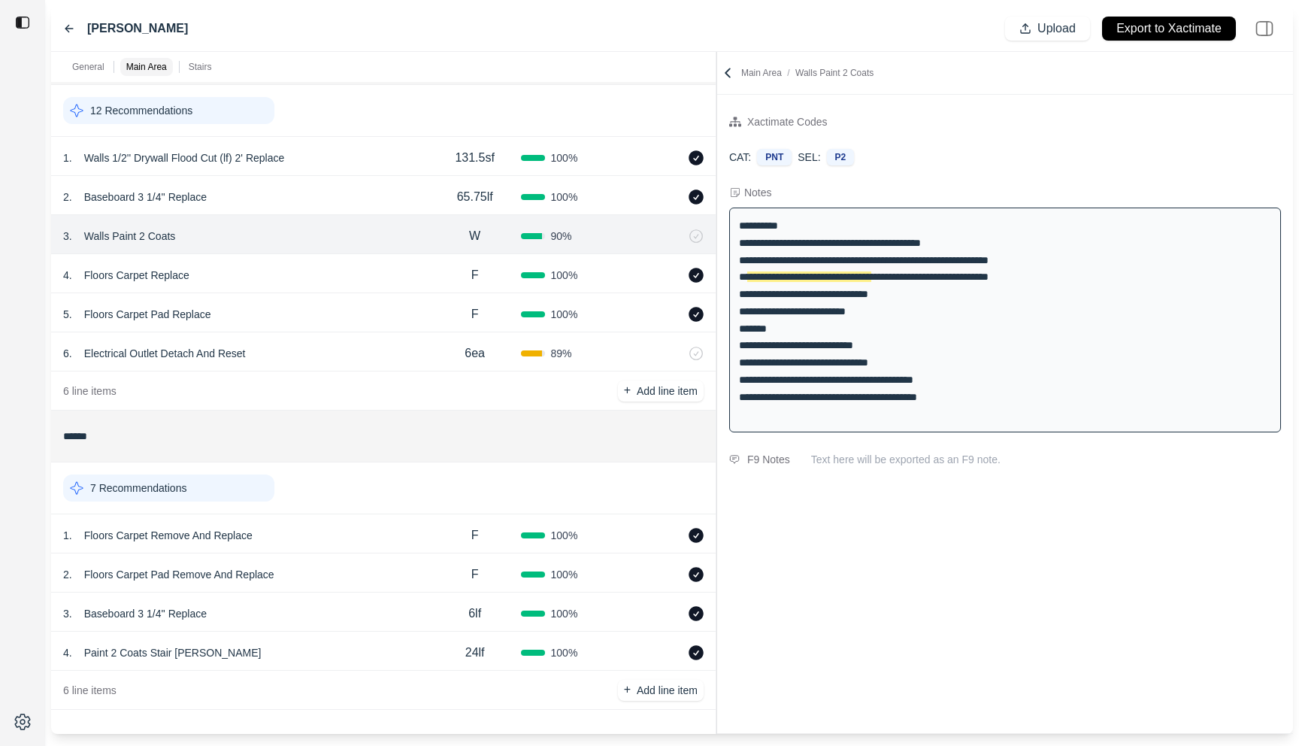
click at [362, 265] on div "4 . Floors Carpet Replace" at bounding box center [246, 275] width 366 height 21
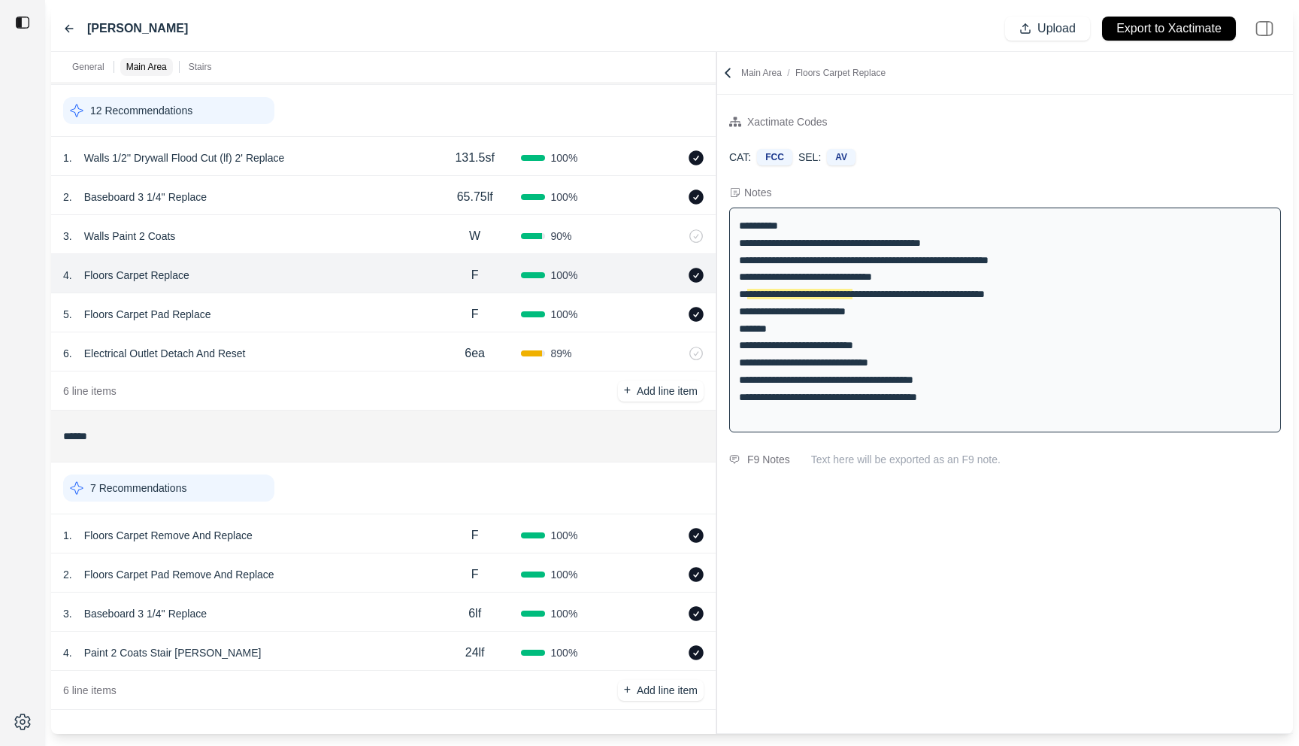
click at [357, 308] on div "5 . Floors Carpet Pad Replace" at bounding box center [246, 314] width 366 height 21
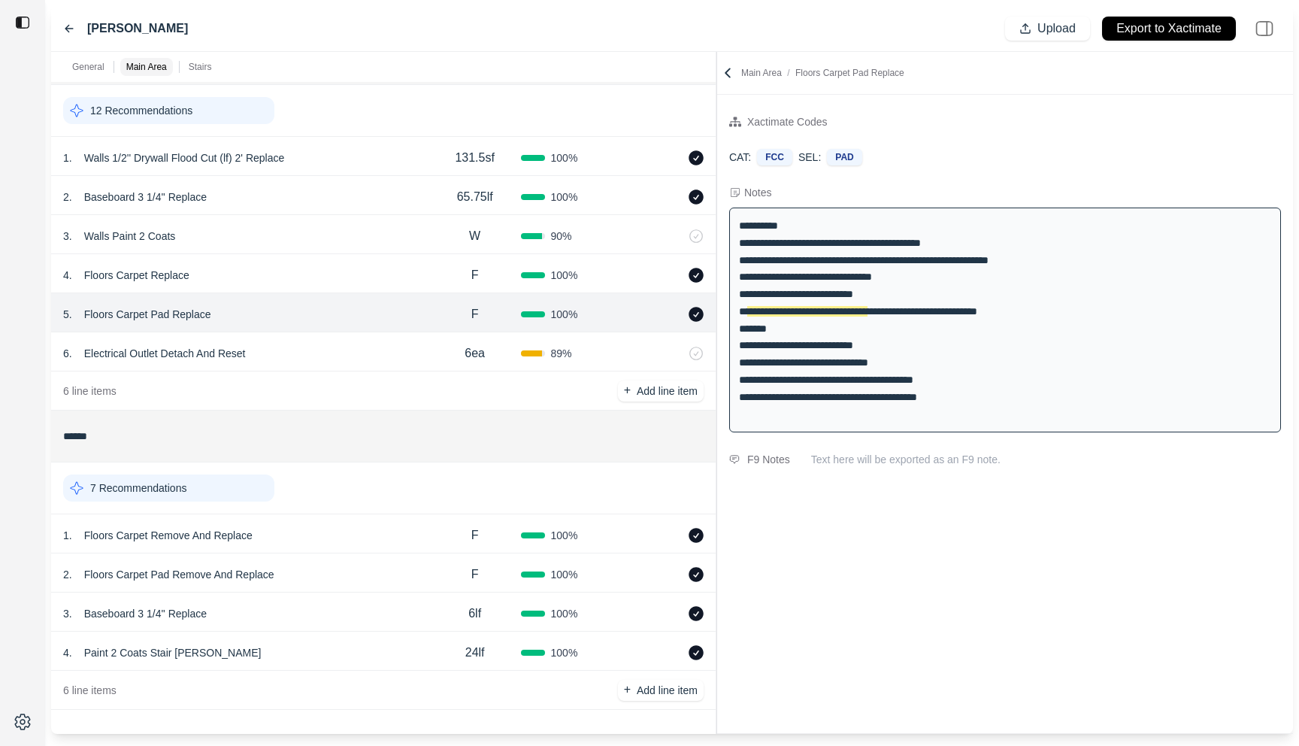
click at [357, 338] on div "6 . Electrical Outlet Detach And Reset 6ea 89 %" at bounding box center [383, 351] width 665 height 39
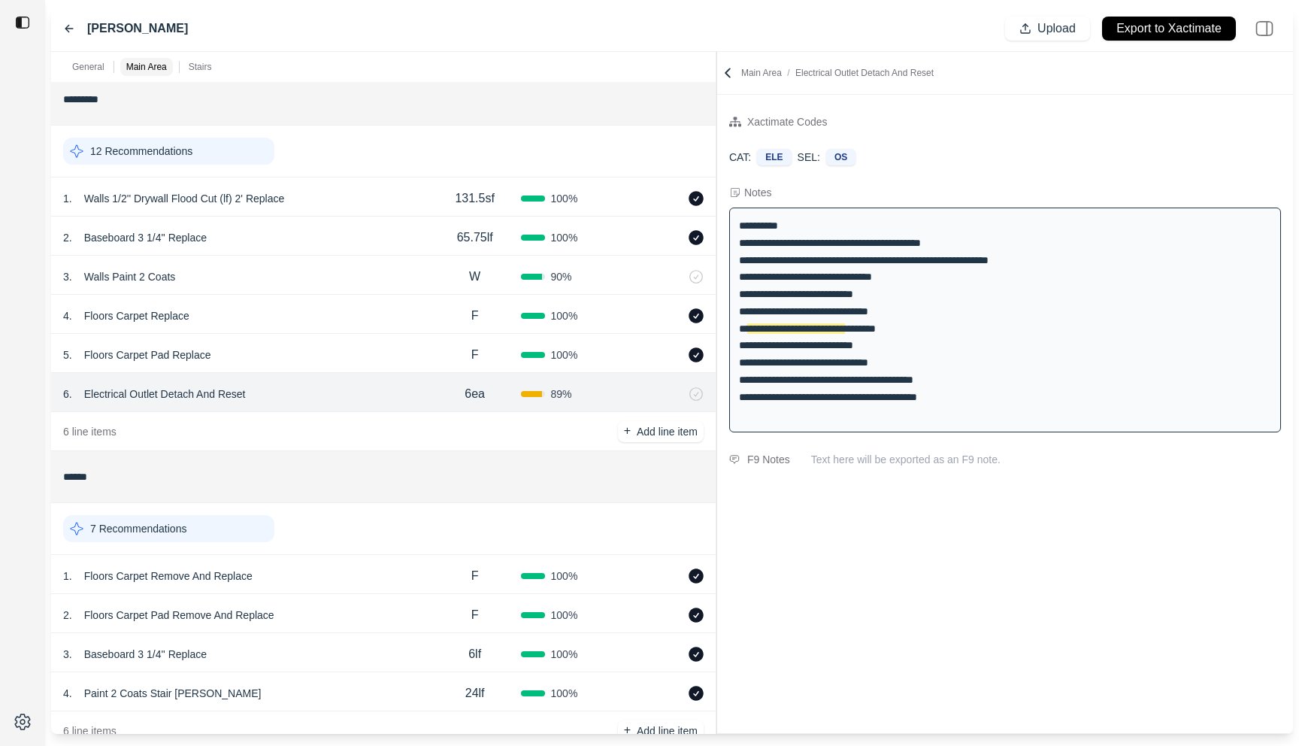
scroll to position [193, 0]
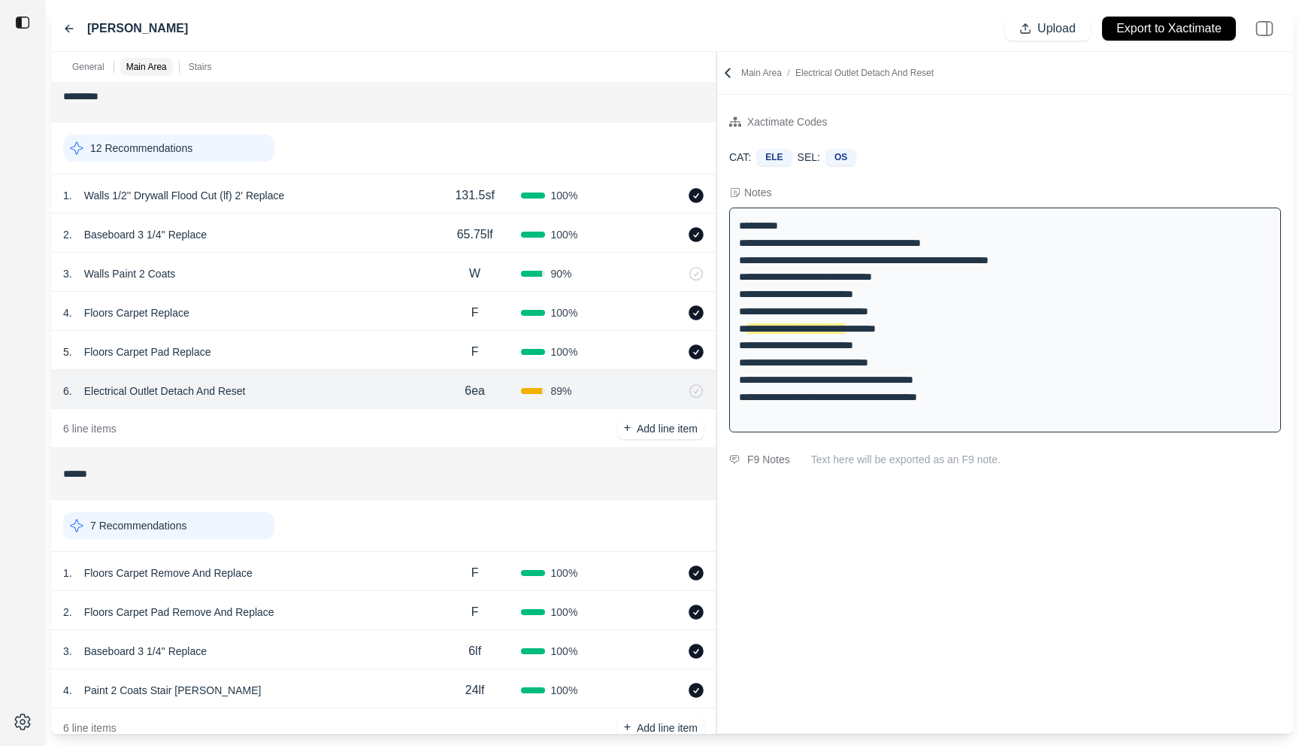
click at [372, 195] on div "1 . Walls 1/2'' Drywall Flood Cut (lf) 2' Replace" at bounding box center [246, 195] width 366 height 21
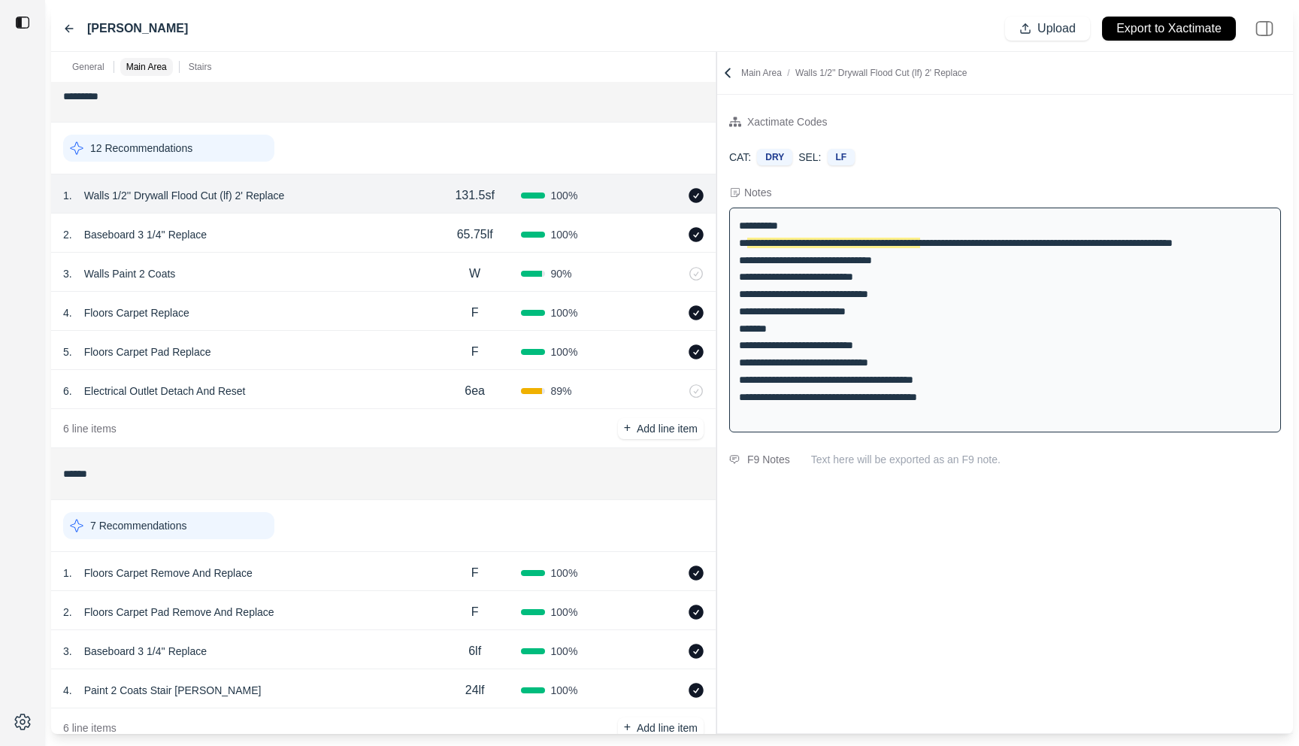
click at [347, 226] on div "2 . Baseboard 3 1/4'' Replace" at bounding box center [246, 234] width 366 height 21
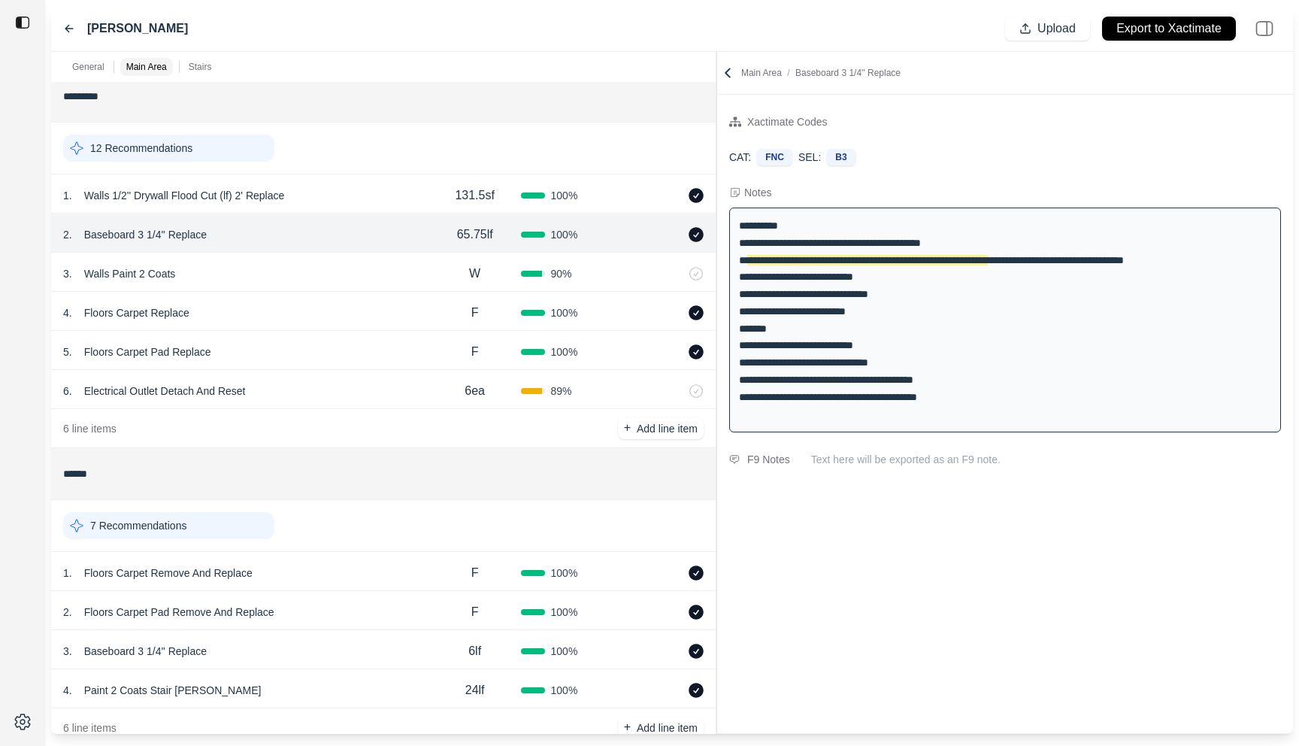
click at [349, 186] on div "1 . Walls 1/2'' Drywall Flood Cut (lf) 2' Replace" at bounding box center [246, 195] width 366 height 21
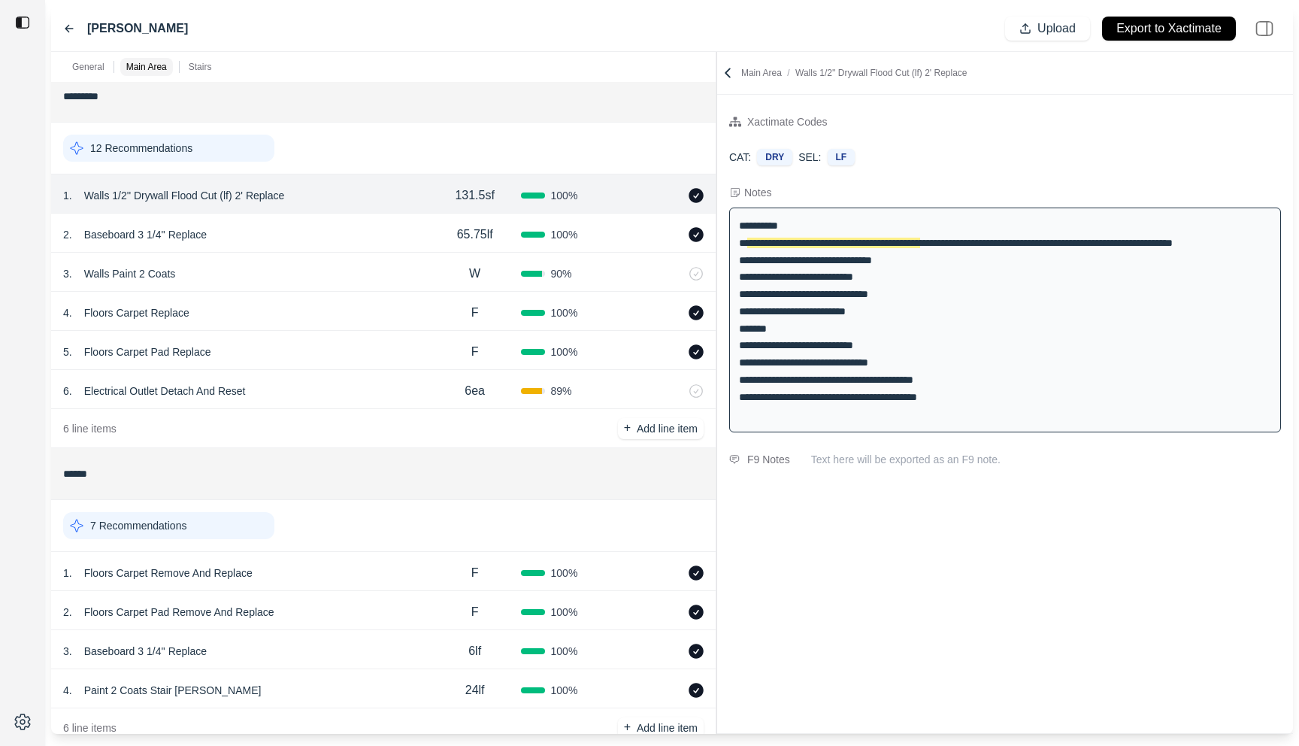
scroll to position [231, 0]
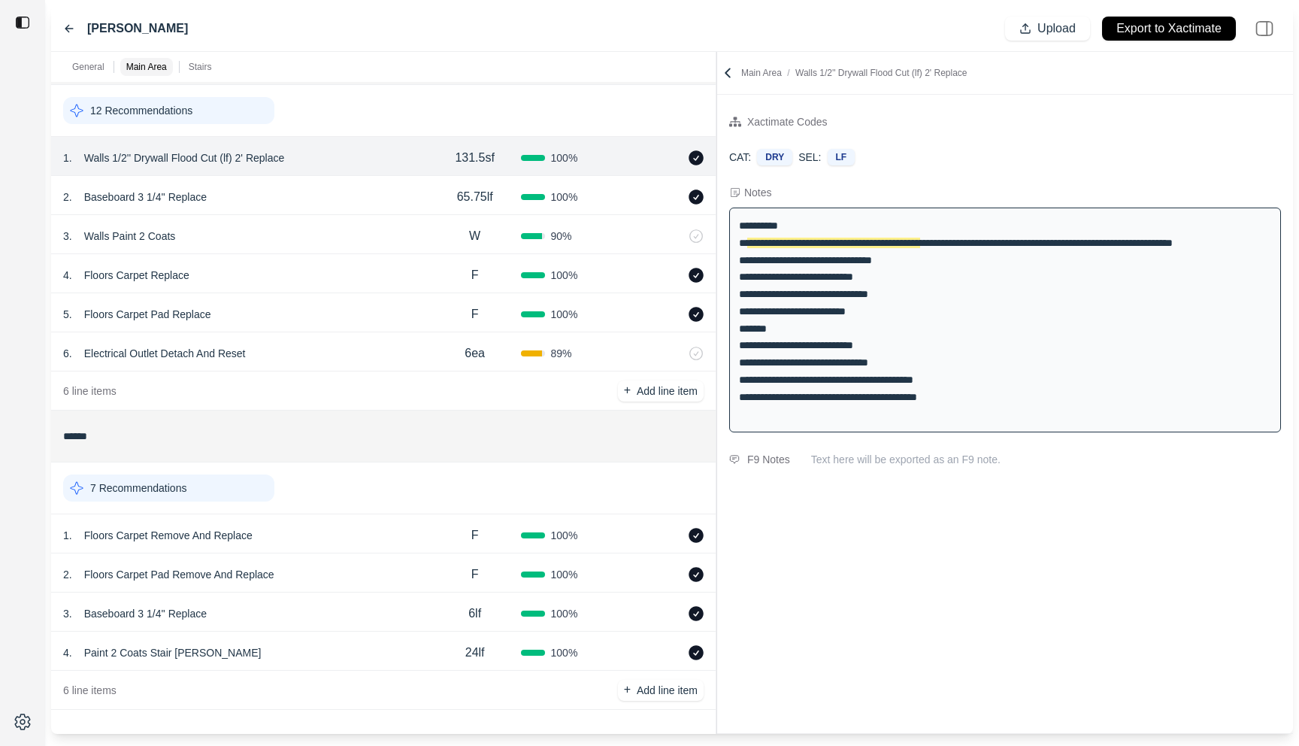
click at [327, 607] on div "3 . Baseboard 3 1/4'' Replace" at bounding box center [246, 613] width 366 height 21
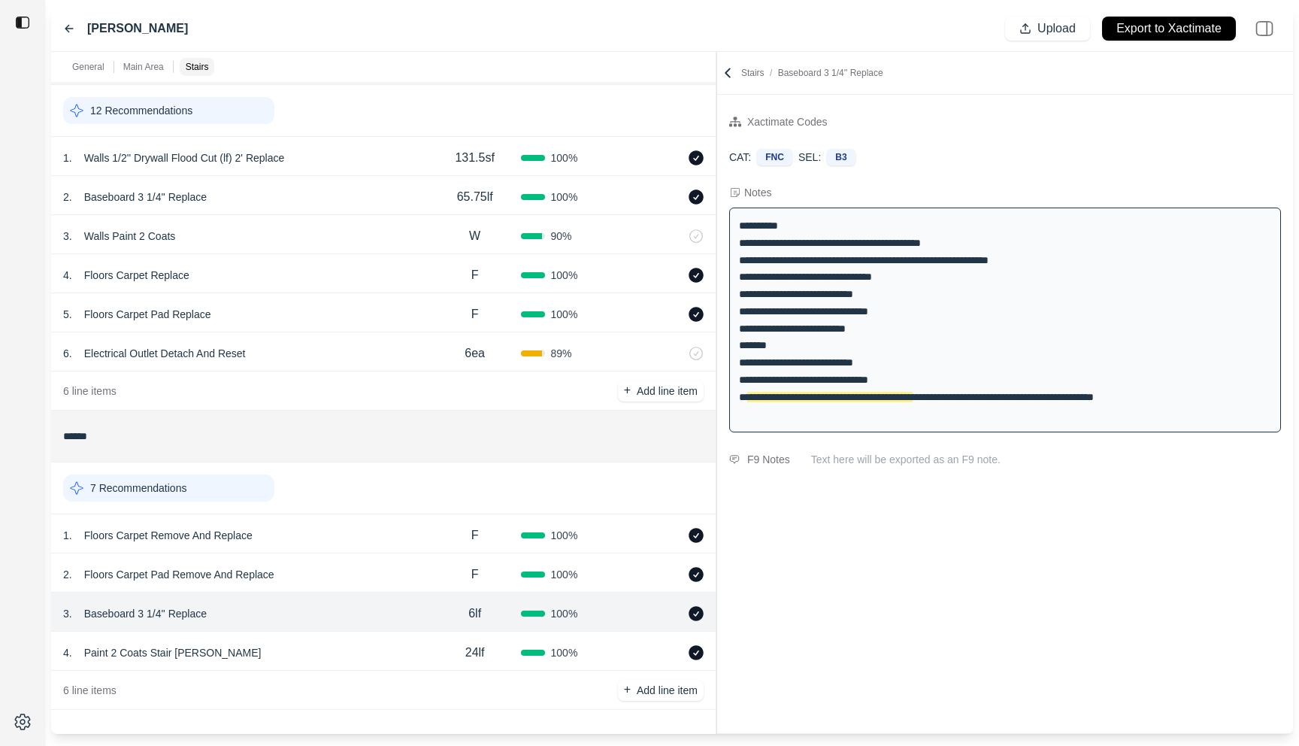
click at [338, 572] on div "2 . Floors Carpet Pad Remove And Replace" at bounding box center [246, 574] width 366 height 21
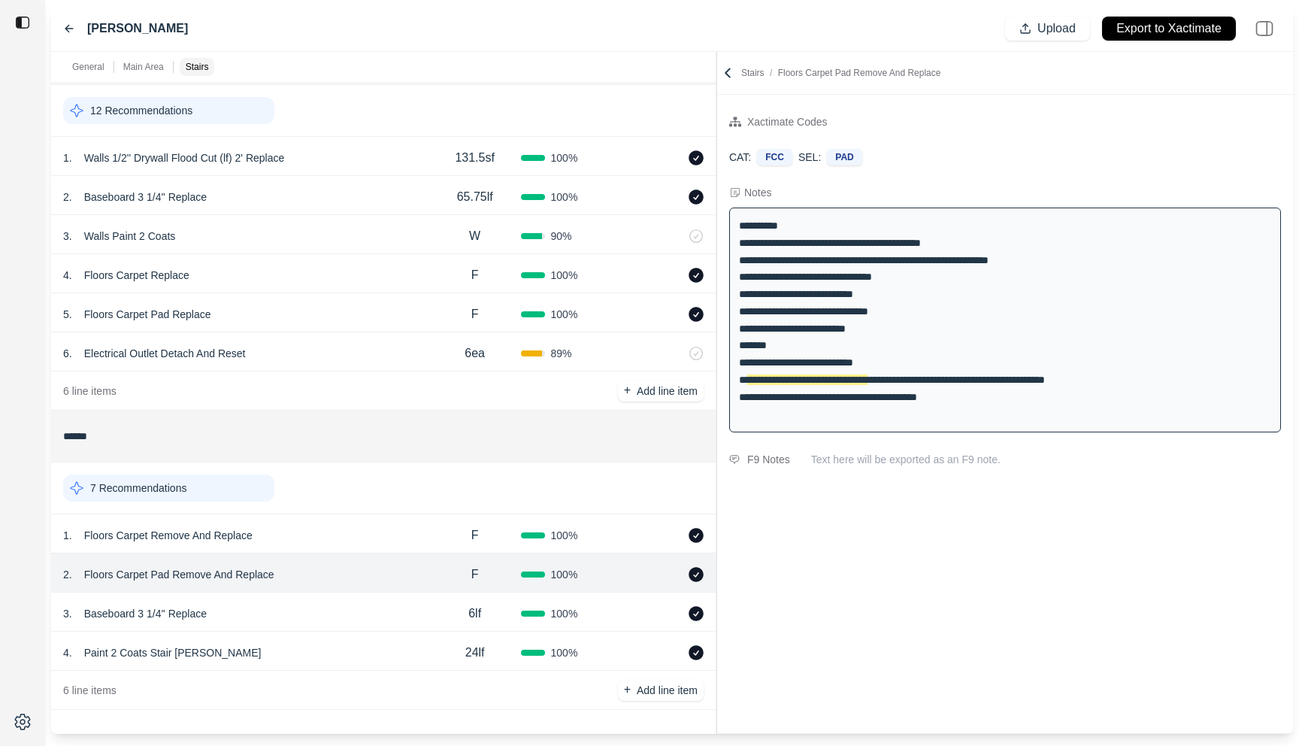
click at [341, 544] on div "1 . Floors Carpet Remove And Replace" at bounding box center [246, 535] width 366 height 21
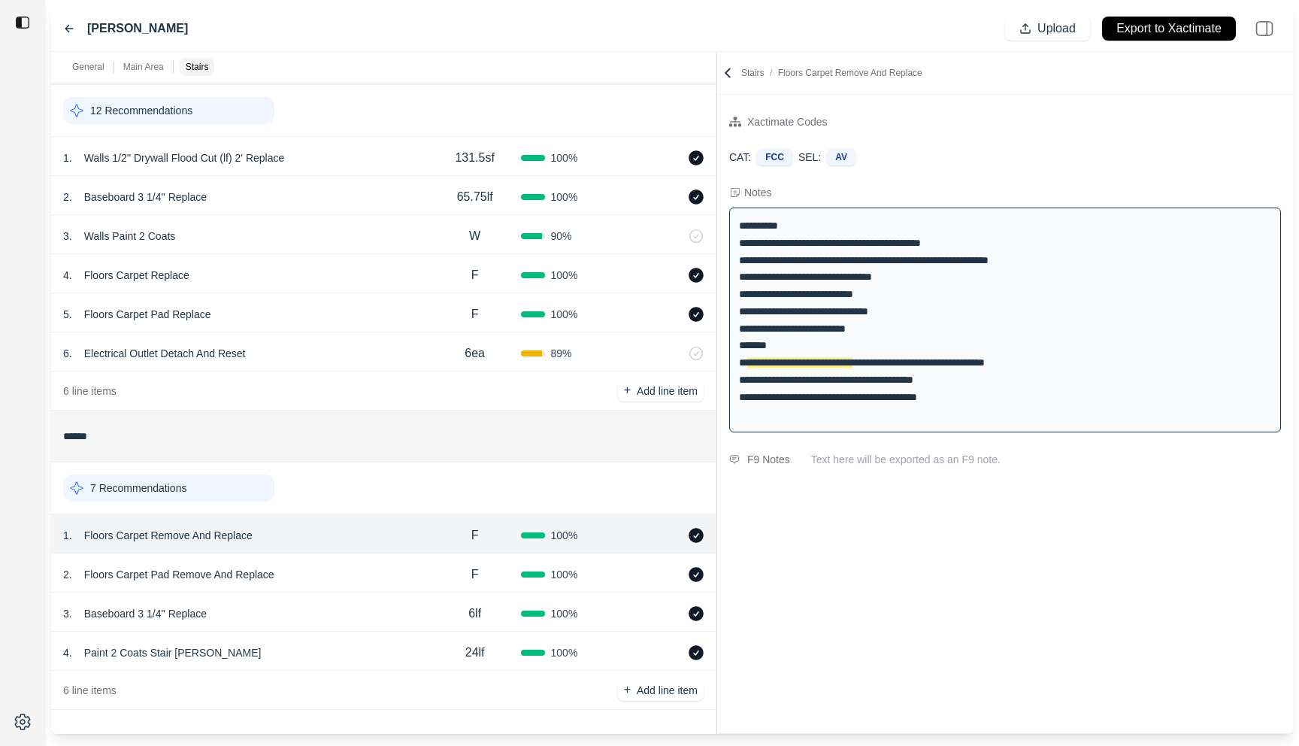
click at [298, 659] on div "4 . Paint 2 Coats Stair Stringer" at bounding box center [246, 652] width 366 height 21
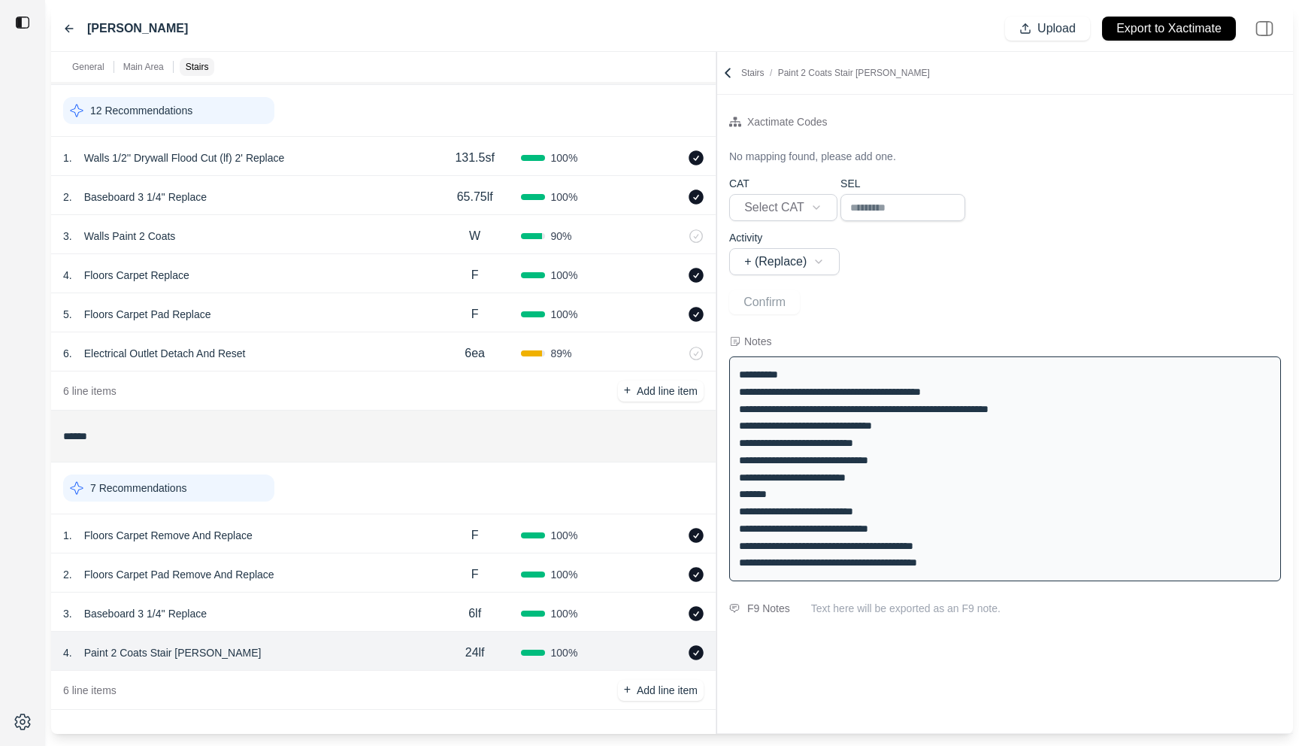
click at [153, 656] on p "Paint 2 Coats Stair Stringer" at bounding box center [172, 652] width 189 height 21
click at [888, 713] on div "**********" at bounding box center [1005, 414] width 576 height 638
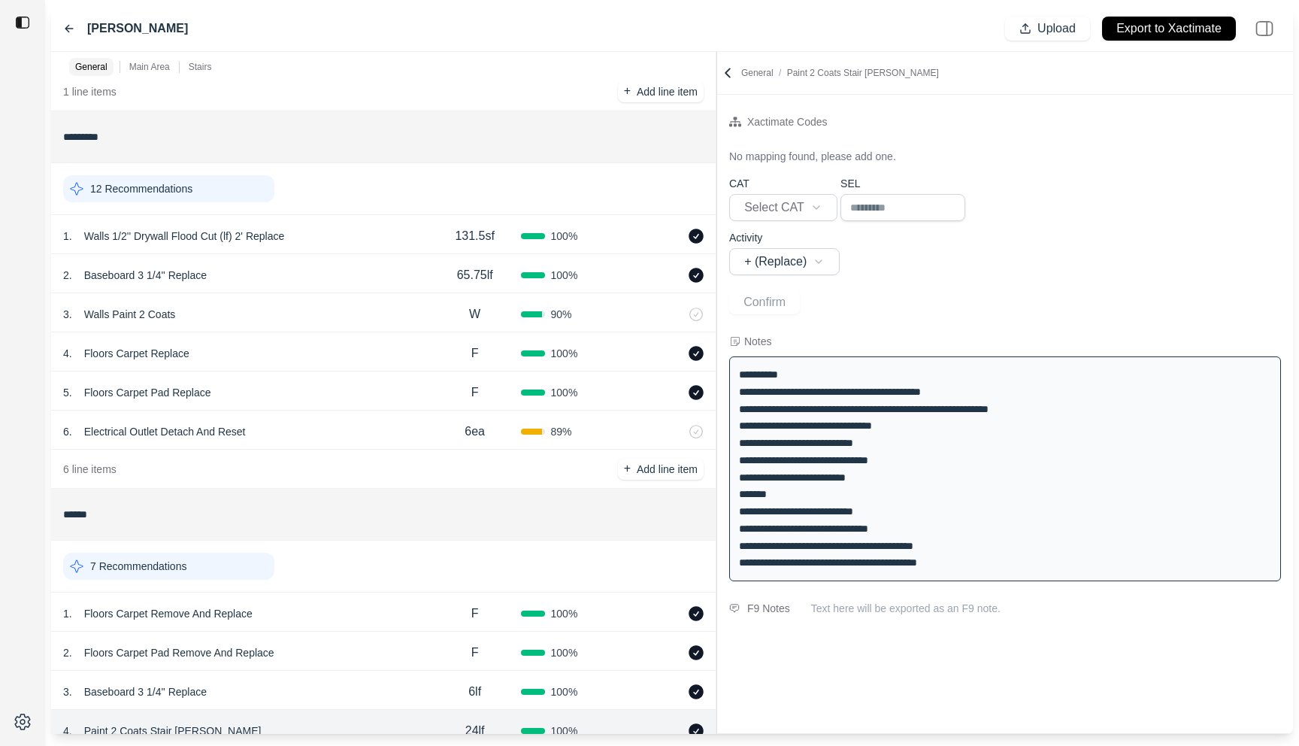
scroll to position [154, 0]
click at [333, 231] on div "1 . Walls 1/2'' Drywall Flood Cut (lf) 2' Replace" at bounding box center [246, 234] width 366 height 21
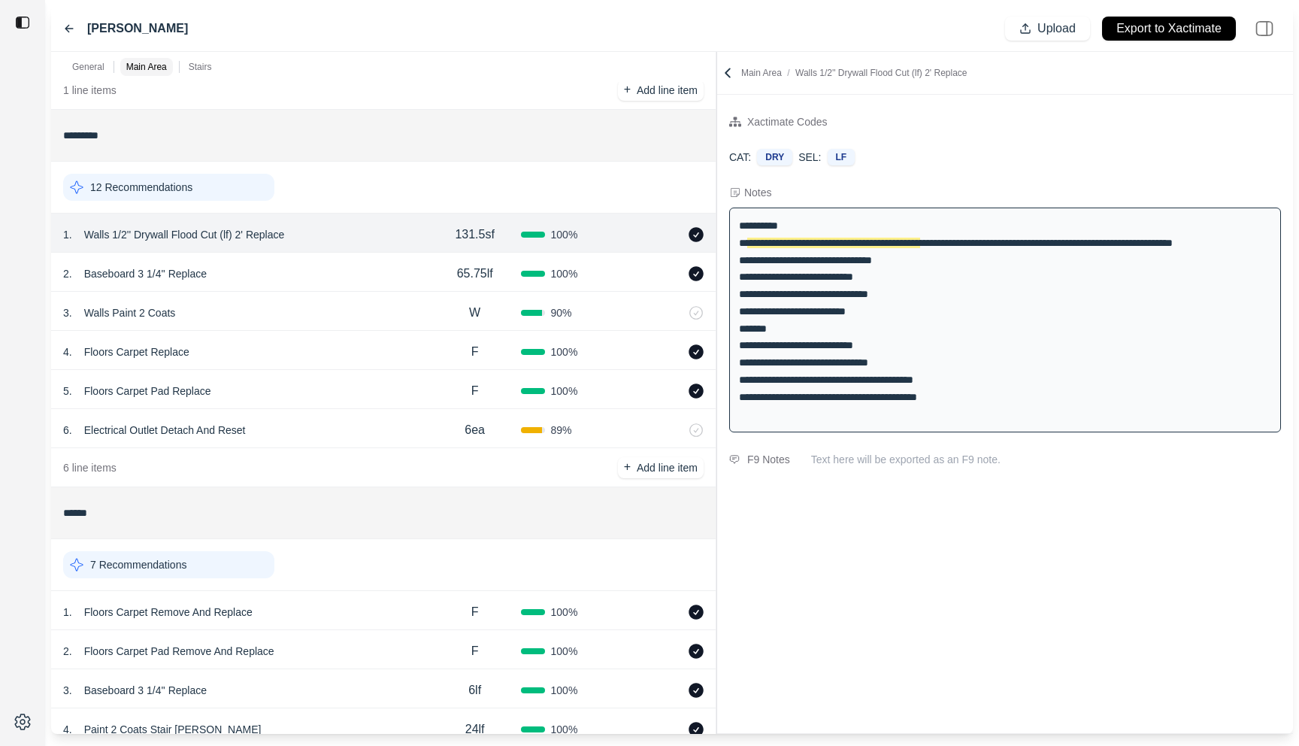
click at [322, 278] on div "2 . Baseboard 3 1/4'' Replace" at bounding box center [246, 273] width 366 height 21
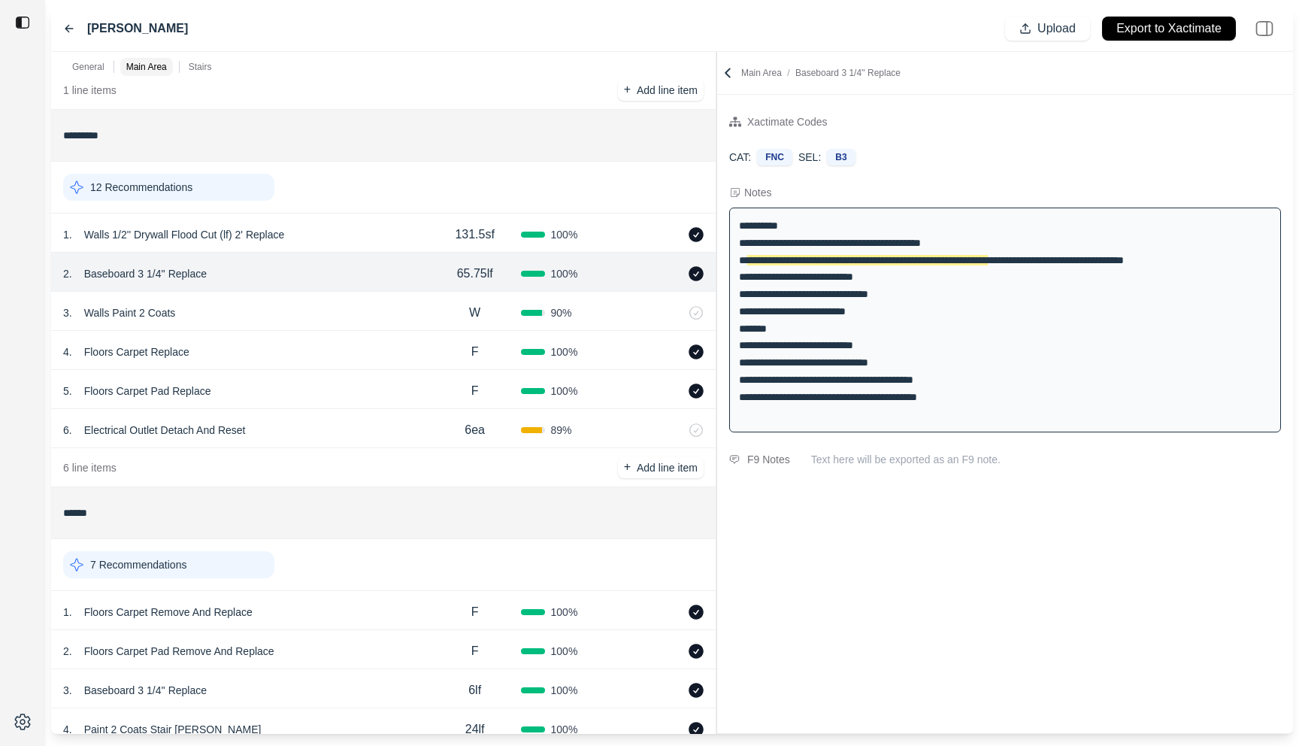
click at [321, 317] on div "3 . Walls Paint 2 Coats" at bounding box center [246, 312] width 366 height 21
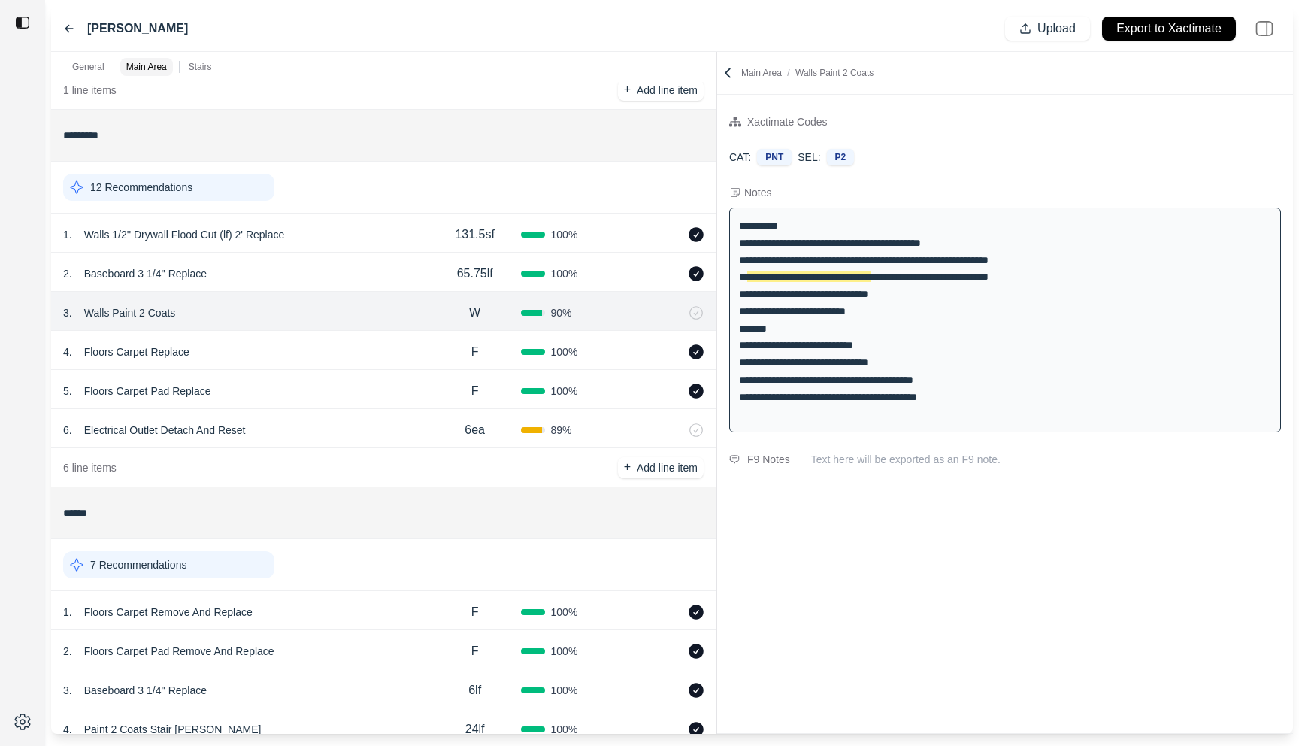
click at [321, 385] on div "5 . Floors Carpet Pad Replace" at bounding box center [246, 390] width 366 height 21
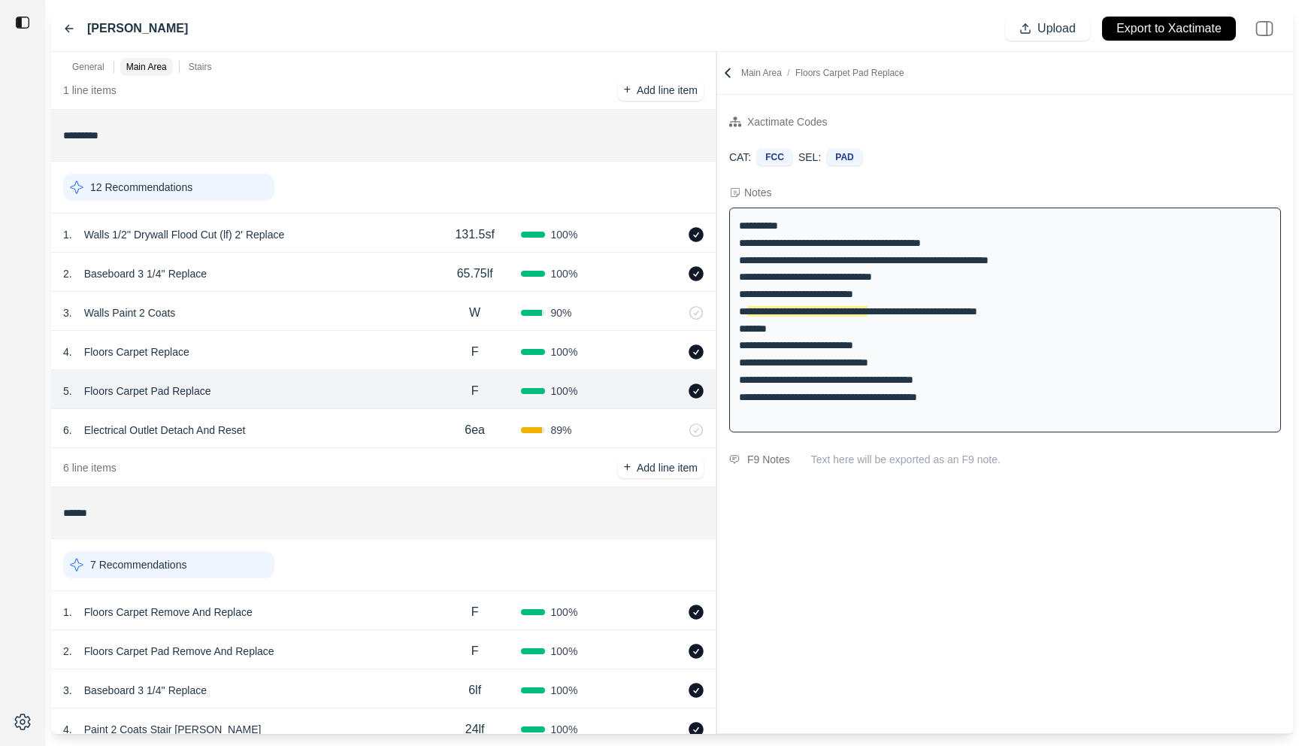
click at [323, 365] on div "4 . Floors Carpet Replace F 100 %" at bounding box center [383, 350] width 665 height 39
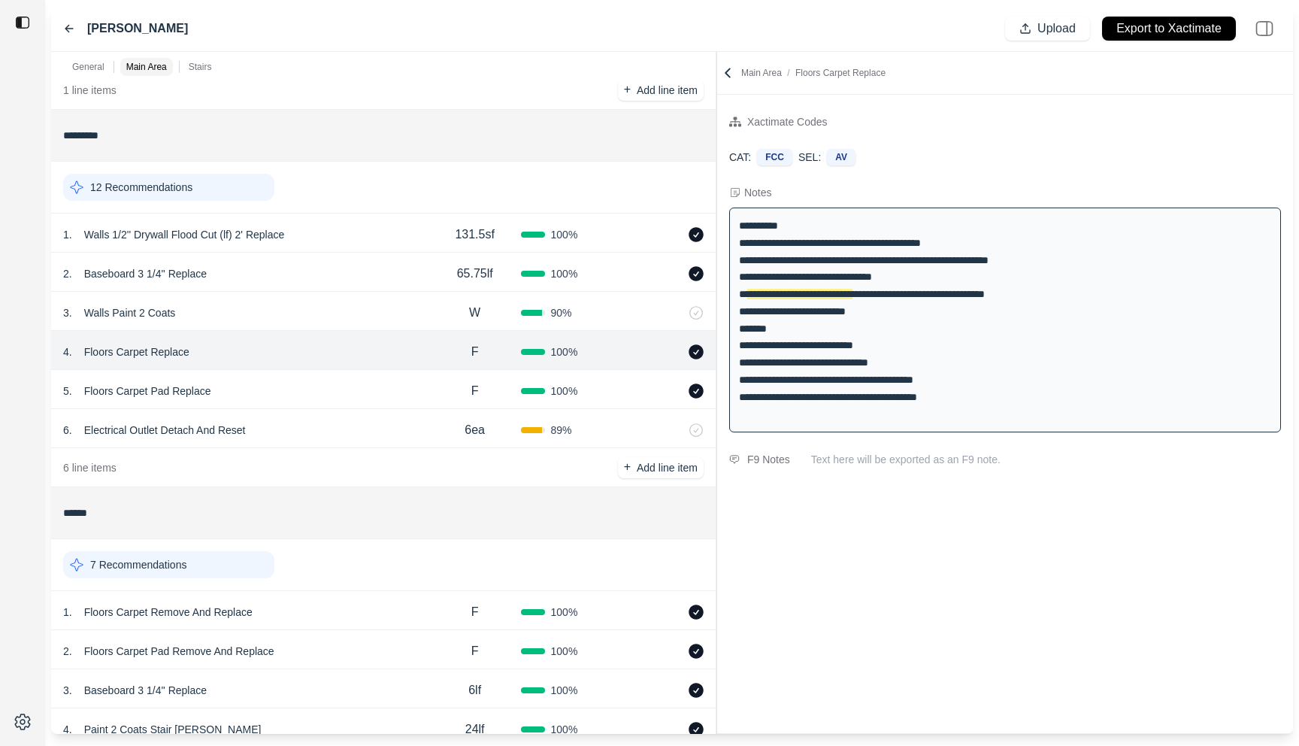
click at [323, 429] on div "6 . Electrical Outlet Detach And Reset" at bounding box center [246, 430] width 366 height 21
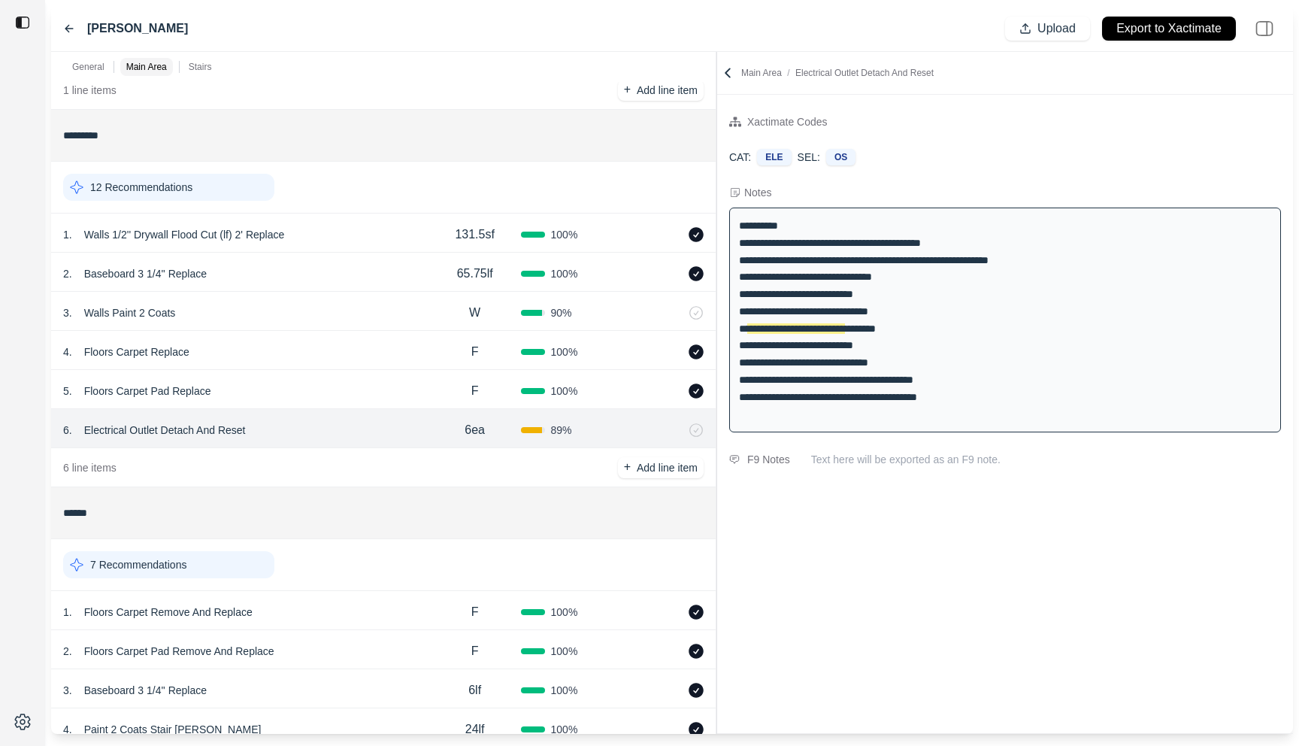
click at [324, 383] on div "5 . Floors Carpet Pad Replace" at bounding box center [246, 390] width 366 height 21
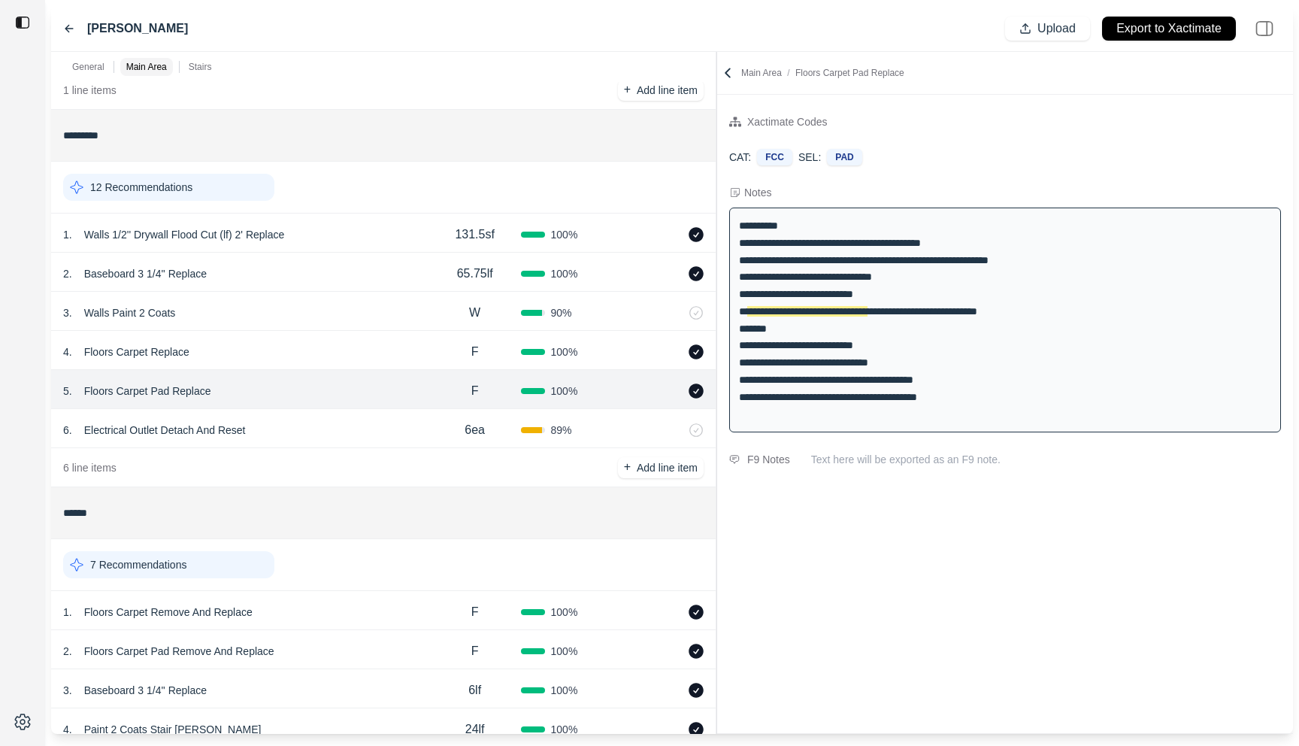
click at [324, 358] on div "4 . Floors Carpet Replace" at bounding box center [246, 351] width 366 height 21
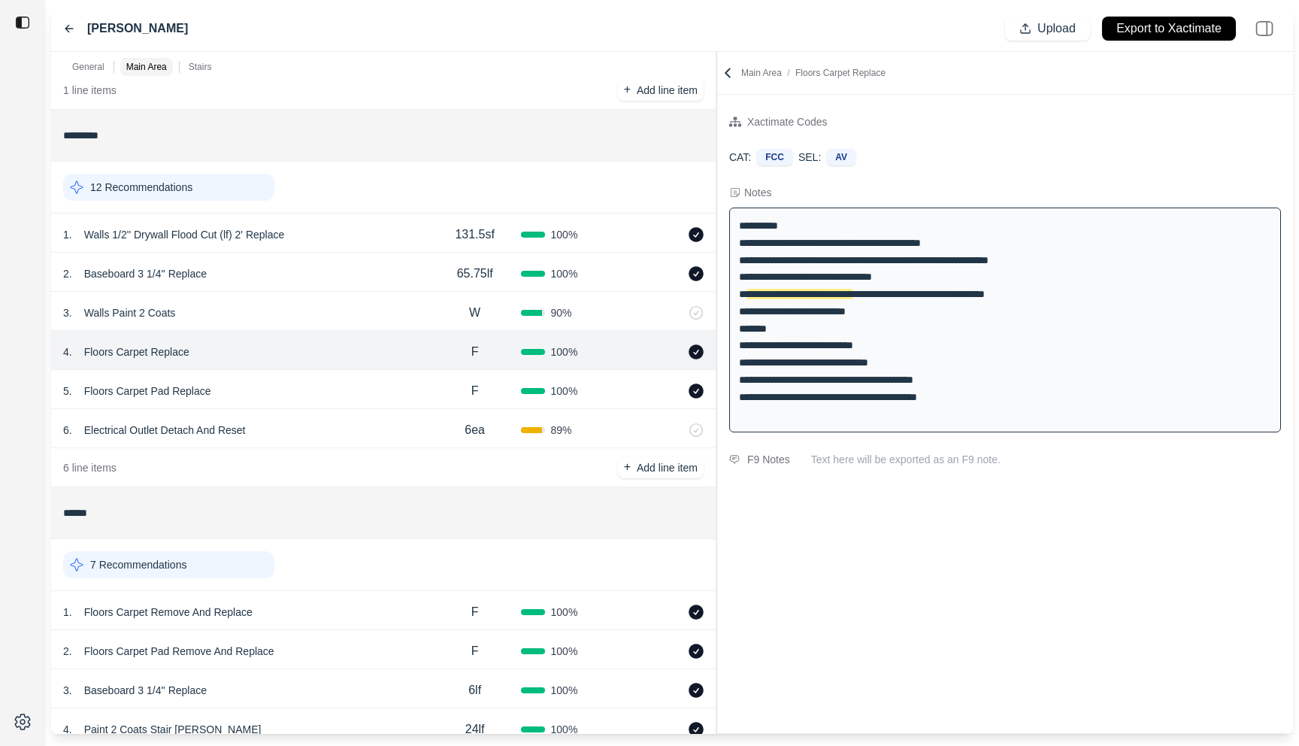
click at [335, 315] on div "3 . Walls Paint 2 Coats" at bounding box center [246, 312] width 366 height 21
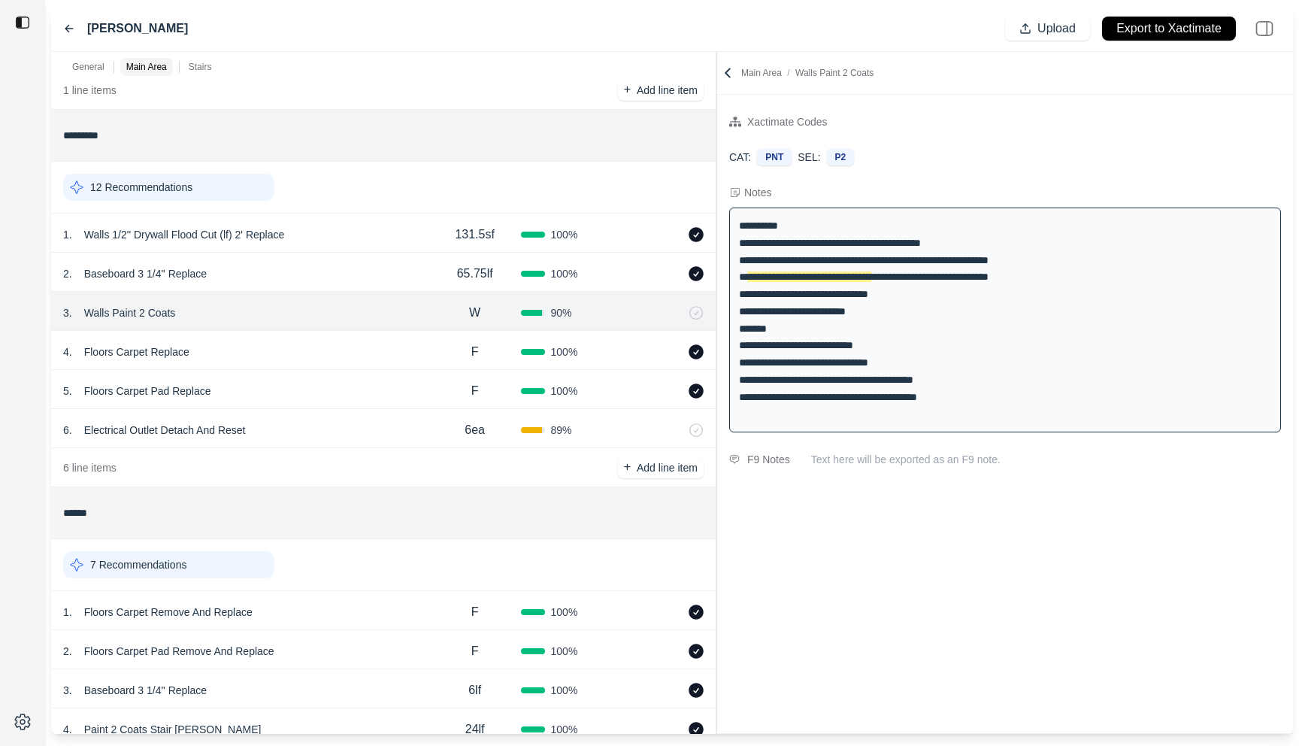
scroll to position [231, 0]
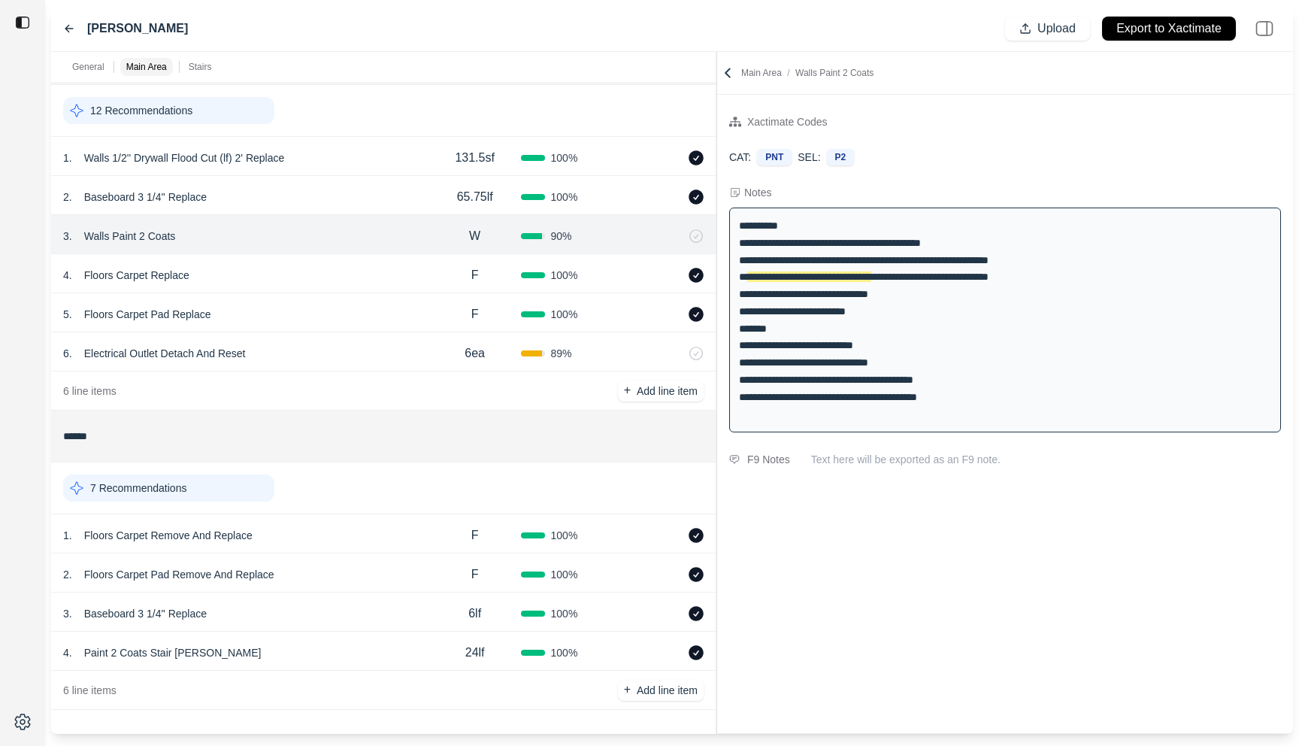
click at [316, 652] on div "4 . Paint 2 Coats Stair Stringer" at bounding box center [246, 652] width 366 height 21
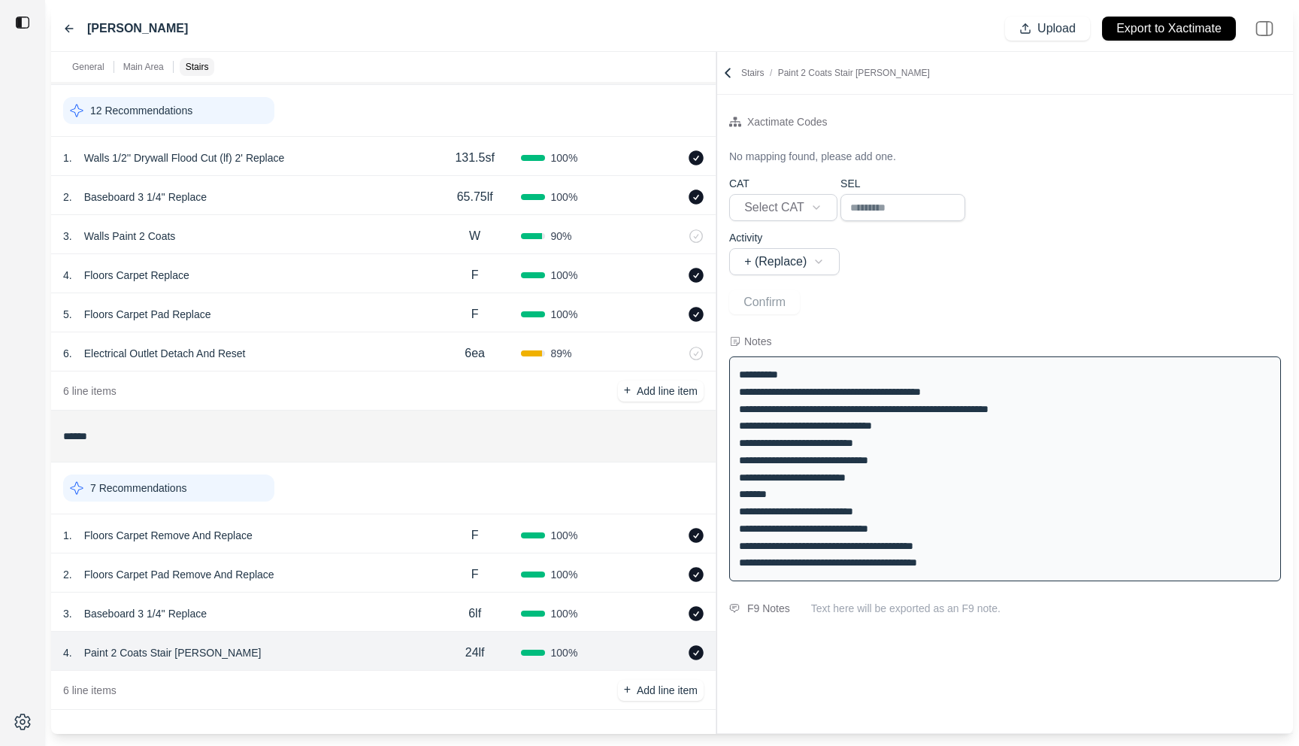
click at [327, 609] on div "3 . Baseboard 3 1/4'' Replace" at bounding box center [246, 613] width 366 height 21
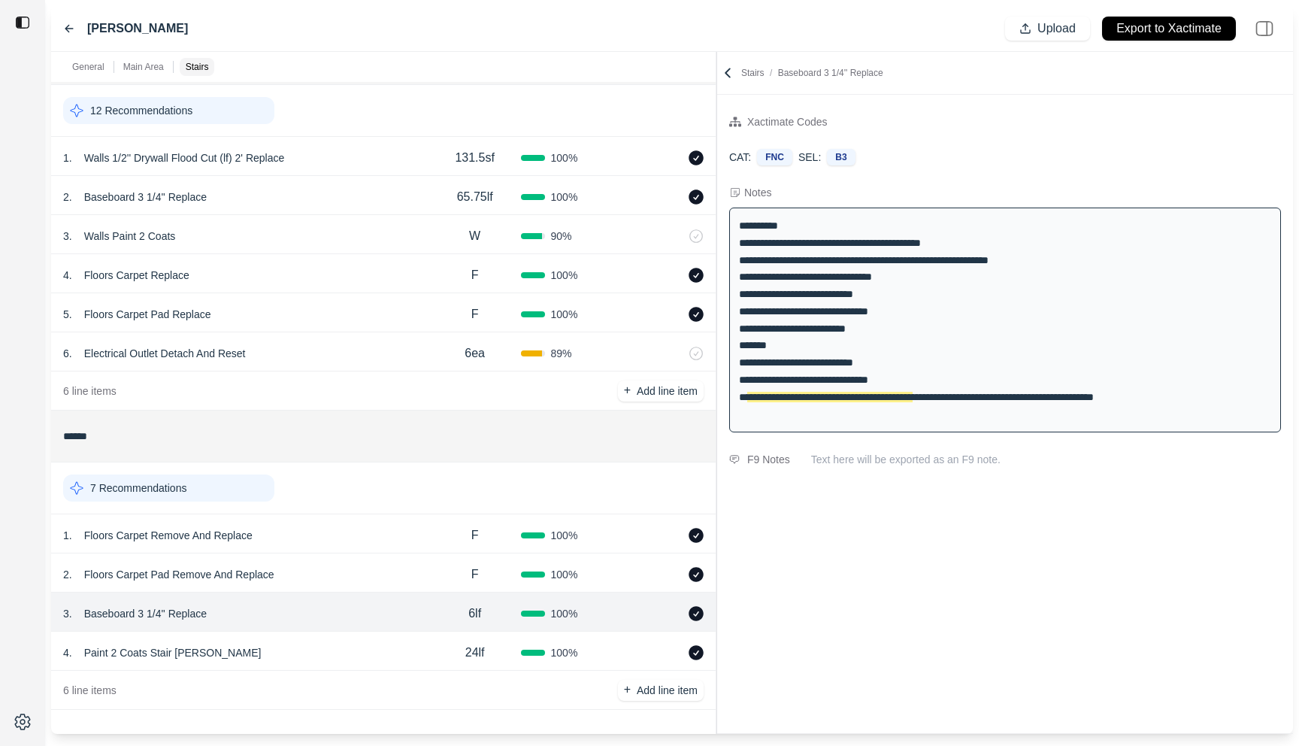
click at [338, 572] on div "2 . Floors Carpet Pad Remove And Replace" at bounding box center [246, 574] width 366 height 21
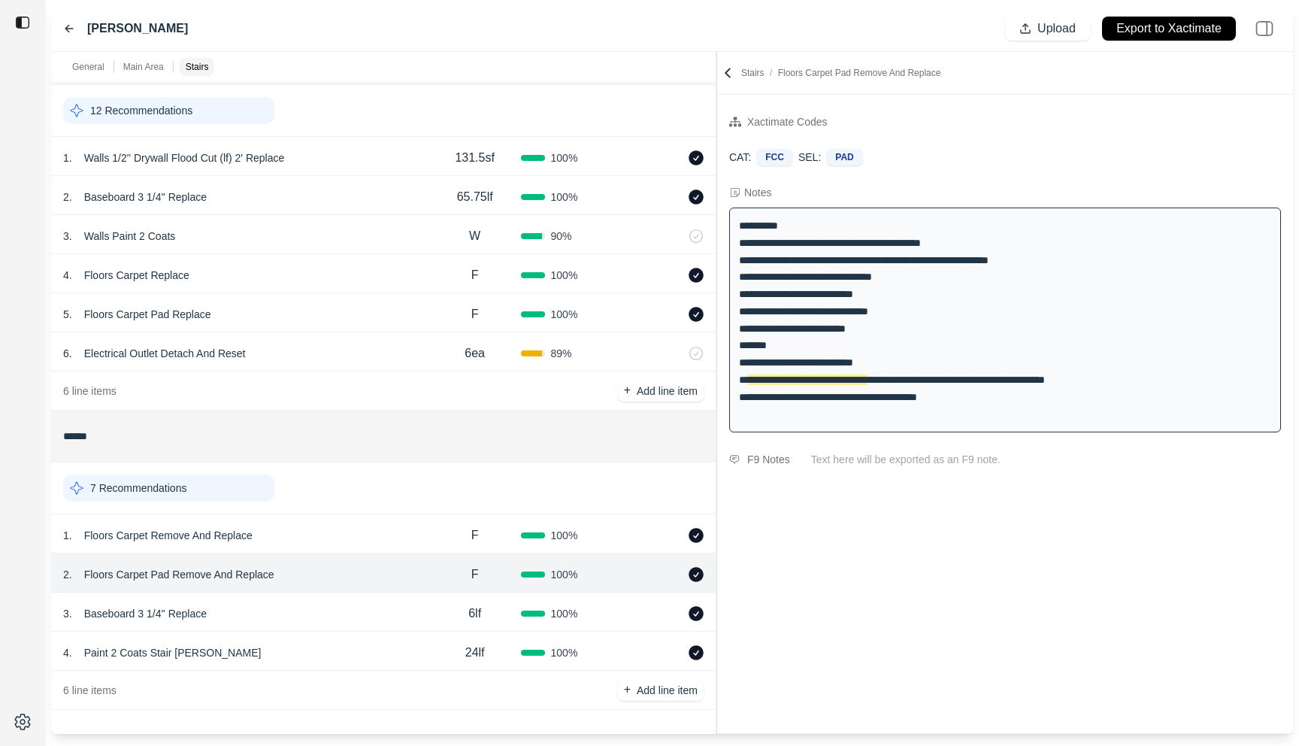
click at [332, 635] on div "4 . Paint 2 Coats Stair Stringer 24lf 100 %" at bounding box center [383, 651] width 665 height 39
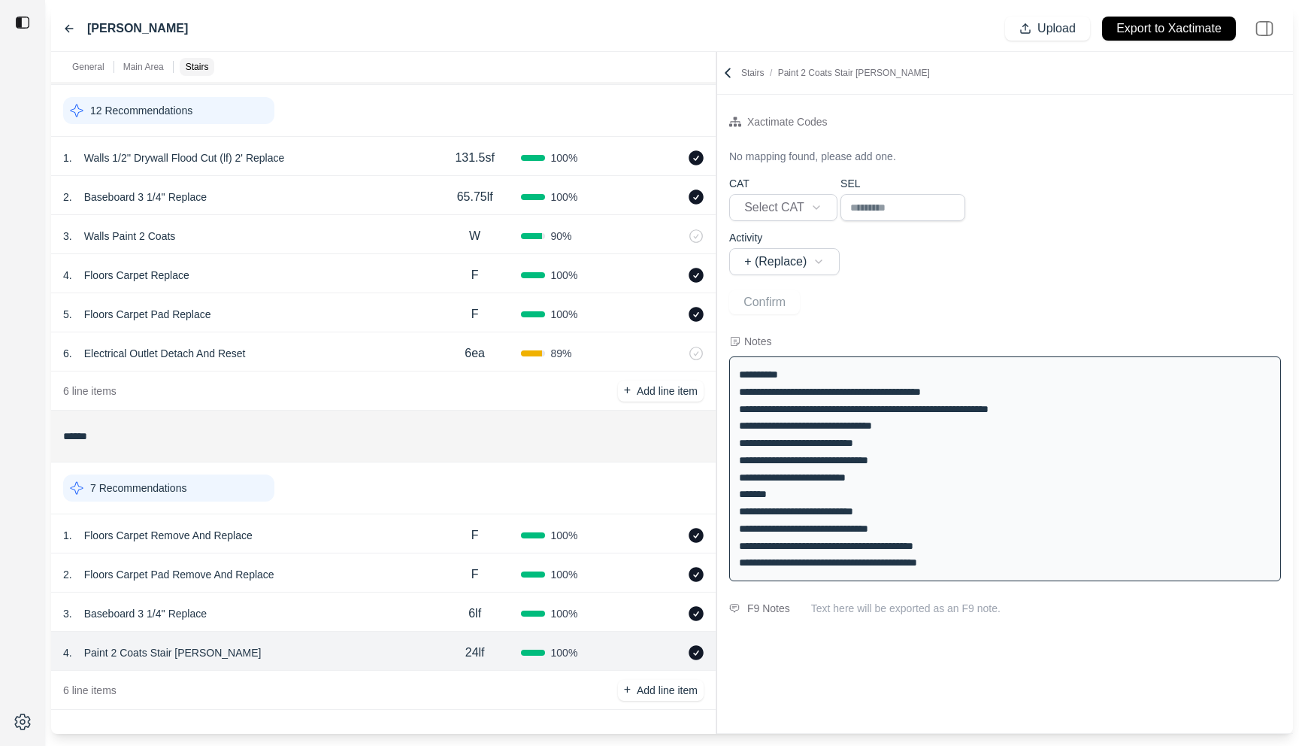
click at [343, 614] on div "3 . Baseboard 3 1/4'' Replace" at bounding box center [246, 613] width 366 height 21
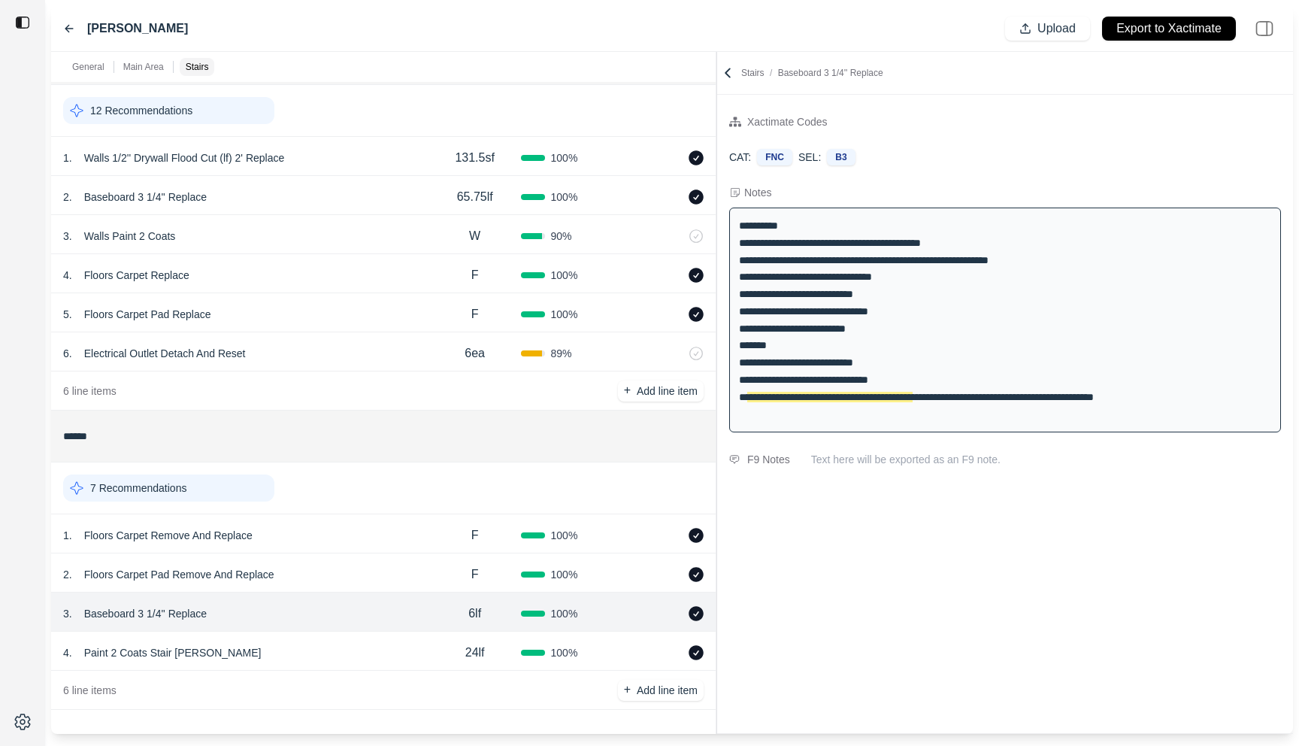
click at [350, 595] on div "3 . Baseboard 3 1/4'' Replace 6lf 100 %" at bounding box center [383, 611] width 665 height 39
click at [371, 532] on div "1 . Floors Carpet Remove And Replace" at bounding box center [246, 535] width 366 height 21
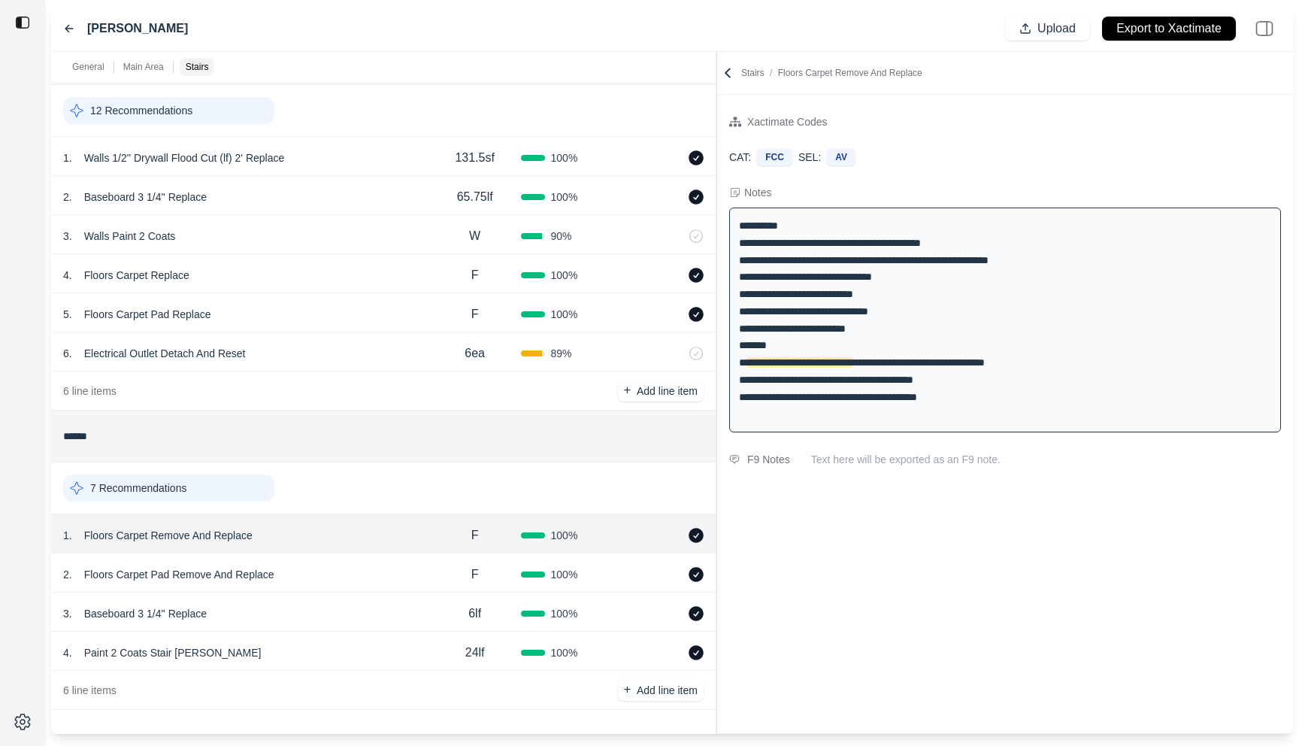
click at [362, 580] on div "2 . Floors Carpet Pad Remove And Replace" at bounding box center [246, 574] width 366 height 21
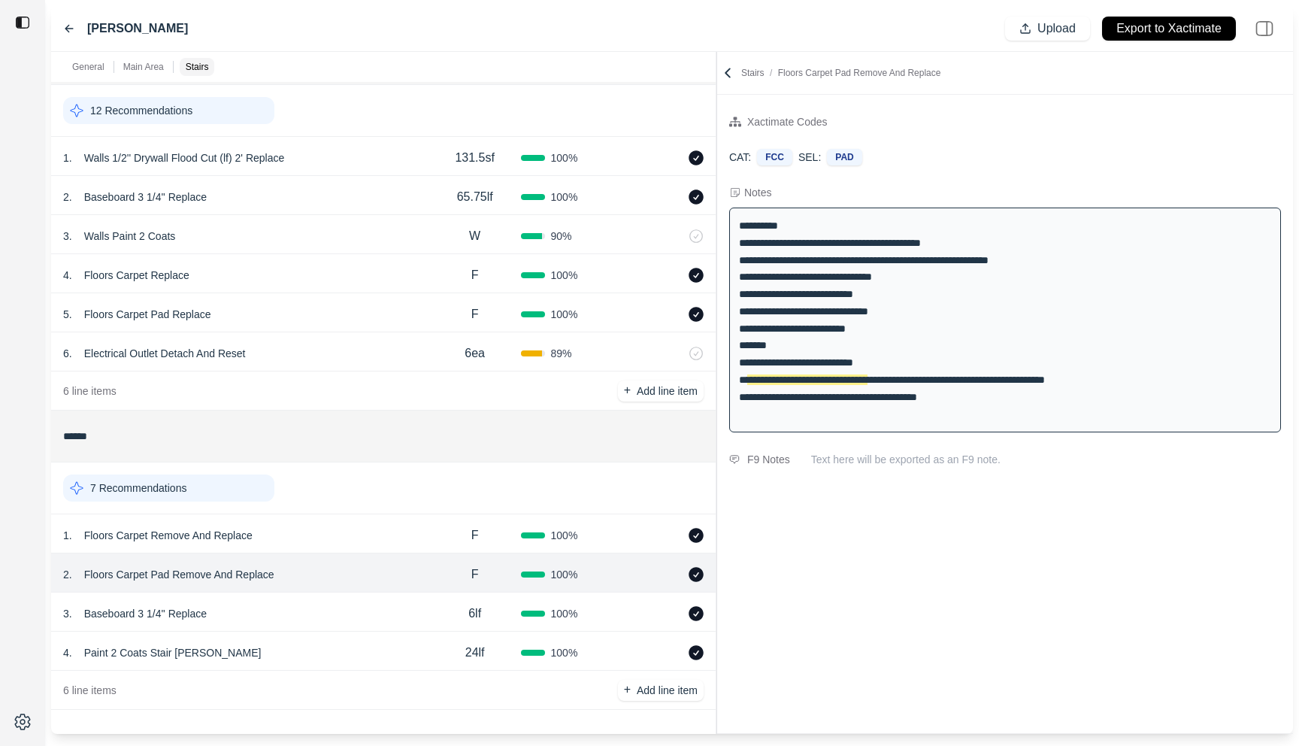
click at [365, 355] on div "6 . Electrical Outlet Detach And Reset" at bounding box center [246, 353] width 366 height 21
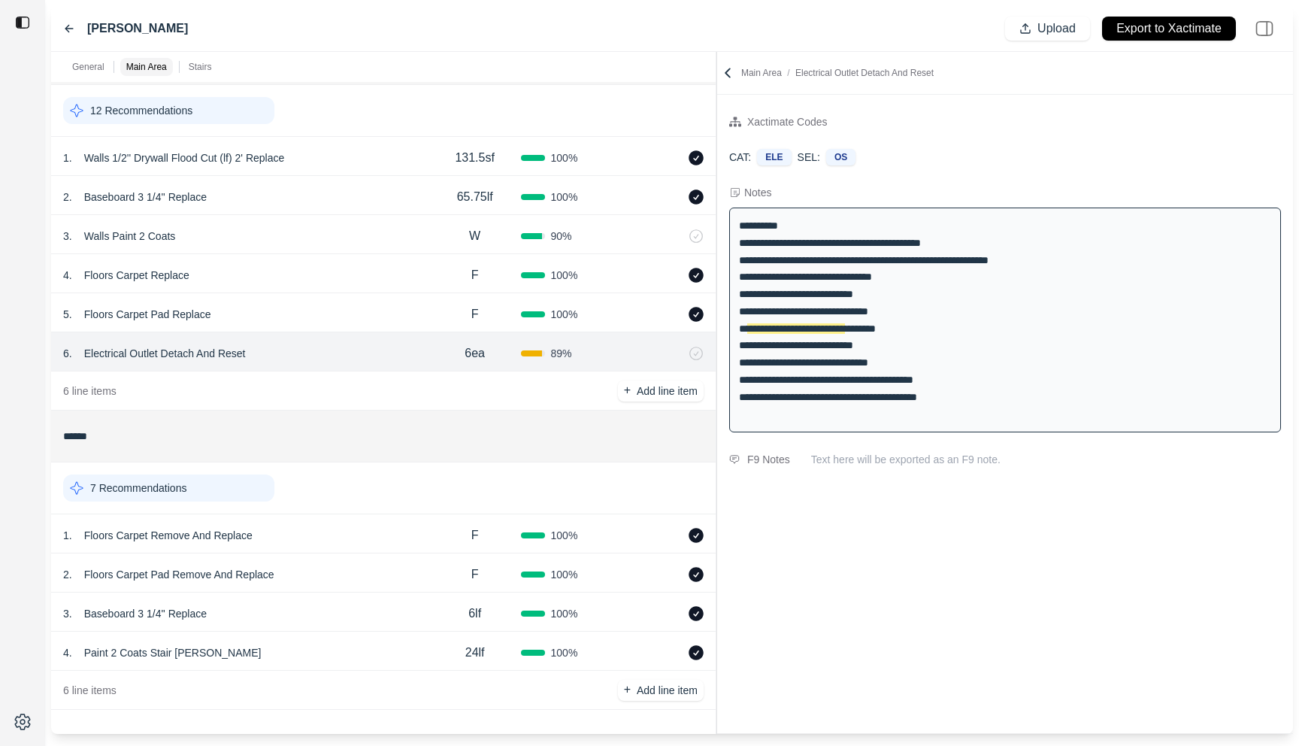
click at [365, 306] on div "5 . Floors Carpet Pad Replace" at bounding box center [246, 314] width 366 height 21
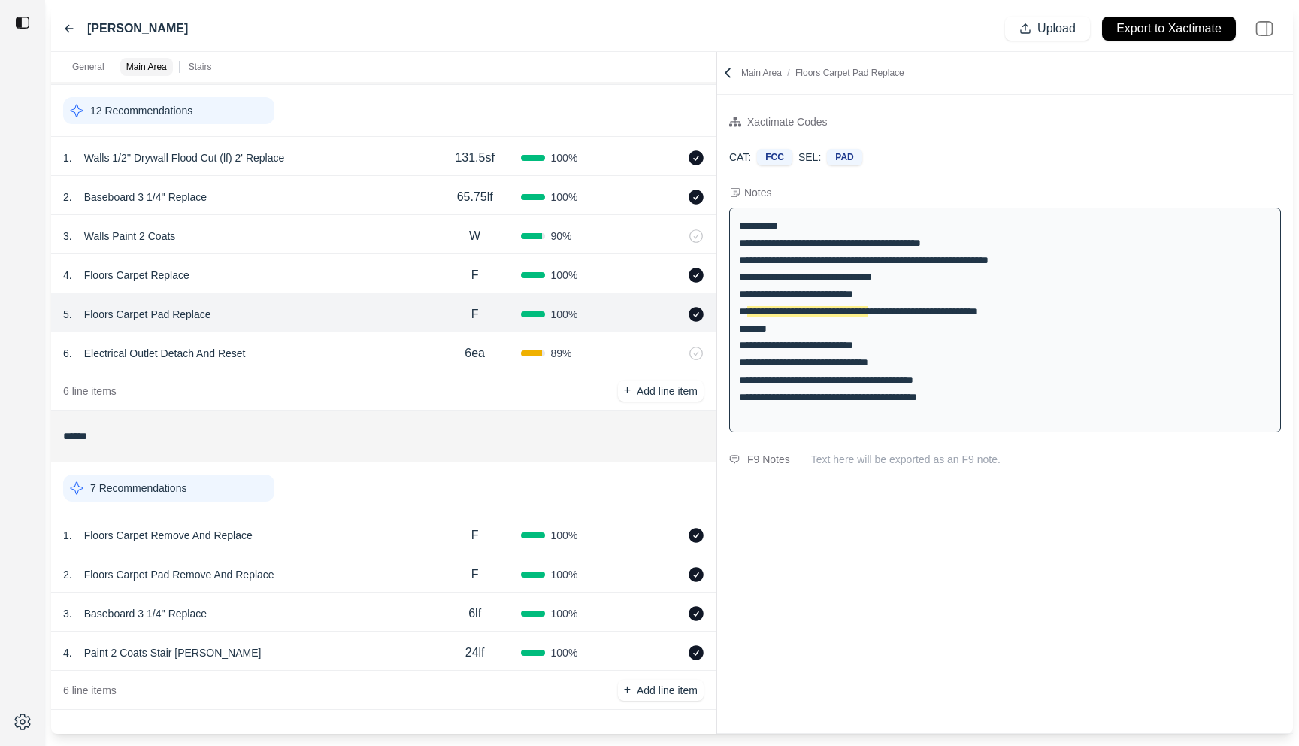
click at [350, 153] on div "1 . Walls 1/2'' Drywall Flood Cut (lf) 2' Replace" at bounding box center [246, 157] width 366 height 21
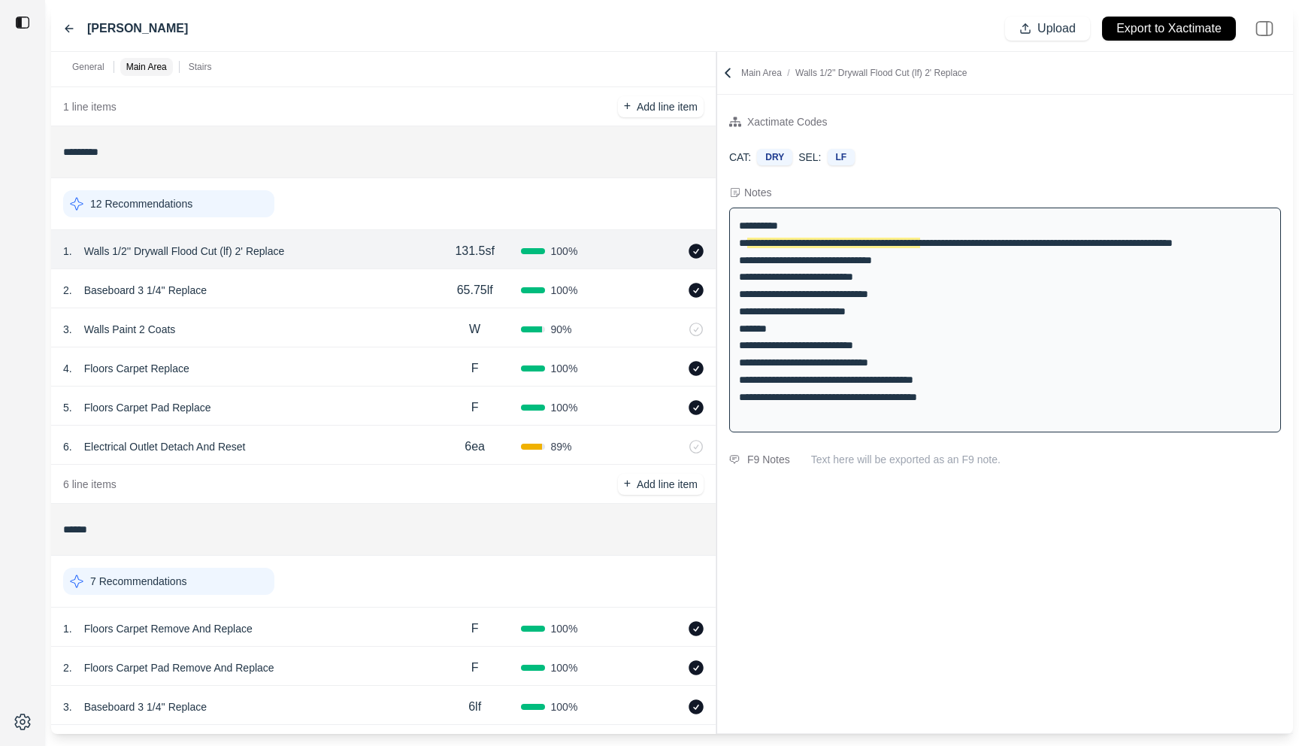
scroll to position [133, 0]
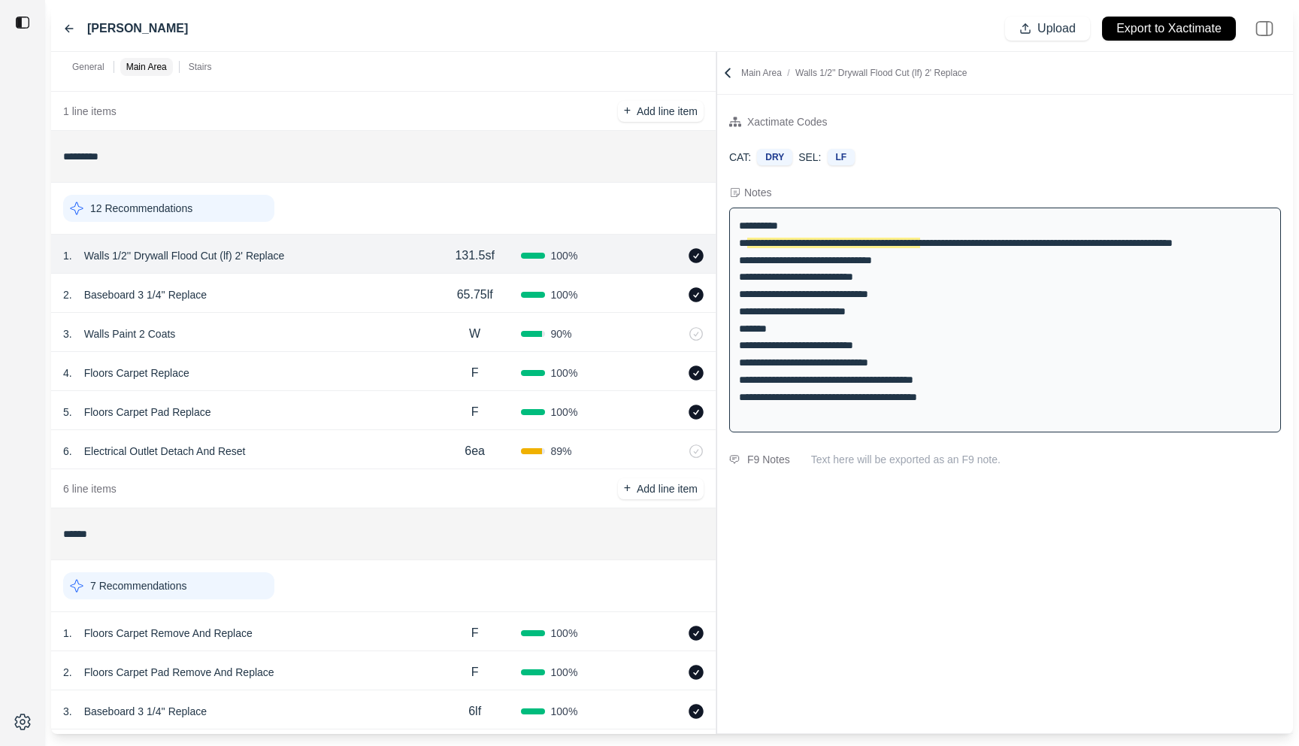
click at [346, 308] on div "2 . Baseboard 3 1/4'' Replace 65.75lf 100 %" at bounding box center [383, 293] width 665 height 39
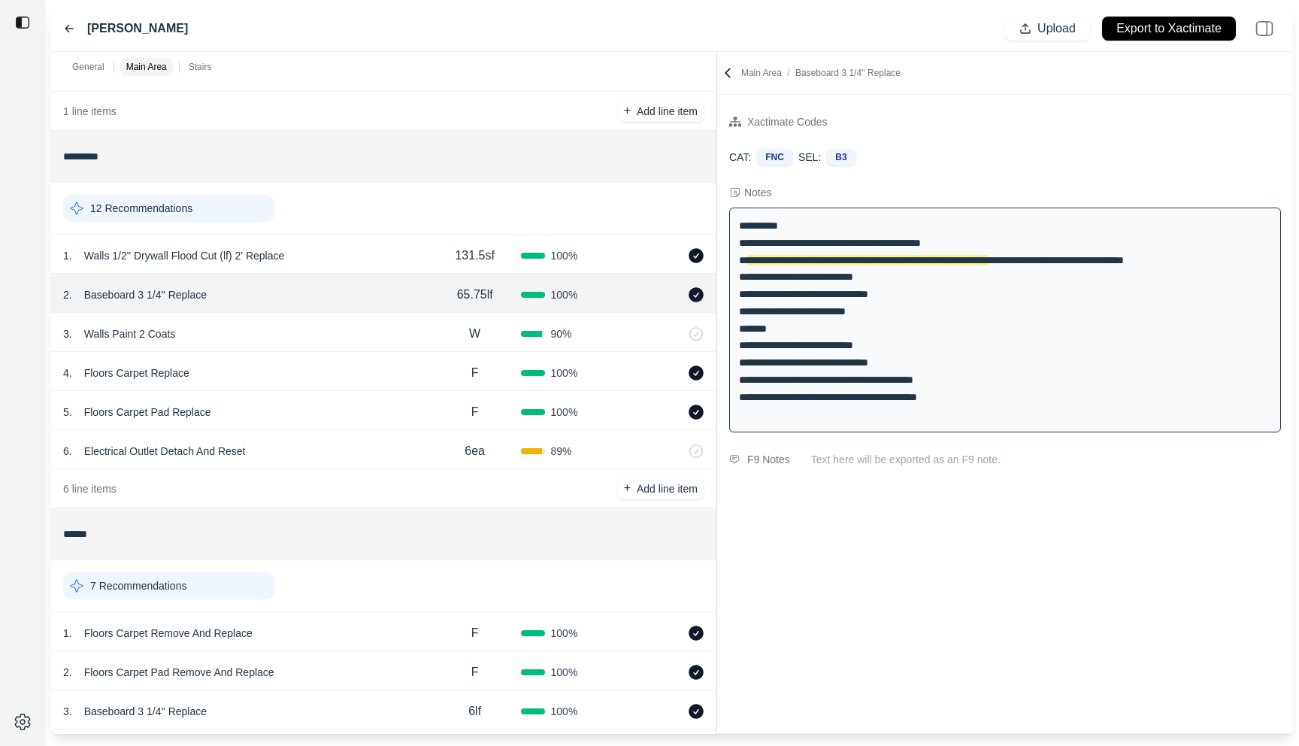
click at [343, 339] on div "3 . Walls Paint 2 Coats" at bounding box center [246, 333] width 366 height 21
